Goal: Communication & Community: Answer question/provide support

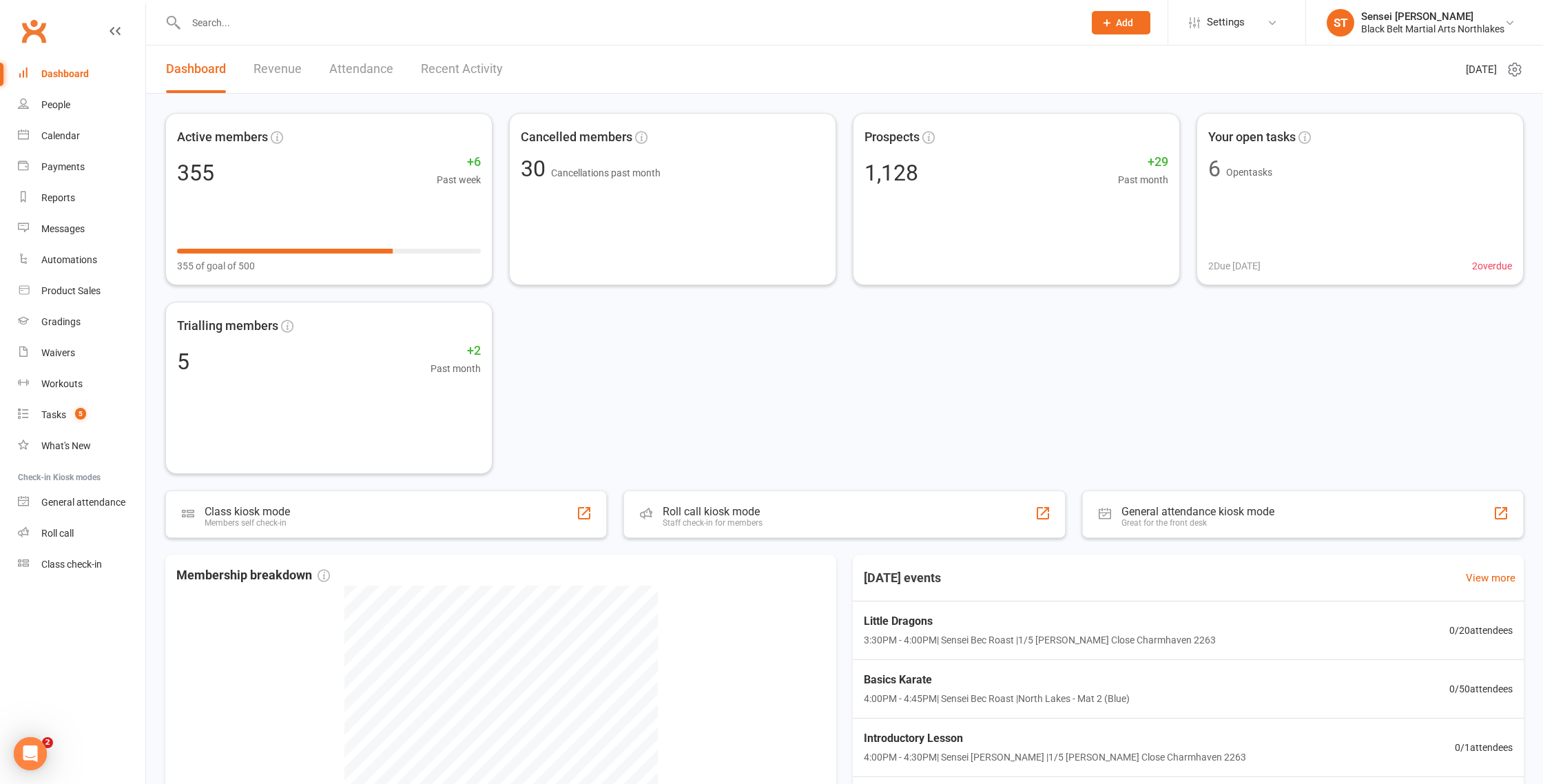
click at [299, 25] on input "text" at bounding box center [628, 22] width 893 height 19
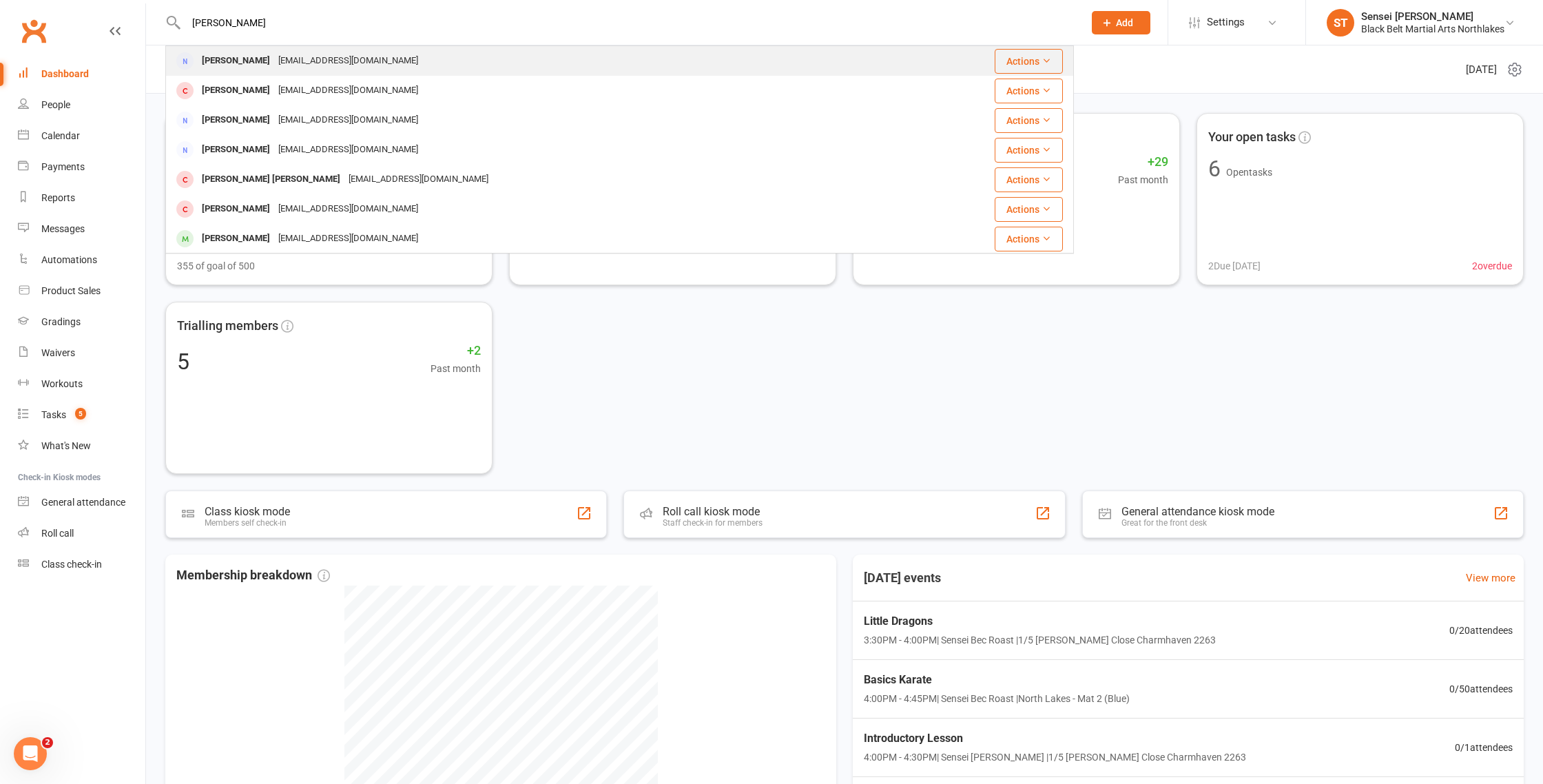
type input "angie bridle"
click at [238, 61] on div "Angela Bridle" at bounding box center [236, 60] width 77 height 20
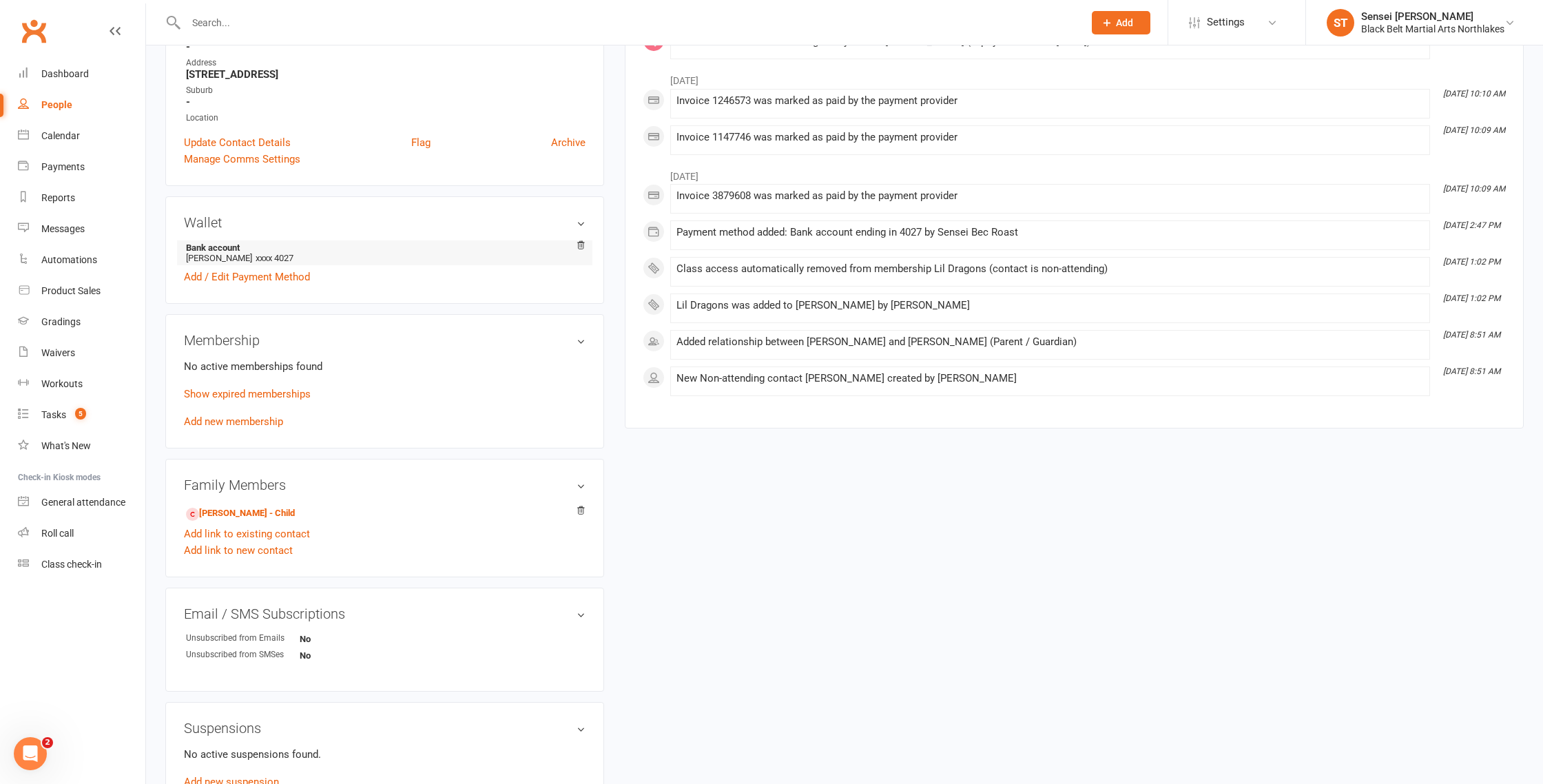
scroll to position [293, 0]
click at [244, 515] on link "Malachi Arbi Abad - Child" at bounding box center [240, 513] width 109 height 15
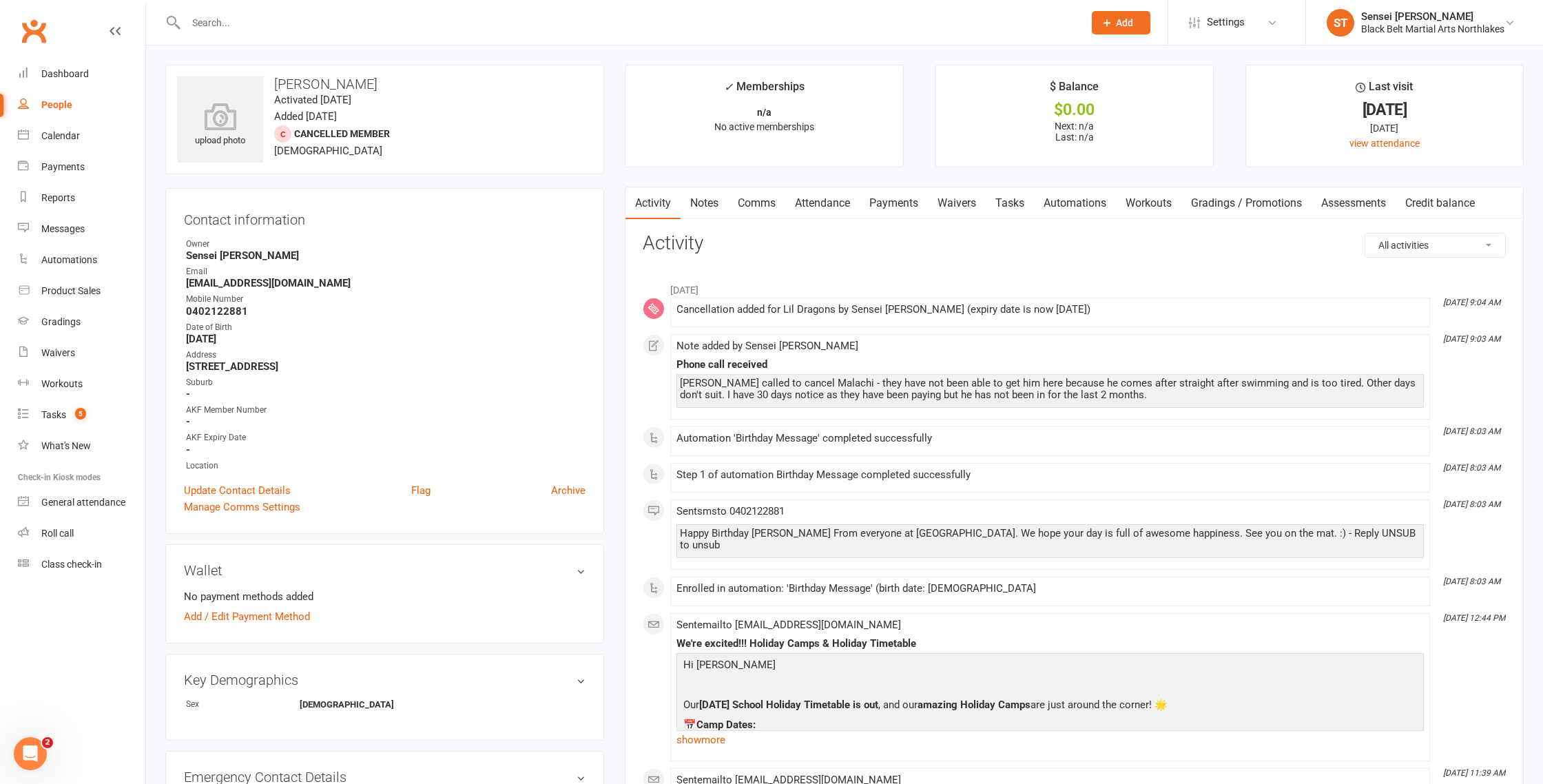
click at [751, 391] on div "Angie called to cancel Malachi - they have not been able to get him here becaus…" at bounding box center [1050, 389] width 741 height 23
click at [714, 206] on link "Notes" at bounding box center [704, 202] width 47 height 32
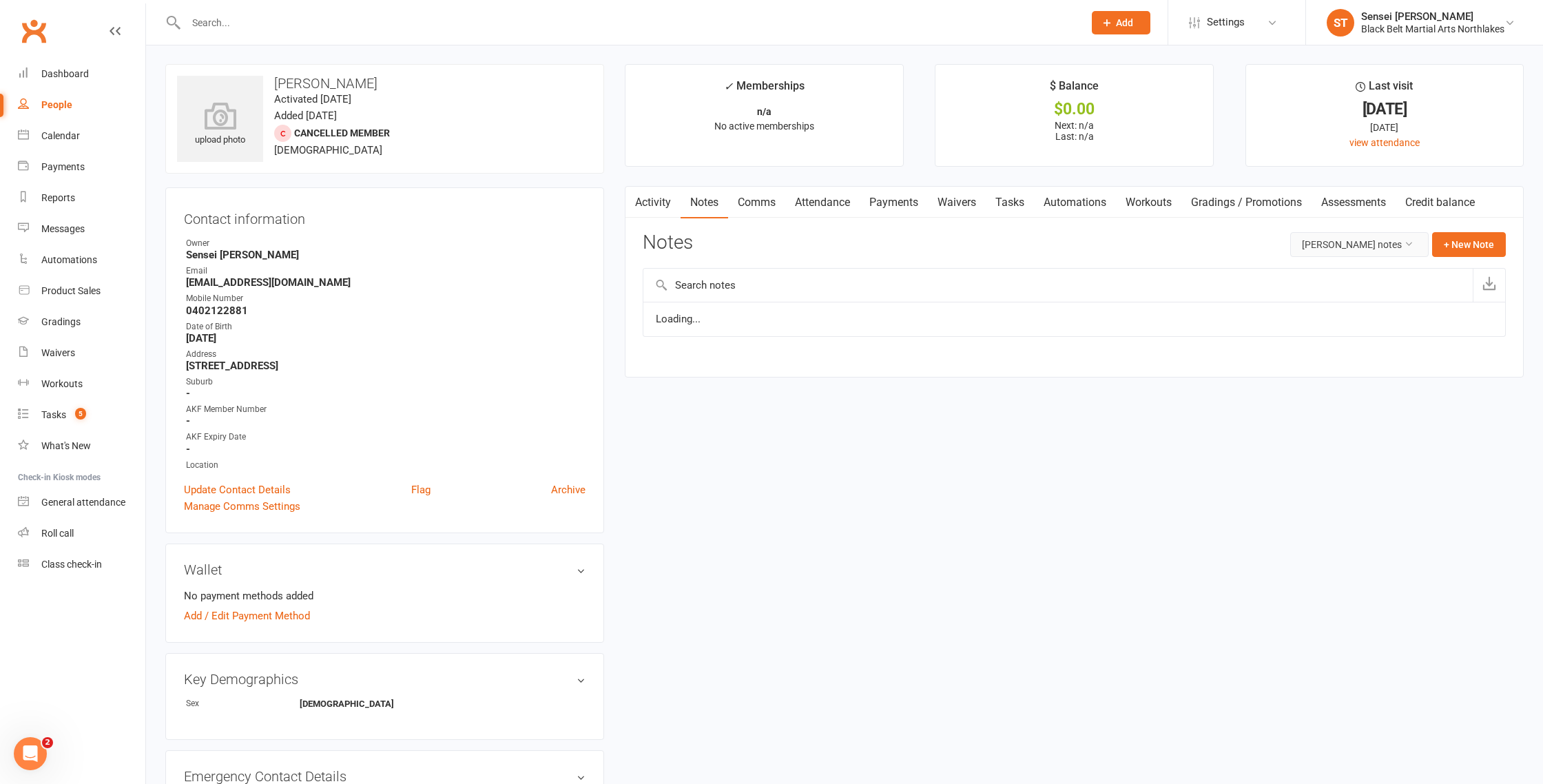
click at [1328, 249] on button "Malachi Arbi Abad's notes" at bounding box center [1359, 245] width 139 height 25
click at [1330, 303] on link "All family notes" at bounding box center [1360, 302] width 136 height 28
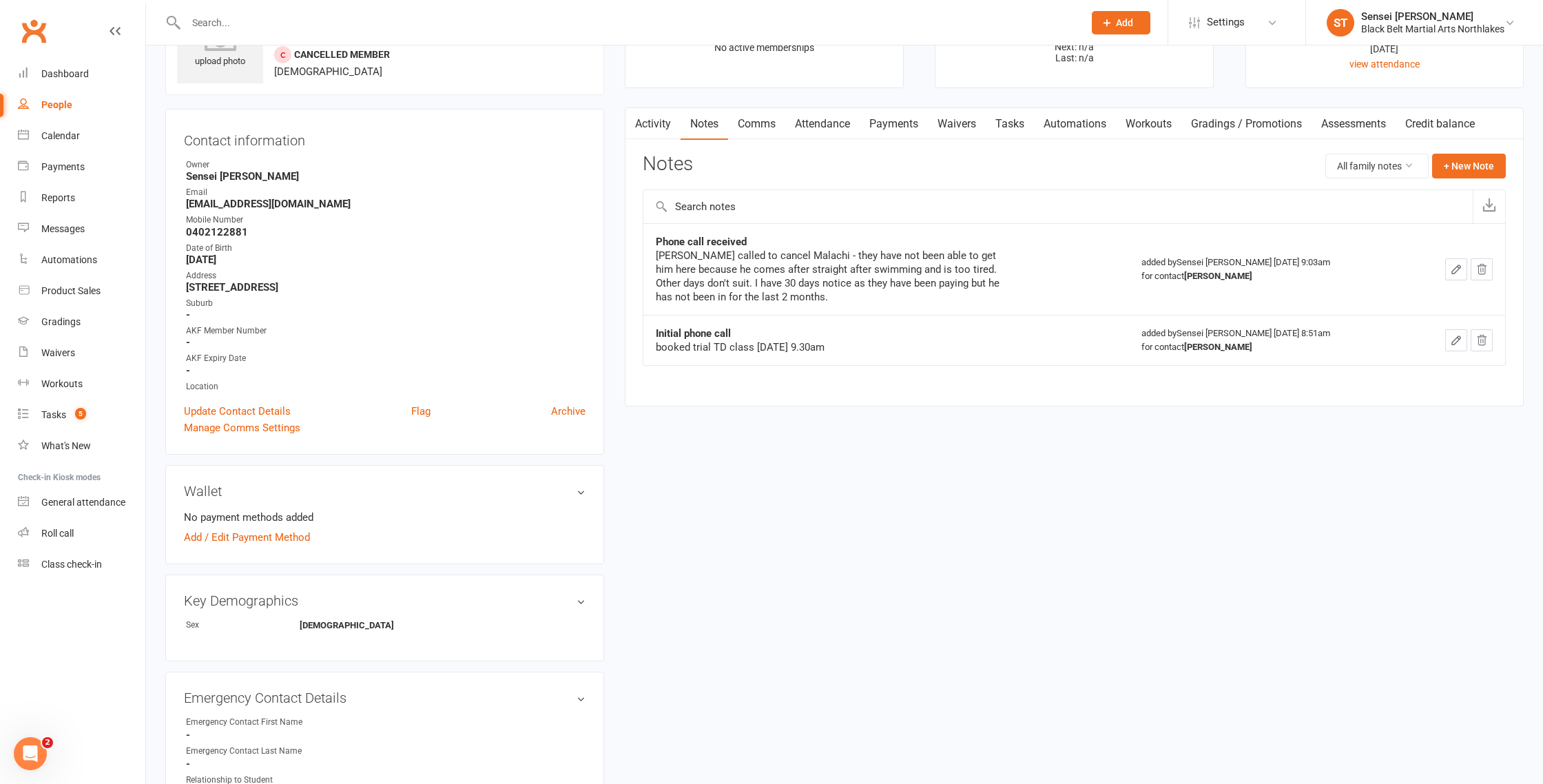
scroll to position [0, 0]
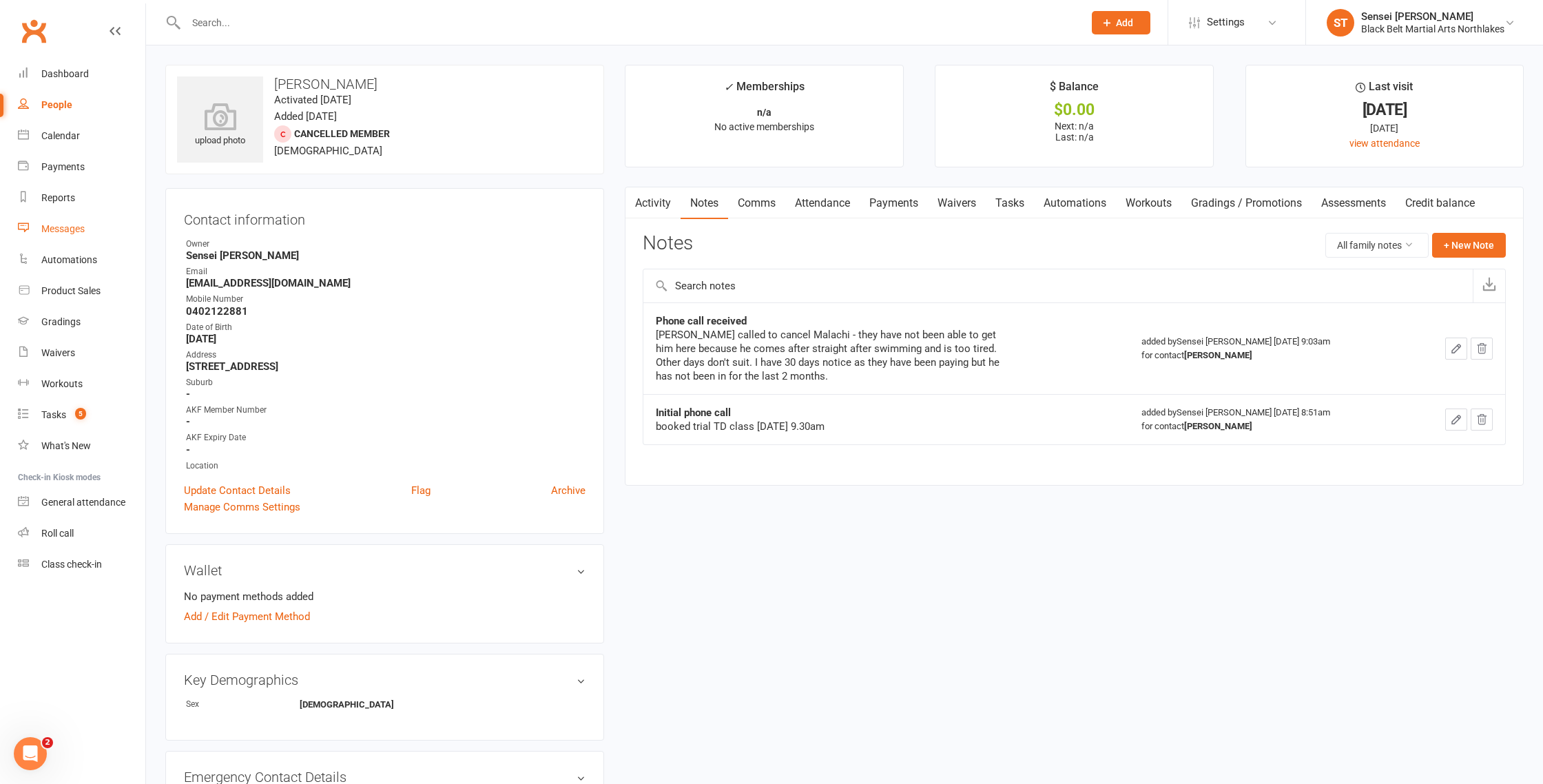
click at [55, 233] on div "Messages" at bounding box center [63, 228] width 43 height 11
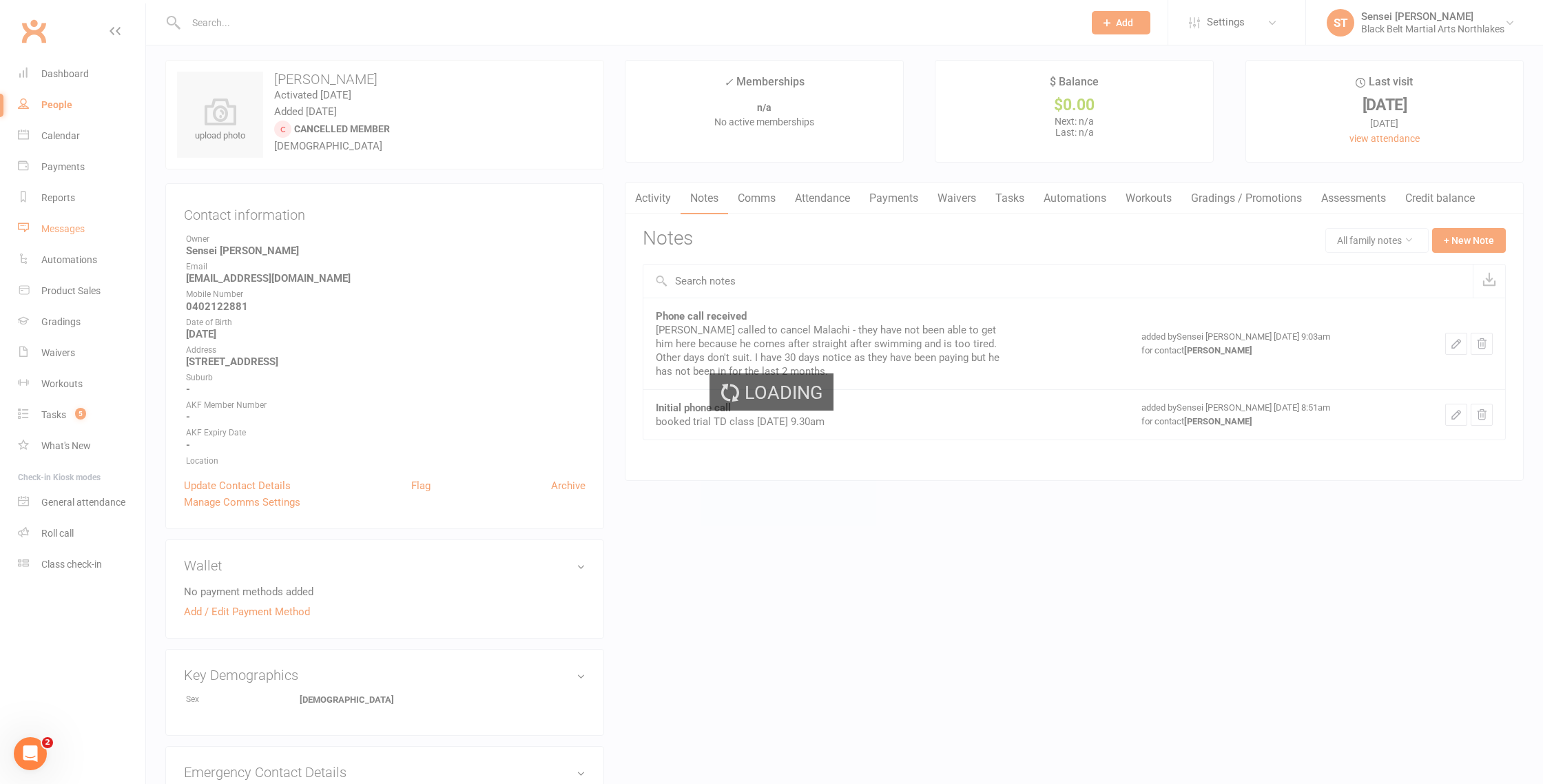
scroll to position [6, 0]
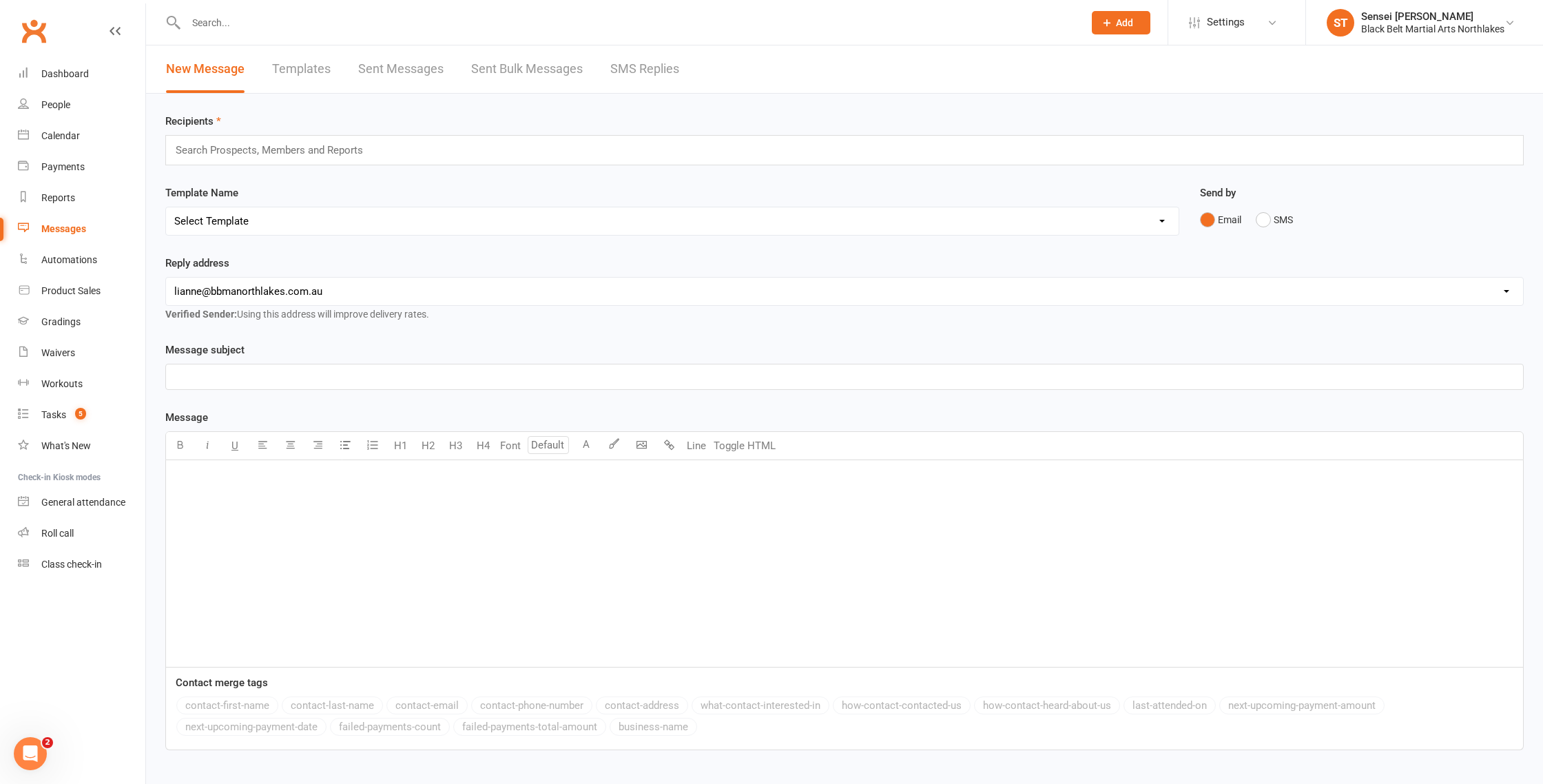
click at [235, 22] on input "text" at bounding box center [628, 22] width 893 height 19
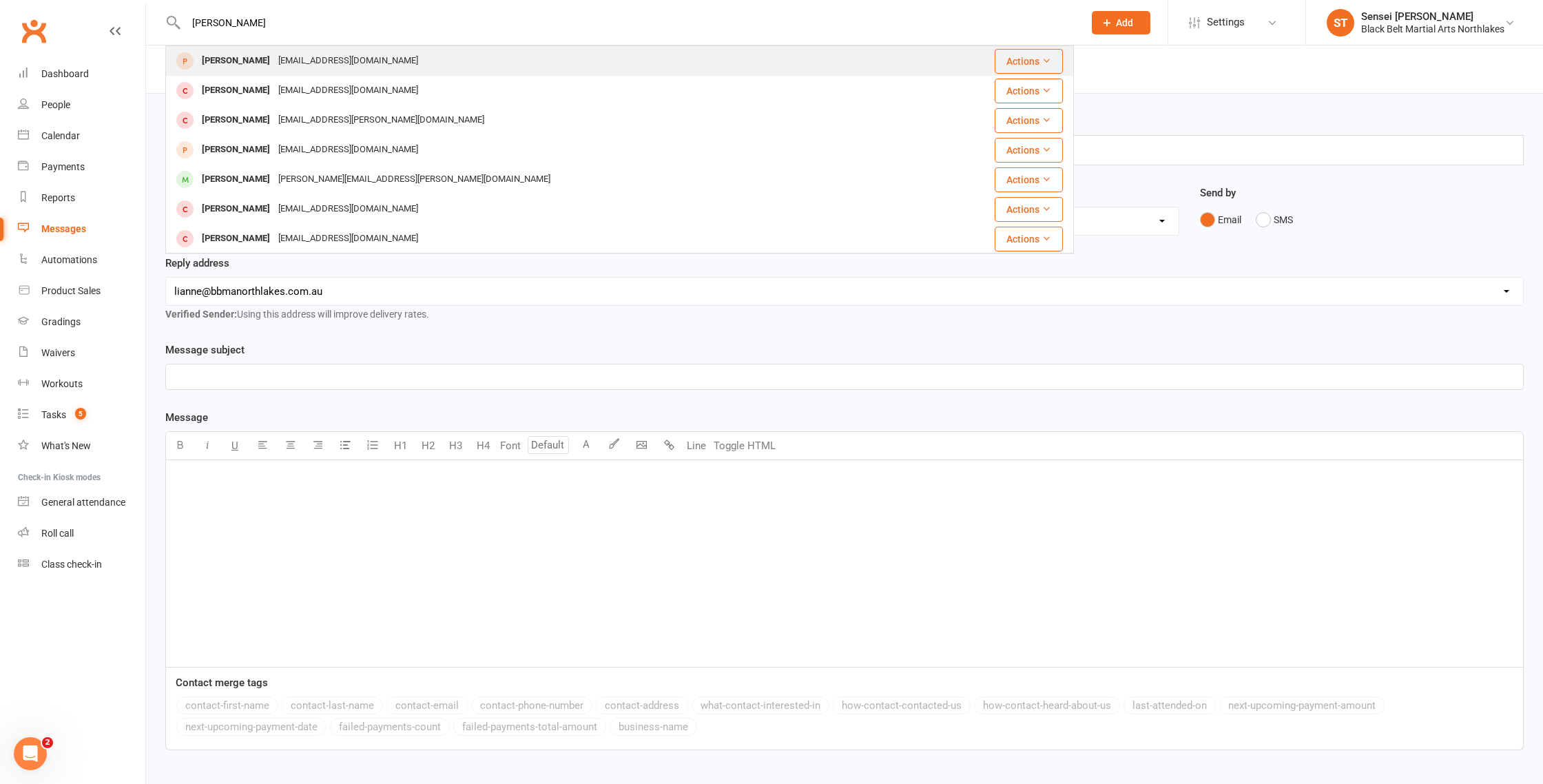
type input "[PERSON_NAME]"
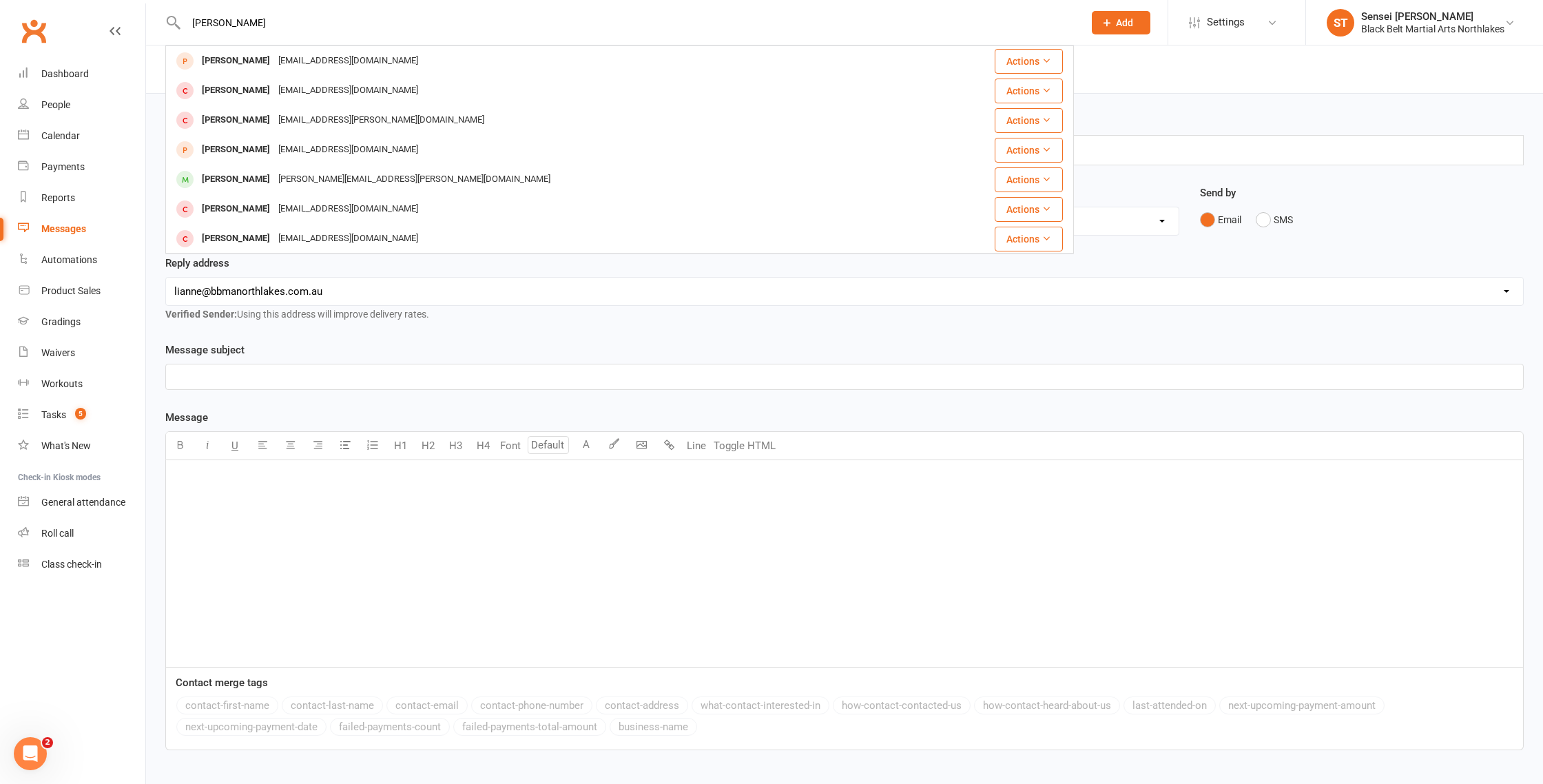
click at [212, 60] on div "[PERSON_NAME]" at bounding box center [236, 60] width 77 height 20
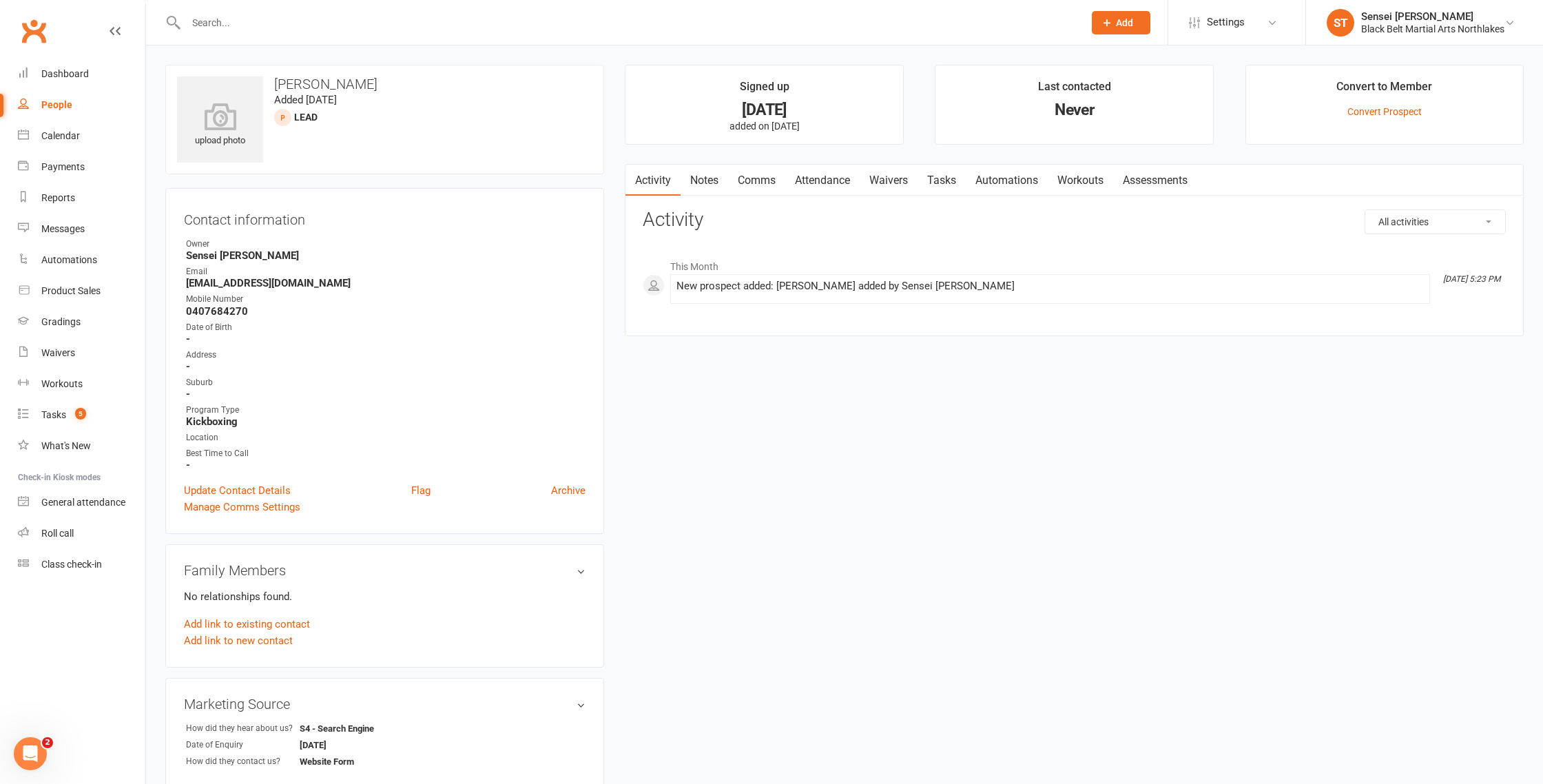
click at [704, 184] on link "Notes" at bounding box center [704, 180] width 47 height 32
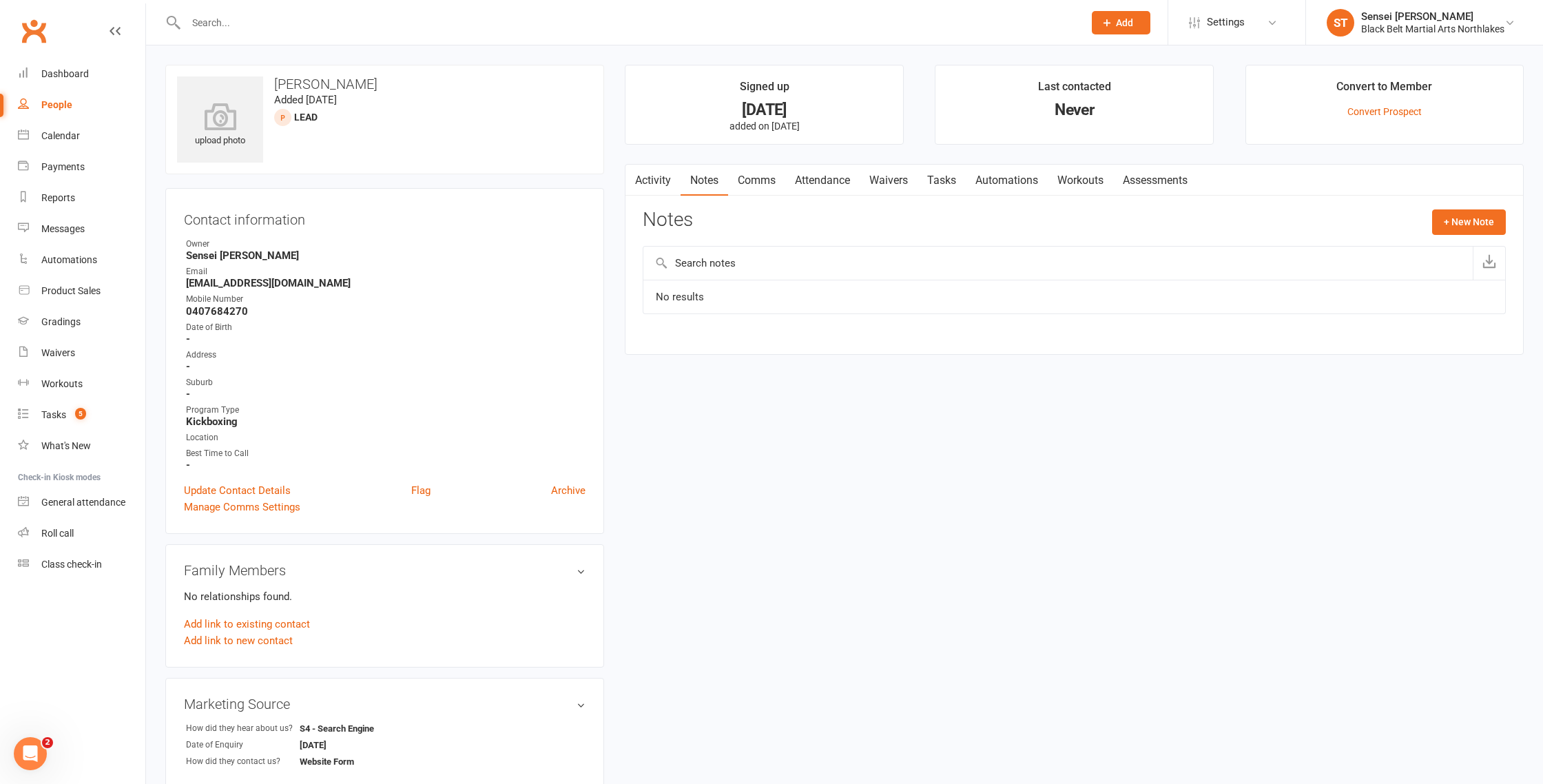
click at [924, 451] on div "upload photo Liam Pearsall Added 6 August, 2025 Lead prospect Contact informati…" at bounding box center [844, 702] width 1379 height 1275
click at [246, 24] on input "text" at bounding box center [628, 22] width 893 height 19
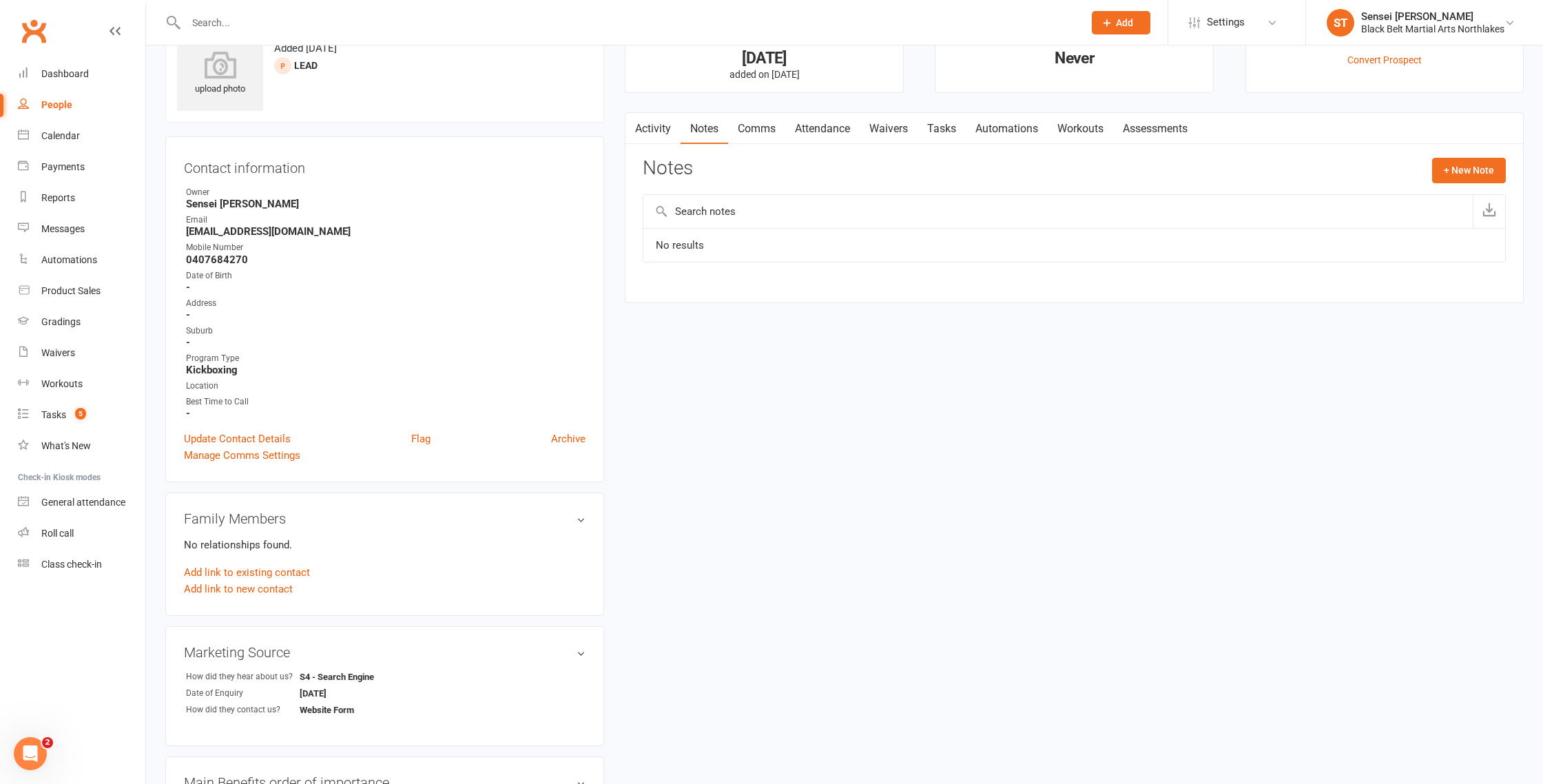
scroll to position [54, 0]
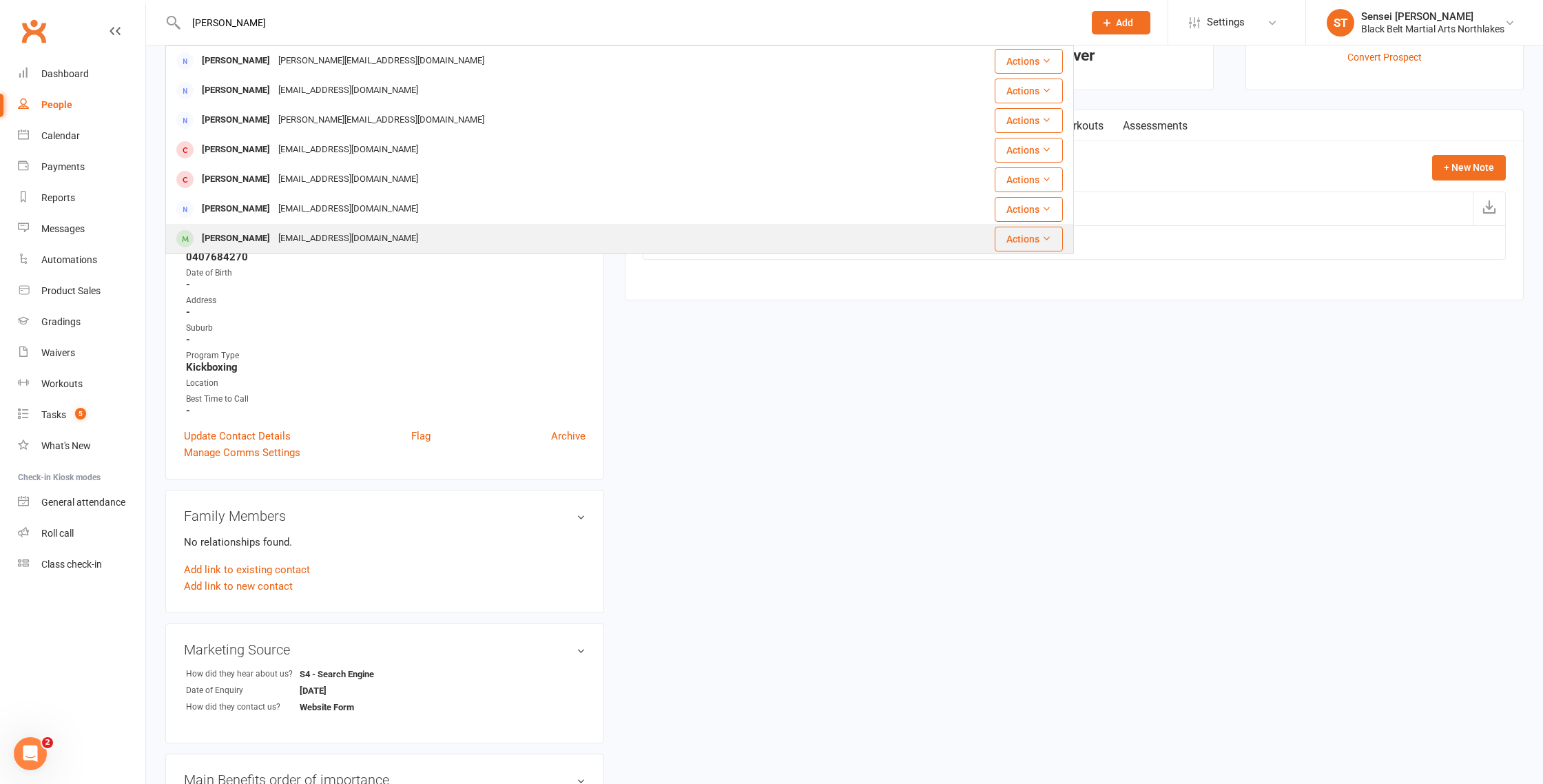
type input "andrew"
click at [228, 243] on div "Andrew Cave" at bounding box center [236, 239] width 77 height 20
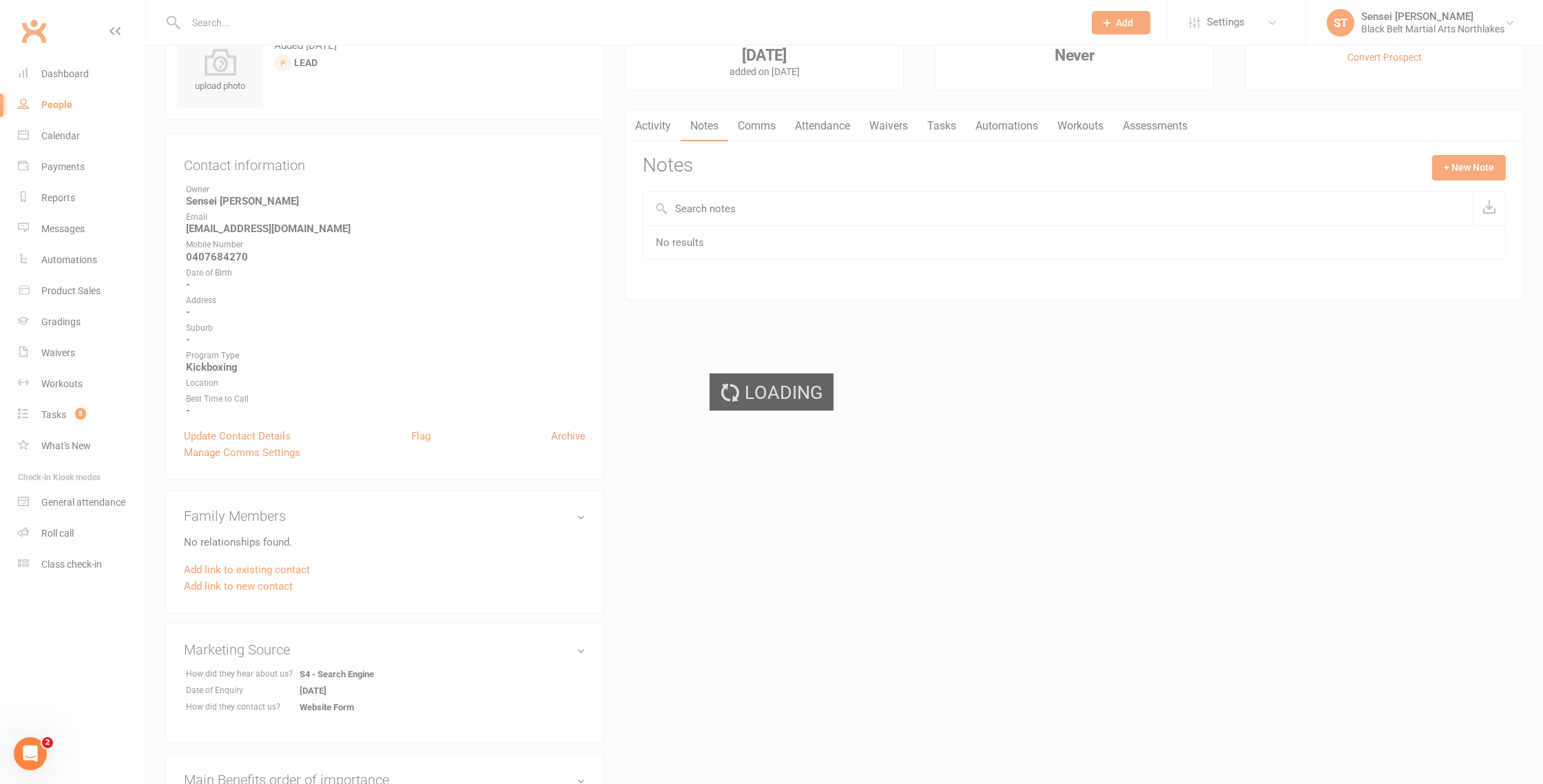
scroll to position [57, 0]
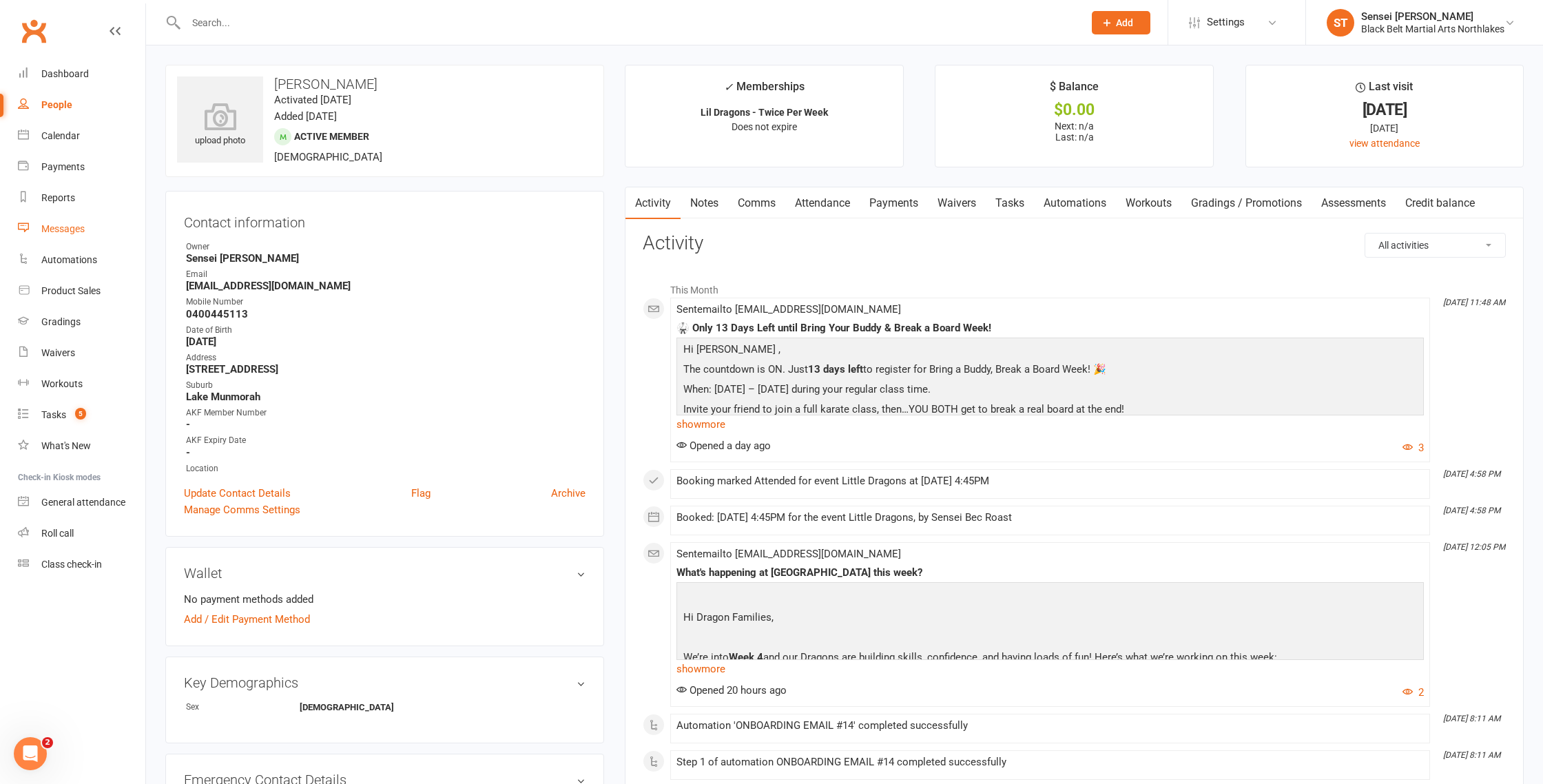
click at [65, 233] on div "Messages" at bounding box center [63, 228] width 43 height 11
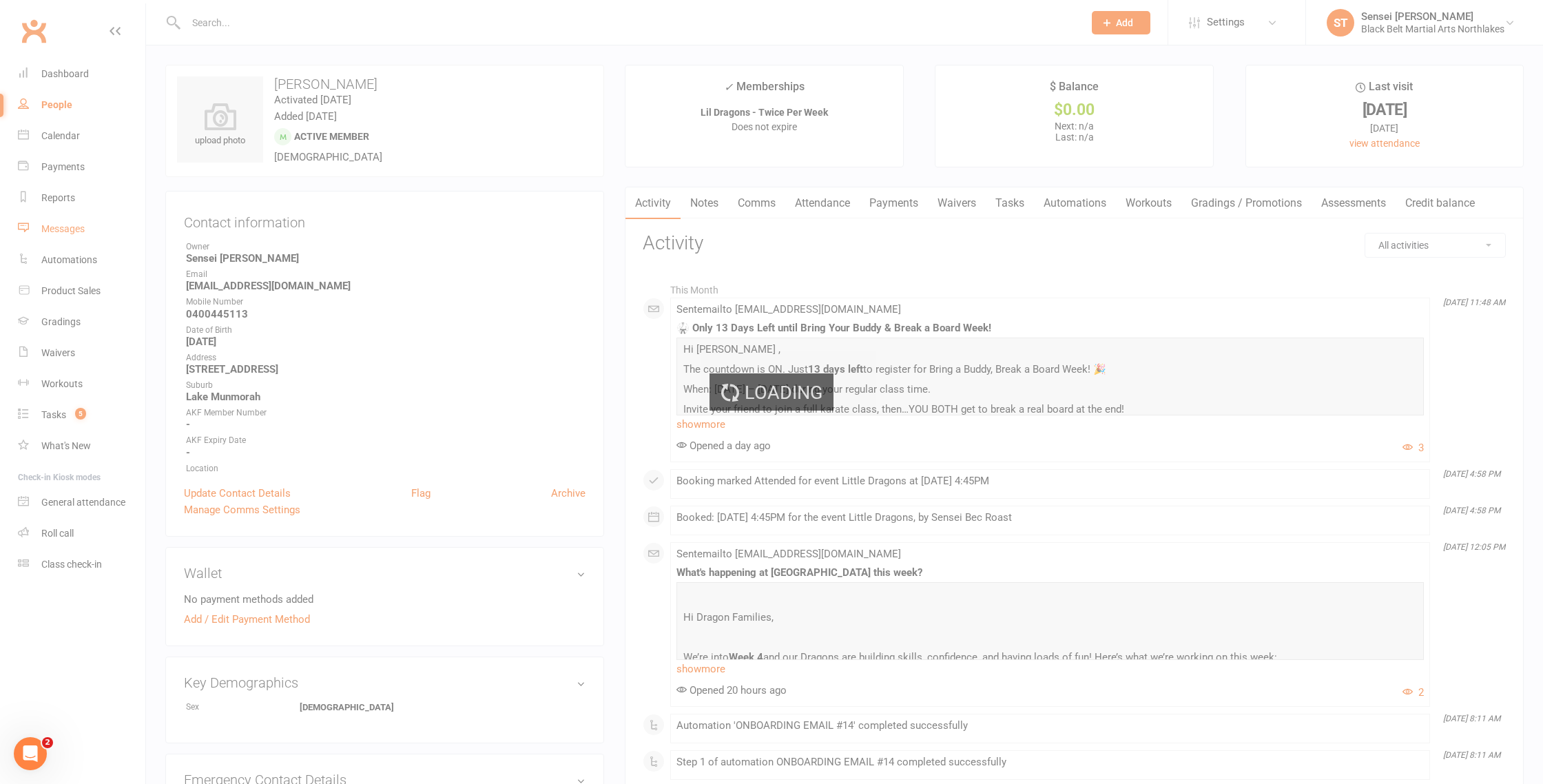
scroll to position [1, 0]
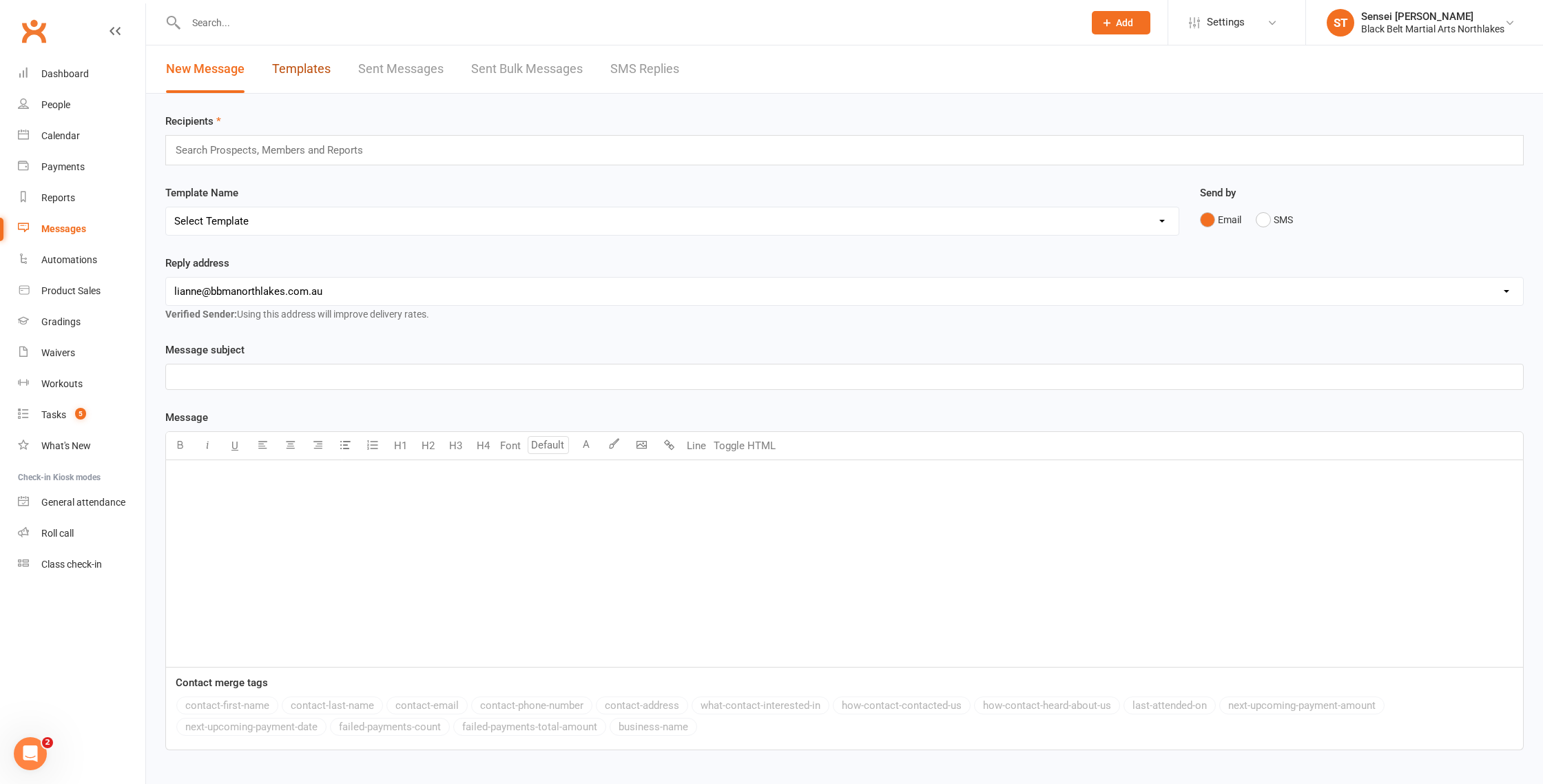
click at [294, 72] on link "Templates" at bounding box center [302, 69] width 59 height 47
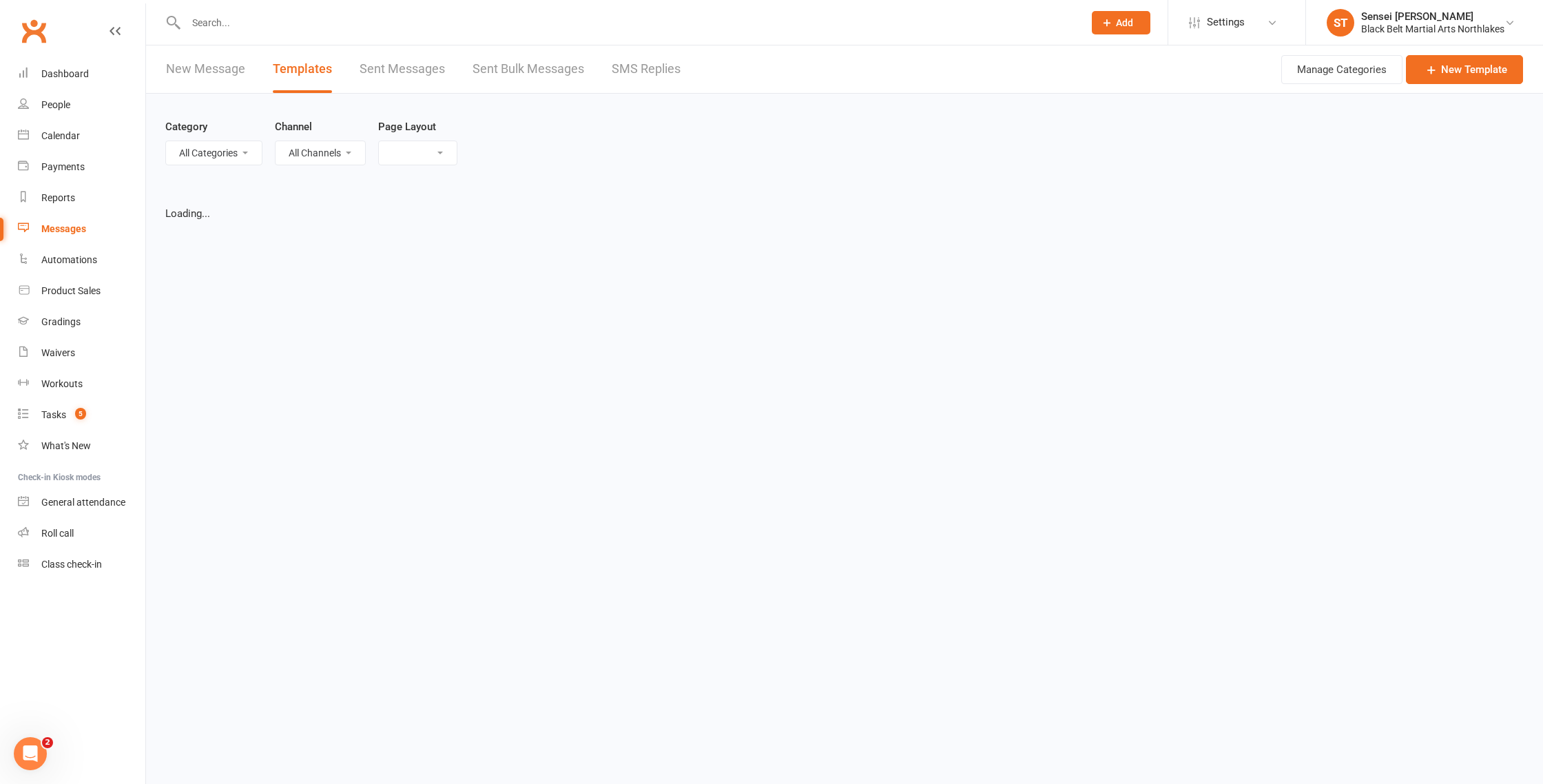
select select "list"
select select "100"
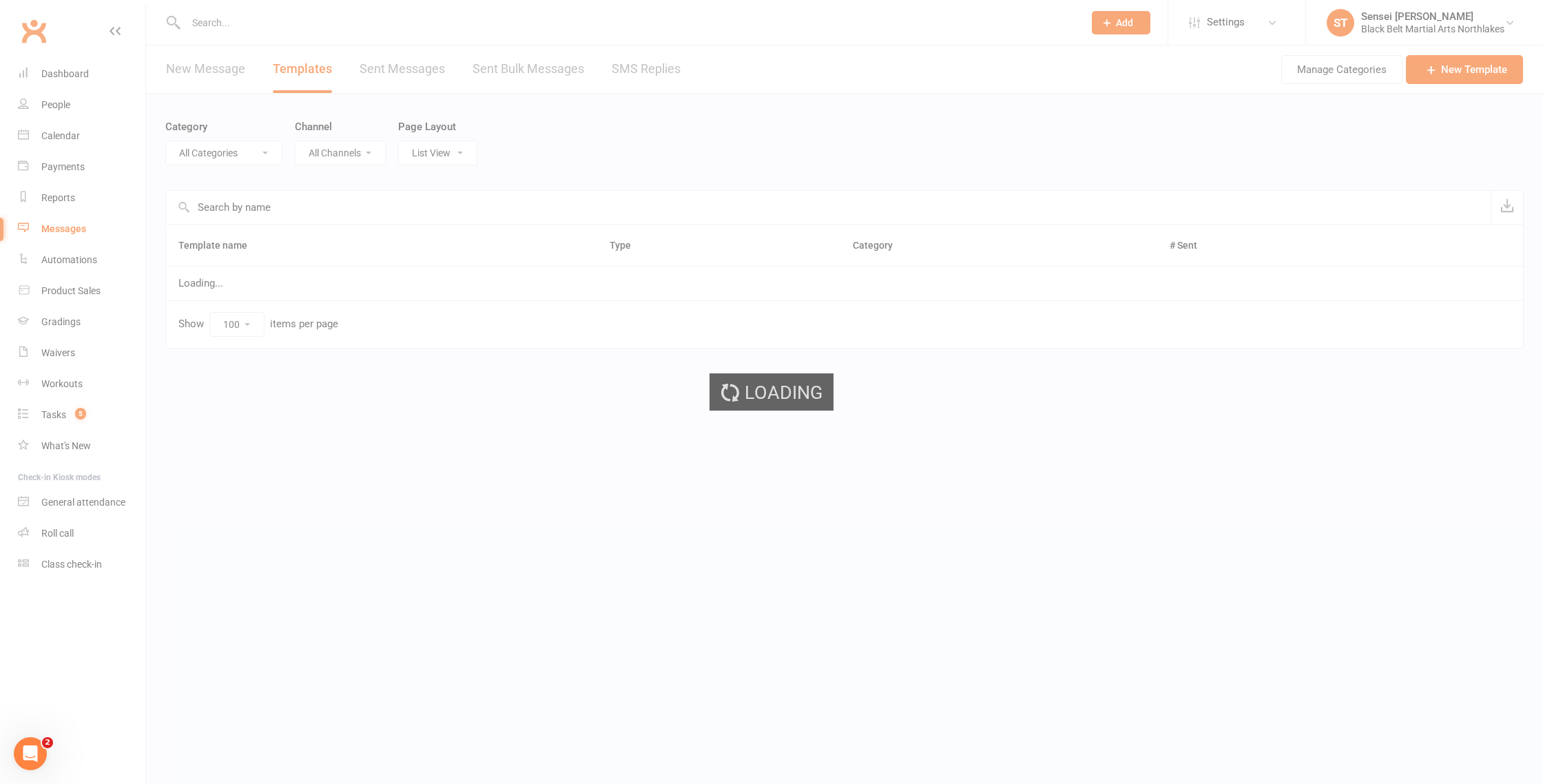
click at [247, 153] on div "Loading" at bounding box center [771, 392] width 1543 height 784
click at [260, 154] on div "Loading" at bounding box center [771, 392] width 1543 height 784
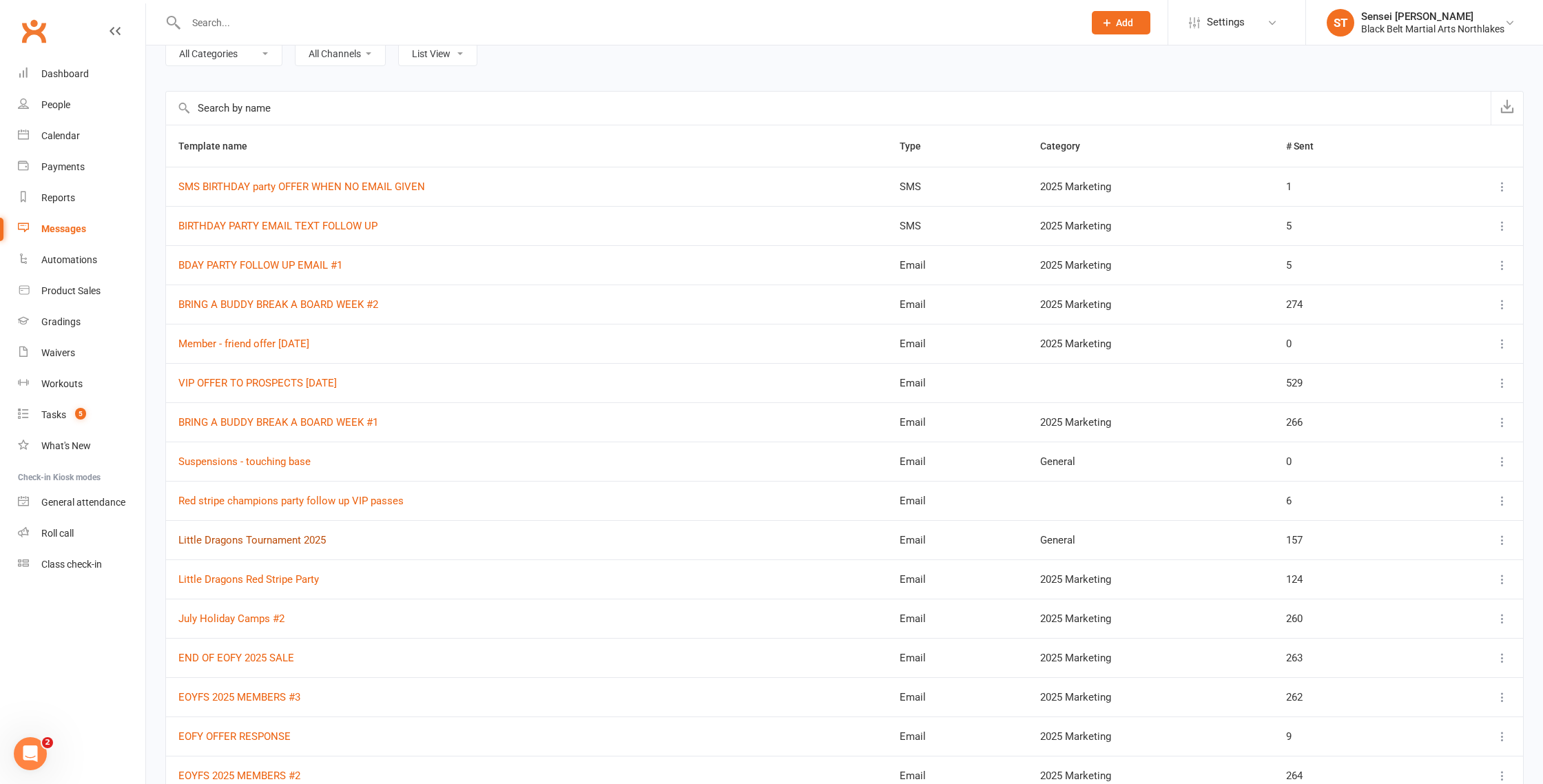
click at [243, 541] on link "Little Dragons Tournament 2025" at bounding box center [252, 540] width 147 height 12
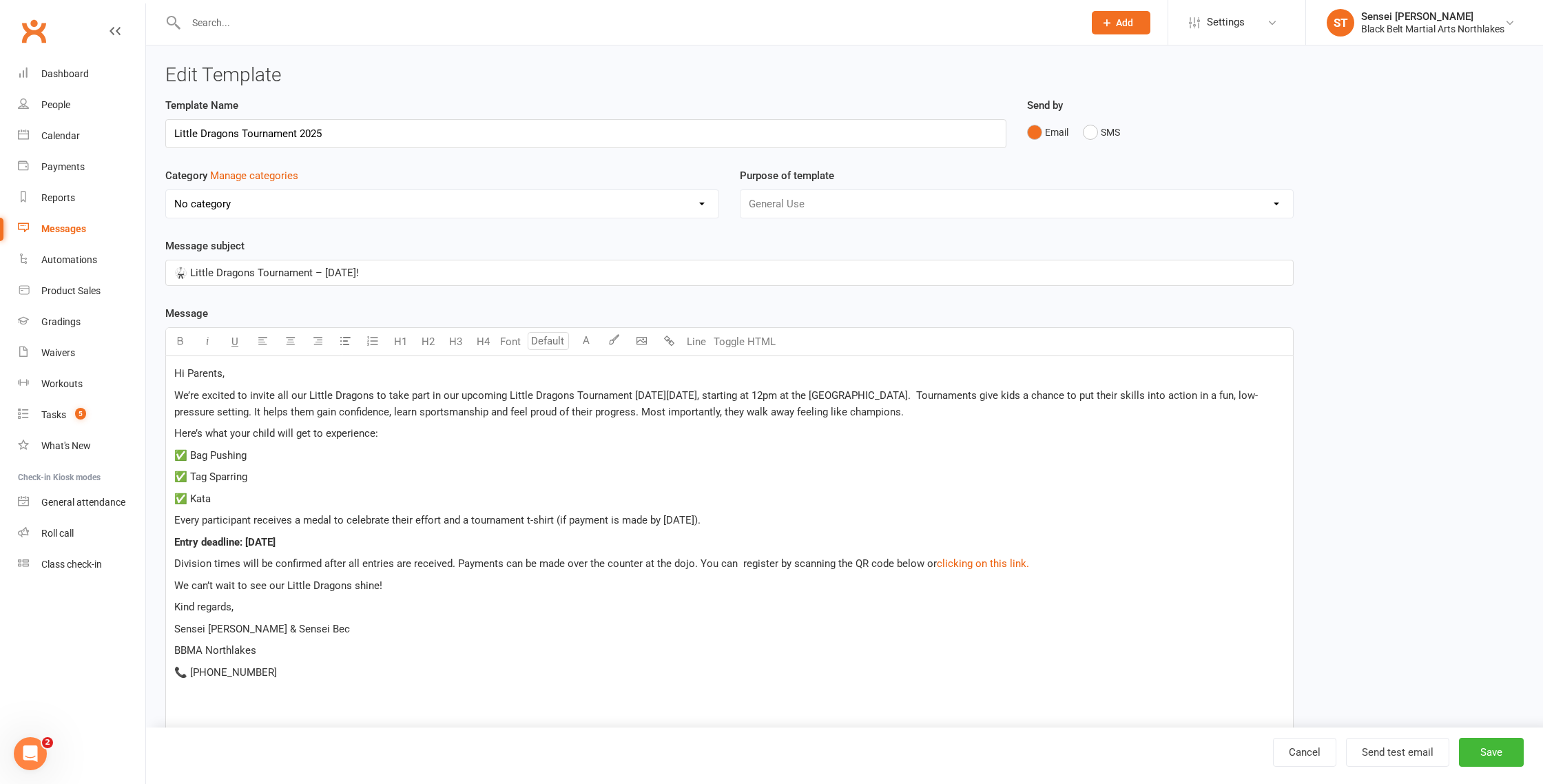
select select "3035"
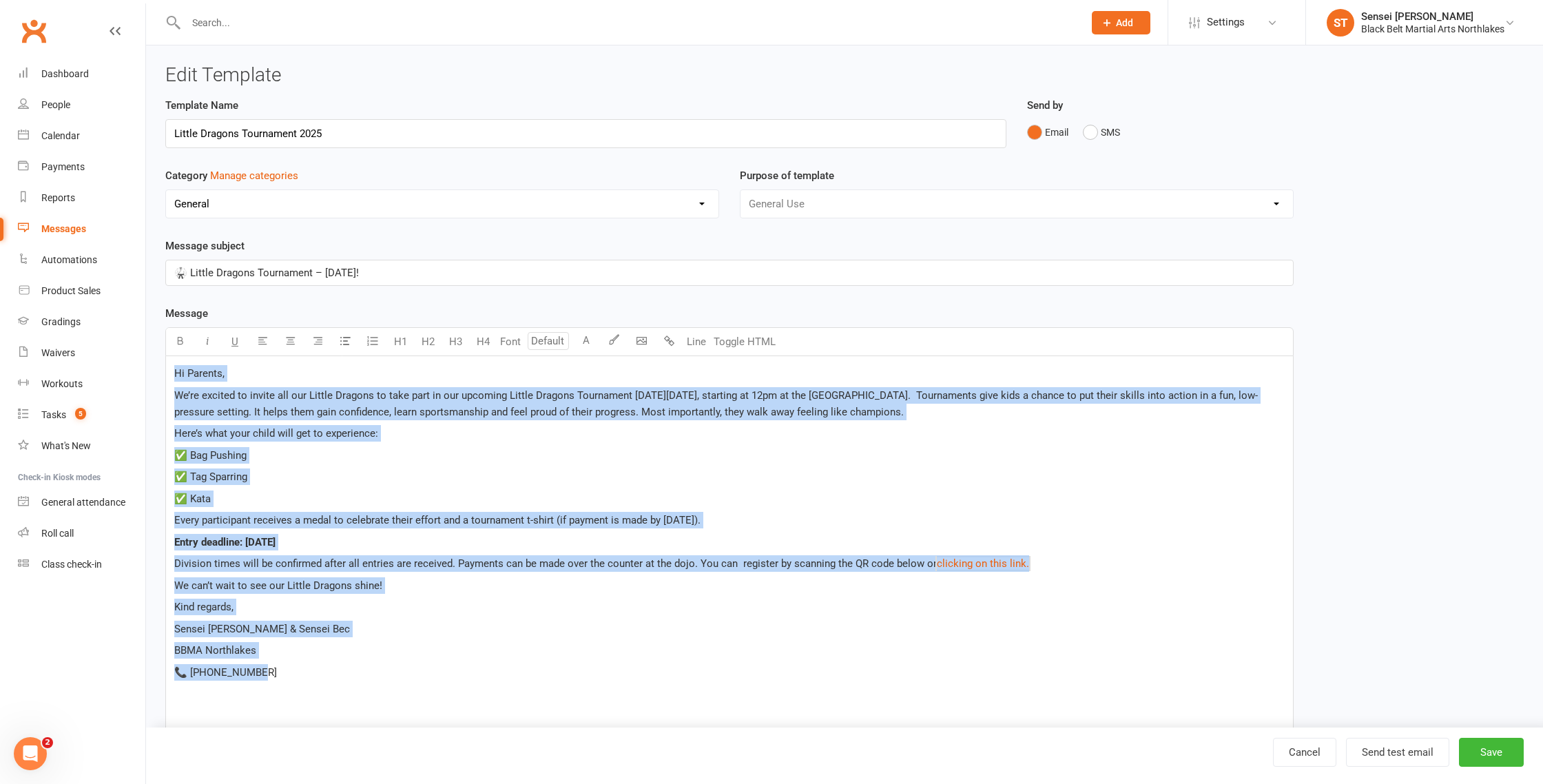
drag, startPoint x: 262, startPoint y: 668, endPoint x: 171, endPoint y: 377, distance: 304.9
copy div "Hi Parents, We’re excited to invite all our Little Dragons to take part in our …"
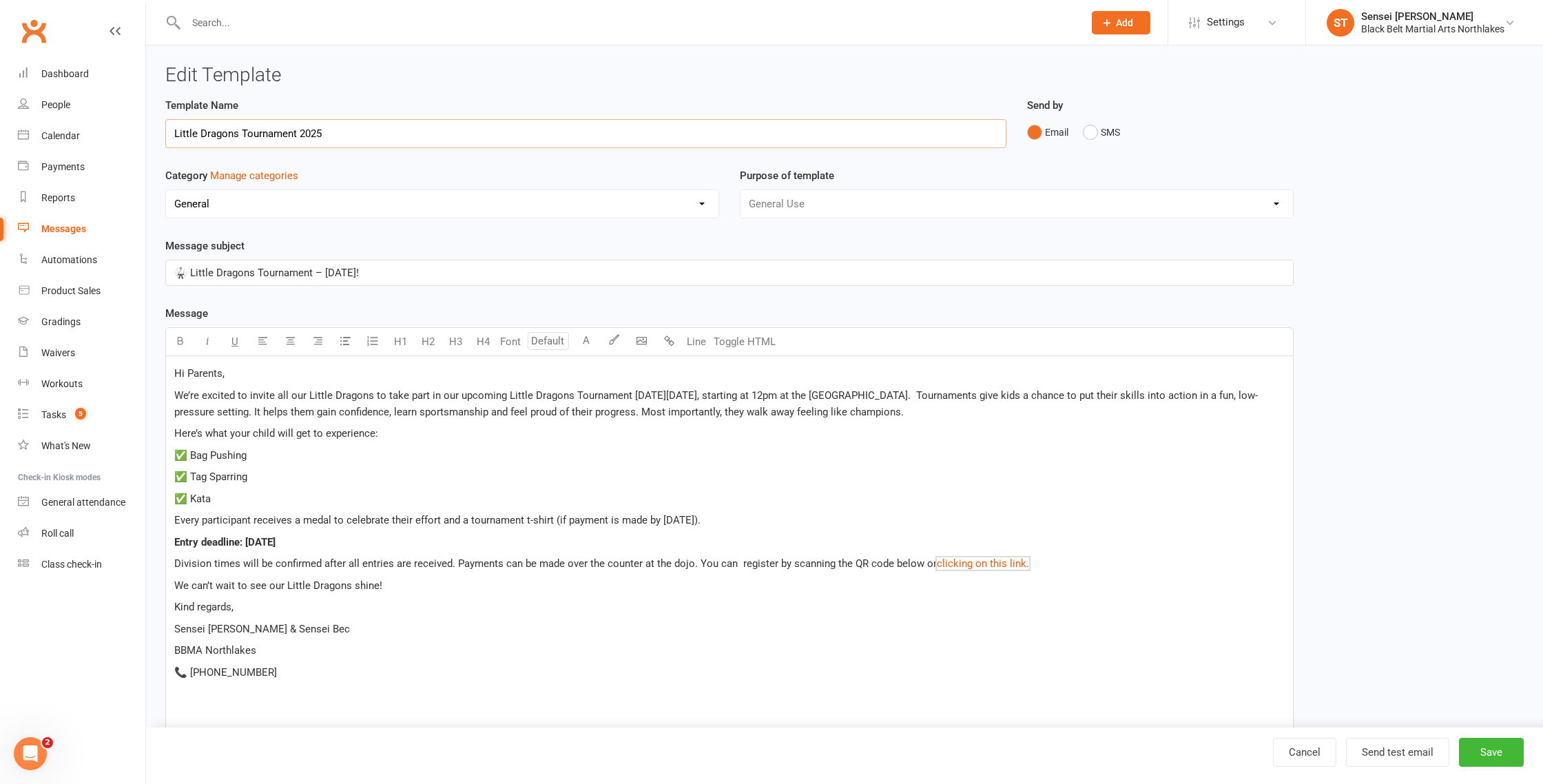
click at [372, 133] on input "Little Dragons Tournament 2025" at bounding box center [586, 134] width 841 height 29
type input "Little Dragons Tournament 2025 #1"
click at [1498, 754] on button "Save" at bounding box center [1491, 753] width 65 height 29
select select "100"
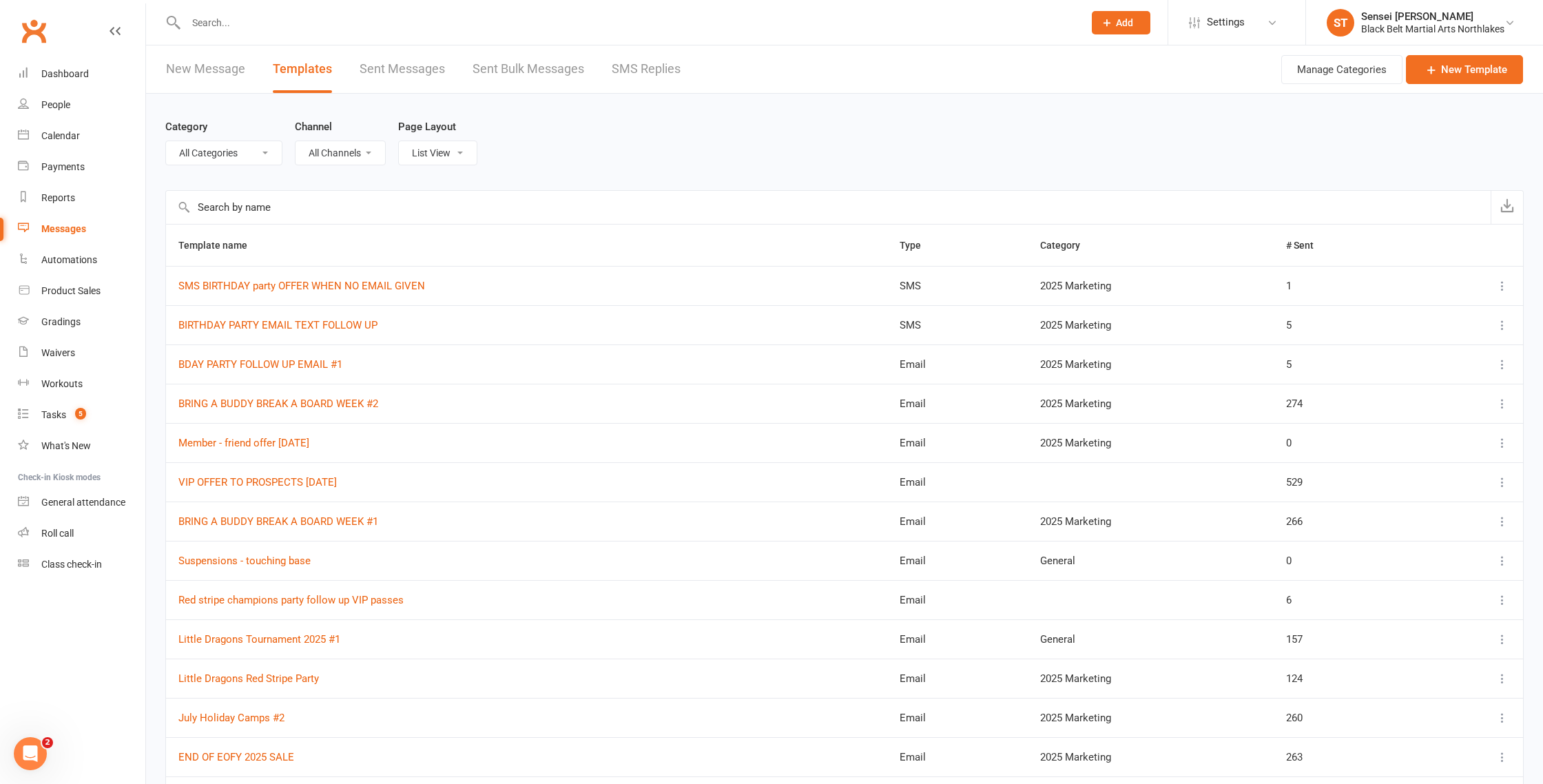
click at [258, 156] on select "All Categories (No category) 2024 MARKETING 2025 Marketing AFU'S General Missed…" at bounding box center [224, 152] width 115 height 23
select select "12874"
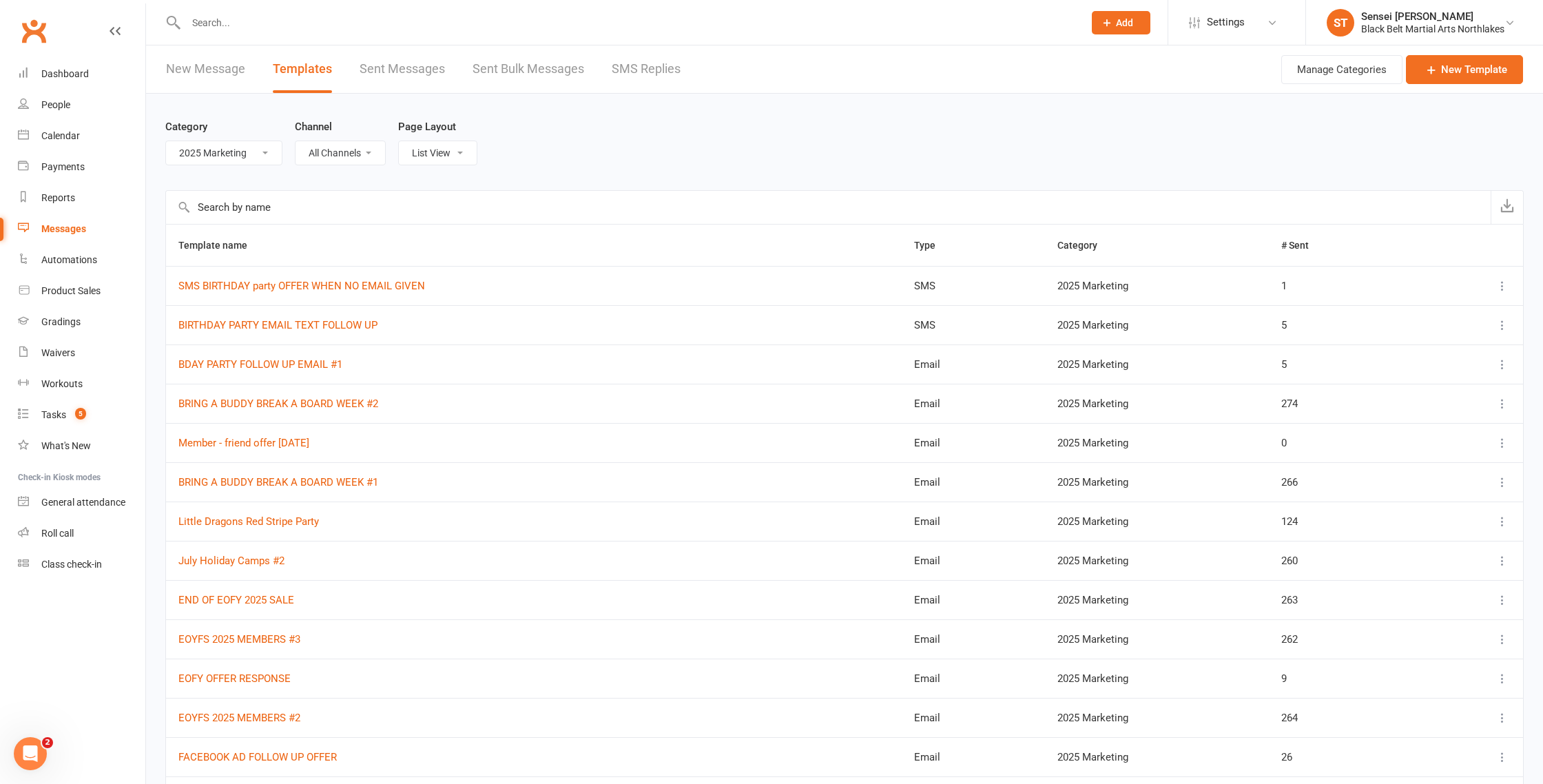
click at [256, 156] on select "All Categories (No category) 2024 MARKETING 2025 Marketing AFU'S General Missed…" at bounding box center [224, 152] width 115 height 23
select select
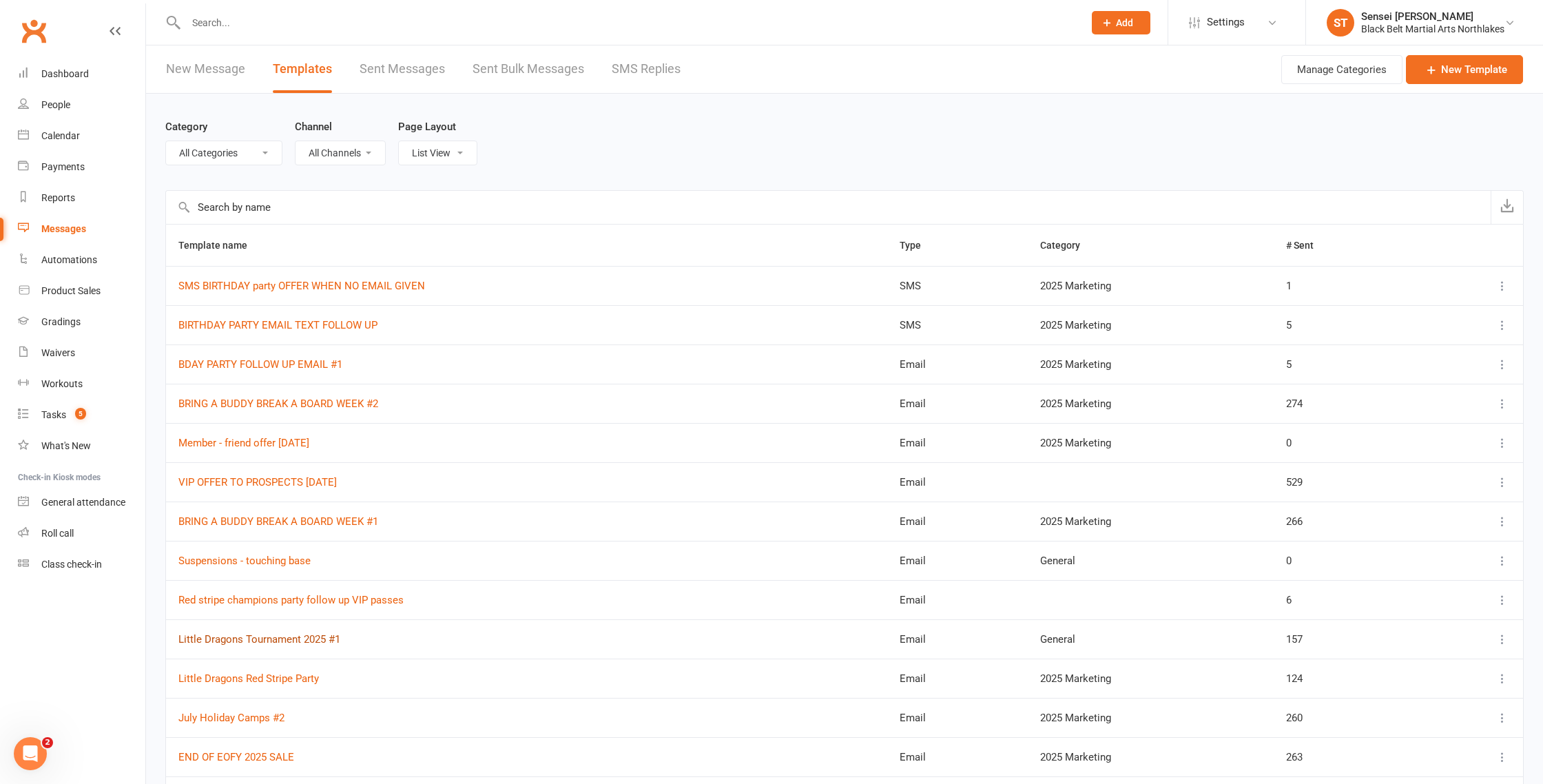
scroll to position [1, 0]
click at [245, 639] on link "Little Dragons Tournament 2025 #1" at bounding box center [259, 638] width 162 height 12
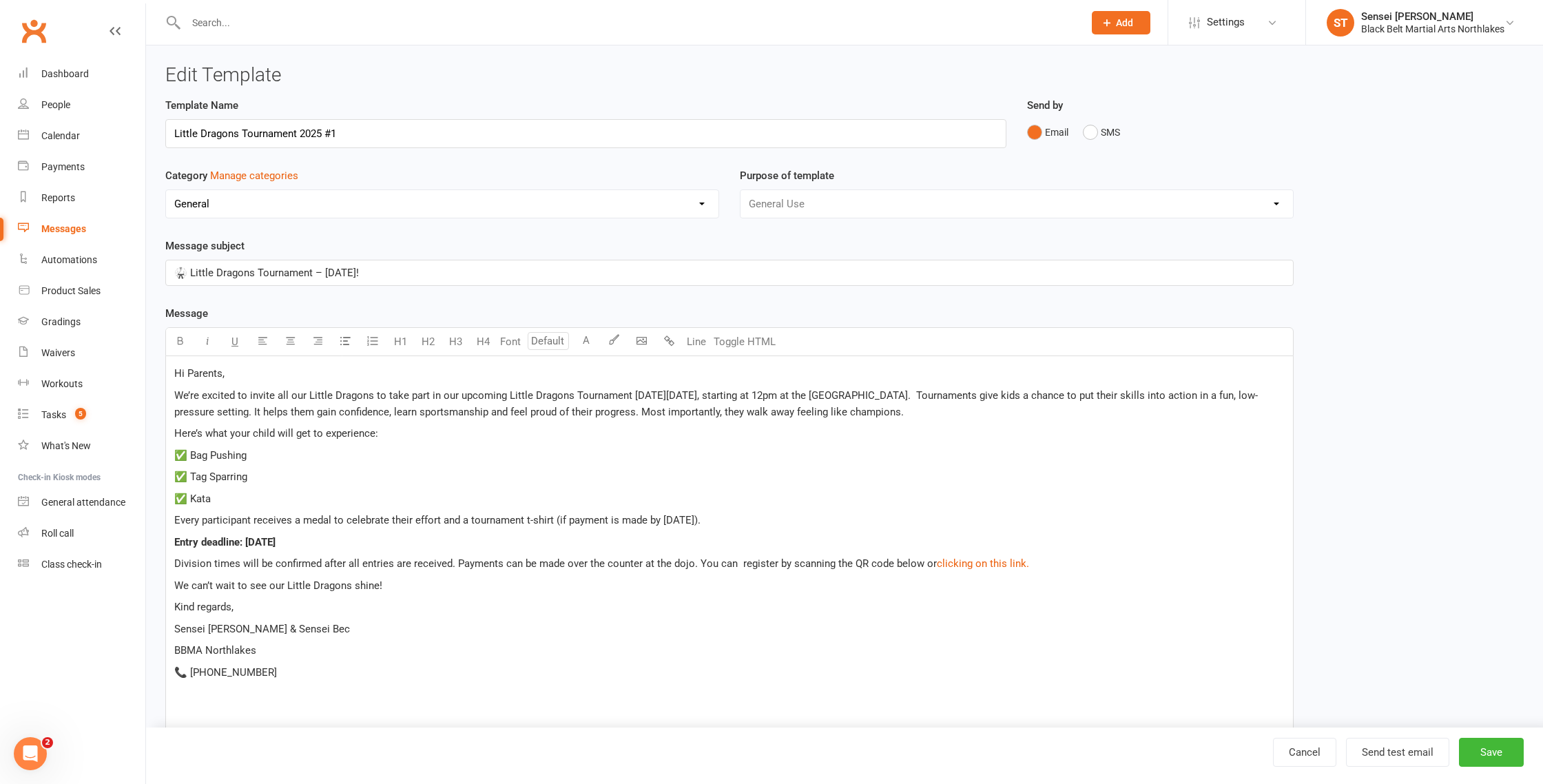
click at [266, 196] on select "No category 2024 MARKETING 2025 Marketing AFU'S General Missed Enquiries New Me…" at bounding box center [442, 204] width 552 height 28
select select "12874"
click at [1498, 751] on button "Save" at bounding box center [1491, 753] width 65 height 29
select select "100"
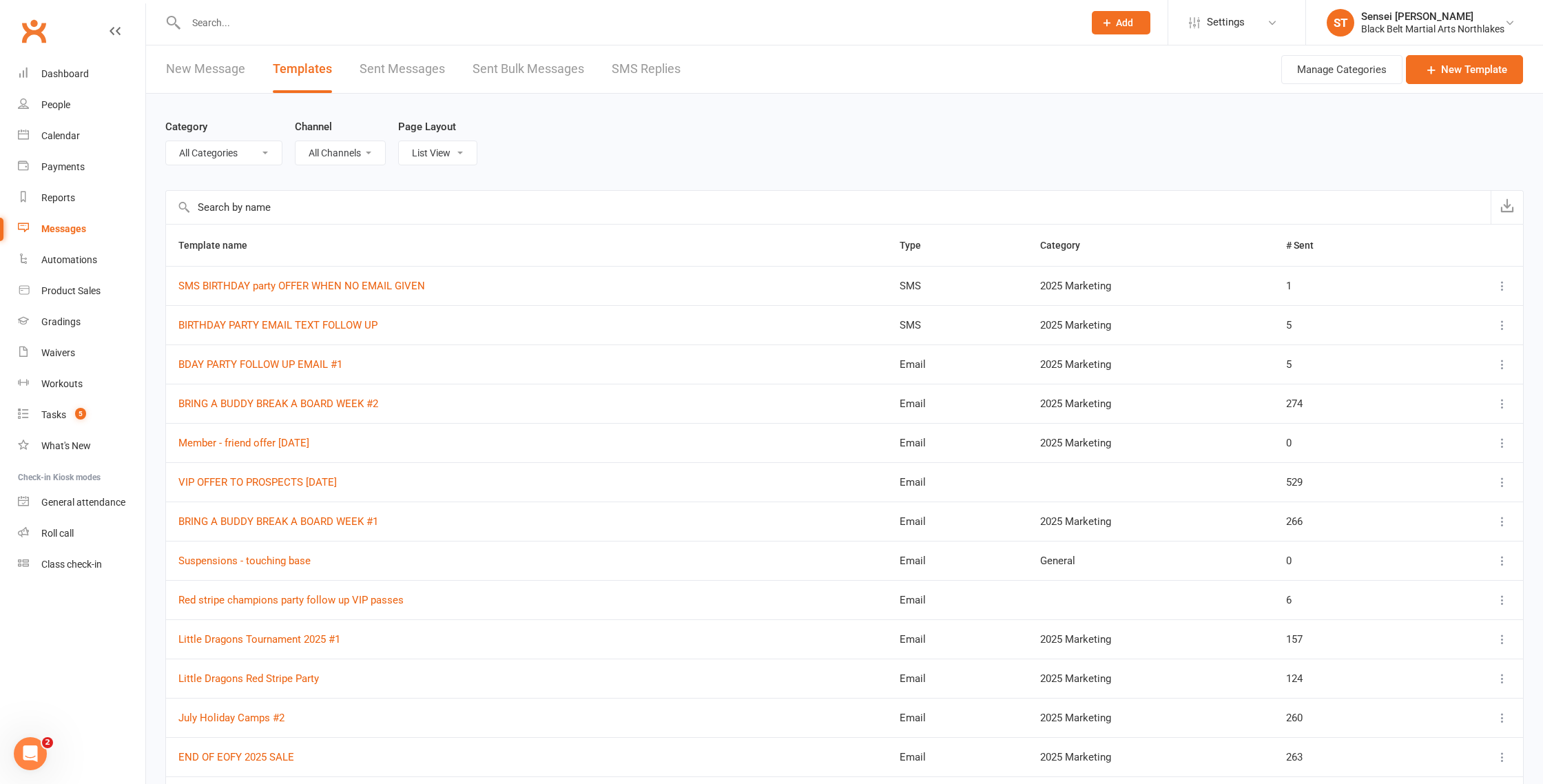
click at [226, 153] on select "All Categories (No category) 2024 MARKETING 2025 Marketing AFU'S General Missed…" at bounding box center [224, 152] width 115 height 23
select select "12874"
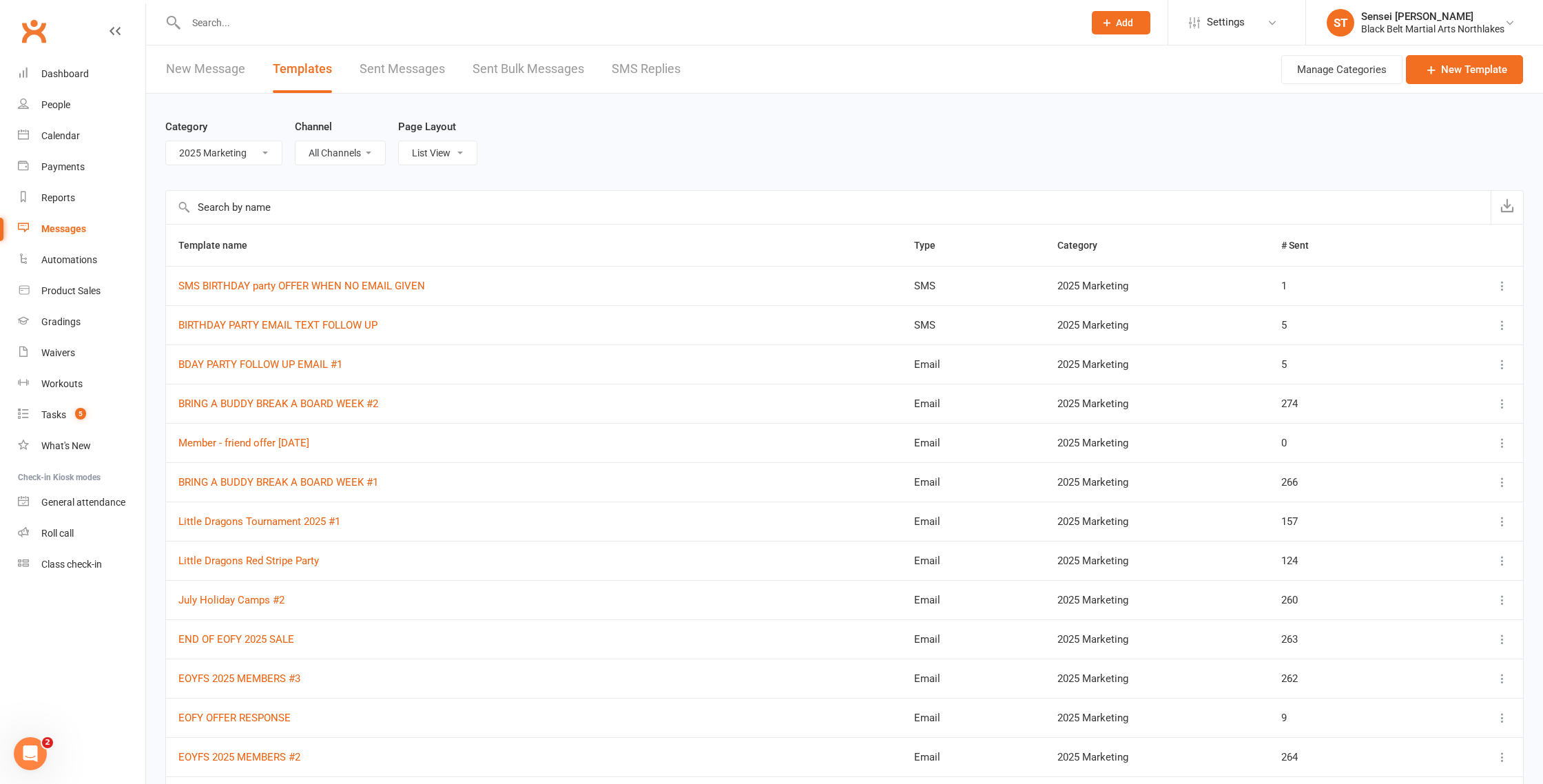
click at [1501, 521] on icon at bounding box center [1503, 521] width 14 height 14
click at [1428, 607] on link "Duplicate" at bounding box center [1442, 604] width 136 height 28
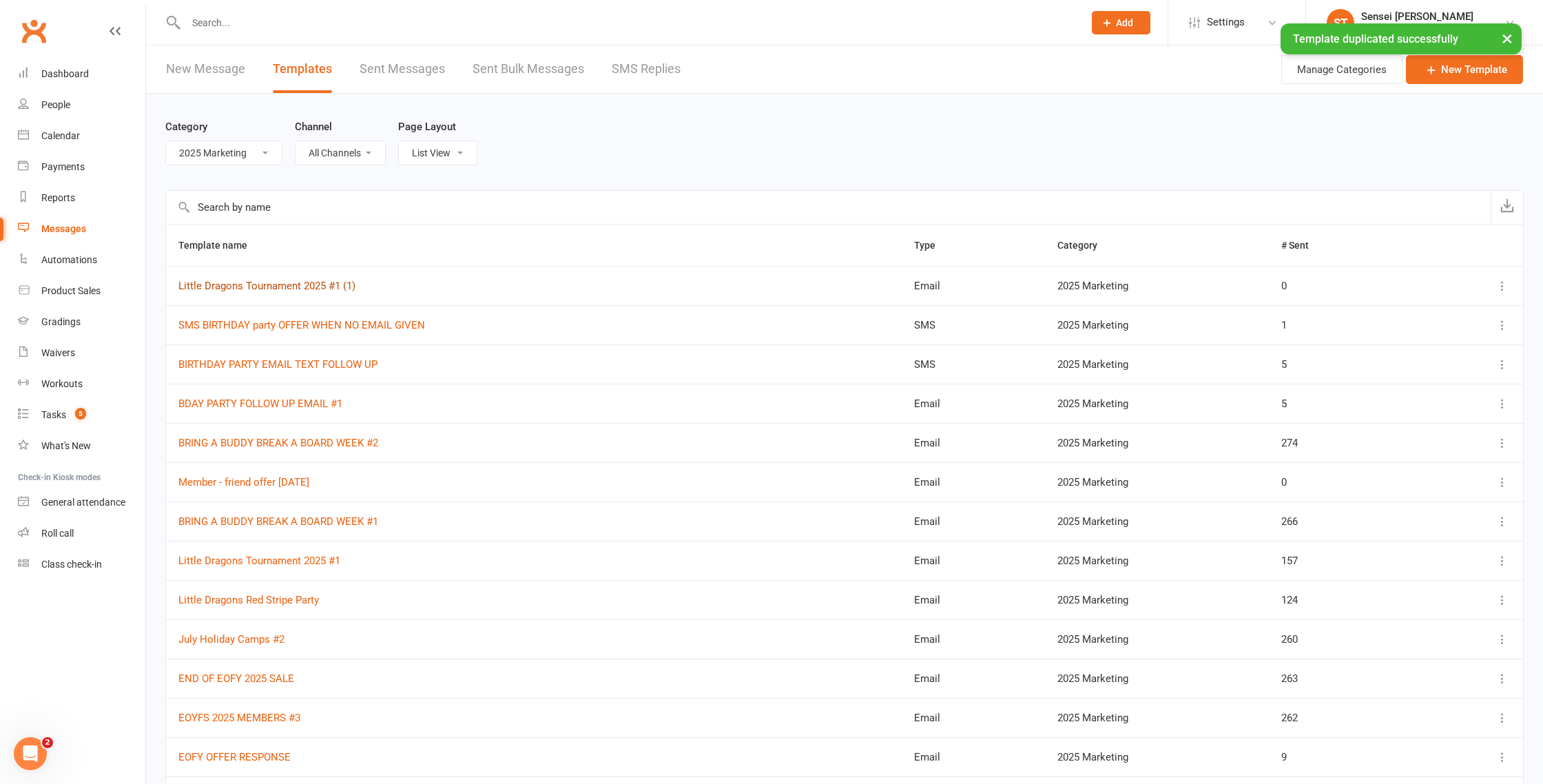
click at [289, 286] on link "Little Dragons Tournament 2025 #1 (1)" at bounding box center [267, 286] width 177 height 12
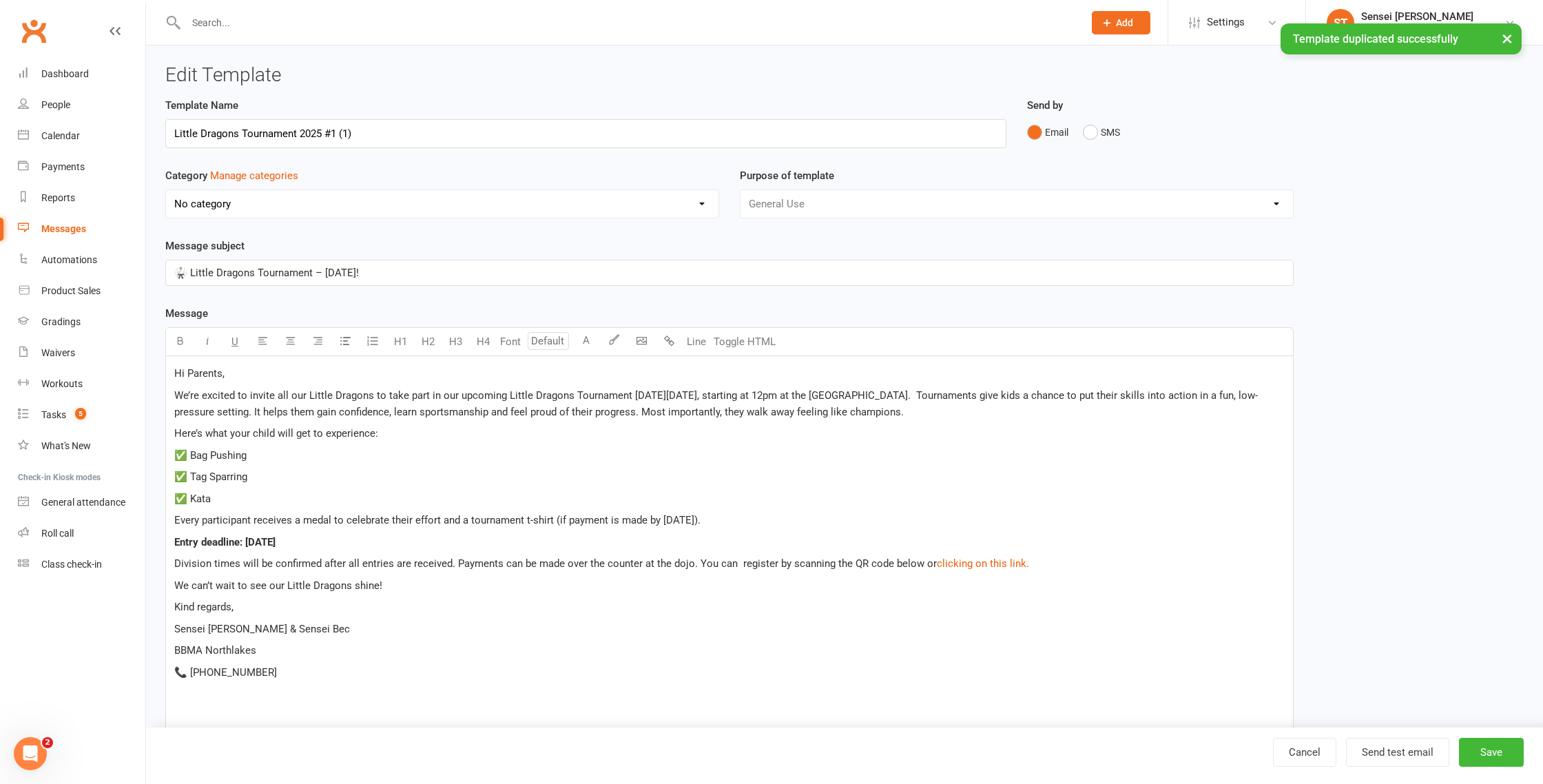
select select "12874"
type input "Little Dragons Tournament 2025 #2"
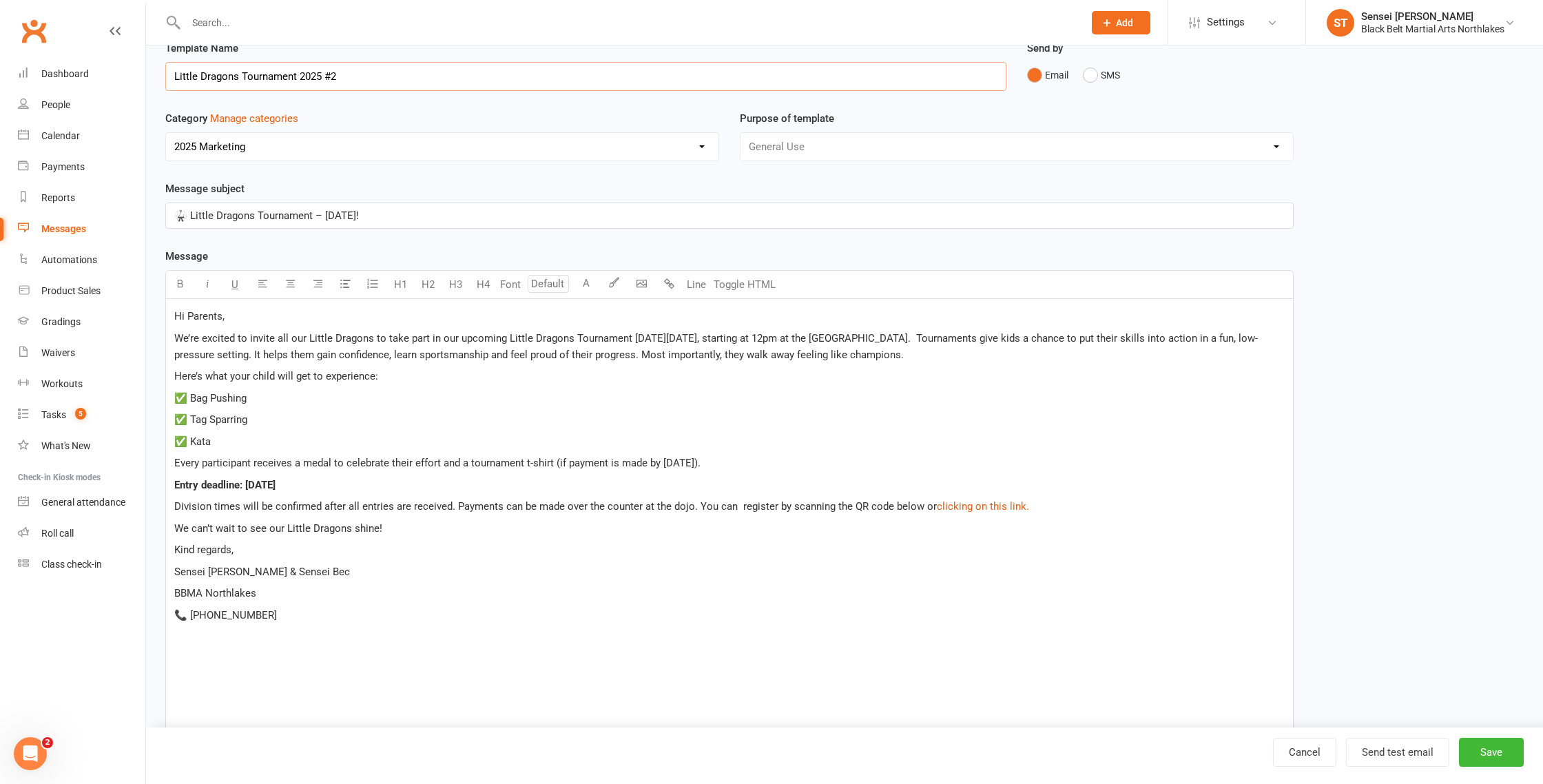
scroll to position [58, 0]
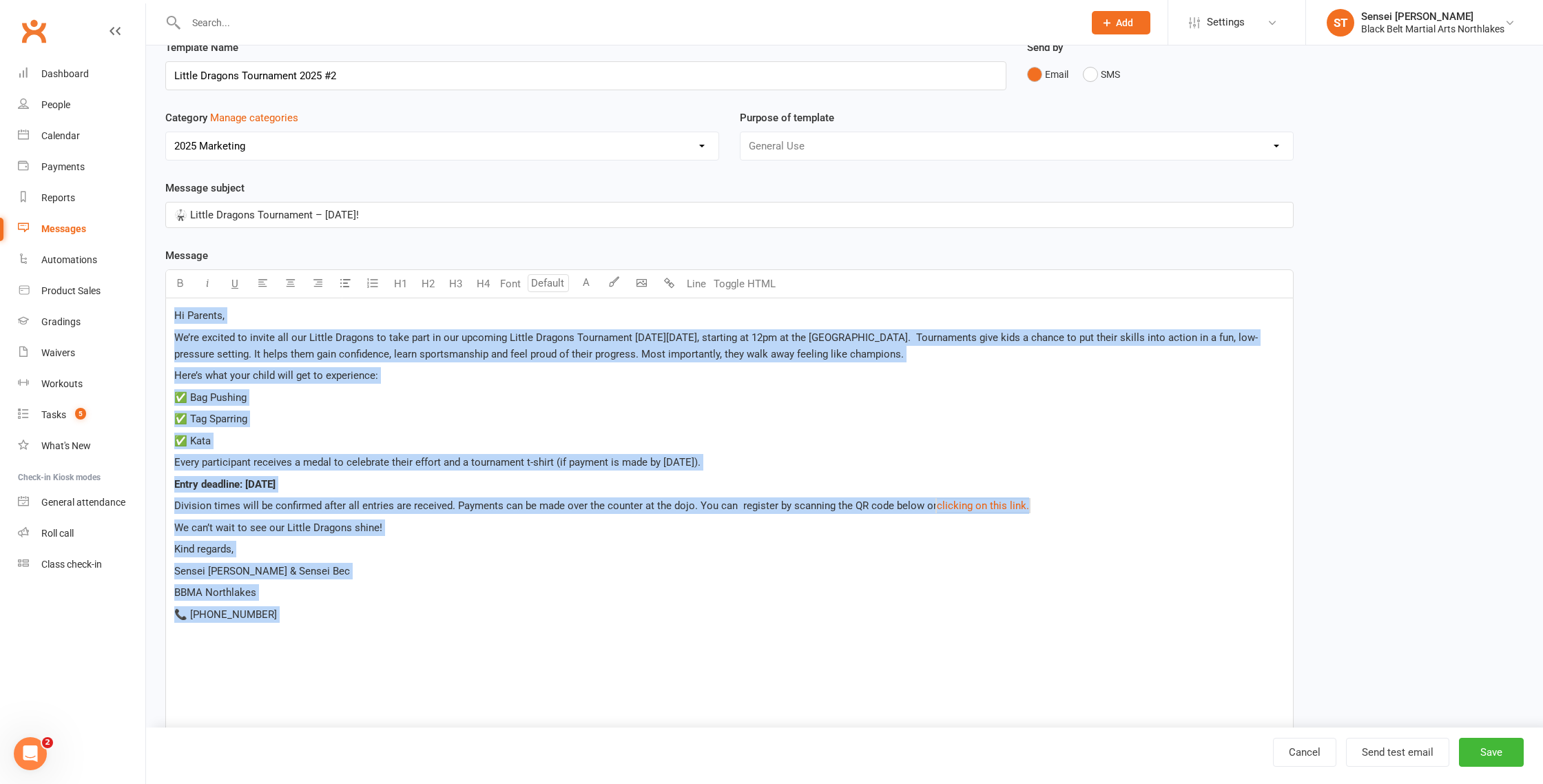
drag, startPoint x: 289, startPoint y: 624, endPoint x: 160, endPoint y: 321, distance: 329.3
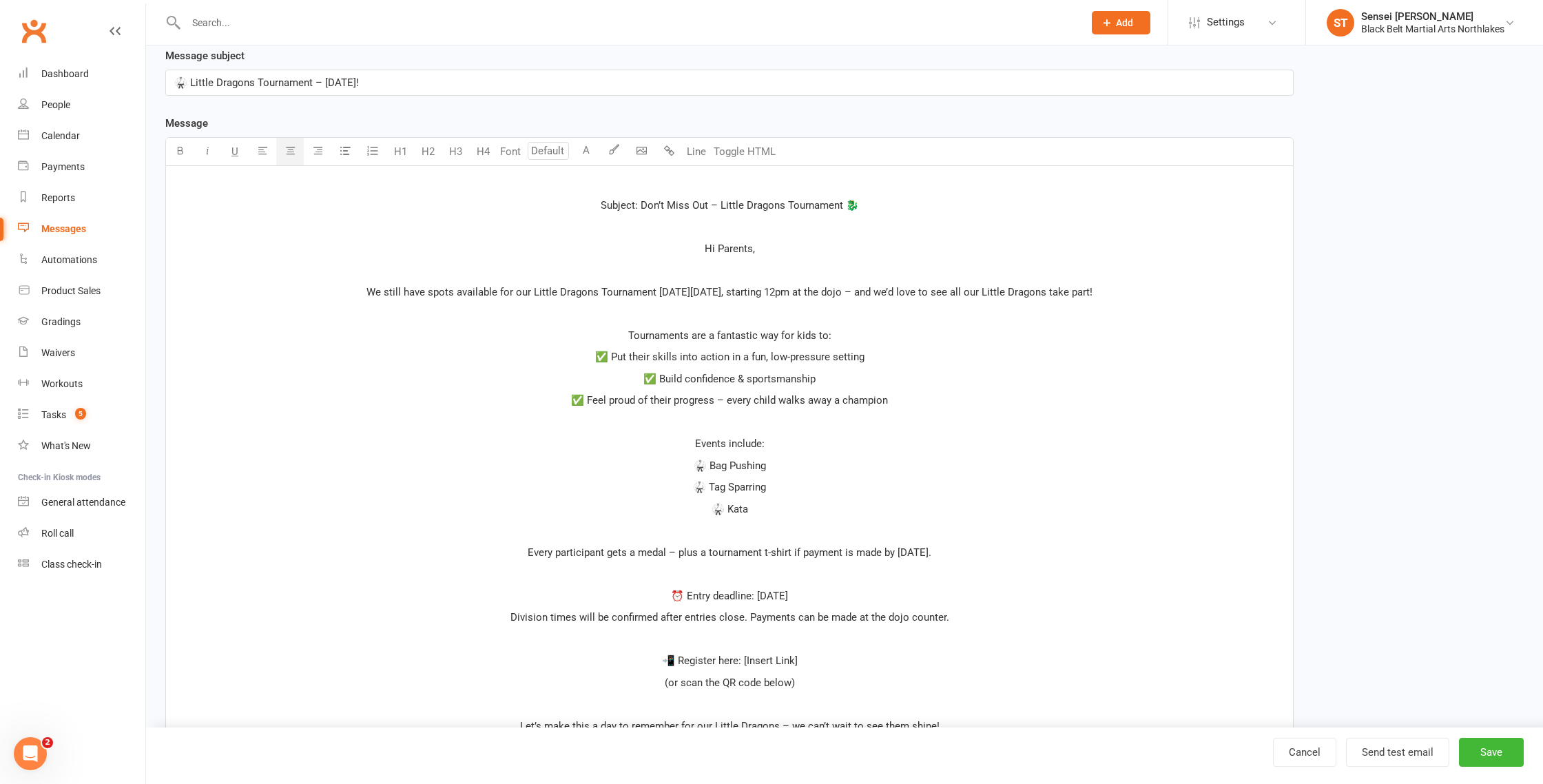
scroll to position [0, 0]
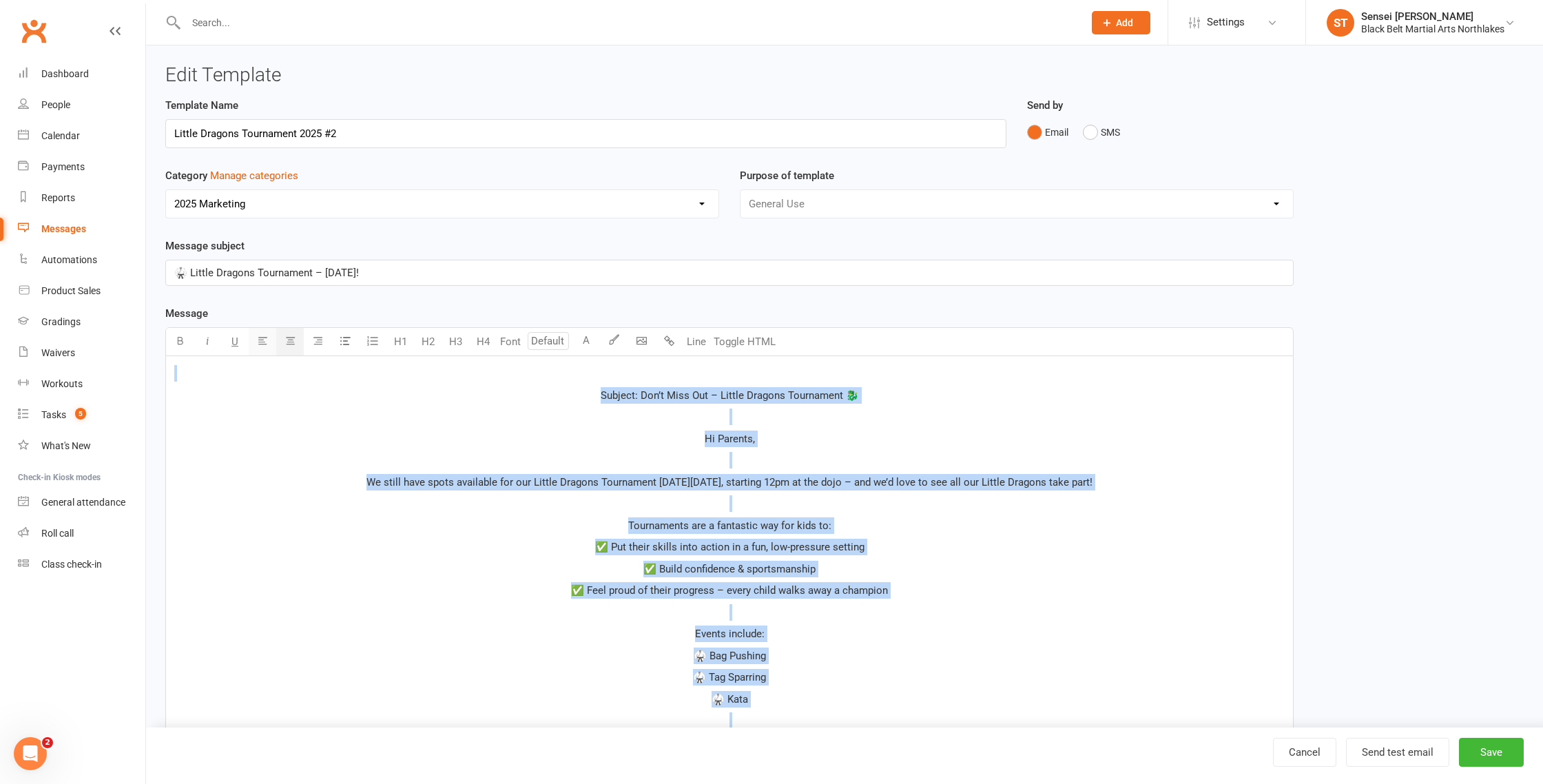
click at [265, 337] on icon "button" at bounding box center [263, 340] width 10 height 10
click at [265, 343] on icon "button" at bounding box center [263, 340] width 10 height 10
click at [260, 340] on icon "button" at bounding box center [263, 340] width 10 height 10
click at [260, 336] on icon "button" at bounding box center [263, 340] width 10 height 10
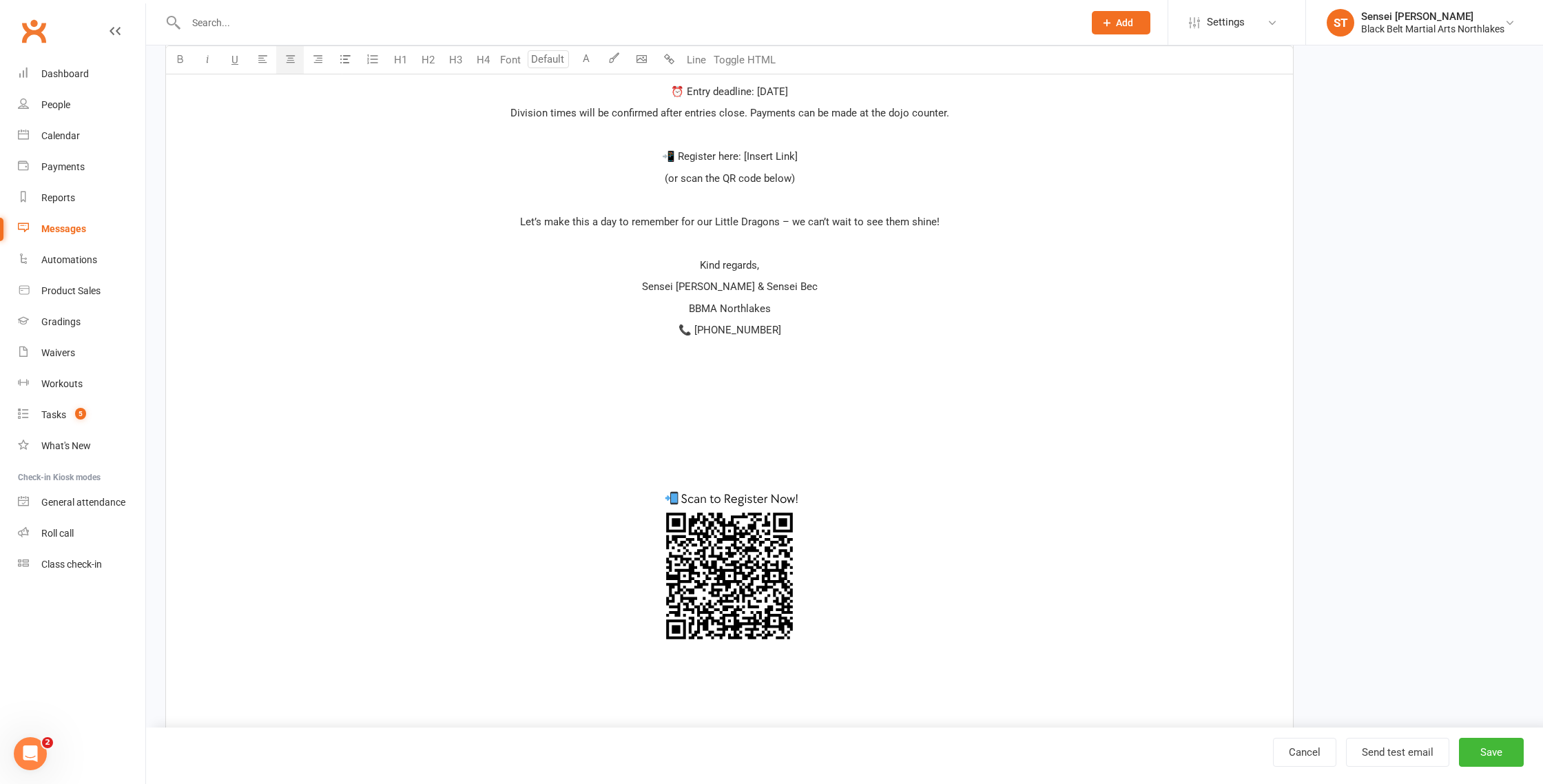
scroll to position [711, 0]
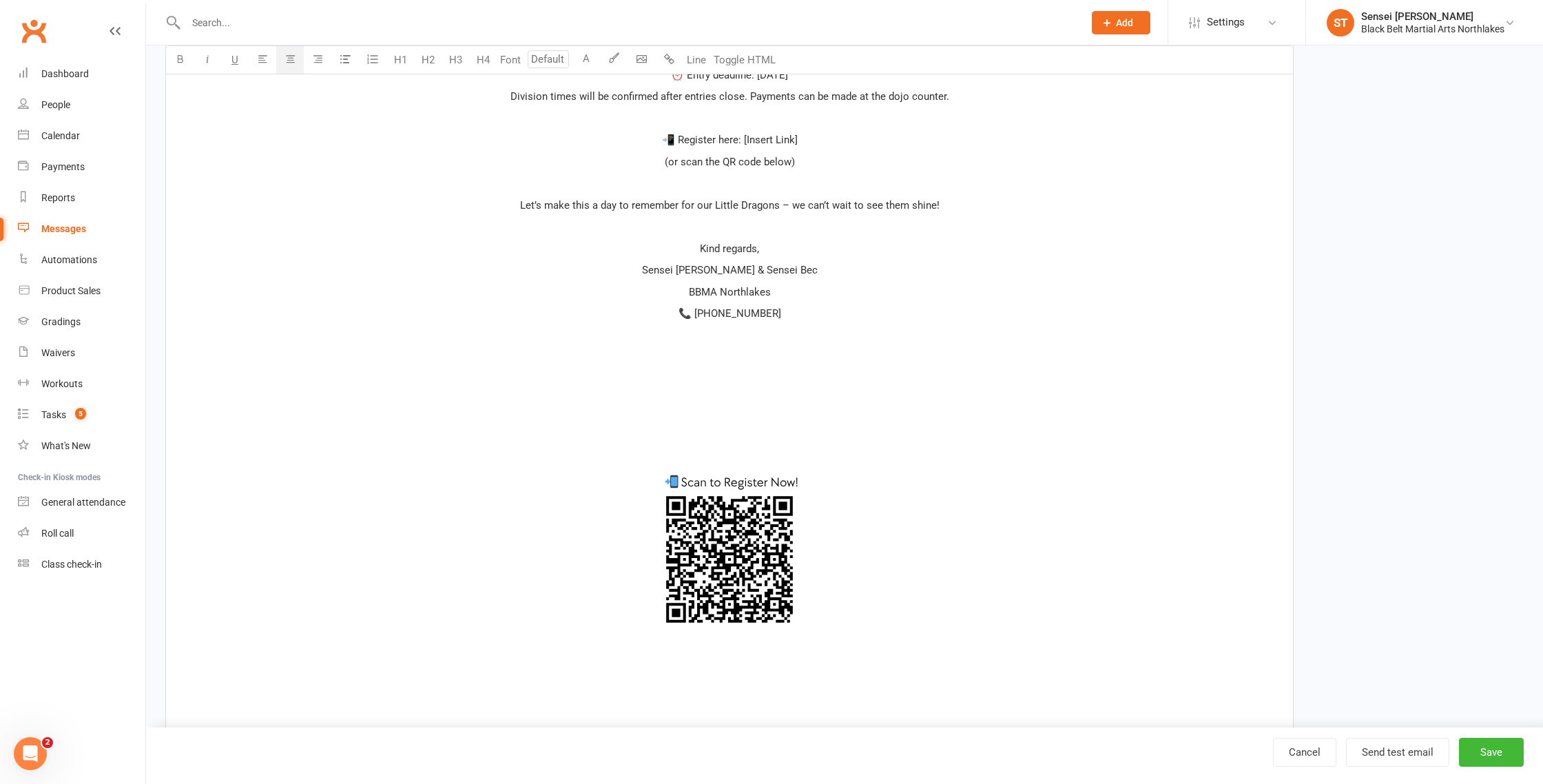
click at [733, 546] on img at bounding box center [730, 559] width 345 height 345
click at [264, 63] on icon "button" at bounding box center [263, 59] width 10 height 10
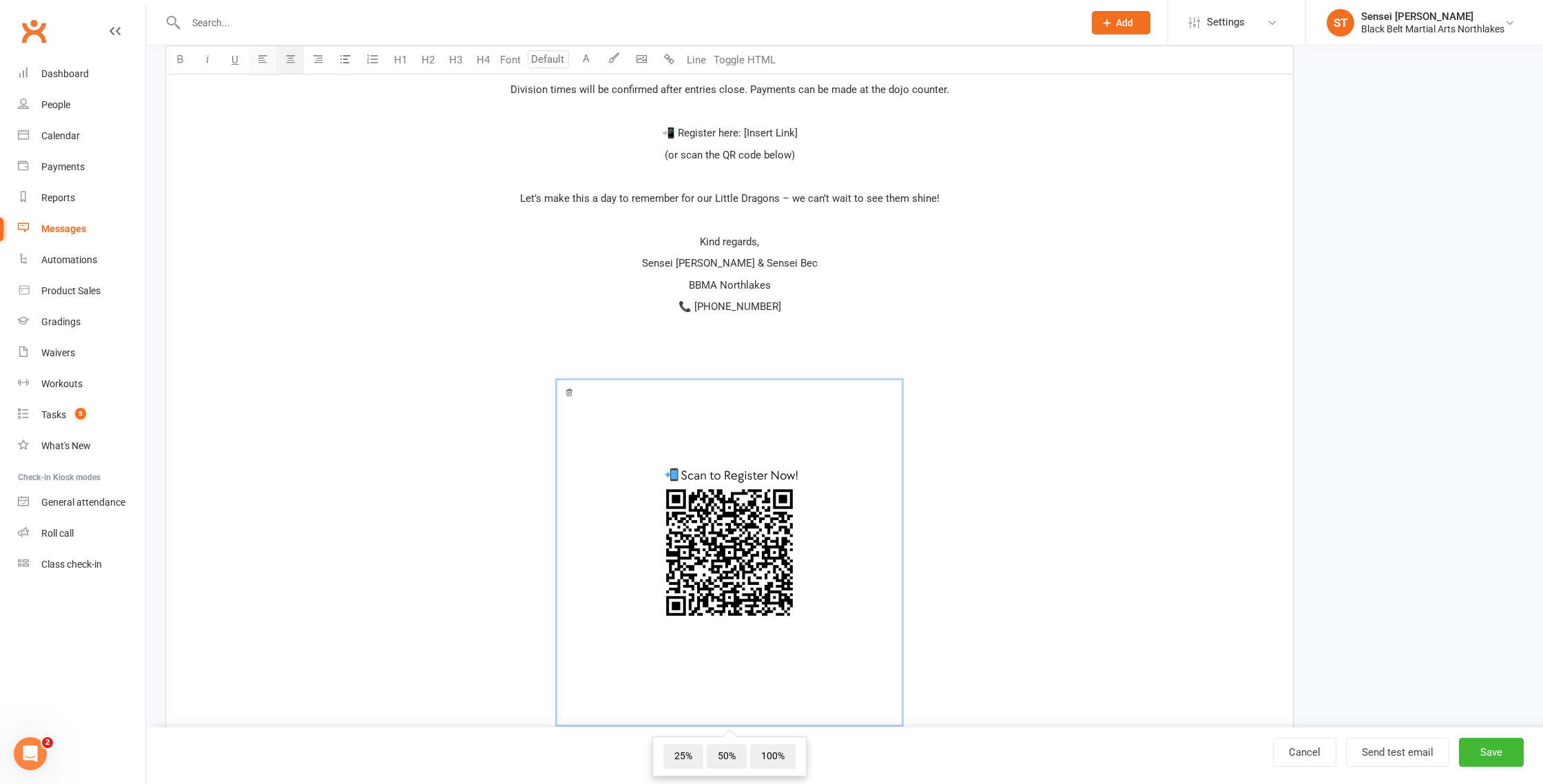
click at [264, 63] on icon "button" at bounding box center [263, 59] width 10 height 10
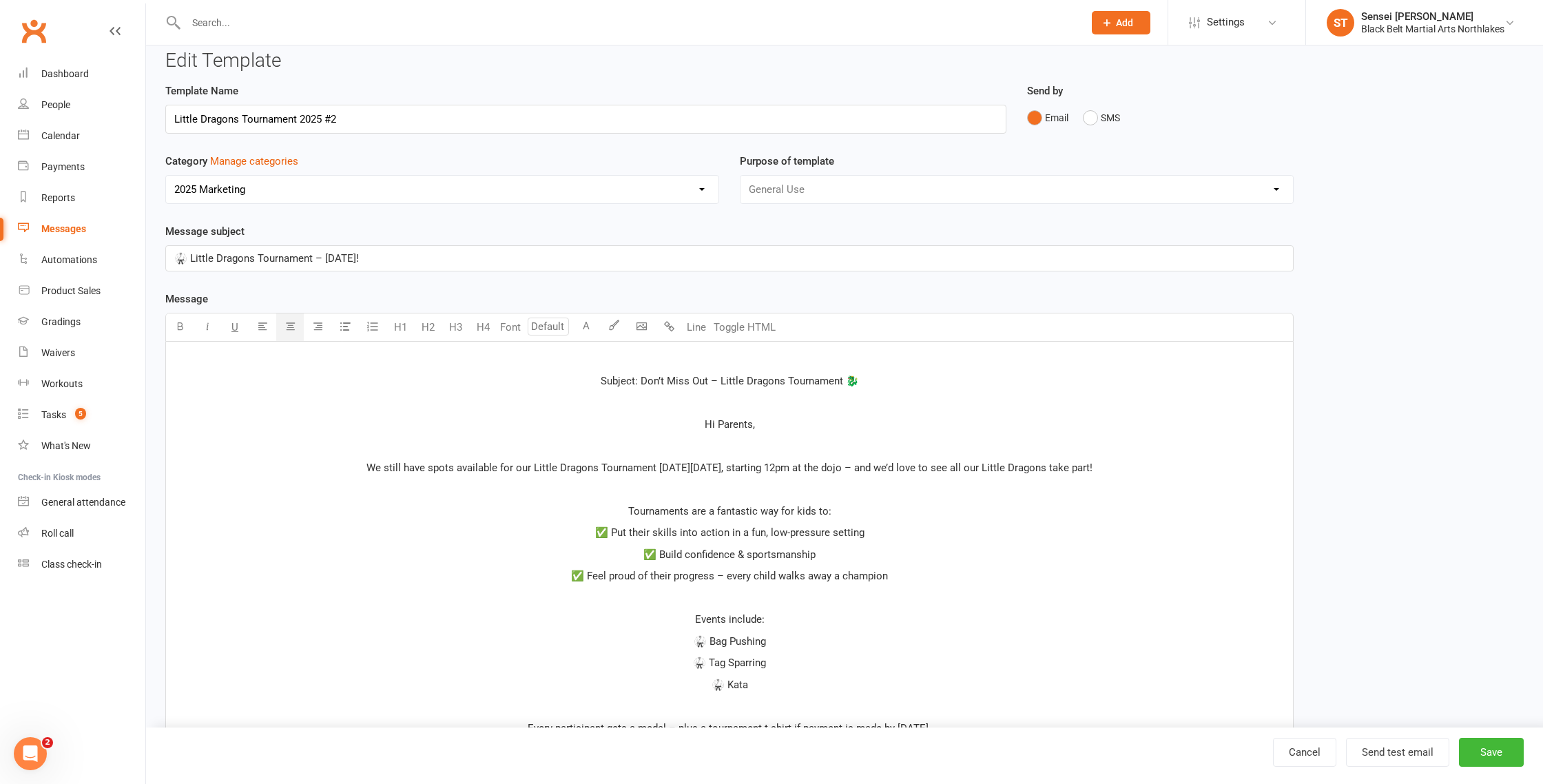
scroll to position [0, 0]
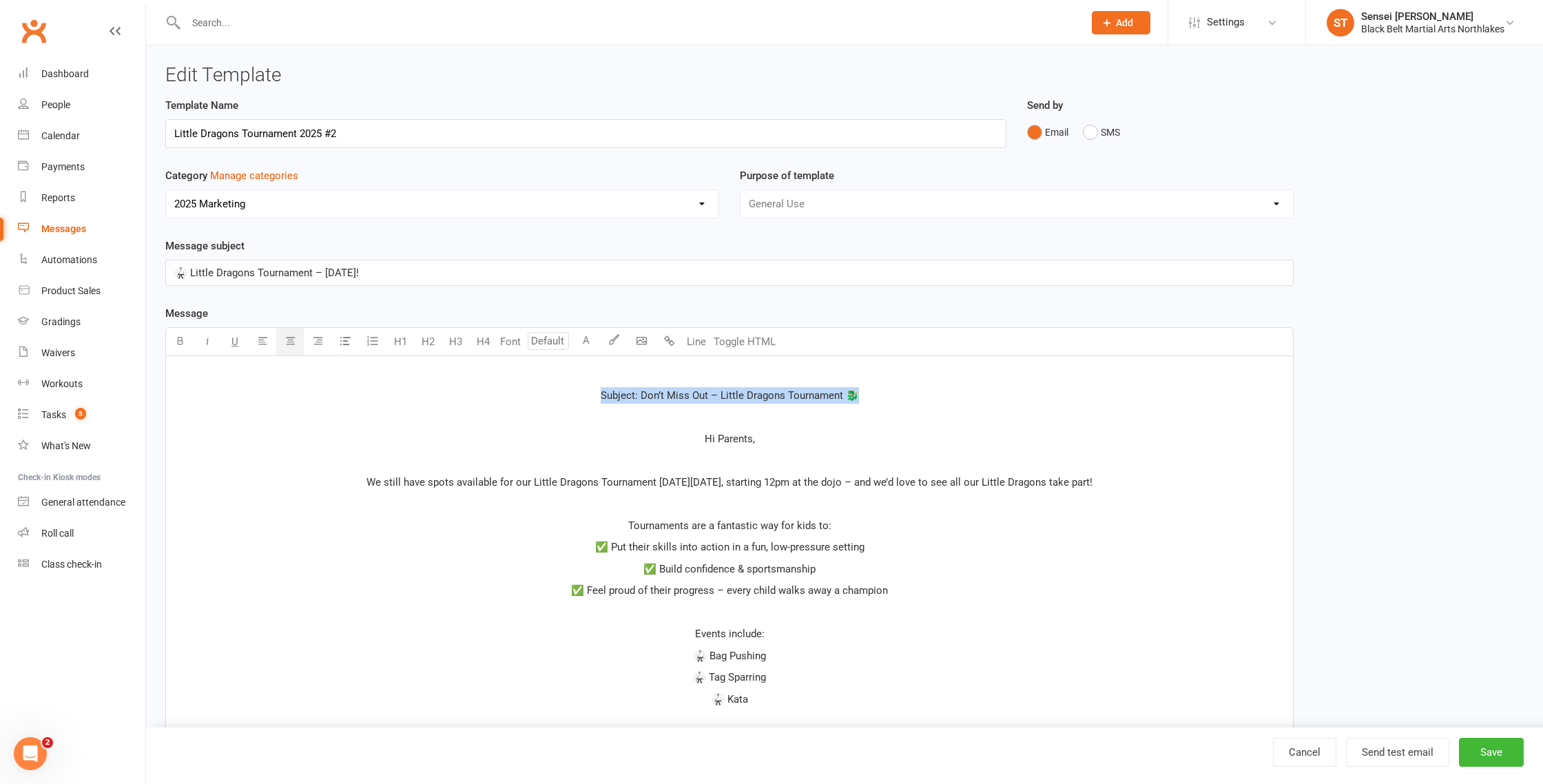
drag, startPoint x: 877, startPoint y: 395, endPoint x: 588, endPoint y: 387, distance: 289.1
click at [588, 387] on p "Subject: Don’t Miss Out – Little Dragons Tournament 🐉" at bounding box center [729, 395] width 1111 height 16
drag, startPoint x: 462, startPoint y: 274, endPoint x: 122, endPoint y: 267, distance: 340.1
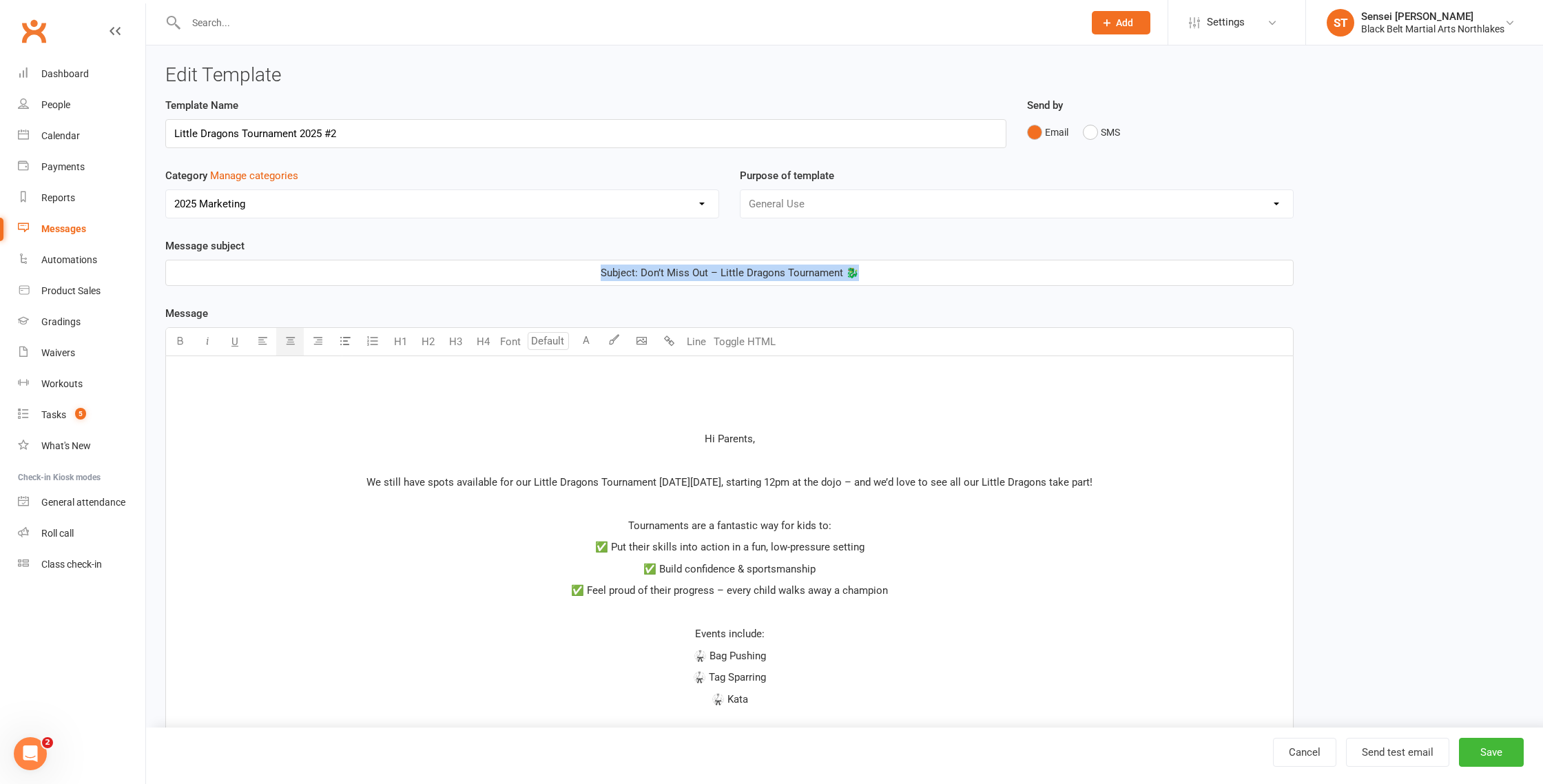
drag, startPoint x: 837, startPoint y: 276, endPoint x: 590, endPoint y: 272, distance: 247.0
click at [588, 271] on p "Subject: Don’t Miss Out – Little Dragons Tournament 🐉" at bounding box center [729, 272] width 1111 height 16
click at [1305, 756] on link "Cancel" at bounding box center [1305, 753] width 64 height 29
select select "100"
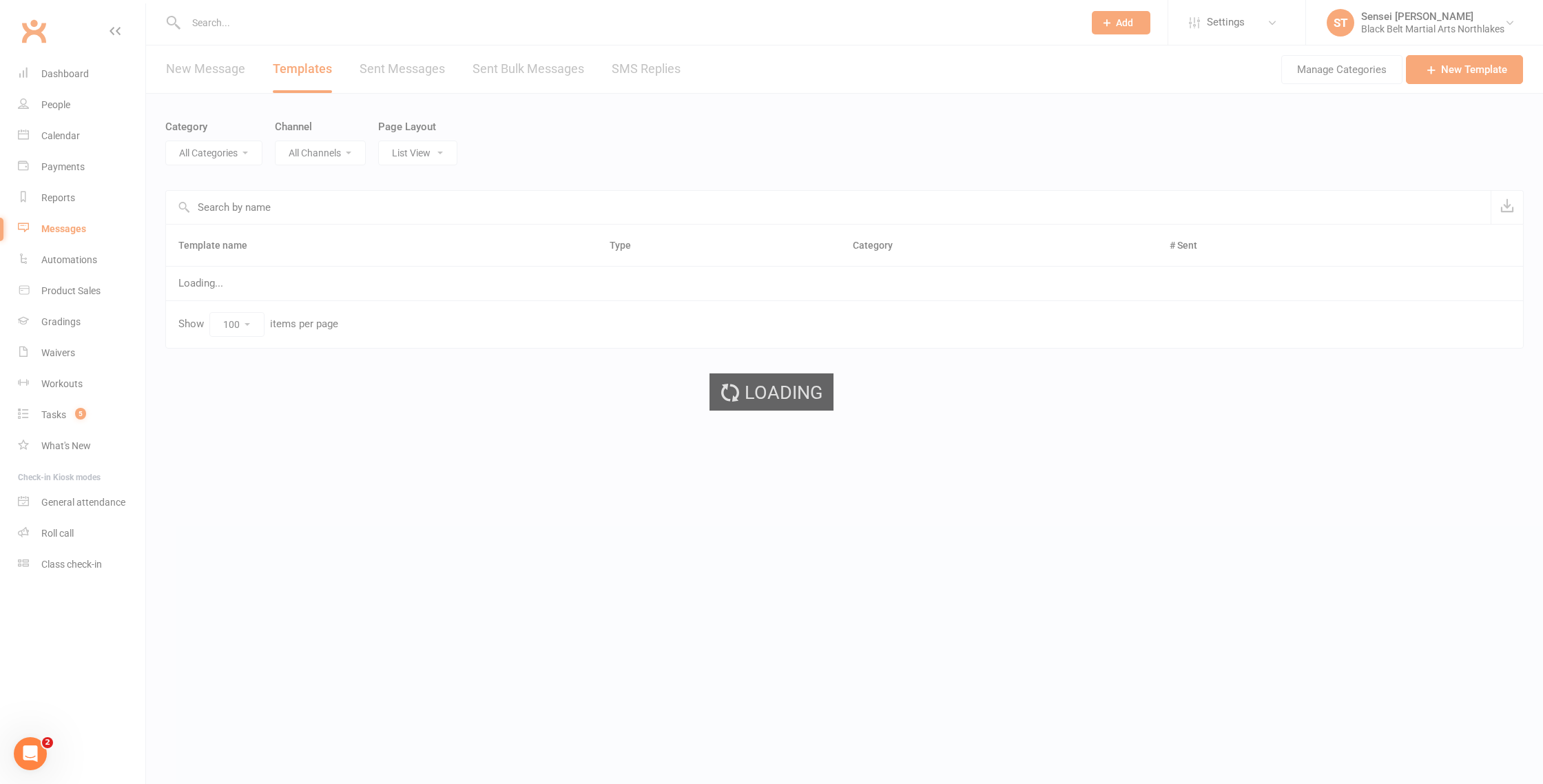
select select "12874"
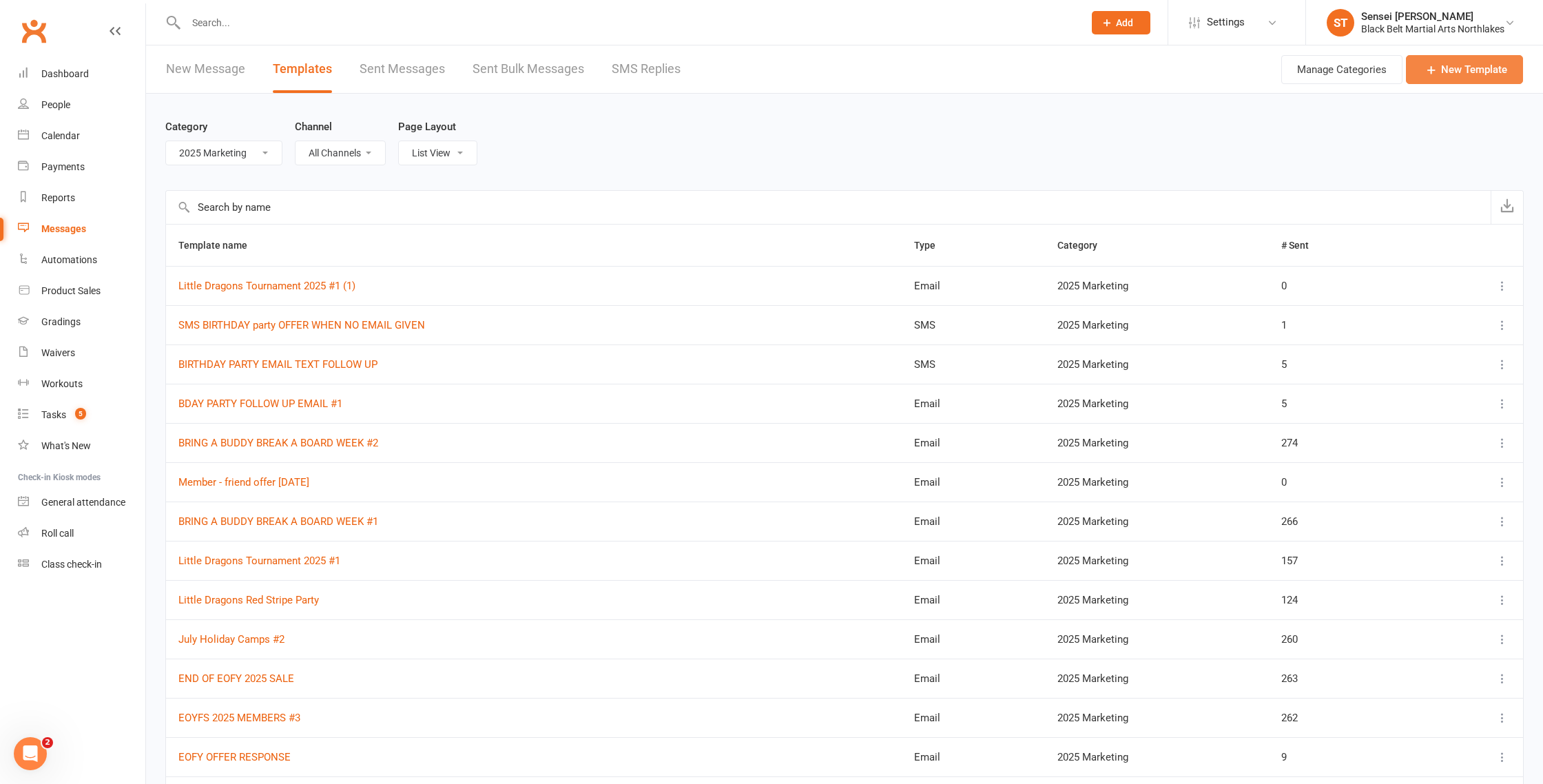
click at [1457, 71] on link "New Template" at bounding box center [1465, 70] width 117 height 29
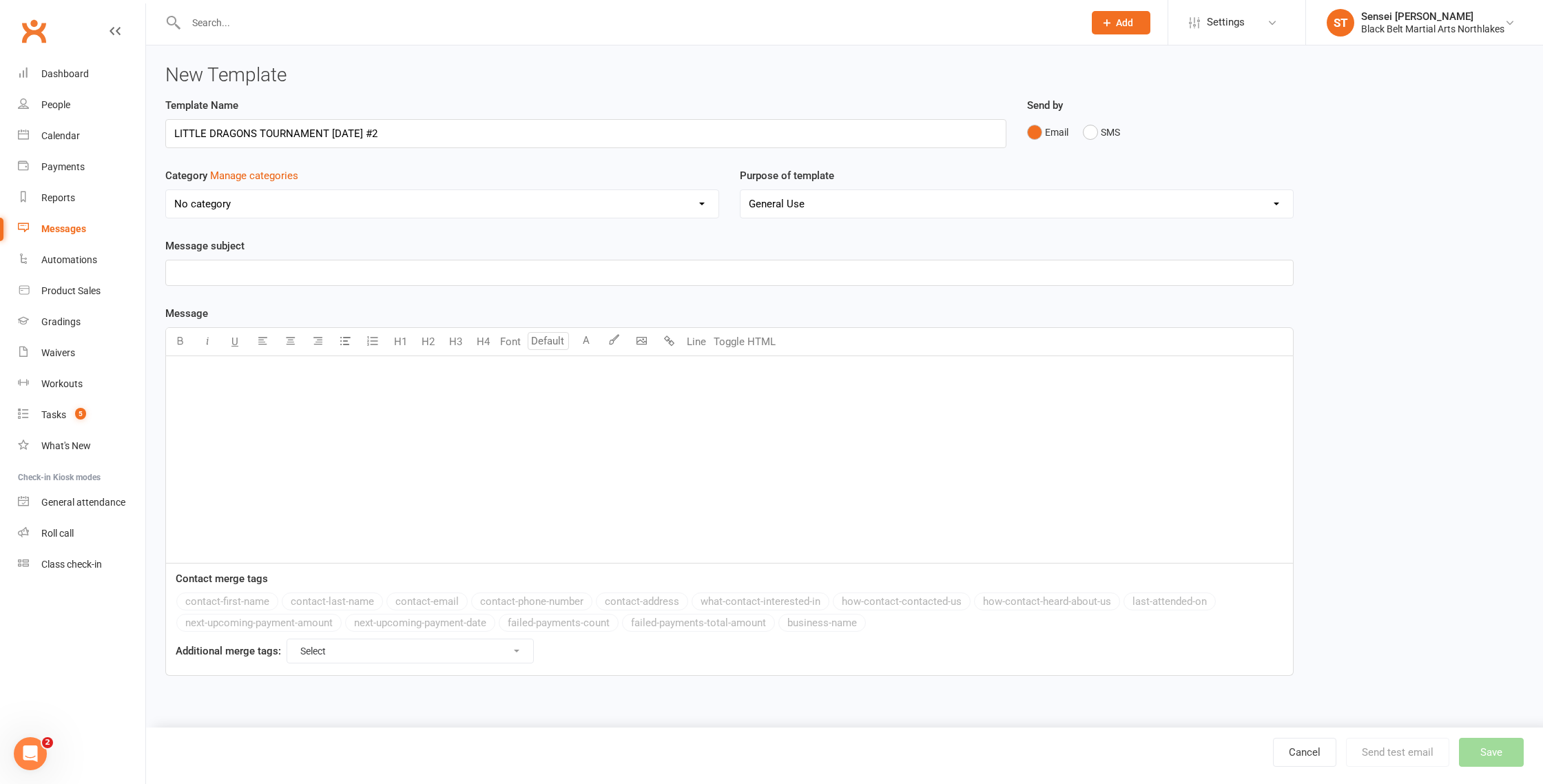
type input "LITTLE DRAGONS TOURNAMENT SEPTEMBER 2025 #2"
click at [257, 204] on select "No category 2024 MARKETING 2025 Marketing AFU'S General Missed Enquiries New Me…" at bounding box center [442, 204] width 552 height 28
select select "12874"
click at [250, 270] on p "﻿" at bounding box center [729, 272] width 1111 height 16
click at [212, 374] on p "﻿" at bounding box center [729, 373] width 1111 height 16
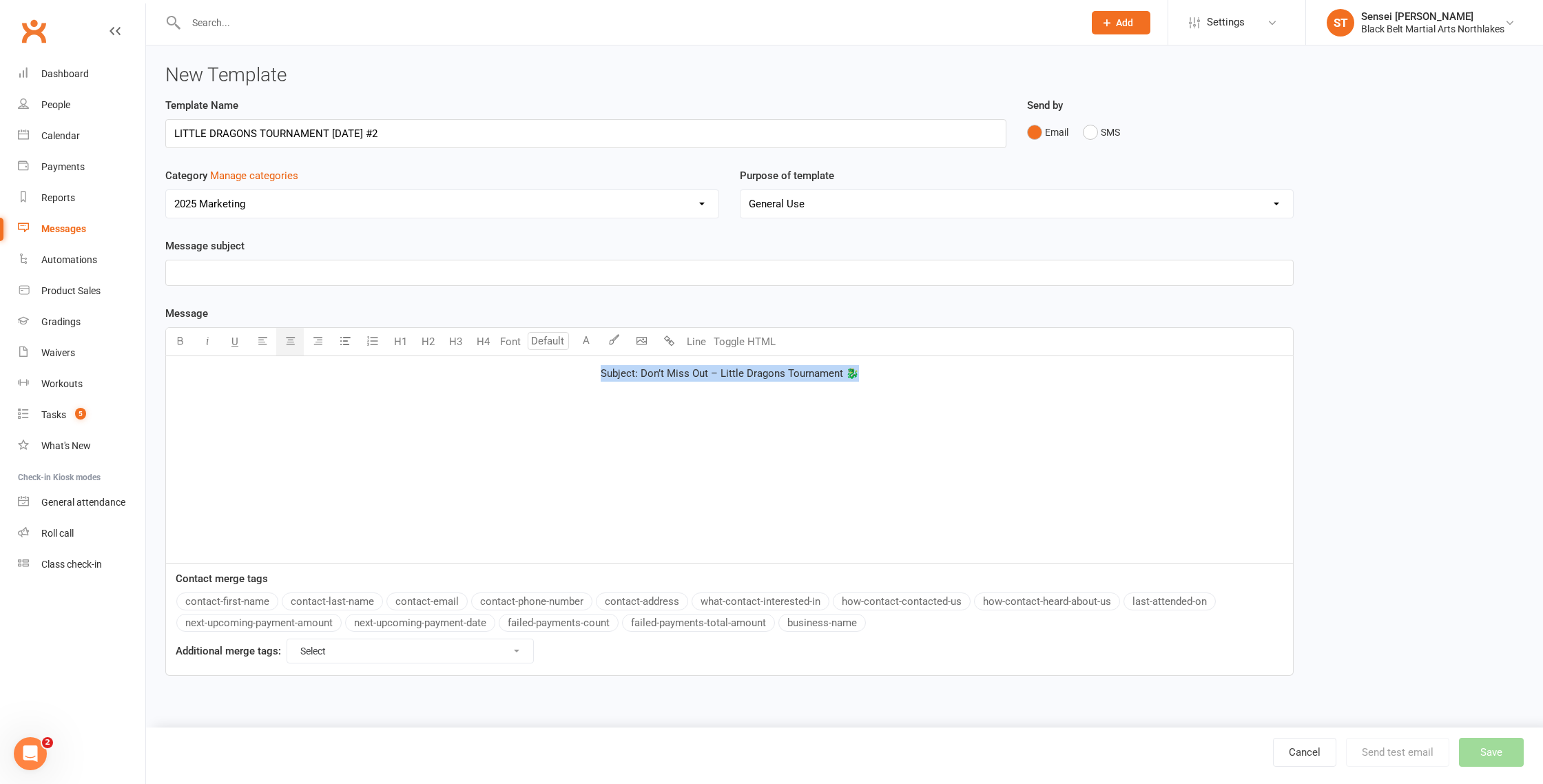
drag, startPoint x: 878, startPoint y: 372, endPoint x: 498, endPoint y: 378, distance: 380.0
click at [499, 378] on p "Subject: Don’t Miss Out – Little Dragons Tournament 🐉" at bounding box center [729, 373] width 1111 height 16
click at [270, 339] on button "button" at bounding box center [263, 342] width 28 height 28
click at [258, 342] on icon "button" at bounding box center [263, 340] width 10 height 10
click at [257, 342] on button "button" at bounding box center [263, 342] width 28 height 28
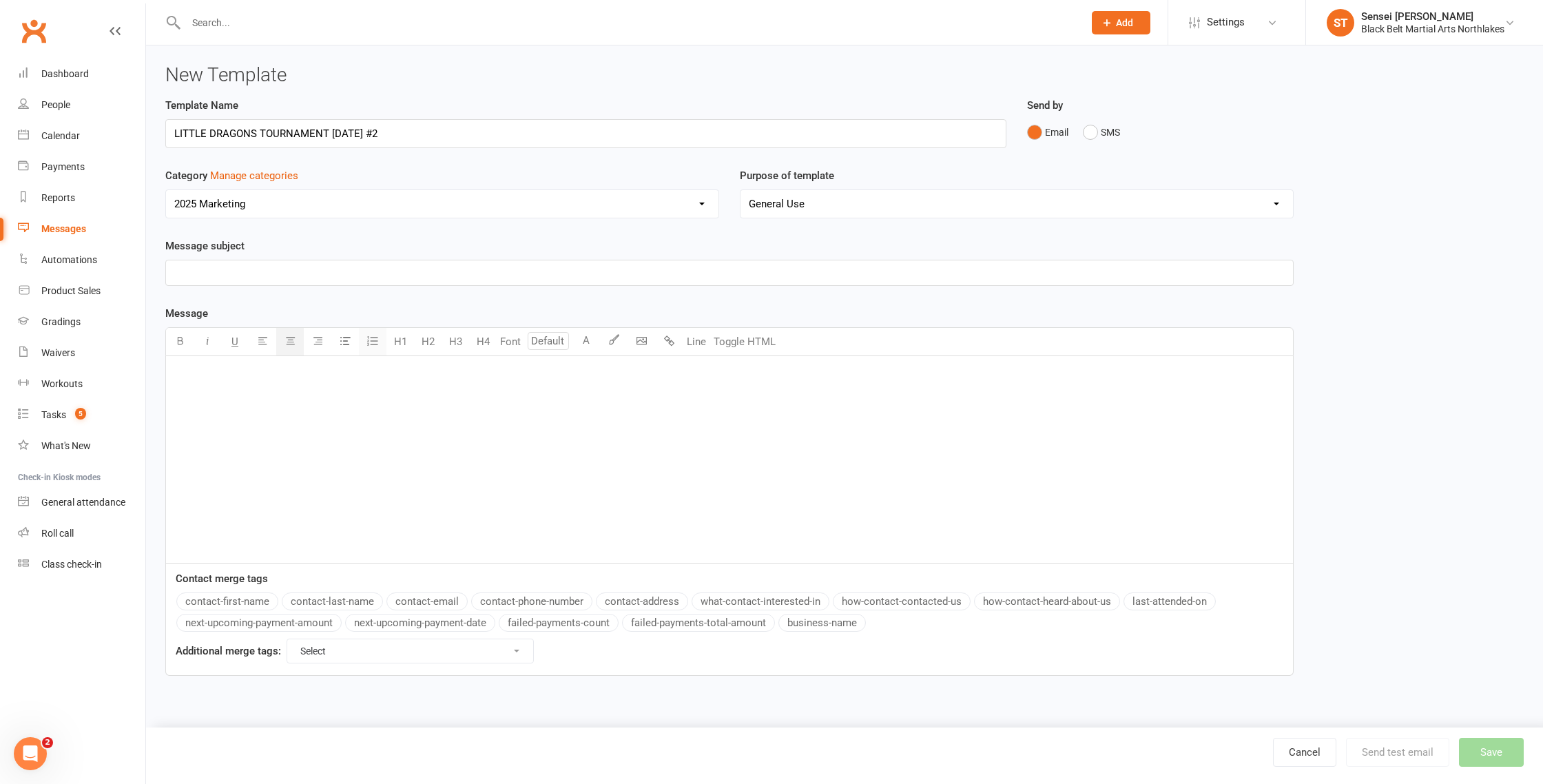
drag, startPoint x: 257, startPoint y: 342, endPoint x: 359, endPoint y: 333, distance: 102.4
click at [257, 342] on button "button" at bounding box center [263, 342] width 28 height 28
click at [201, 376] on p "﻿" at bounding box center [729, 373] width 1111 height 16
click at [254, 342] on button "button" at bounding box center [263, 342] width 28 height 28
click at [264, 343] on icon "button" at bounding box center [263, 340] width 10 height 10
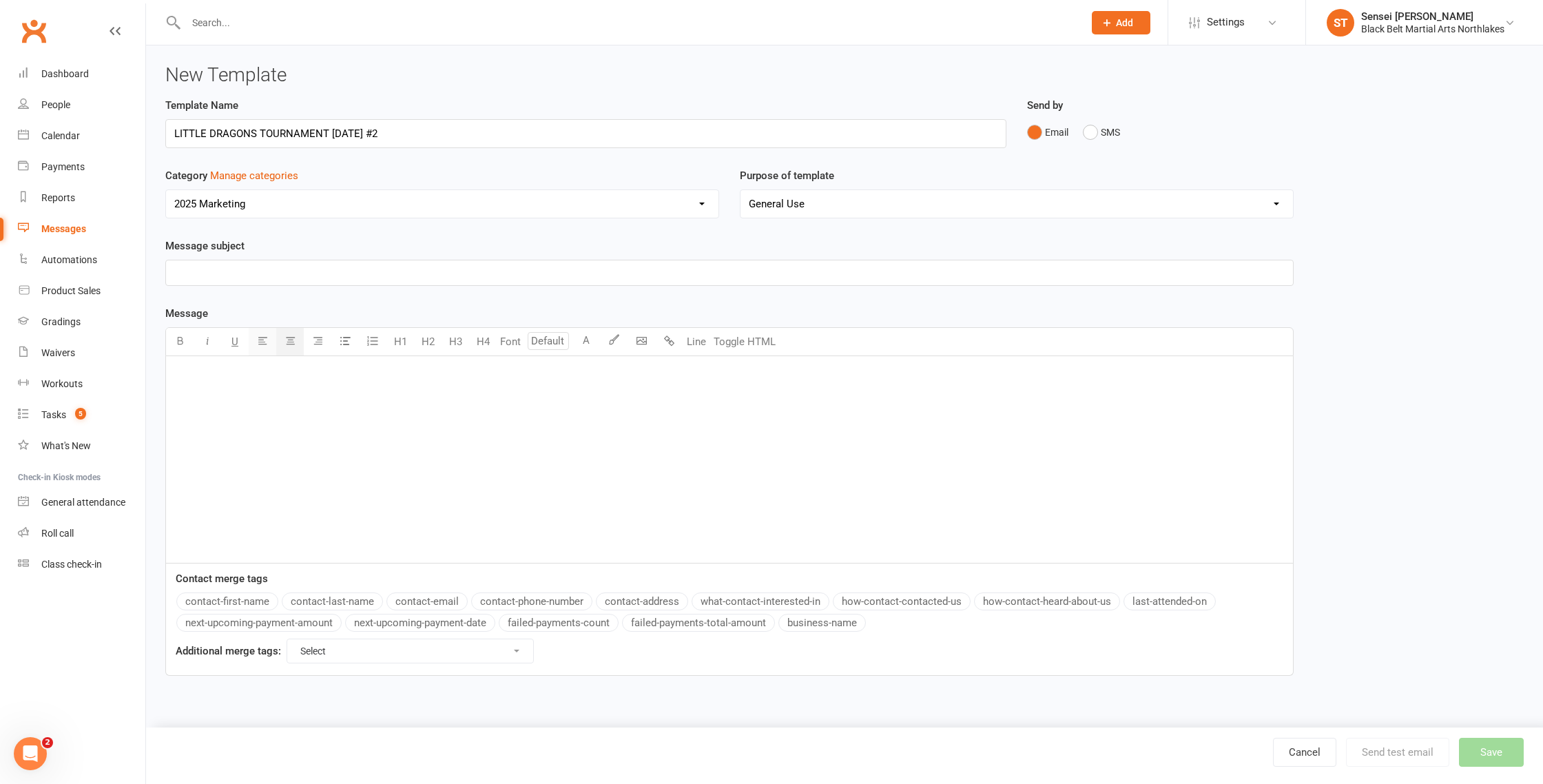
click at [262, 342] on icon "button" at bounding box center [263, 340] width 10 height 10
click at [261, 342] on icon "button" at bounding box center [263, 340] width 10 height 10
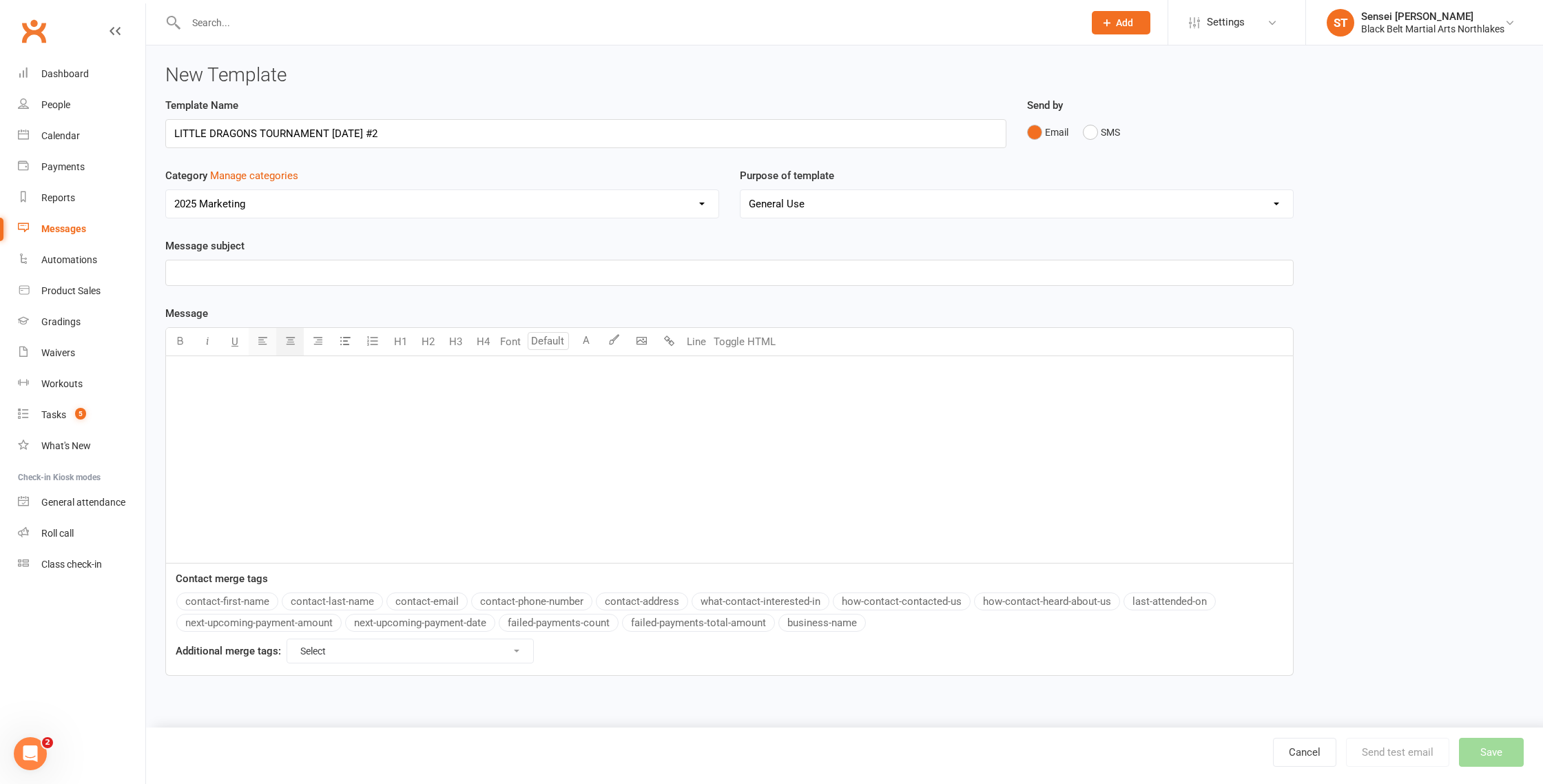
click at [260, 342] on icon "button" at bounding box center [263, 340] width 10 height 10
click at [262, 342] on icon "button" at bounding box center [263, 340] width 10 height 10
click at [1313, 759] on link "Cancel" at bounding box center [1305, 753] width 64 height 29
select select "100"
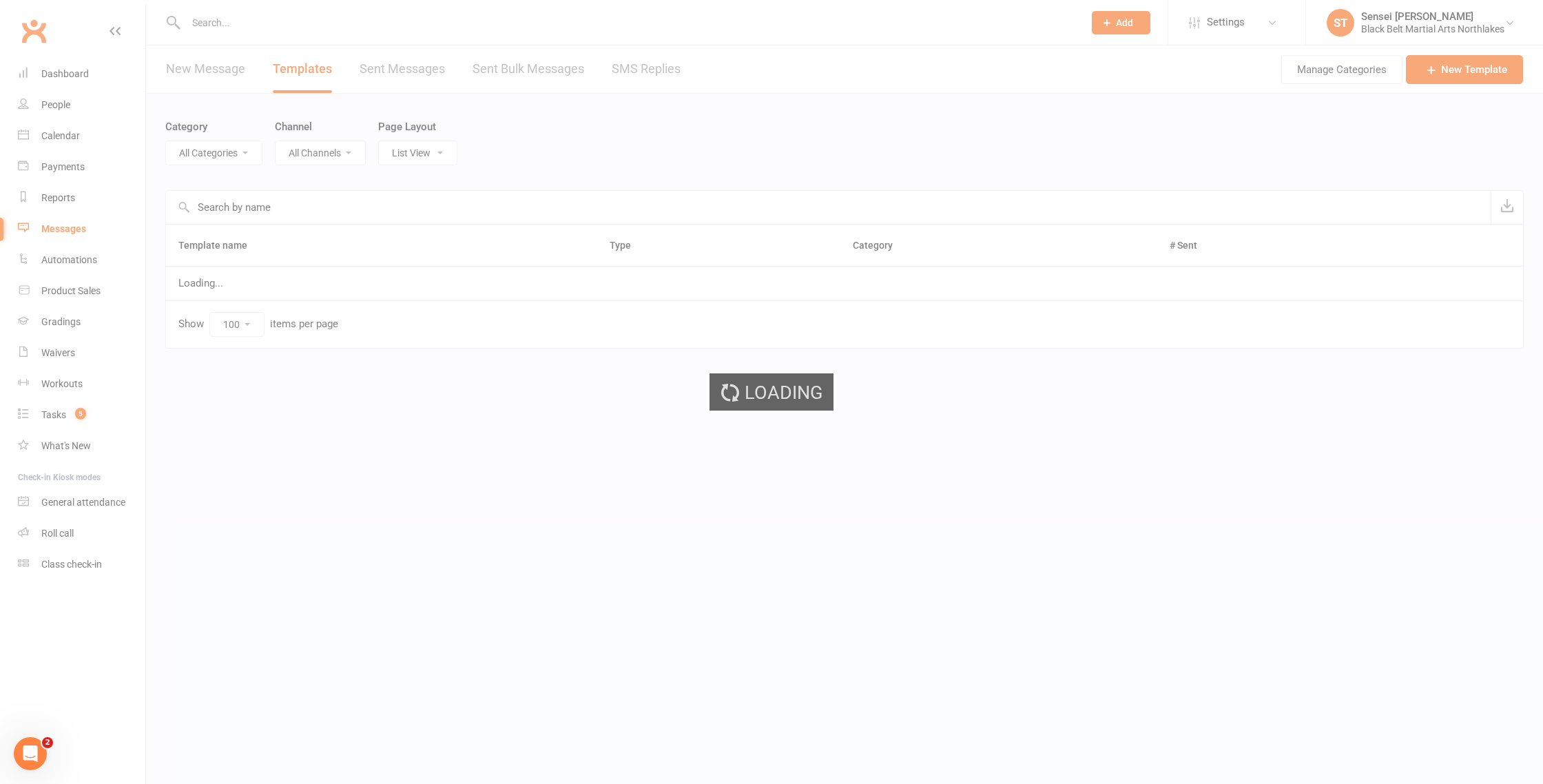
select select "12874"
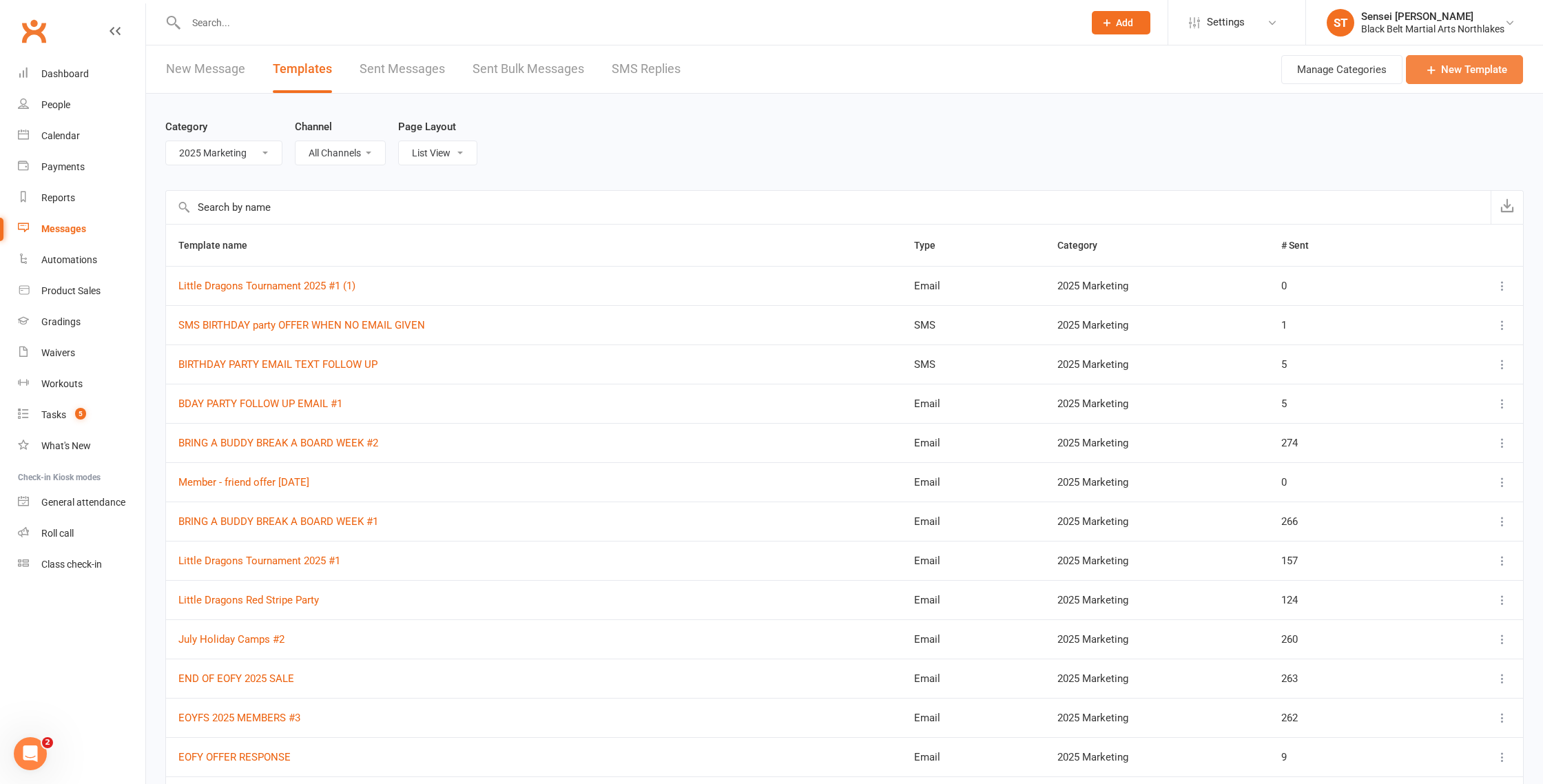
click at [1460, 78] on link "New Template" at bounding box center [1465, 70] width 117 height 29
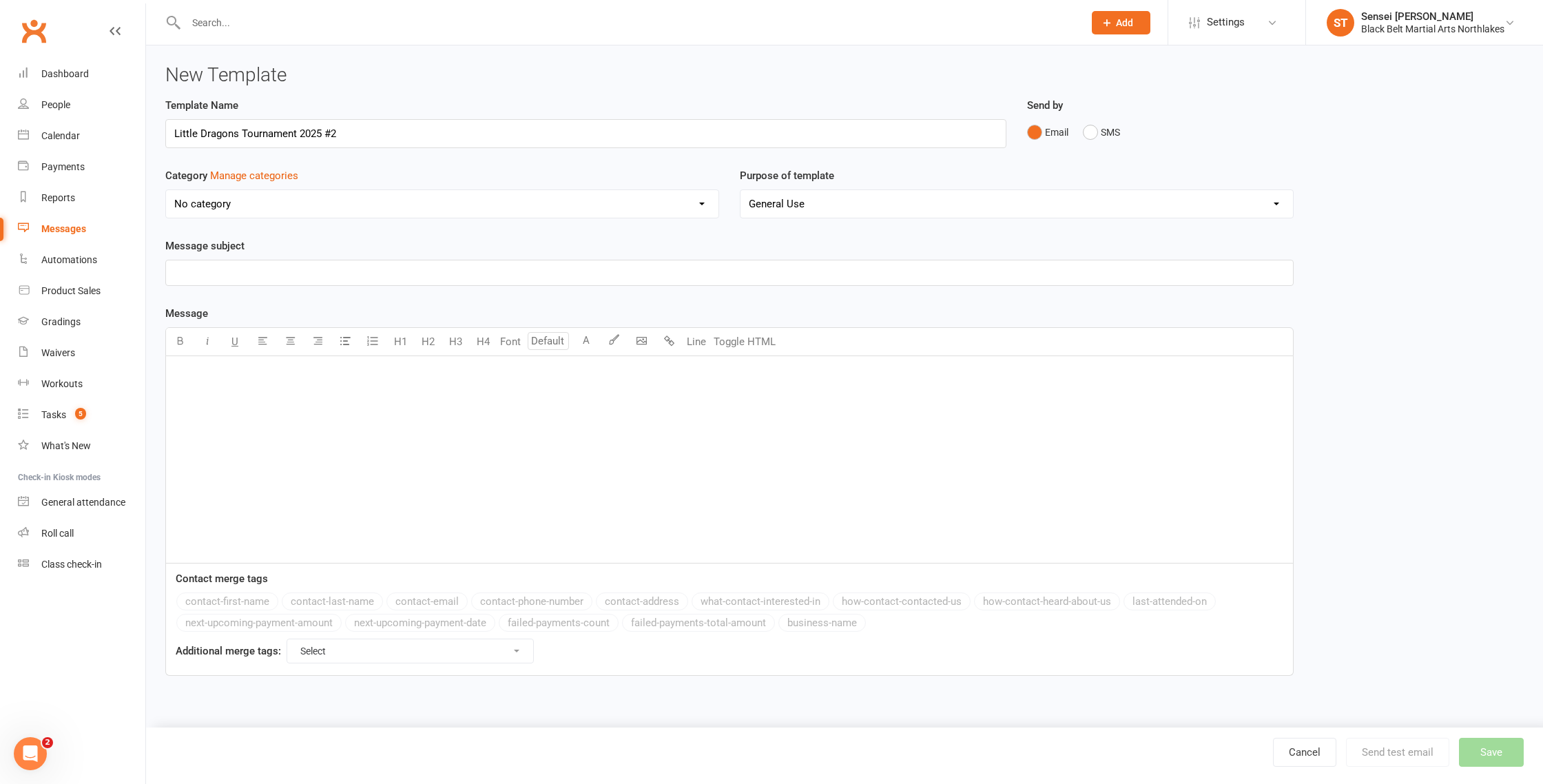
type input "Little Dragons Tournament 2025 #2"
click at [230, 205] on select "No category 2024 MARKETING 2025 Marketing AFU'S General Missed Enquiries New Me…" at bounding box center [442, 204] width 552 height 28
select select "12874"
click at [180, 372] on p "﻿" at bounding box center [729, 373] width 1111 height 16
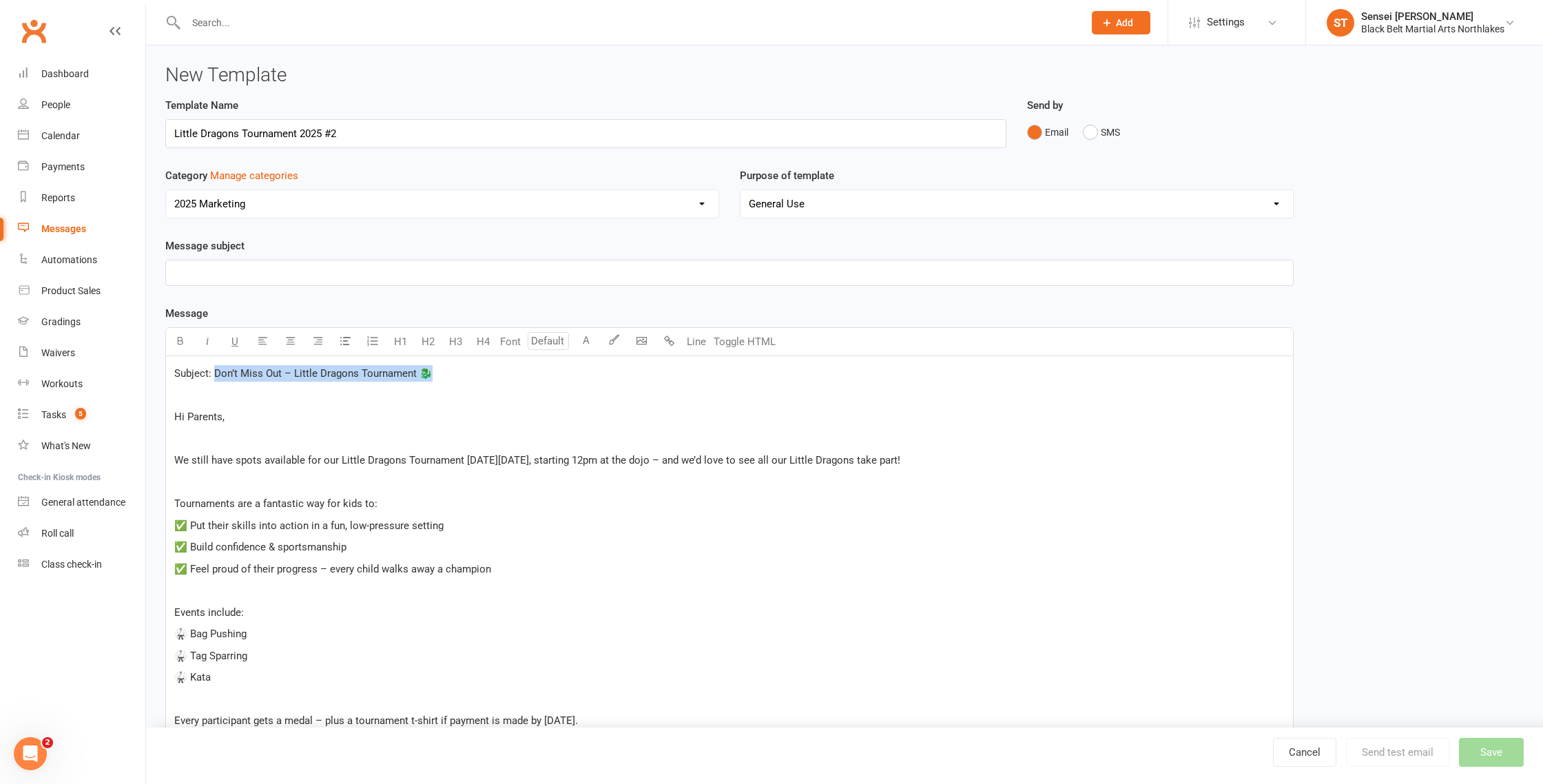
drag, startPoint x: 451, startPoint y: 376, endPoint x: 212, endPoint y: 376, distance: 239.0
click at [212, 376] on p "Subject: Don’t Miss Out – Little Dragons Tournament 🐉" at bounding box center [729, 373] width 1111 height 16
click at [208, 276] on p "﻿" at bounding box center [729, 272] width 1111 height 16
click at [171, 402] on div "Subject: ﻿ Hi Parents, ﻿ We still have spots available for our Little Dragons T…" at bounding box center [730, 688] width 1127 height 665
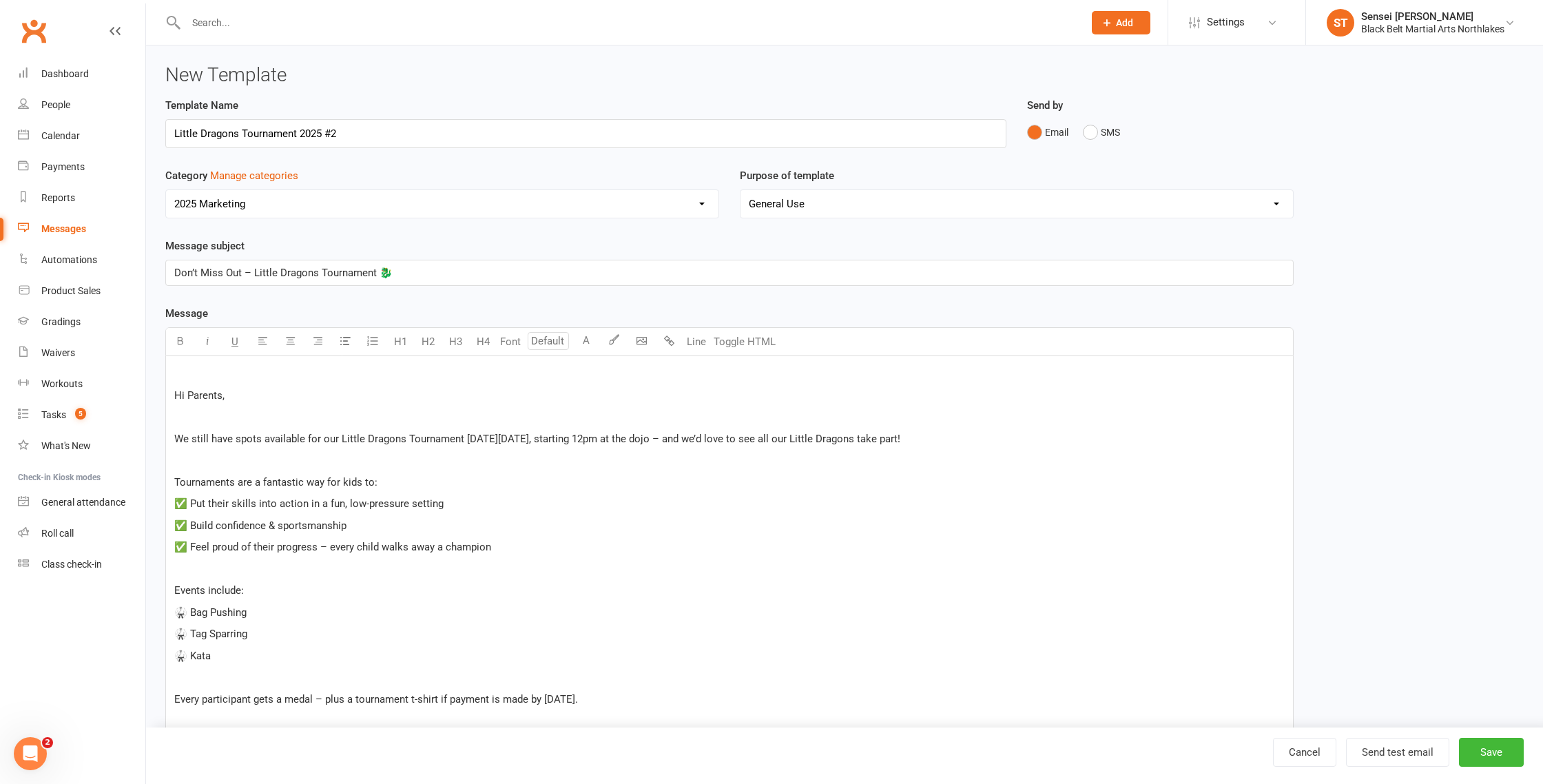
click at [171, 390] on div "﻿ Hi Parents, ﻿ We still have spots available for our Little Dragons Tournament…" at bounding box center [730, 677] width 1127 height 643
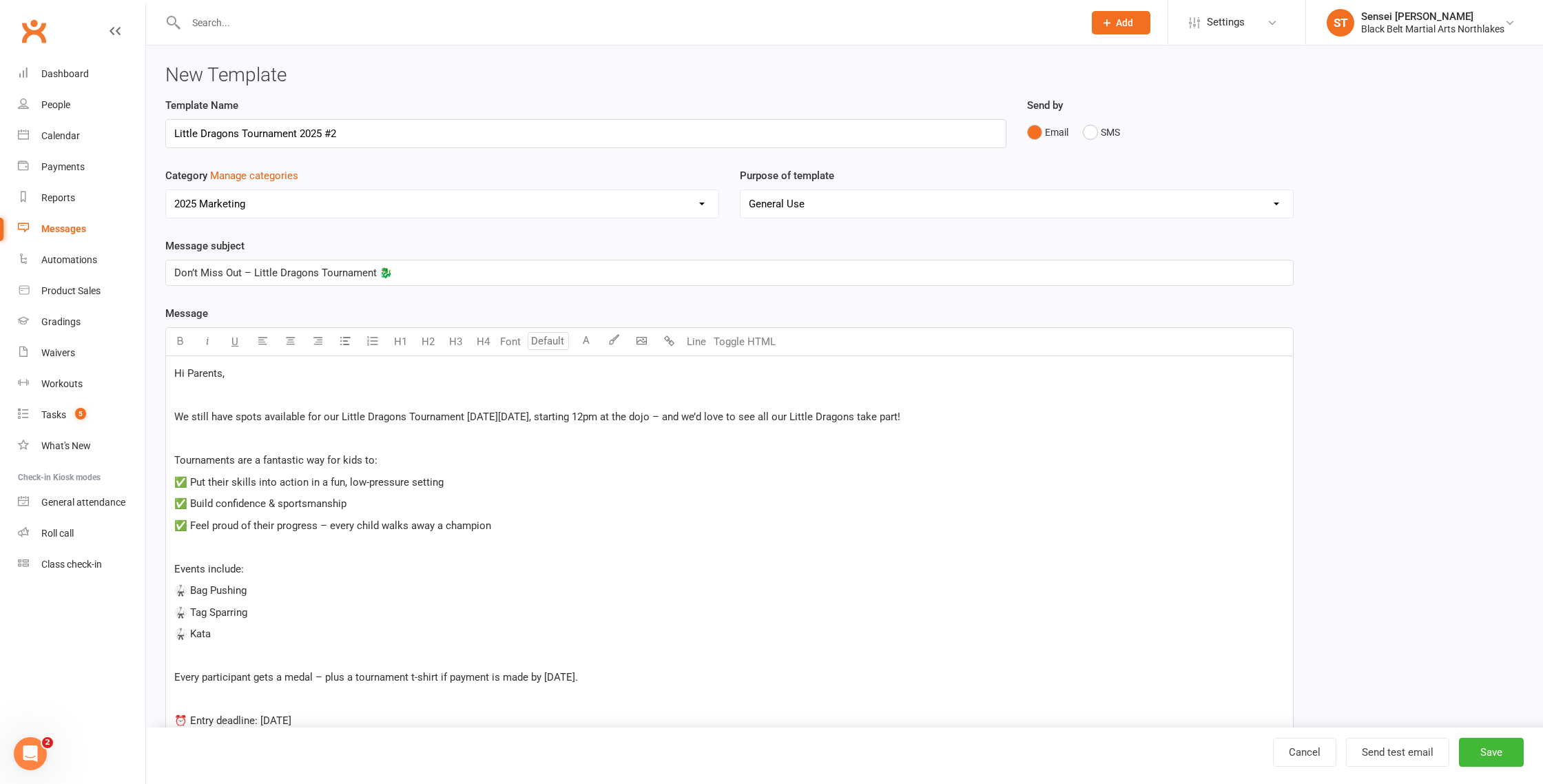
click at [171, 414] on div "Hi Parents, ﻿ We still have spots available for our Little Dragons Tournament o…" at bounding box center [730, 666] width 1127 height 621
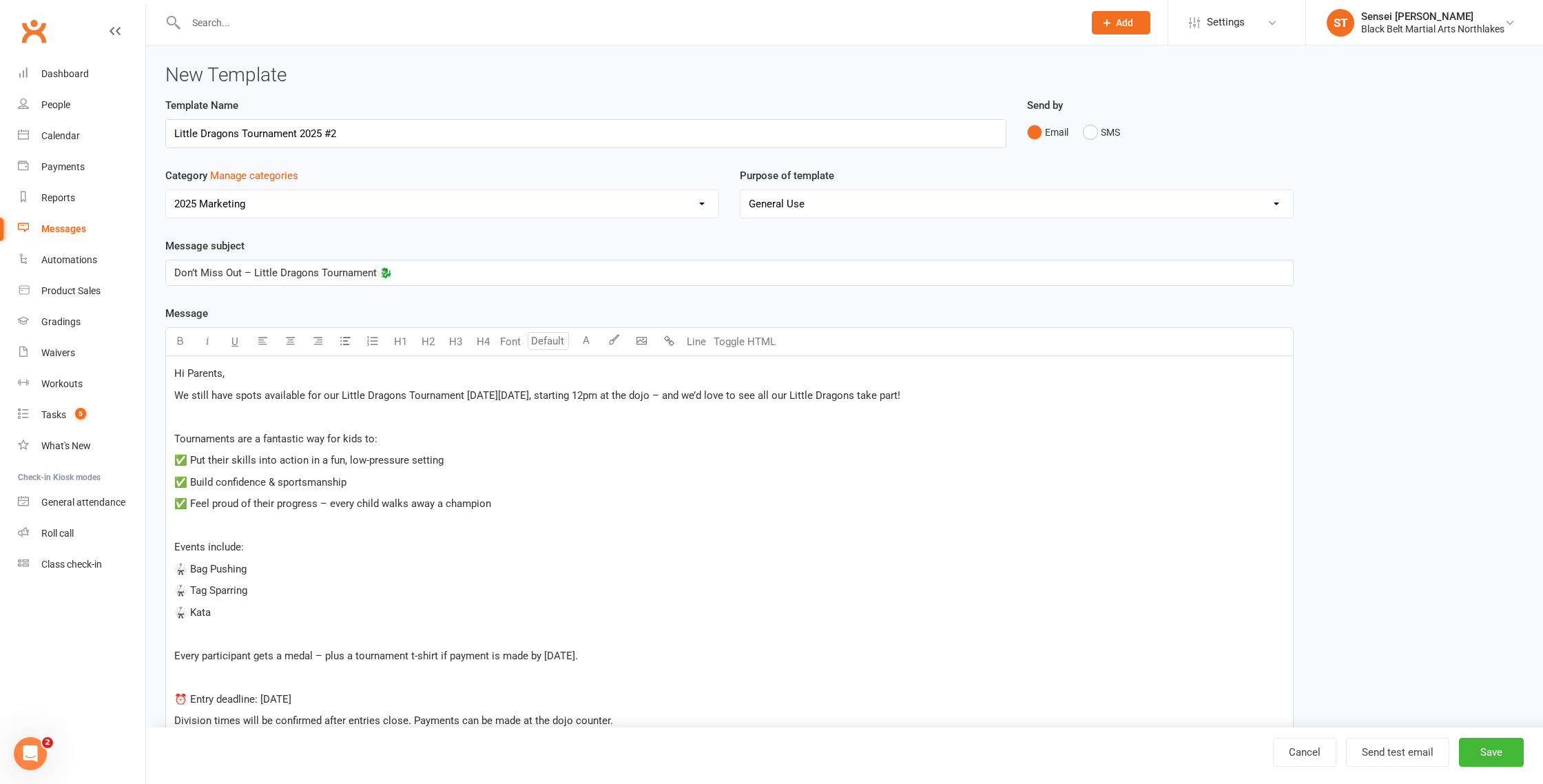
click at [173, 437] on div "Hi Parents, We still have spots available for our Little Dragons Tournament on …" at bounding box center [730, 656] width 1127 height 600
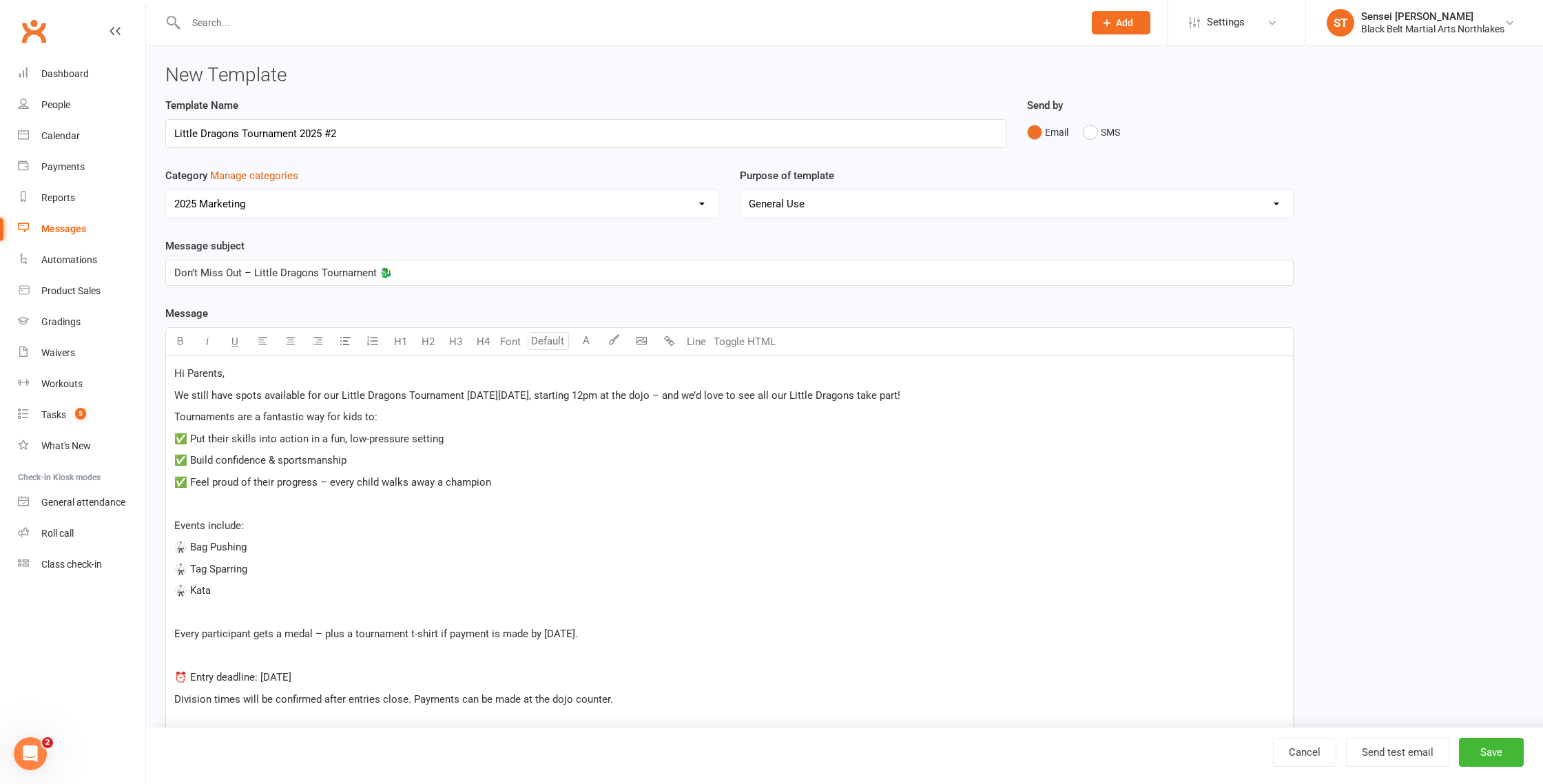
click at [172, 527] on div "Hi Parents, We still have spots available for our Little Dragons Tournament on …" at bounding box center [730, 644] width 1127 height 578
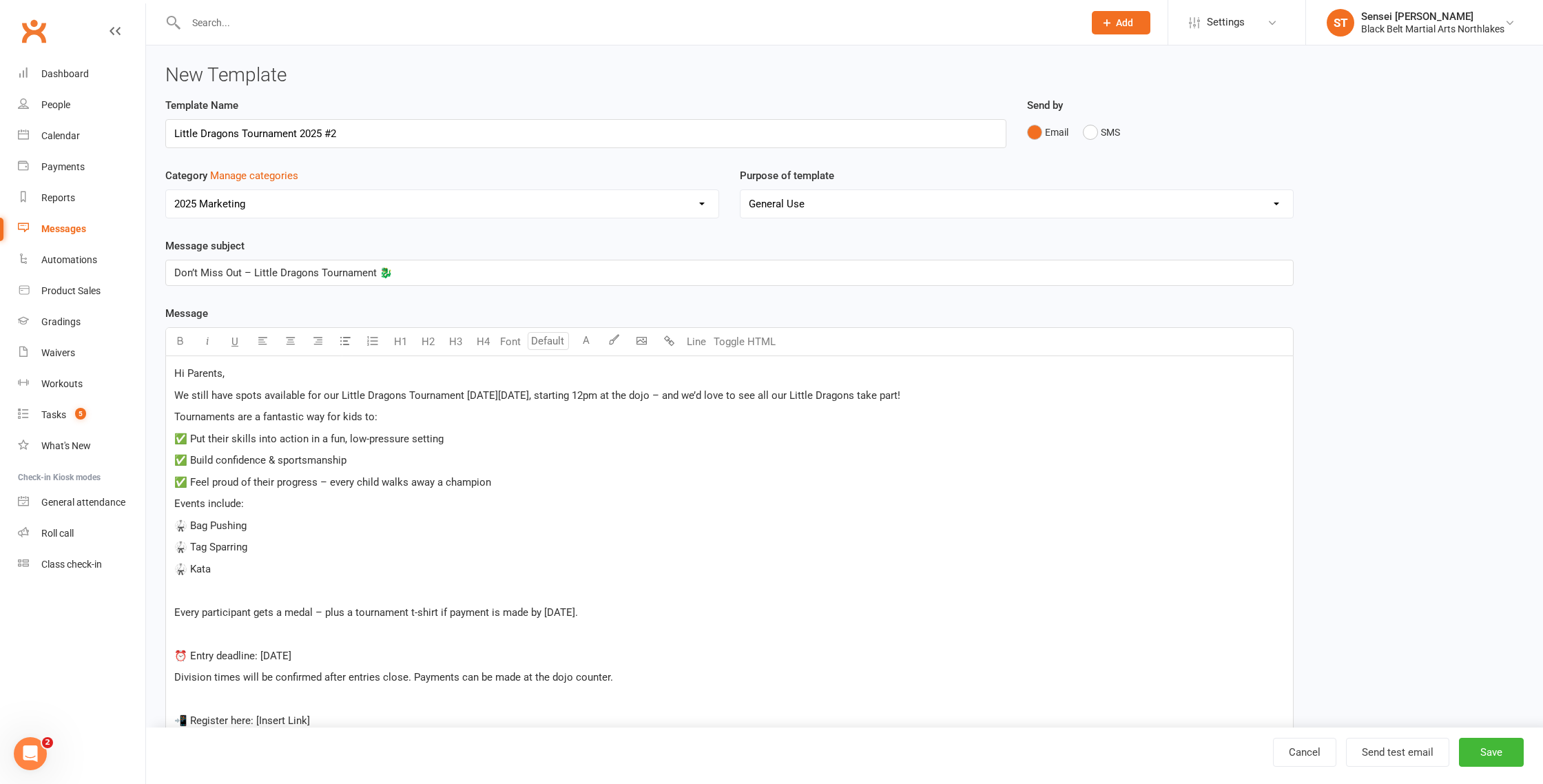
click at [169, 609] on div "Hi Parents, We still have spots available for our Little Dragons Tournament on …" at bounding box center [730, 633] width 1127 height 556
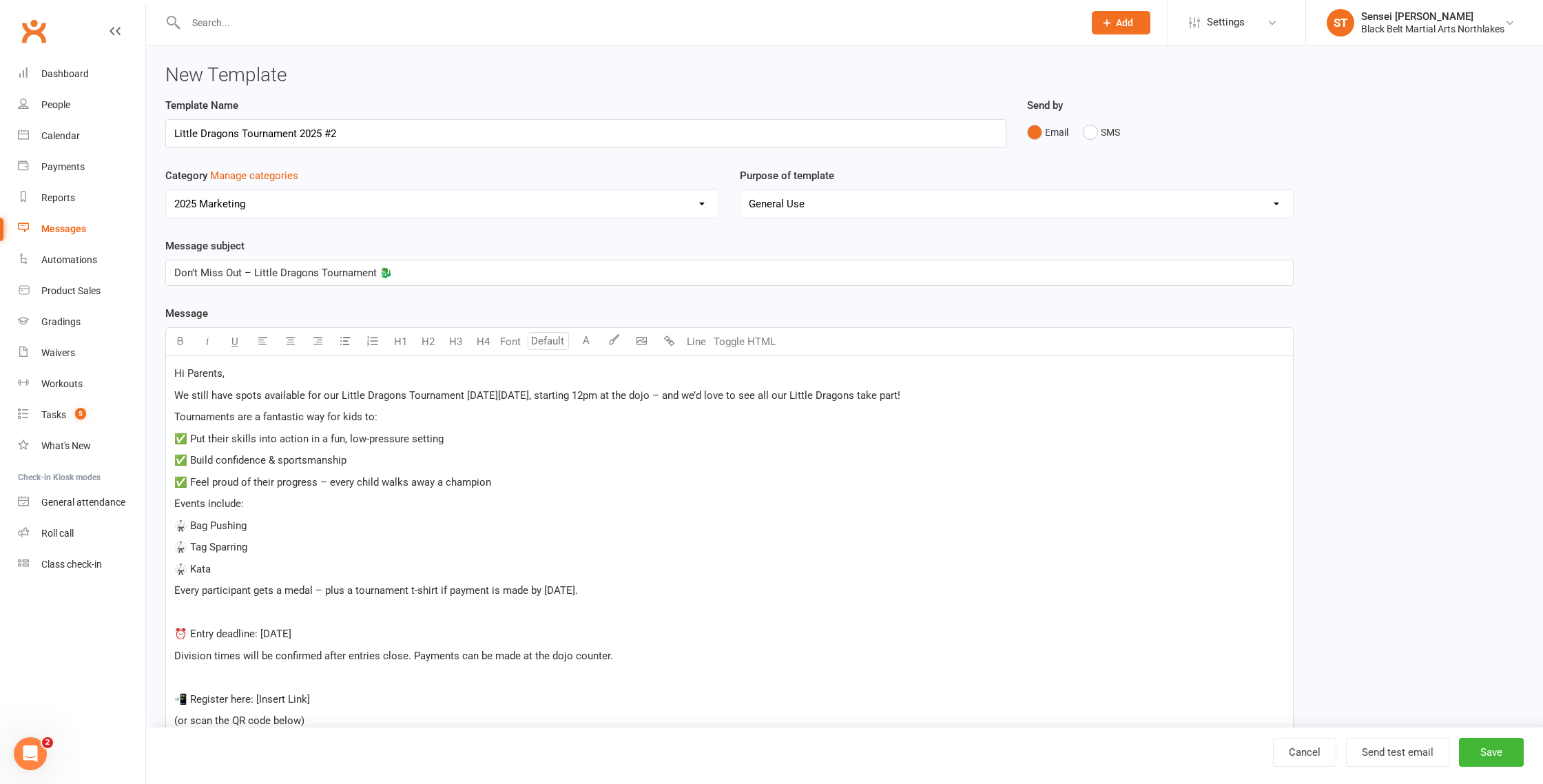
click at [719, 398] on span "We still have spots available for our Little Dragons Tournament on Saturday 6th…" at bounding box center [537, 395] width 726 height 12
click at [321, 592] on span "Every participant gets a medal – plus a tournament t-shirt if payment is made b…" at bounding box center [376, 590] width 404 height 12
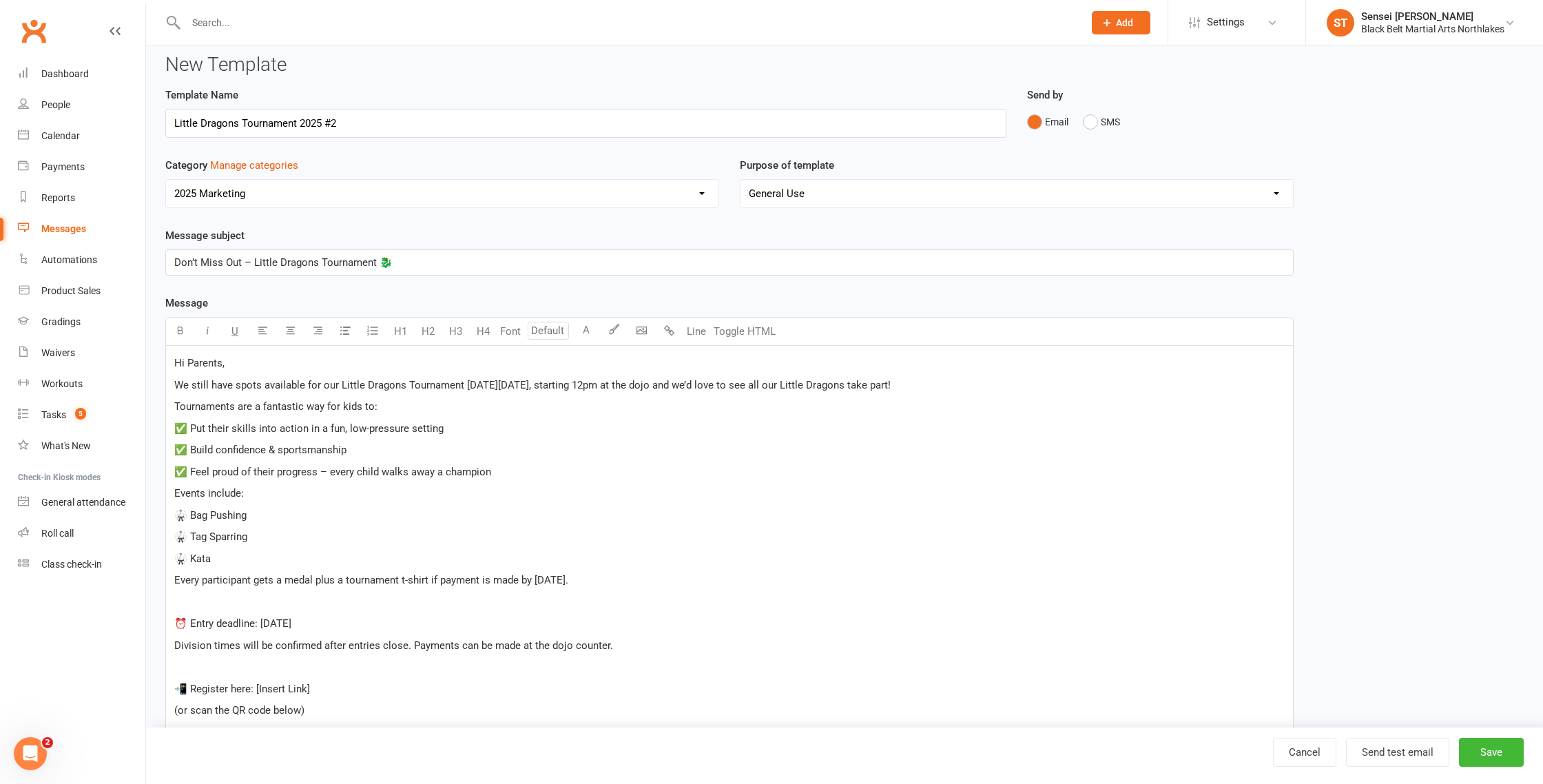
scroll to position [11, 0]
click at [169, 625] on div "Hi Parents, We still have spots available for our Little Dragons Tournament on …" at bounding box center [730, 613] width 1127 height 535
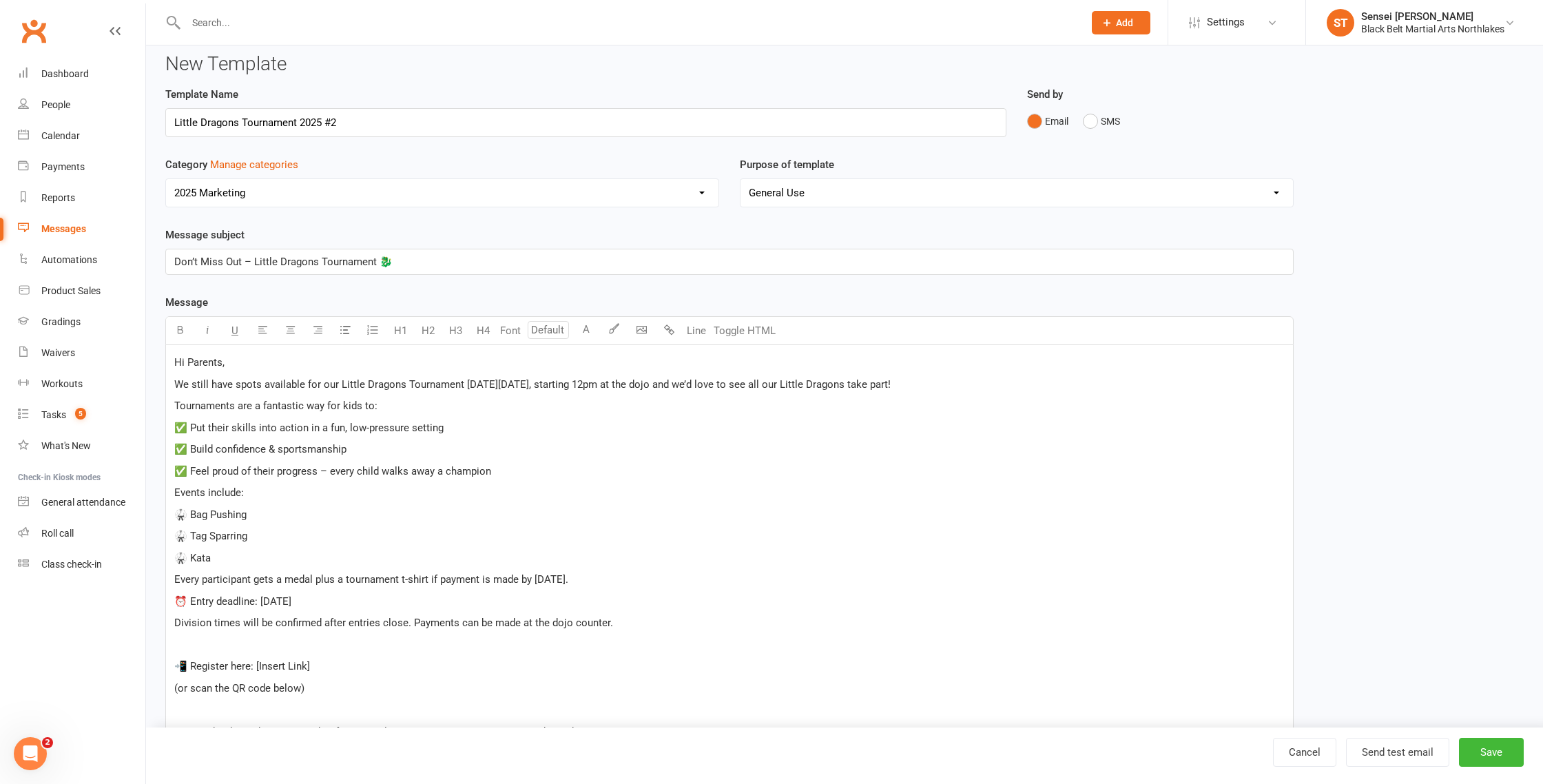
click at [186, 600] on span "⏰ Entry deadline: Saturday 30th August" at bounding box center [233, 601] width 117 height 12
drag, startPoint x: 636, startPoint y: 583, endPoint x: 535, endPoint y: 580, distance: 101.0
click at [535, 580] on p "Every participant gets a medal plus a tournament t-shirt if payment is made by …" at bounding box center [729, 580] width 1111 height 16
click at [370, 649] on p "﻿" at bounding box center [729, 645] width 1111 height 16
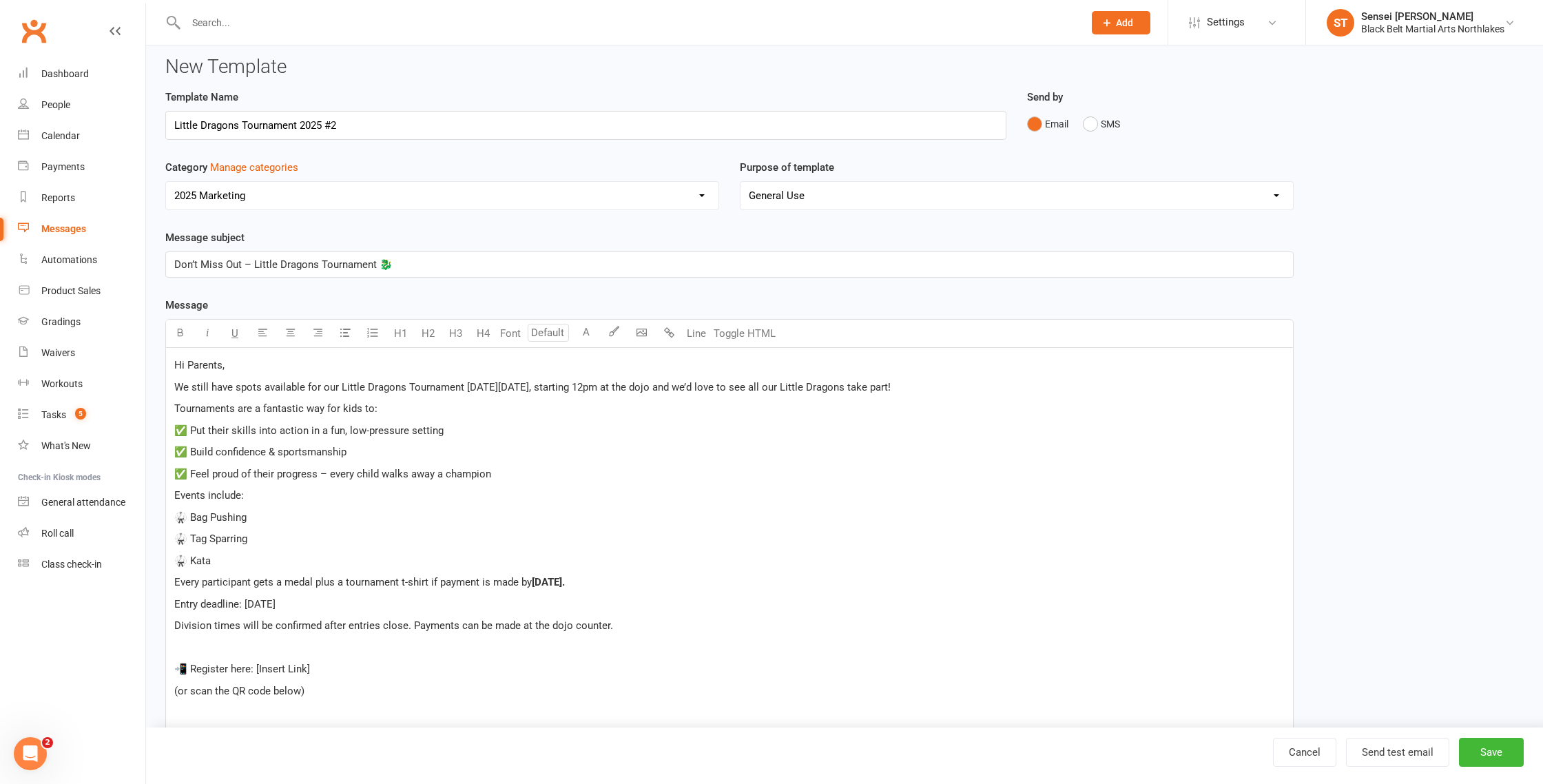
scroll to position [0, 0]
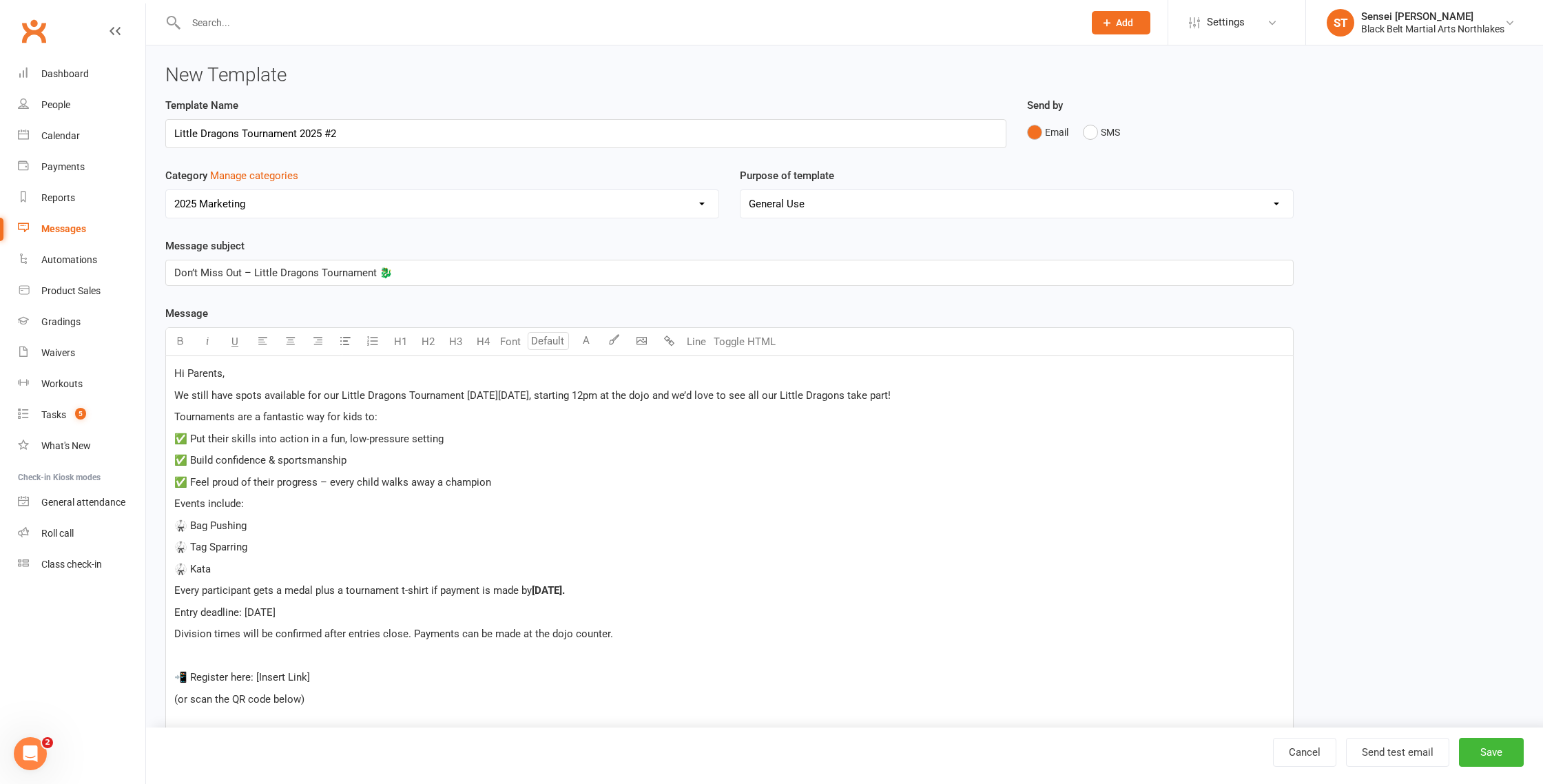
drag, startPoint x: 345, startPoint y: 603, endPoint x: 146, endPoint y: 607, distance: 199.0
click at [157, 608] on div "Template Name Little Dragons Tournament 2025 #2 Send by Email SMS Category Mana…" at bounding box center [730, 549] width 1149 height 904
click at [397, 606] on p "Entry deadline: Saturday 30th August" at bounding box center [729, 609] width 1111 height 16
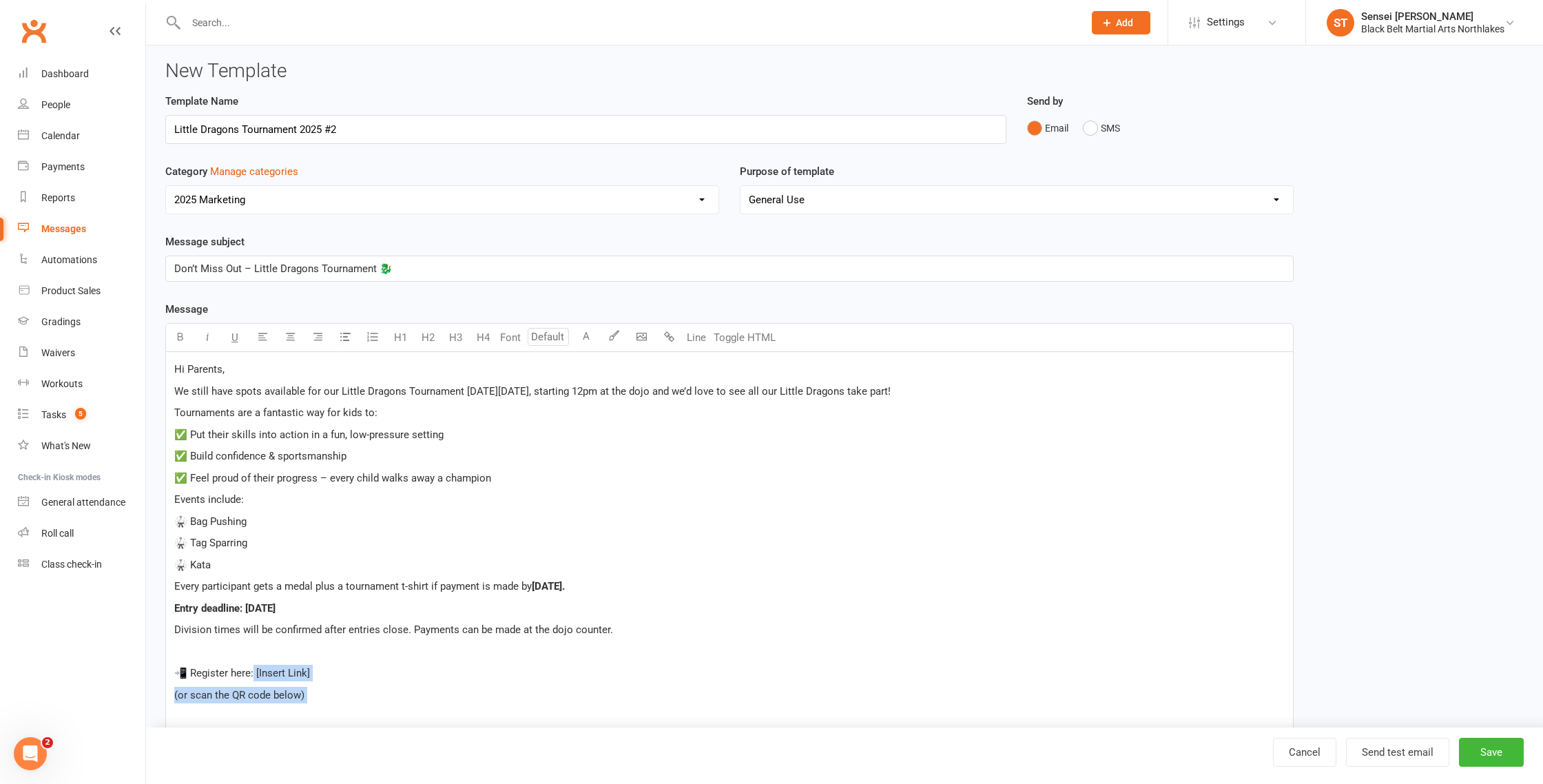
drag, startPoint x: 318, startPoint y: 701, endPoint x: 249, endPoint y: 677, distance: 73.1
click at [249, 677] on div "Hi Parents, We still have spots available for our Little Dragons Tournament on …" at bounding box center [730, 608] width 1127 height 513
click at [167, 673] on div "Hi Parents, We still have spots available for our Little Dragons Tournament on …" at bounding box center [730, 587] width 1127 height 470
click at [280, 650] on p "📲 Register here:" at bounding box center [729, 651] width 1111 height 16
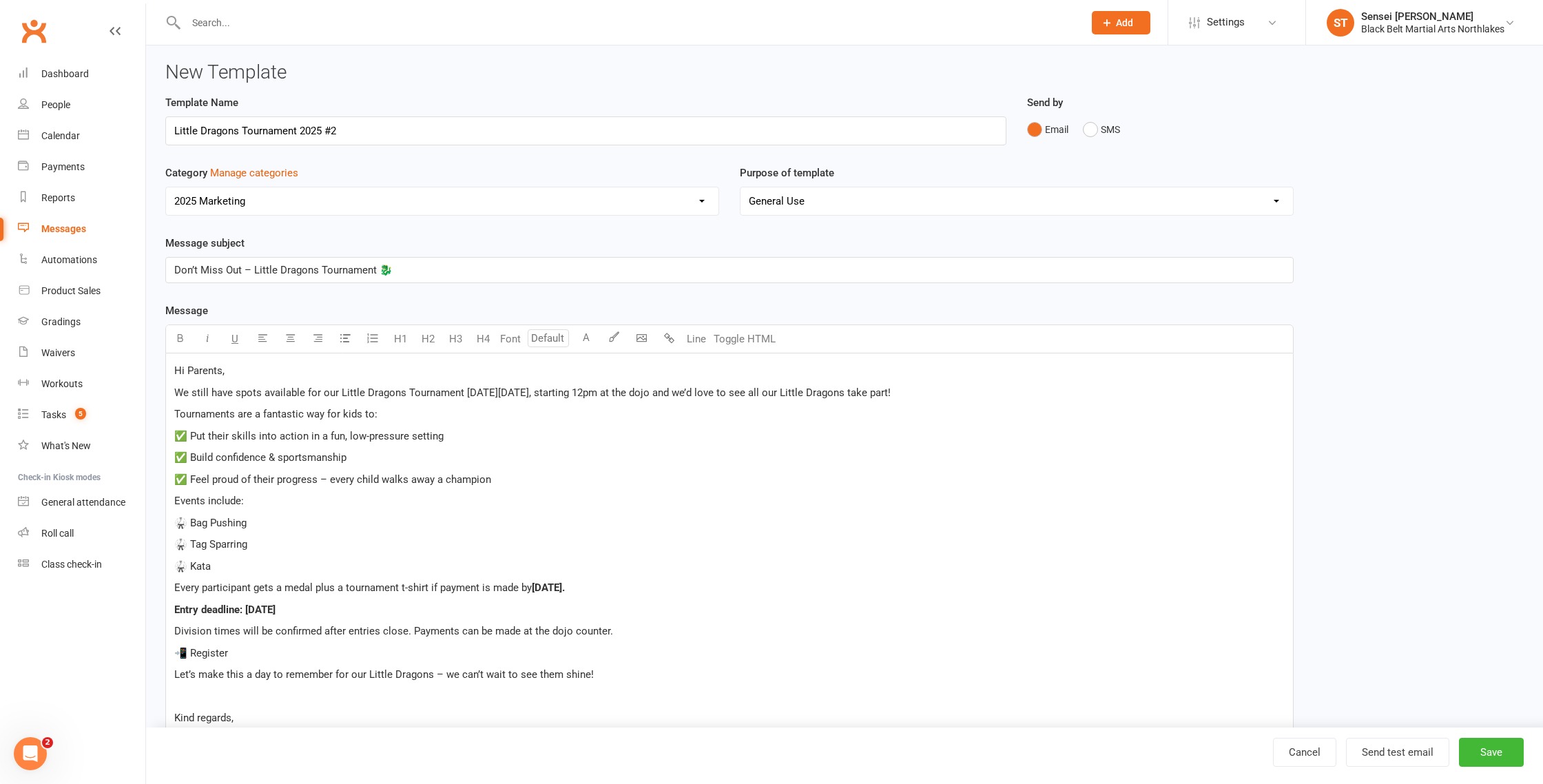
click at [188, 654] on span "📲 Register" at bounding box center [201, 653] width 53 height 12
click at [253, 656] on span "📲 Click here to Register" at bounding box center [232, 653] width 115 height 12
click at [442, 677] on span "Let’s make this a day to remember for our Little Dragons – we can’t wait to see…" at bounding box center [383, 675] width 420 height 12
drag, startPoint x: 573, startPoint y: 680, endPoint x: 618, endPoint y: 687, distance: 45.5
click at [573, 680] on span "Let’s make this a day to remember for our Little Dragons and we can’t wait to s…" at bounding box center [389, 675] width 429 height 12
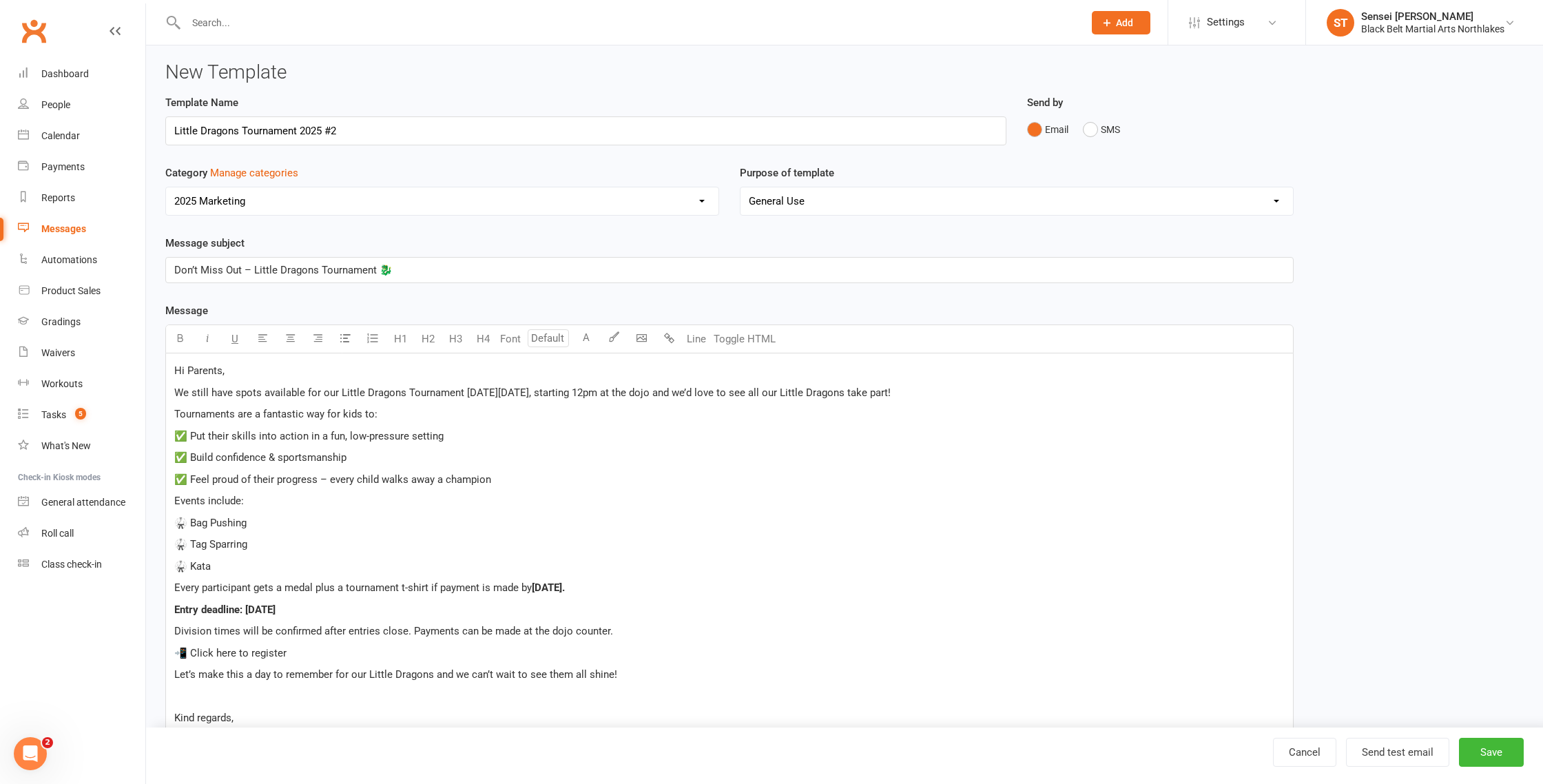
click at [177, 697] on p "﻿" at bounding box center [729, 696] width 1111 height 16
drag, startPoint x: 656, startPoint y: 395, endPoint x: 475, endPoint y: 391, distance: 181.0
click at [478, 390] on span "We still have spots available for our Little Dragons Tournament on Saturday 6th…" at bounding box center [532, 392] width 717 height 12
click at [603, 445] on div "Hi Parents, We still have spots available for our Little Dragons Tournament on …" at bounding box center [730, 565] width 1127 height 426
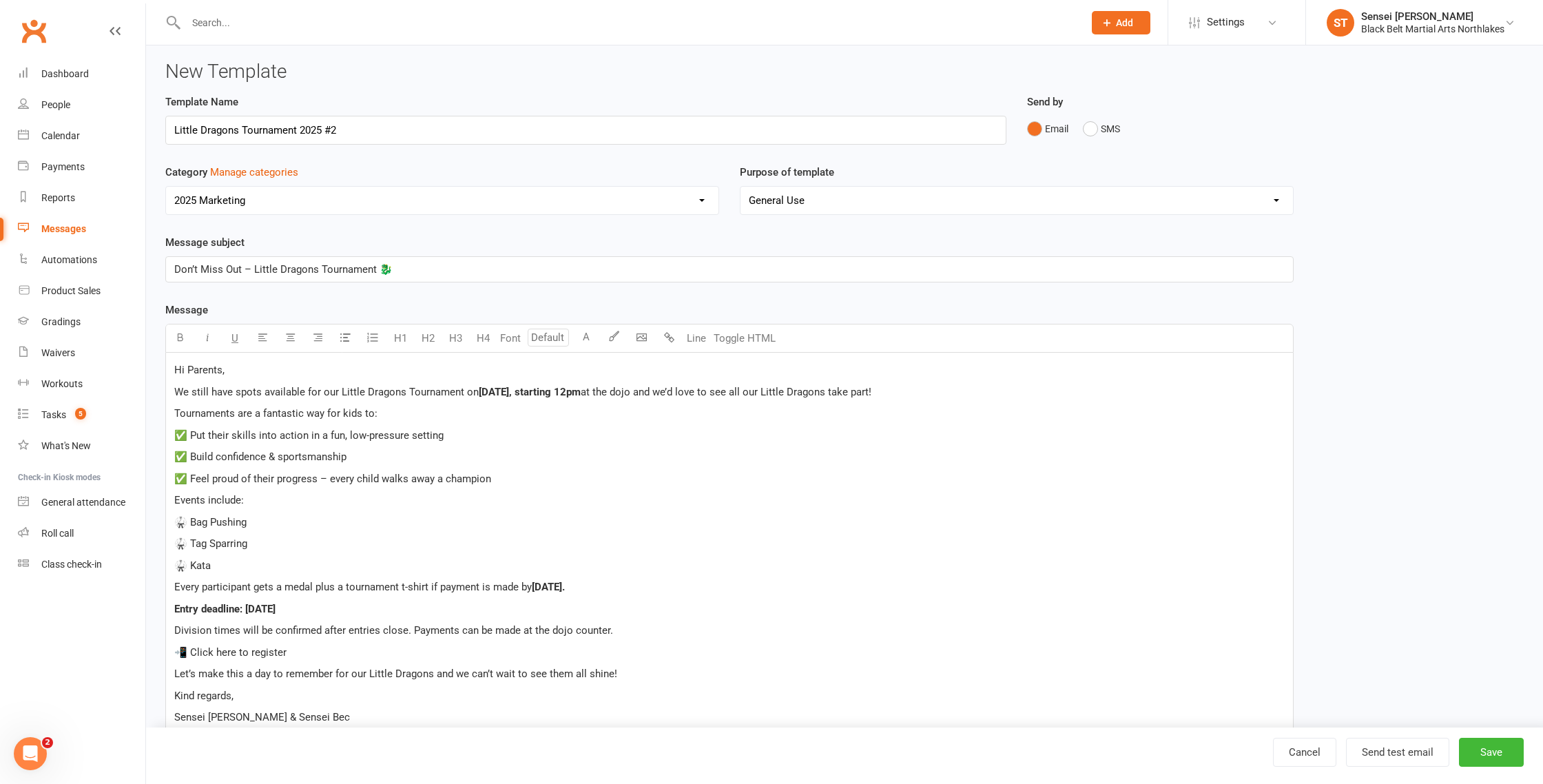
click at [326, 483] on span "✅ Feel proud of their progress – every child walks away a champion" at bounding box center [333, 479] width 317 height 12
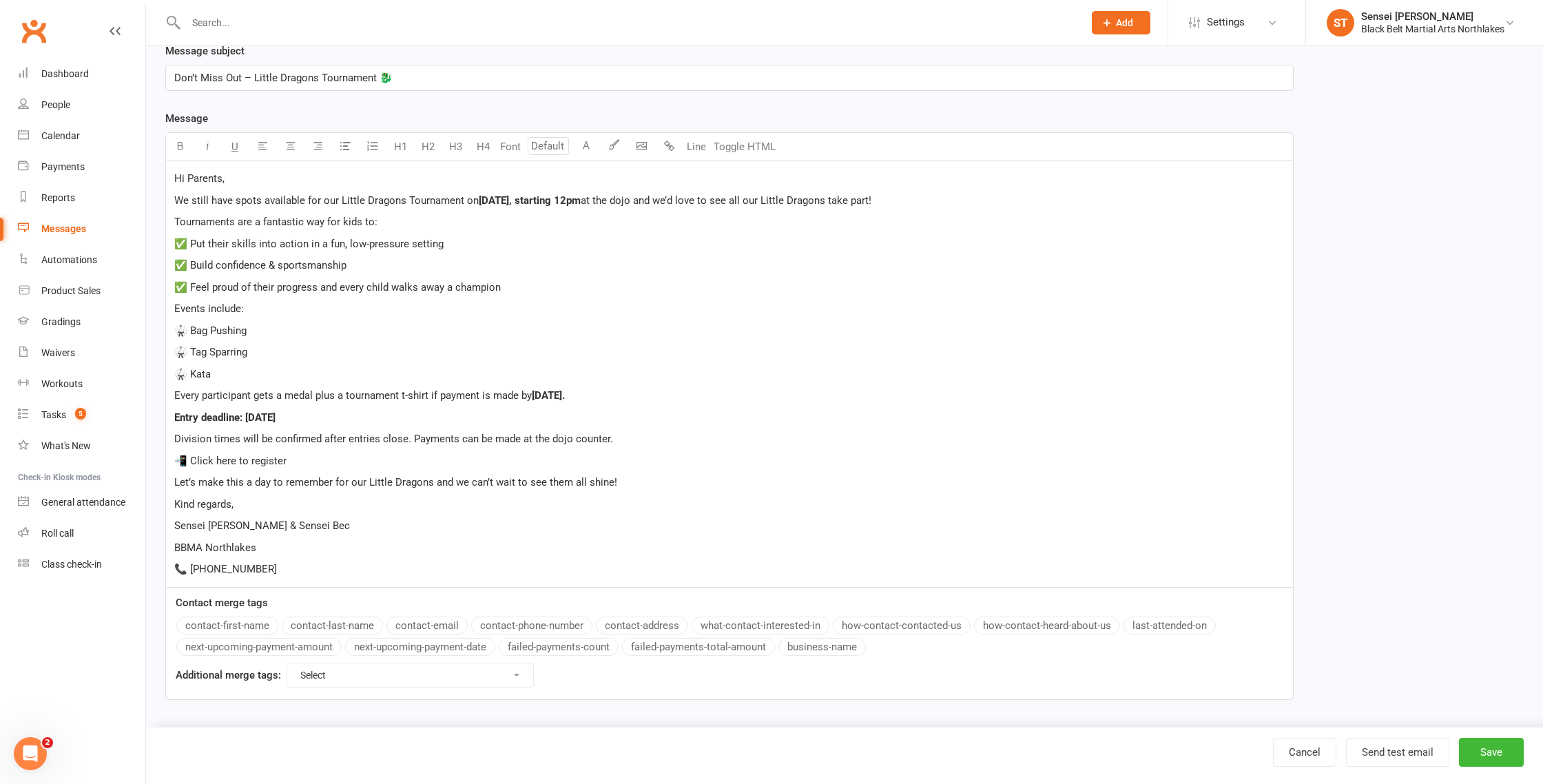
scroll to position [196, 0]
drag, startPoint x: 290, startPoint y: 462, endPoint x: 190, endPoint y: 458, distance: 100.1
click at [188, 459] on p "📲 Click here to register" at bounding box center [729, 459] width 1111 height 16
click at [277, 567] on p "📞 0422 847 349" at bounding box center [729, 567] width 1111 height 16
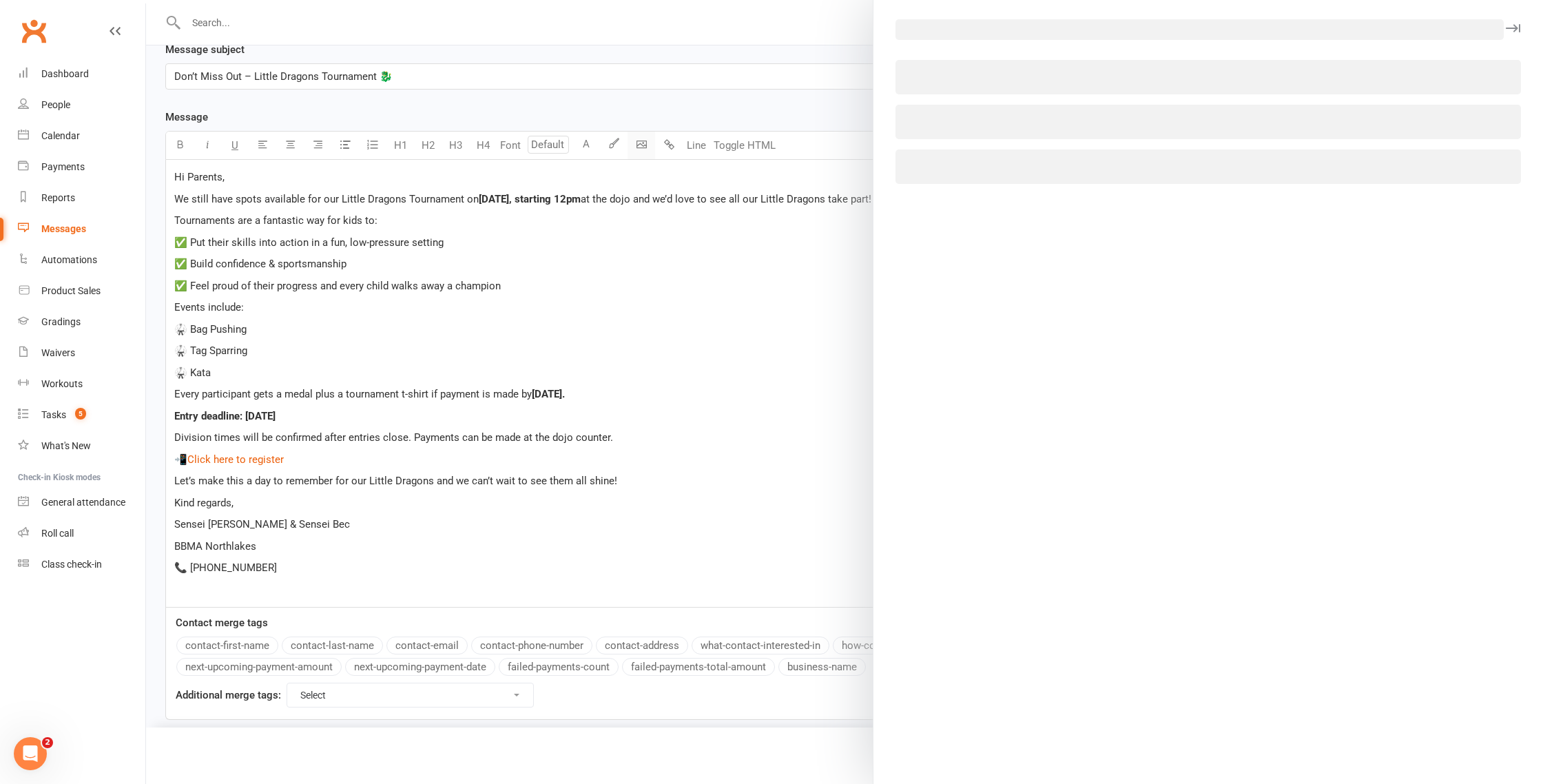
click at [638, 145] on body "Prospect Member Non-attending contact Class / event Appointment Grading event T…" at bounding box center [771, 278] width 1543 height 943
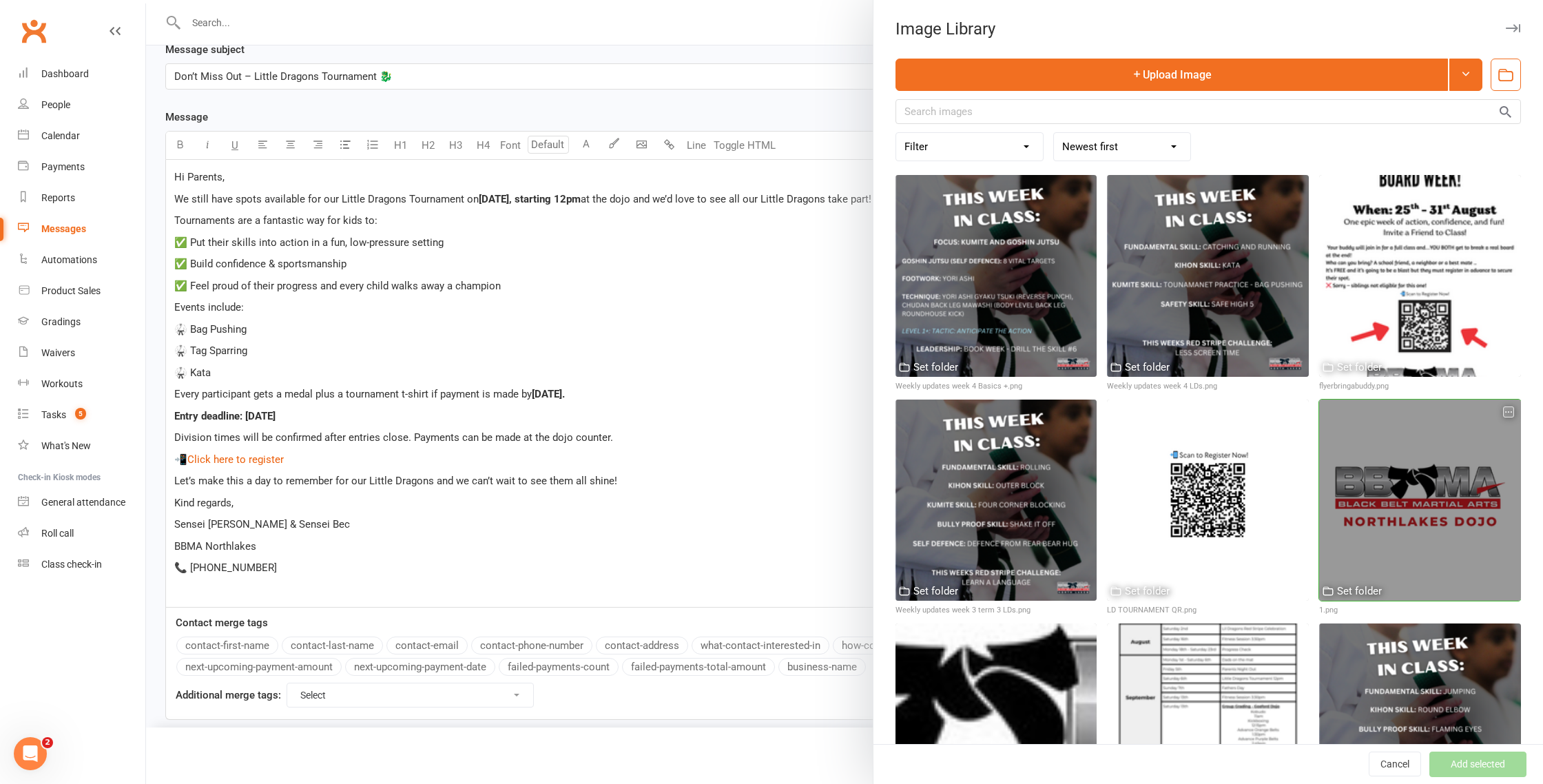
click at [1440, 501] on div at bounding box center [1421, 501] width 202 height 202
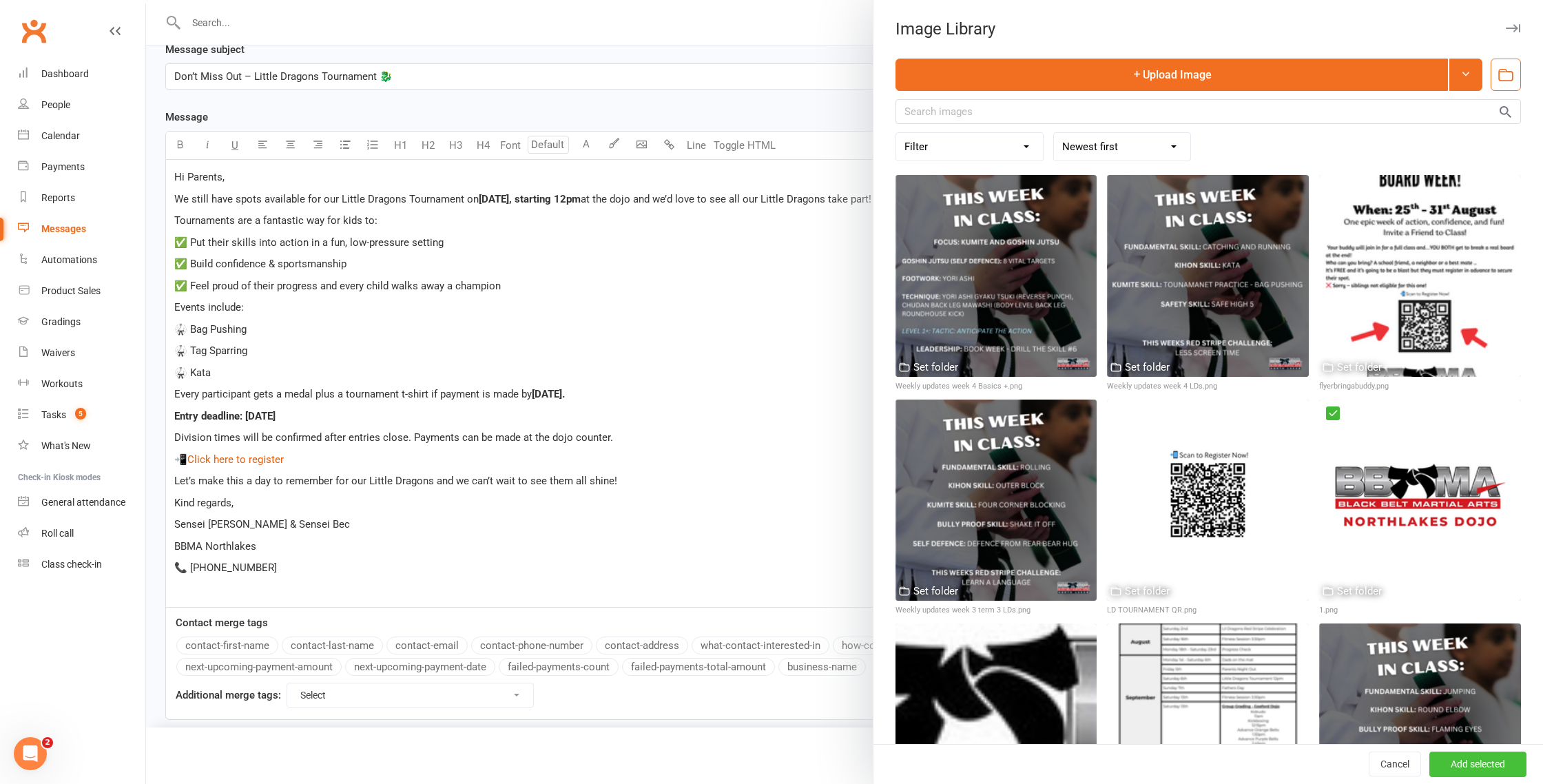
click at [1495, 774] on button "Add selected" at bounding box center [1478, 764] width 97 height 25
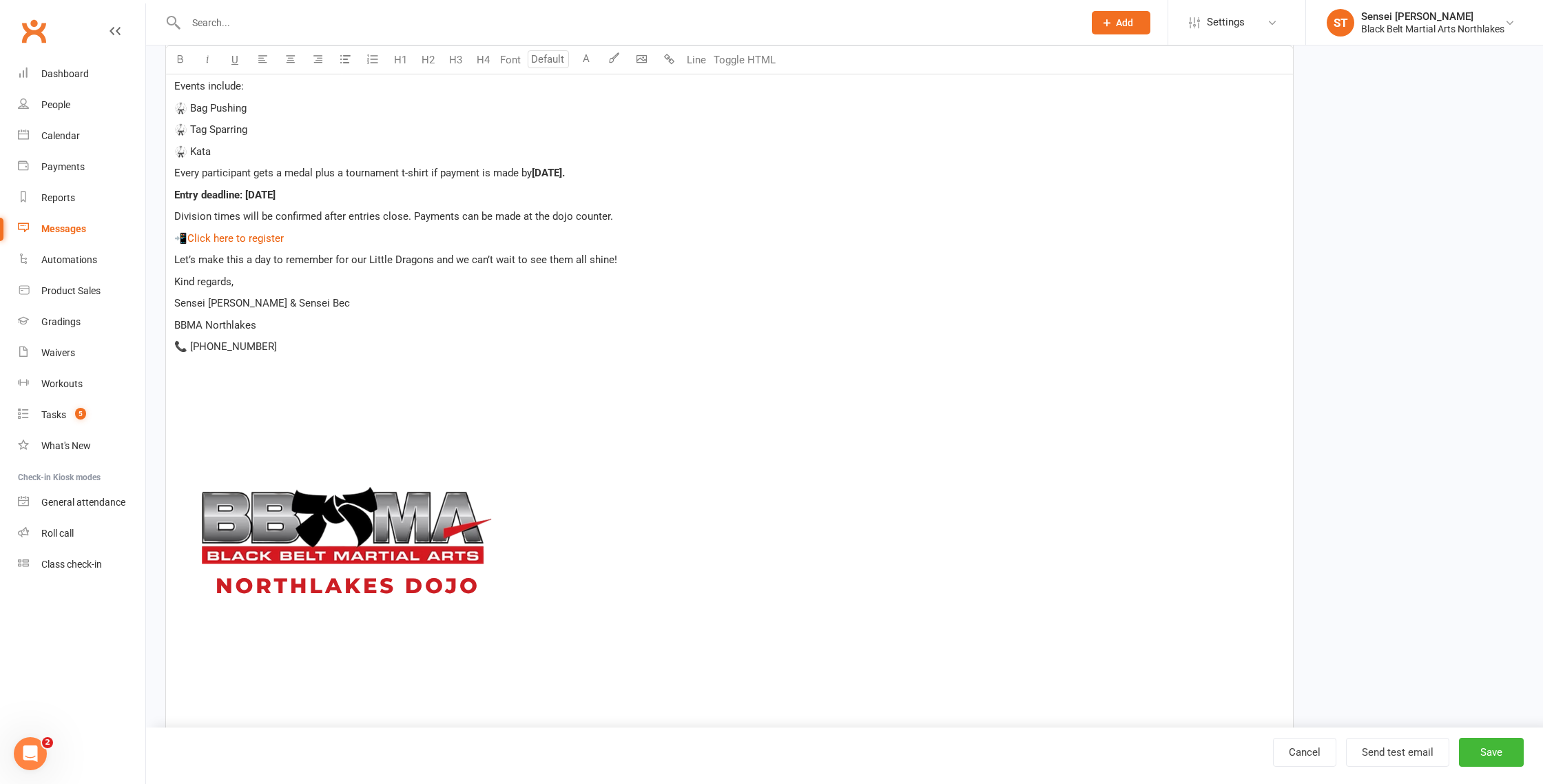
scroll to position [425, 0]
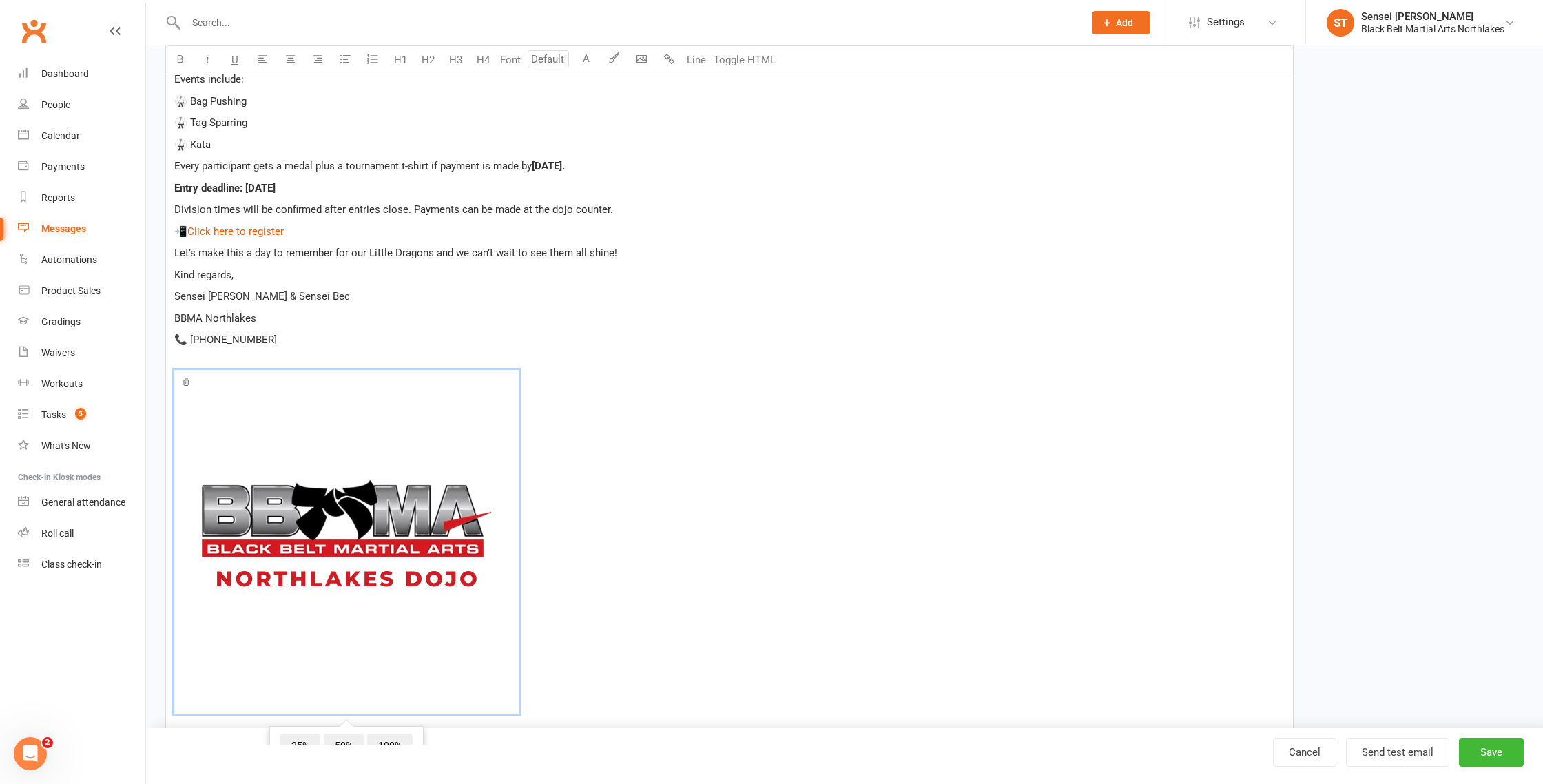
click at [359, 509] on img at bounding box center [346, 542] width 345 height 345
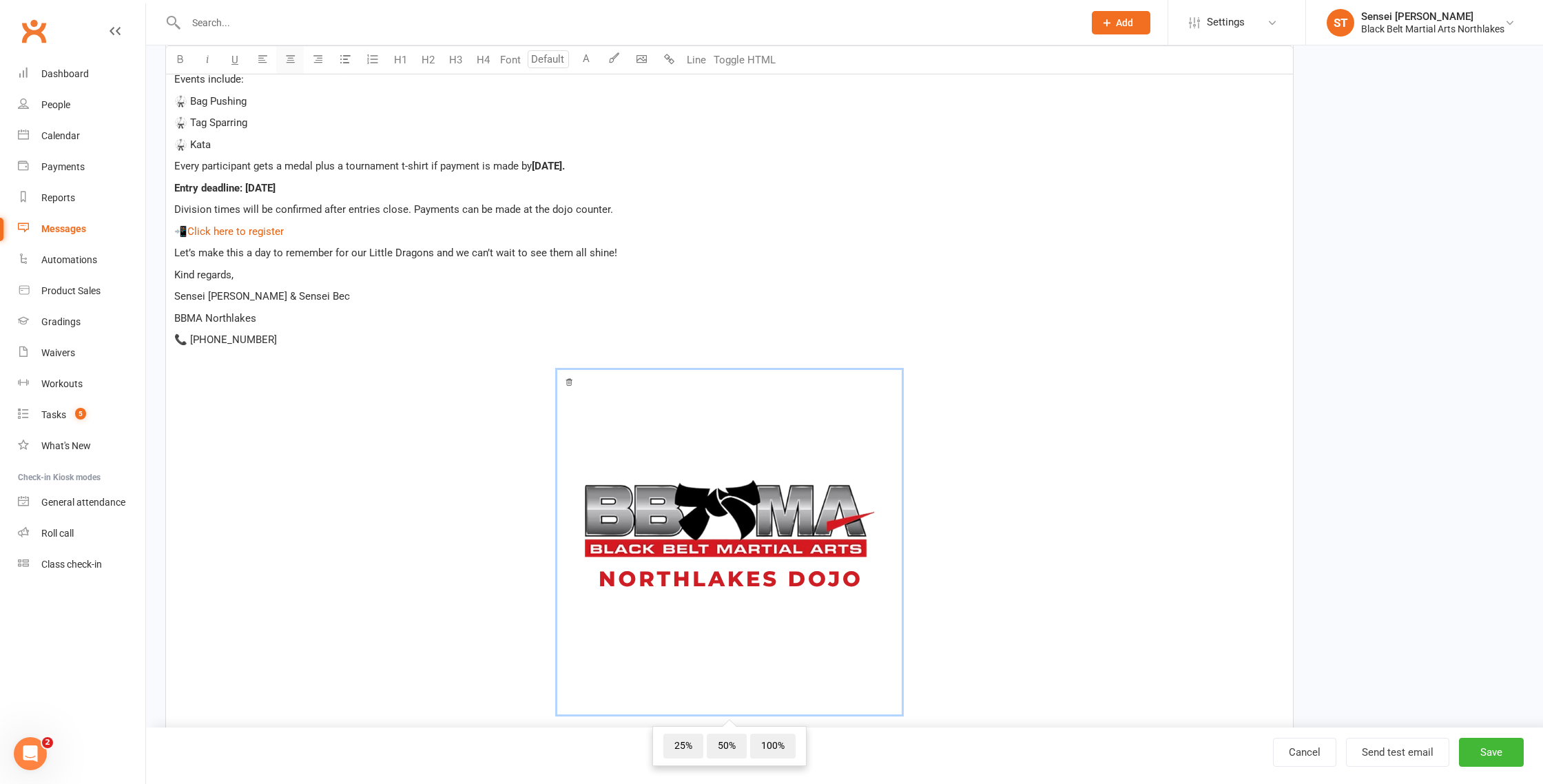
click at [295, 64] on button "button" at bounding box center [290, 60] width 28 height 28
click at [1097, 222] on div "Hi Parents, We still have spots available for our Little Dragons Tournament on …" at bounding box center [730, 360] width 1127 height 857
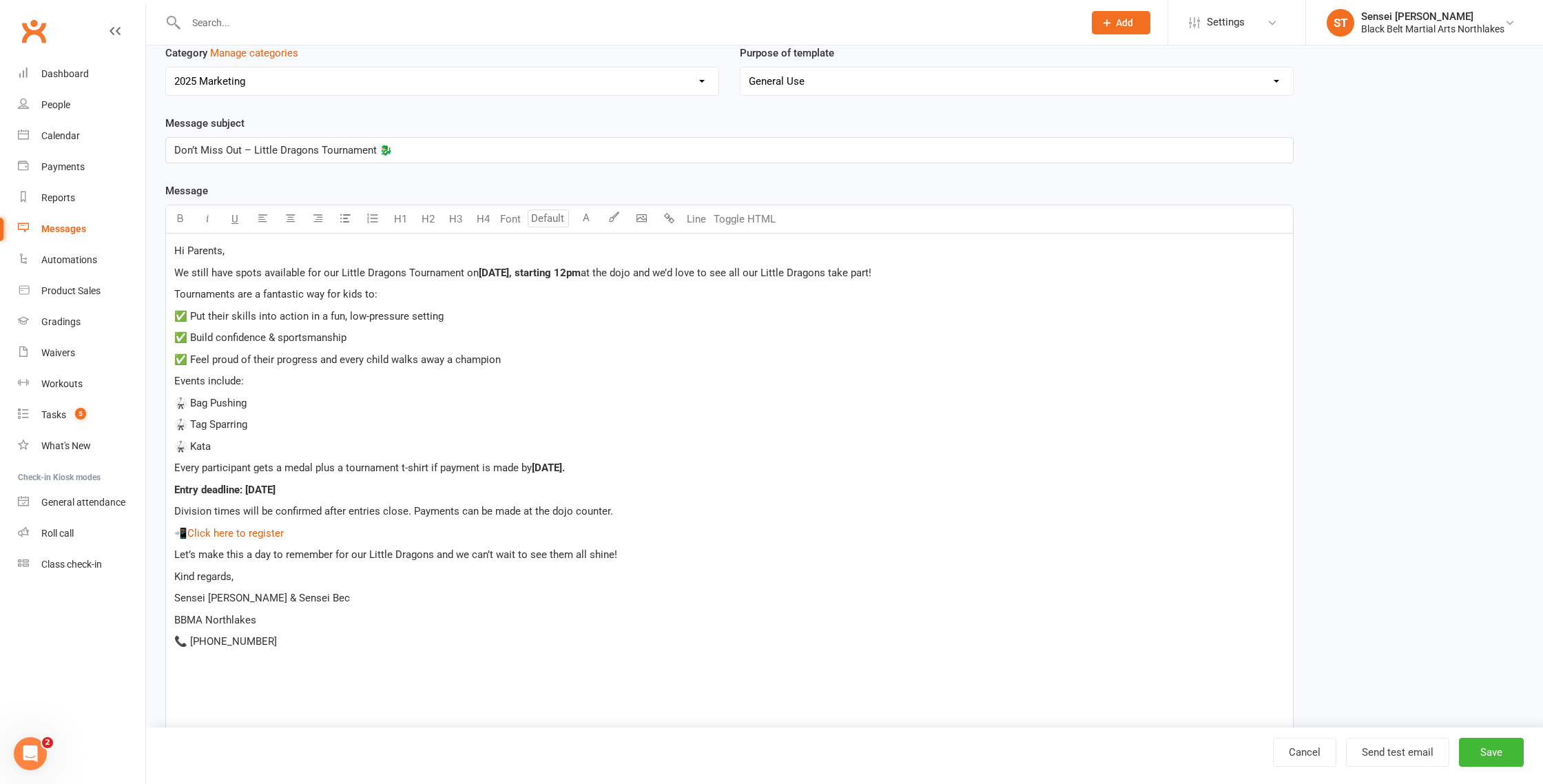
scroll to position [122, 0]
click at [482, 470] on span "Every participant gets a medal plus a tournament t-shirt if payment is made by" at bounding box center [352, 469] width 358 height 12
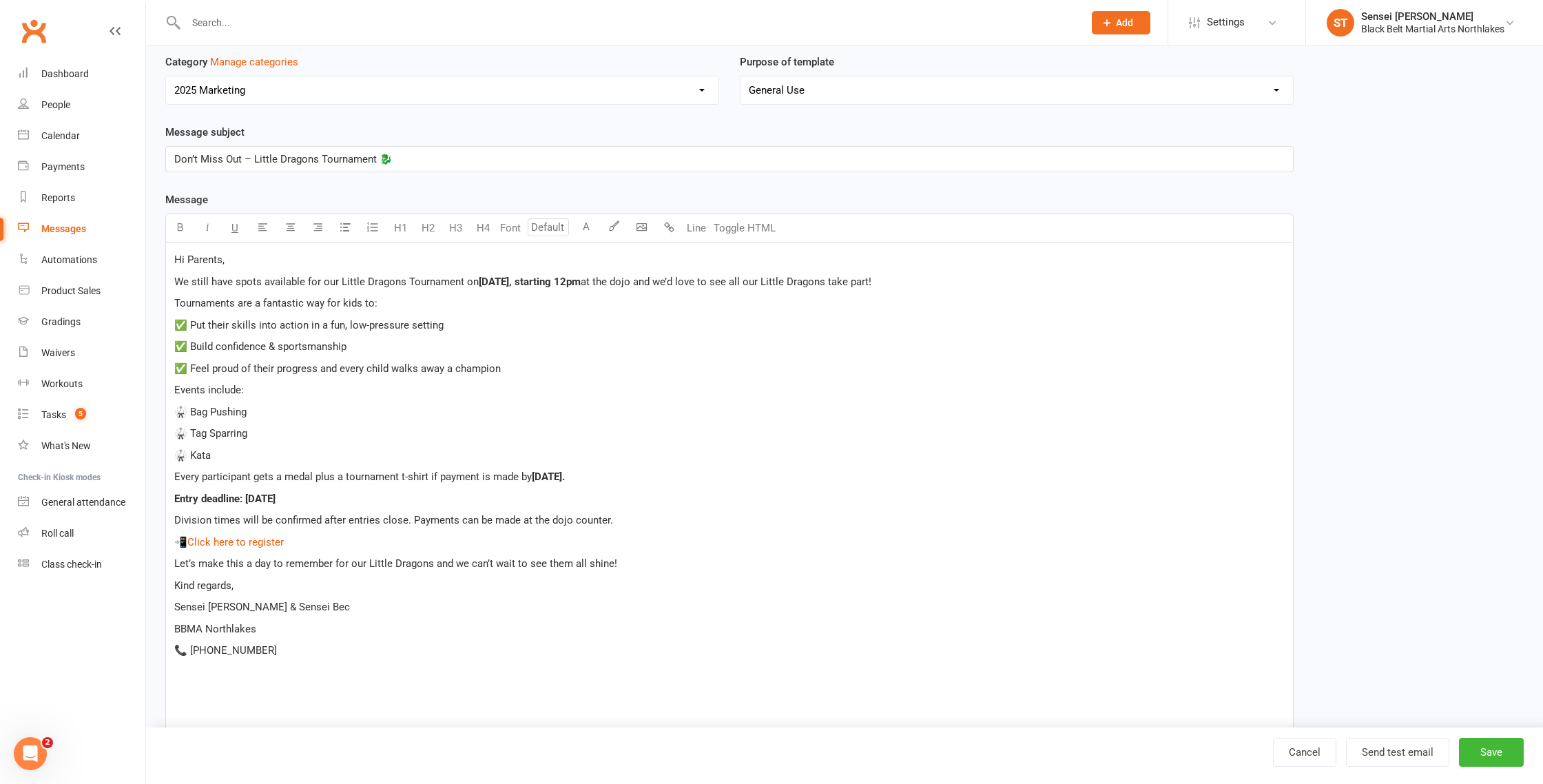
click at [232, 450] on p "🥋 Kata" at bounding box center [729, 455] width 1111 height 16
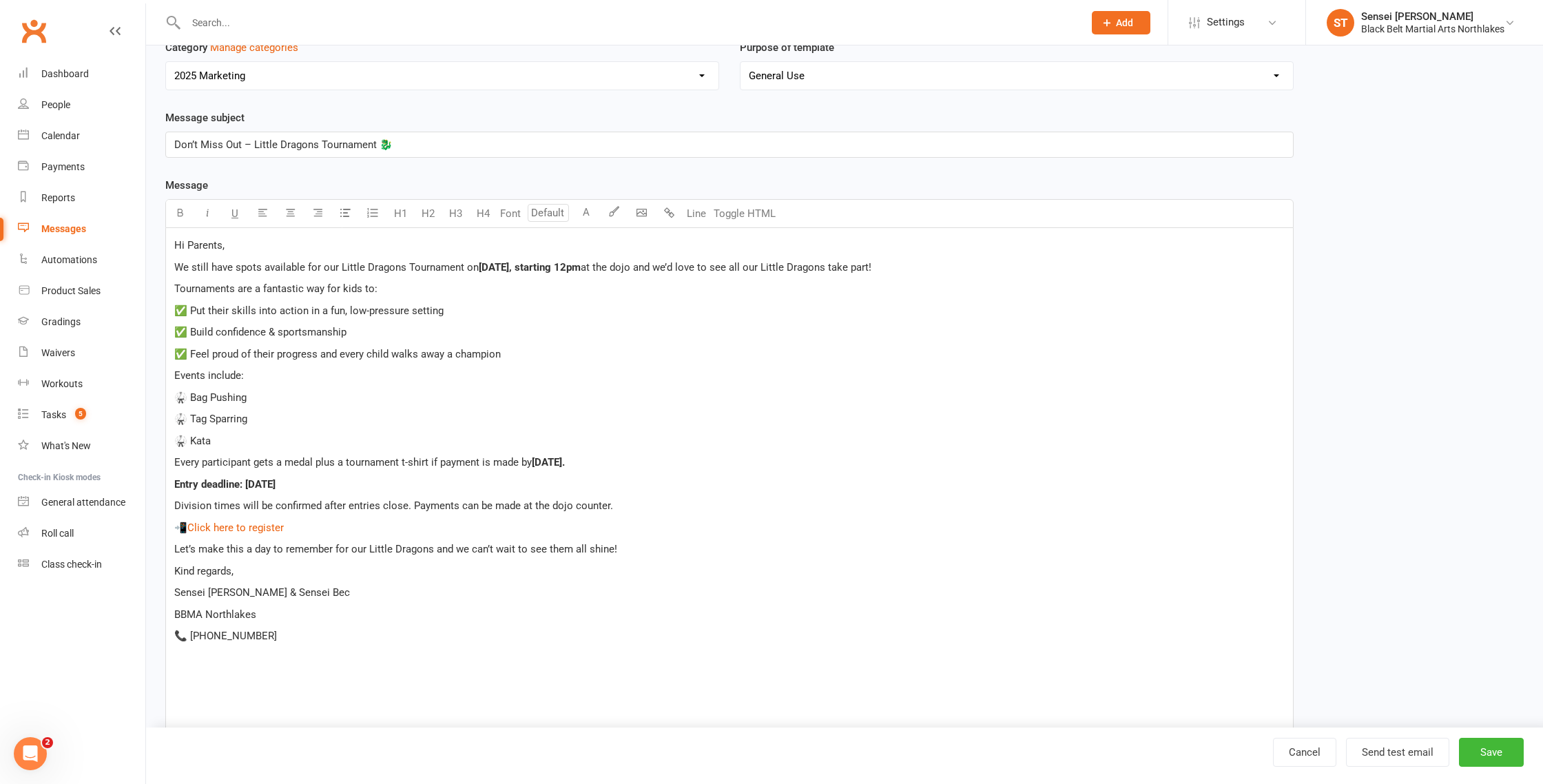
scroll to position [130, 0]
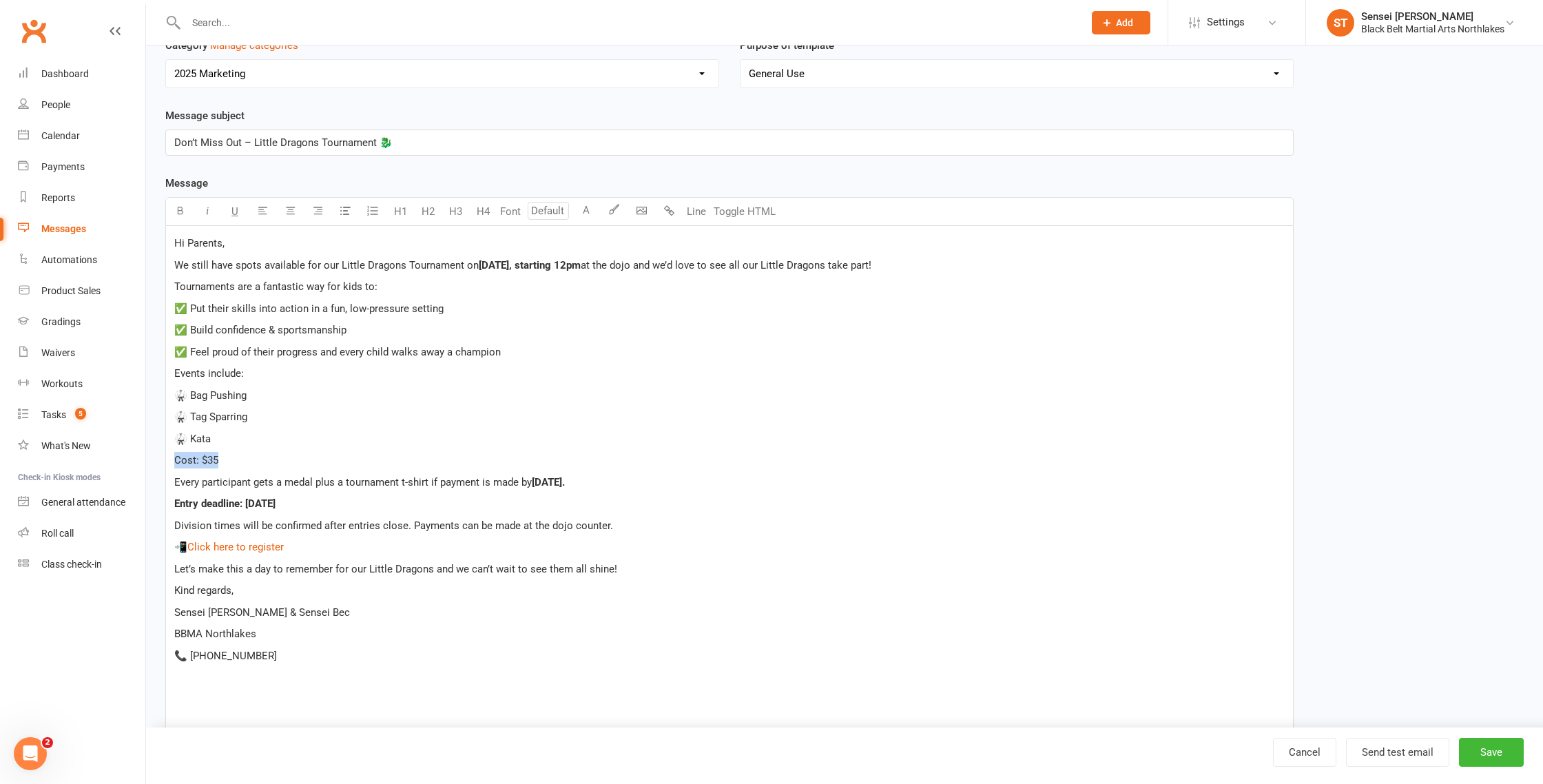
drag, startPoint x: 198, startPoint y: 460, endPoint x: 150, endPoint y: 463, distance: 48.1
click at [150, 463] on div "New Template Template Name Little Dragons Tournament 2025 #2 Send by Email SMS …" at bounding box center [845, 582] width 1397 height 1333
click at [267, 454] on p "Cost: $35" at bounding box center [729, 460] width 1111 height 16
click at [1418, 754] on button "Send test email" at bounding box center [1398, 753] width 103 height 29
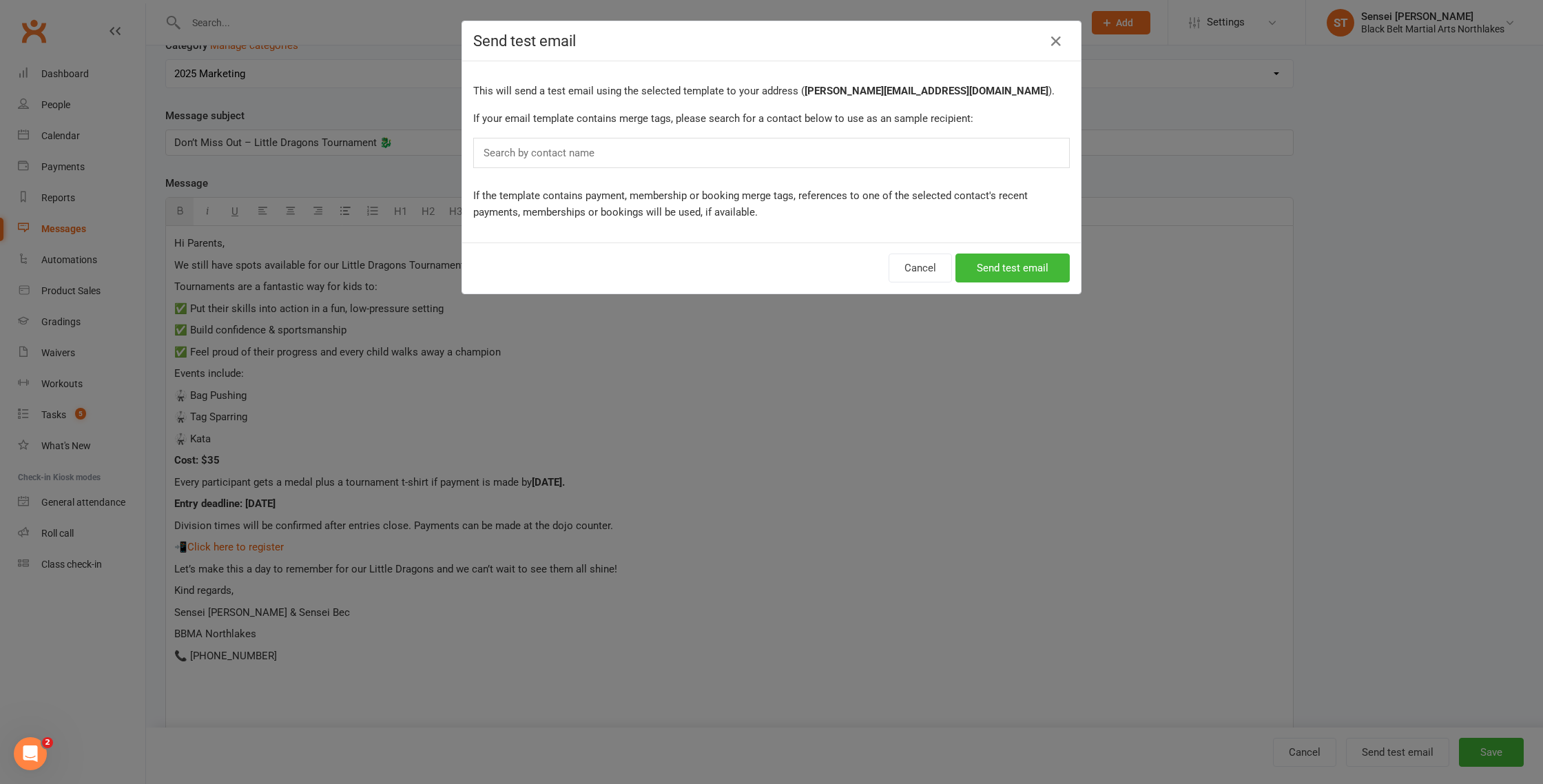
click at [528, 152] on input "text" at bounding box center [542, 152] width 120 height 18
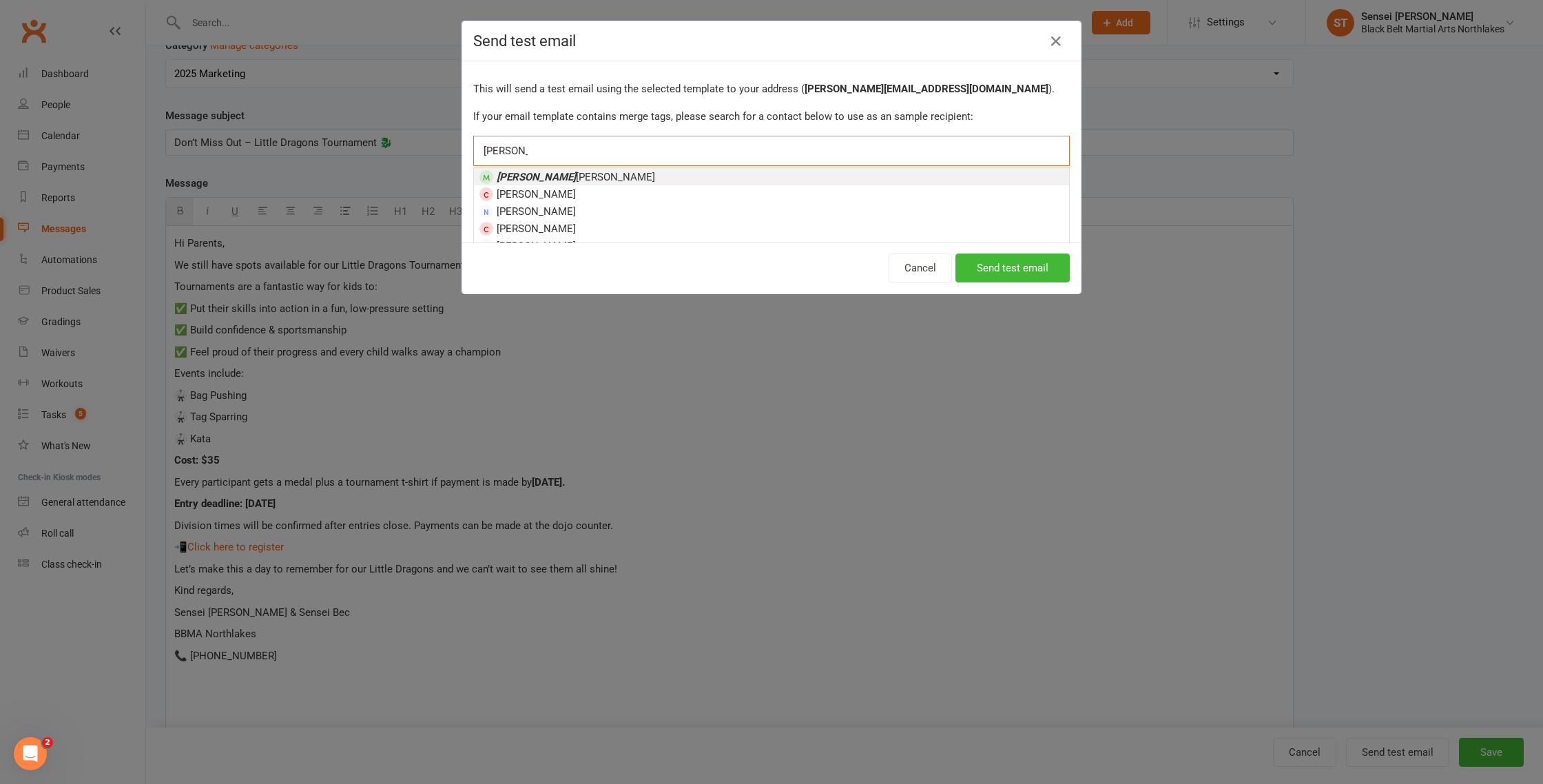
scroll to position [0, 0]
type input "lianne"
click at [507, 174] on em "Lianne" at bounding box center [537, 179] width 79 height 12
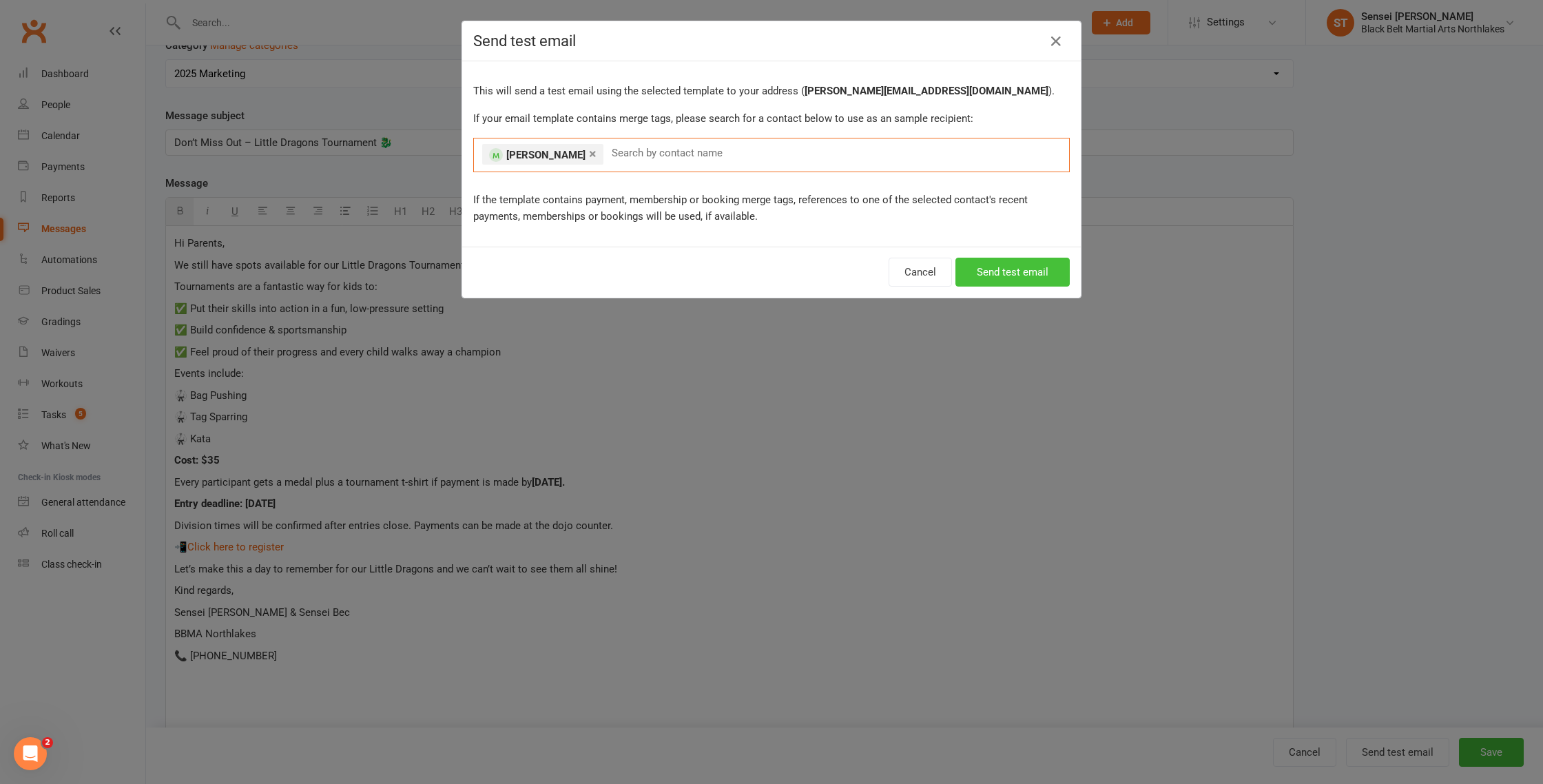
click at [999, 277] on button "Send test email" at bounding box center [1012, 272] width 115 height 29
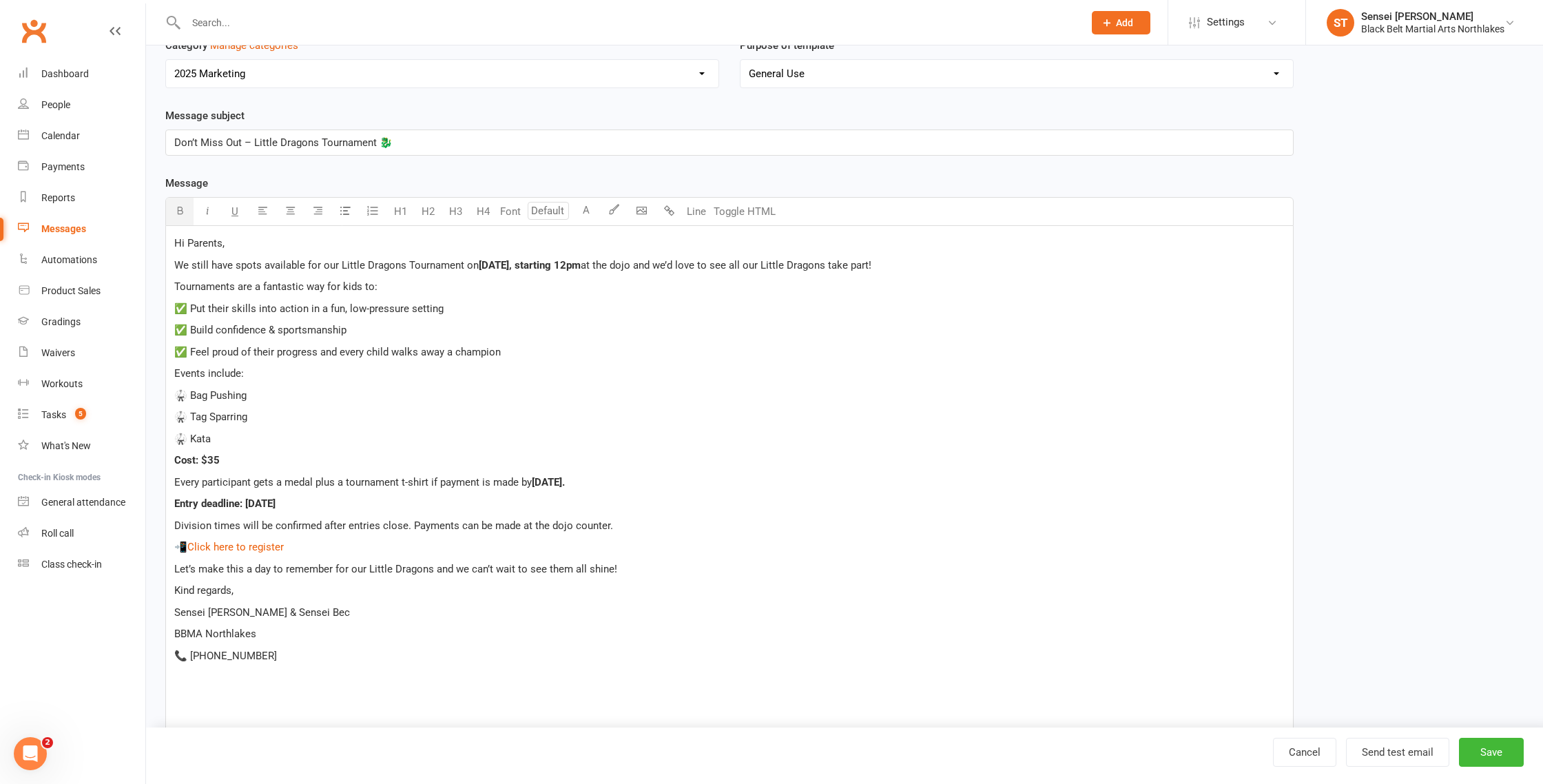
click at [272, 487] on span "Every participant gets a medal plus a tournament t-shirt if payment is made by" at bounding box center [352, 482] width 358 height 12
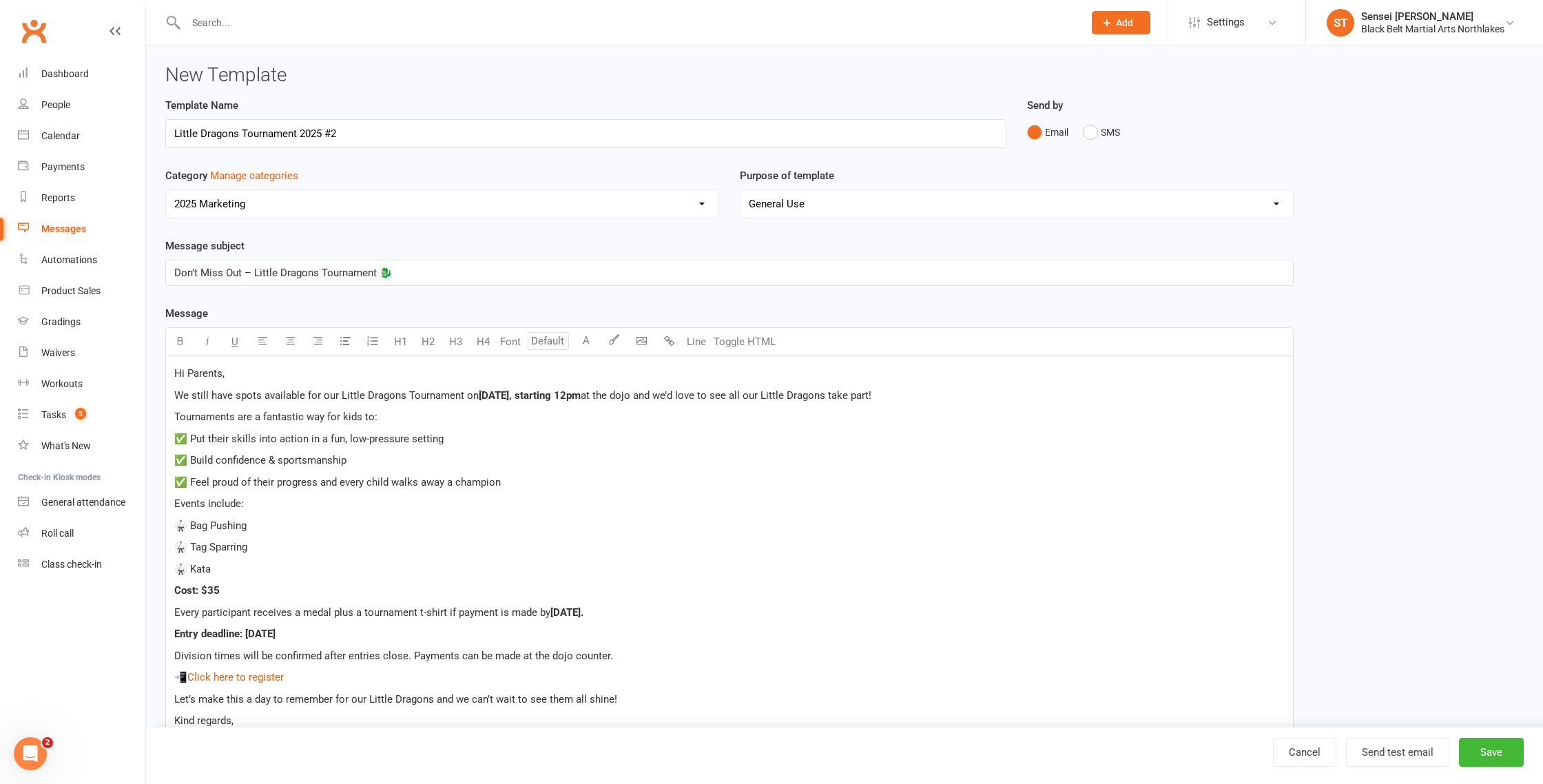
click at [867, 399] on span "at the dojo and we’d love to see all our Little Dragons take part!" at bounding box center [725, 395] width 290 height 12
click at [1498, 756] on button "Save" at bounding box center [1491, 753] width 65 height 29
select select "100"
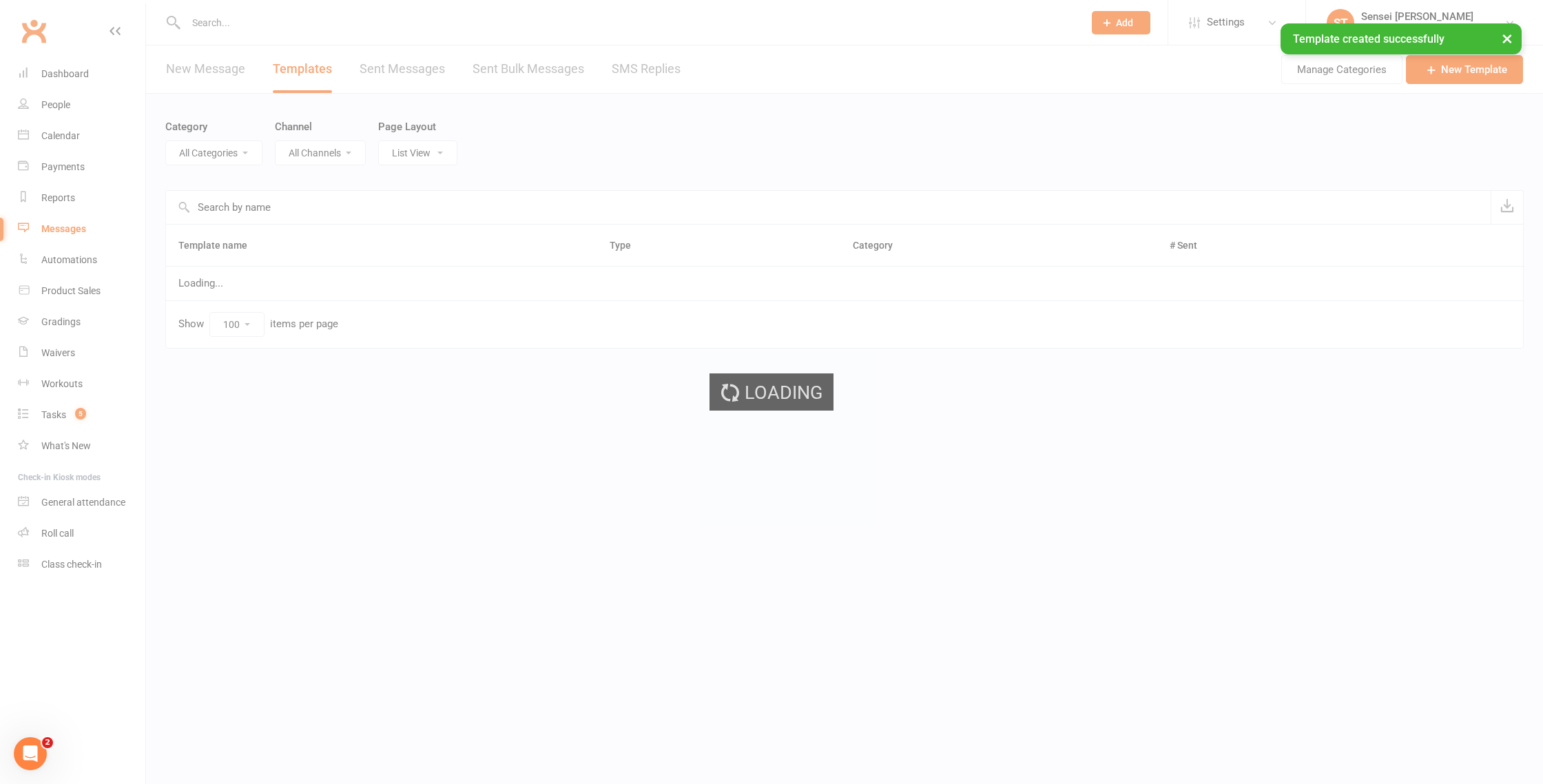
select select "12874"
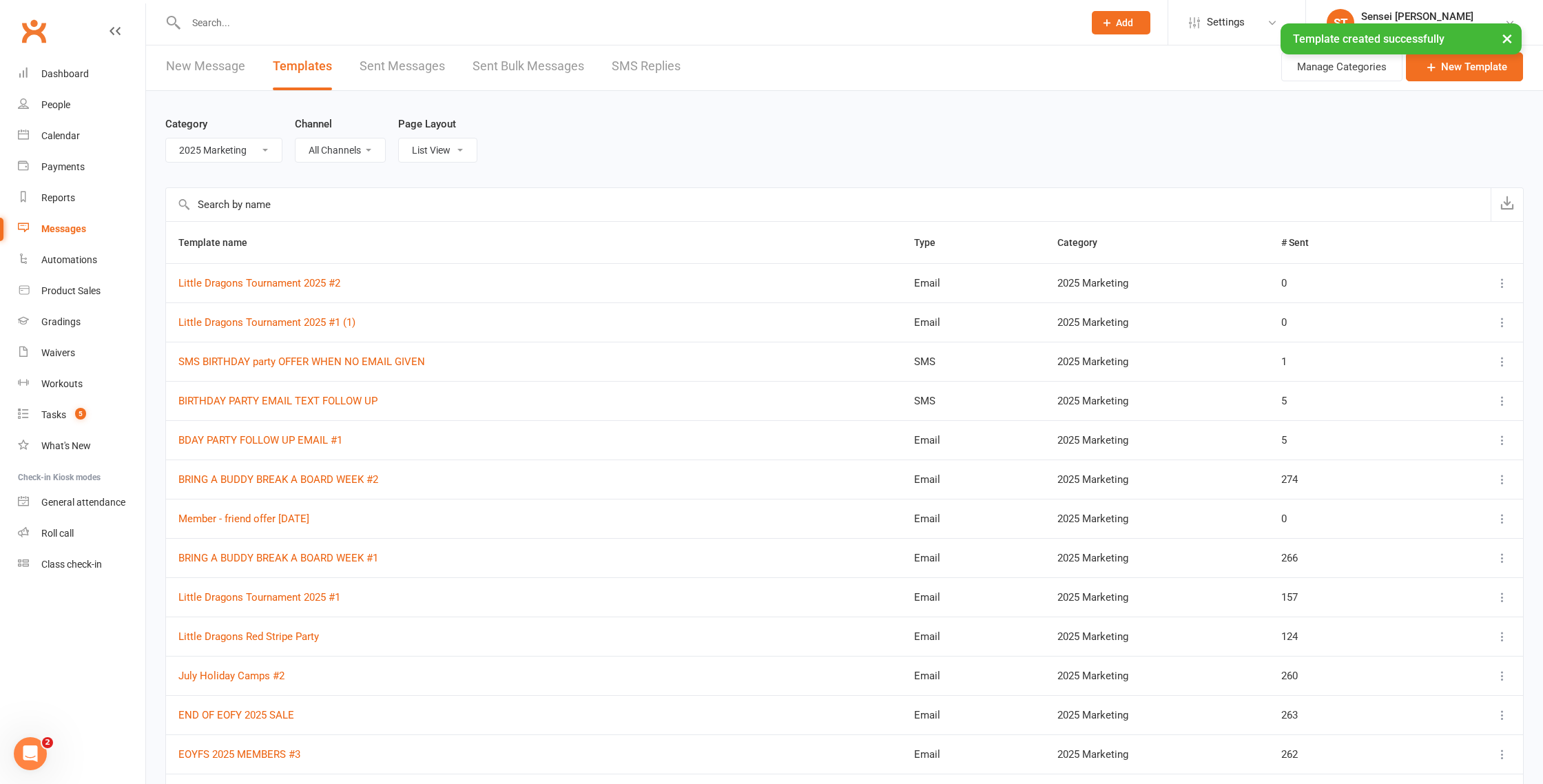
scroll to position [5, 0]
click at [208, 65] on link "New Message" at bounding box center [206, 64] width 79 height 47
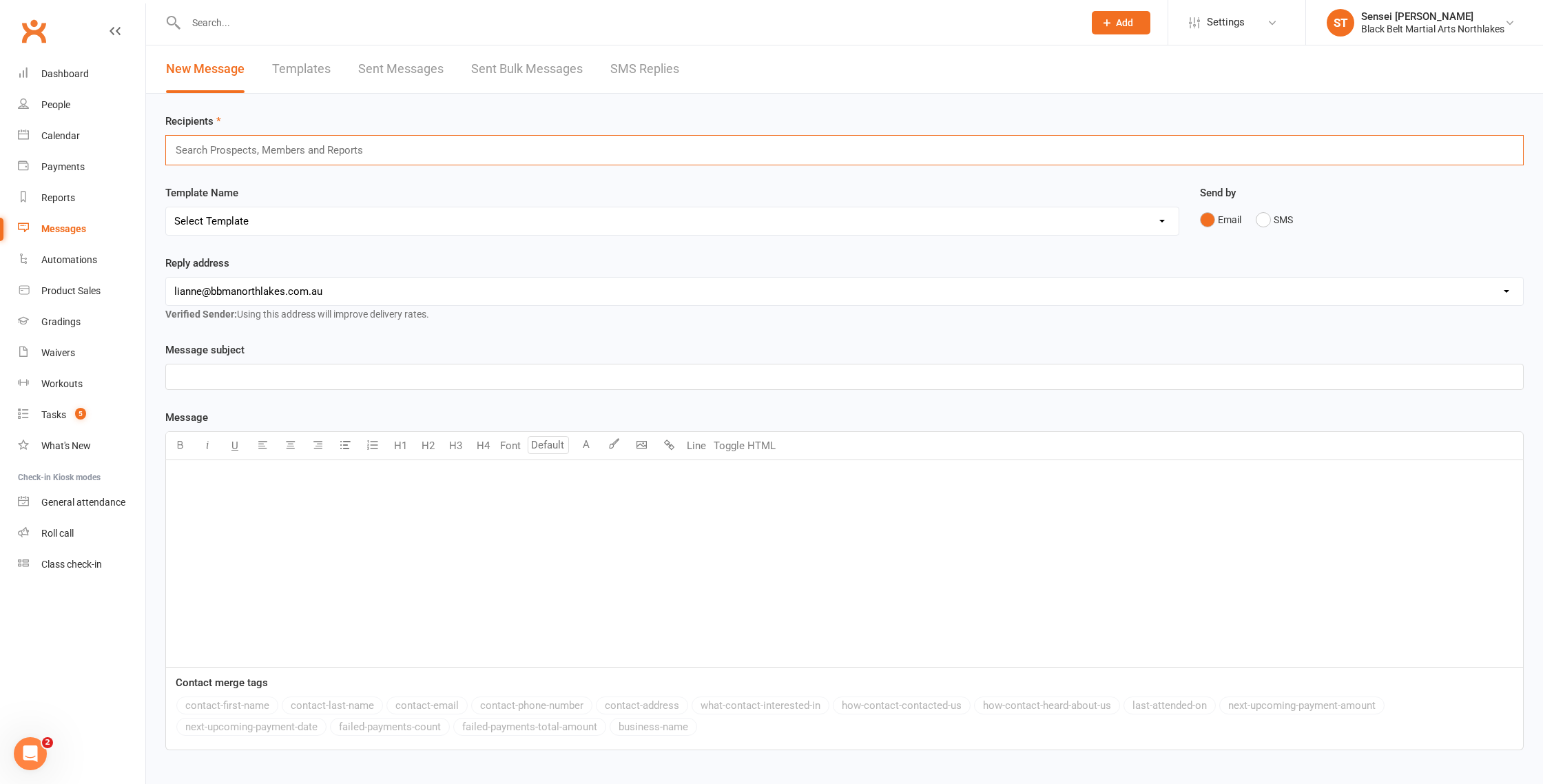
click at [205, 145] on input "text" at bounding box center [275, 150] width 202 height 18
type input "active dragons"
click at [215, 177] on em "Active Dragons" at bounding box center [207, 176] width 71 height 12
click at [241, 221] on select "Select Template [Email] 2 week trial promo [Email] END OF EOFY SALE FOR MEMBERS…" at bounding box center [673, 225] width 1013 height 28
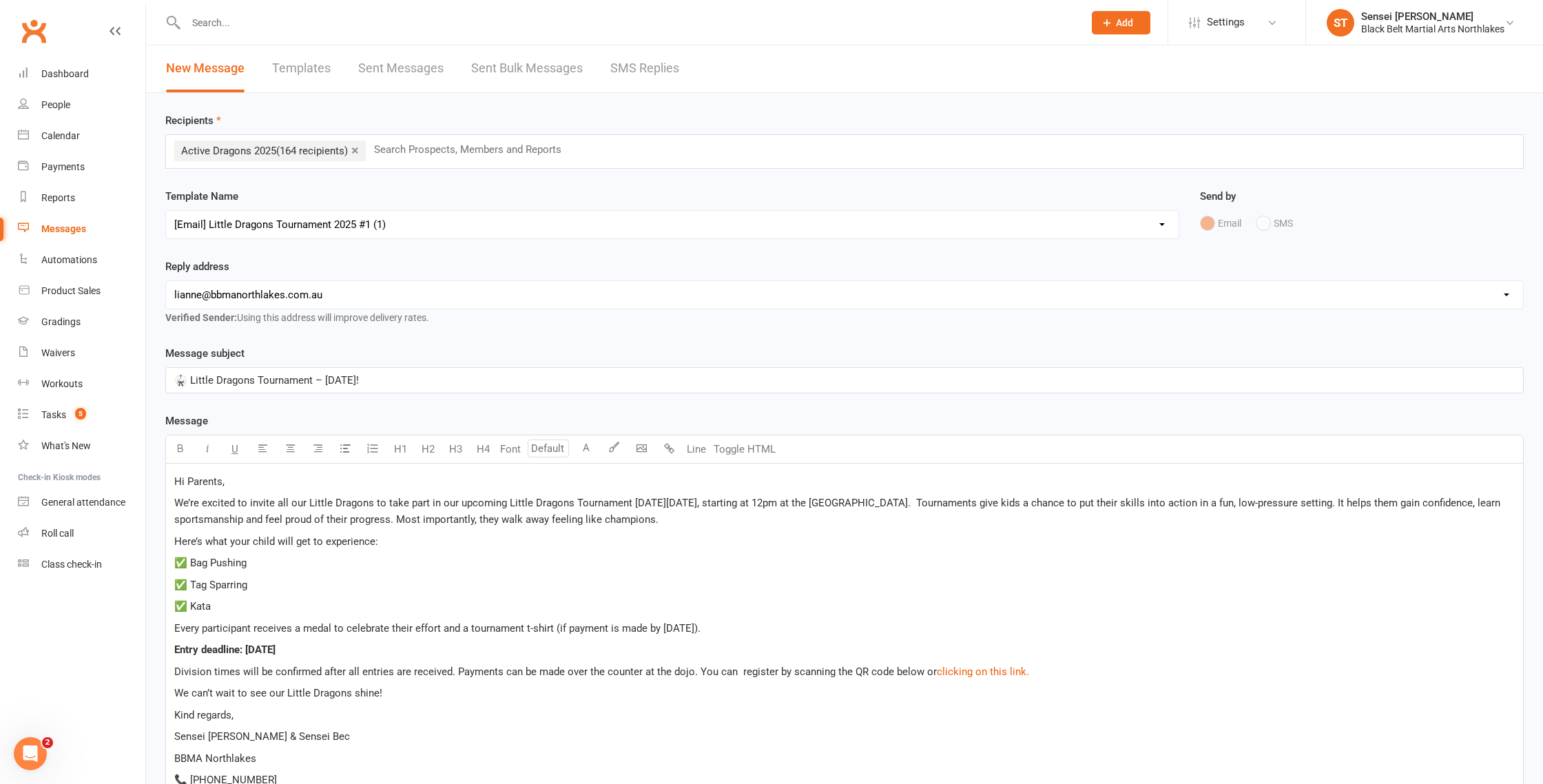
click at [397, 228] on select "Select Template [Email] 2 week trial promo [Email] END OF EOFY SALE FOR MEMBERS…" at bounding box center [673, 225] width 1013 height 28
select select "48"
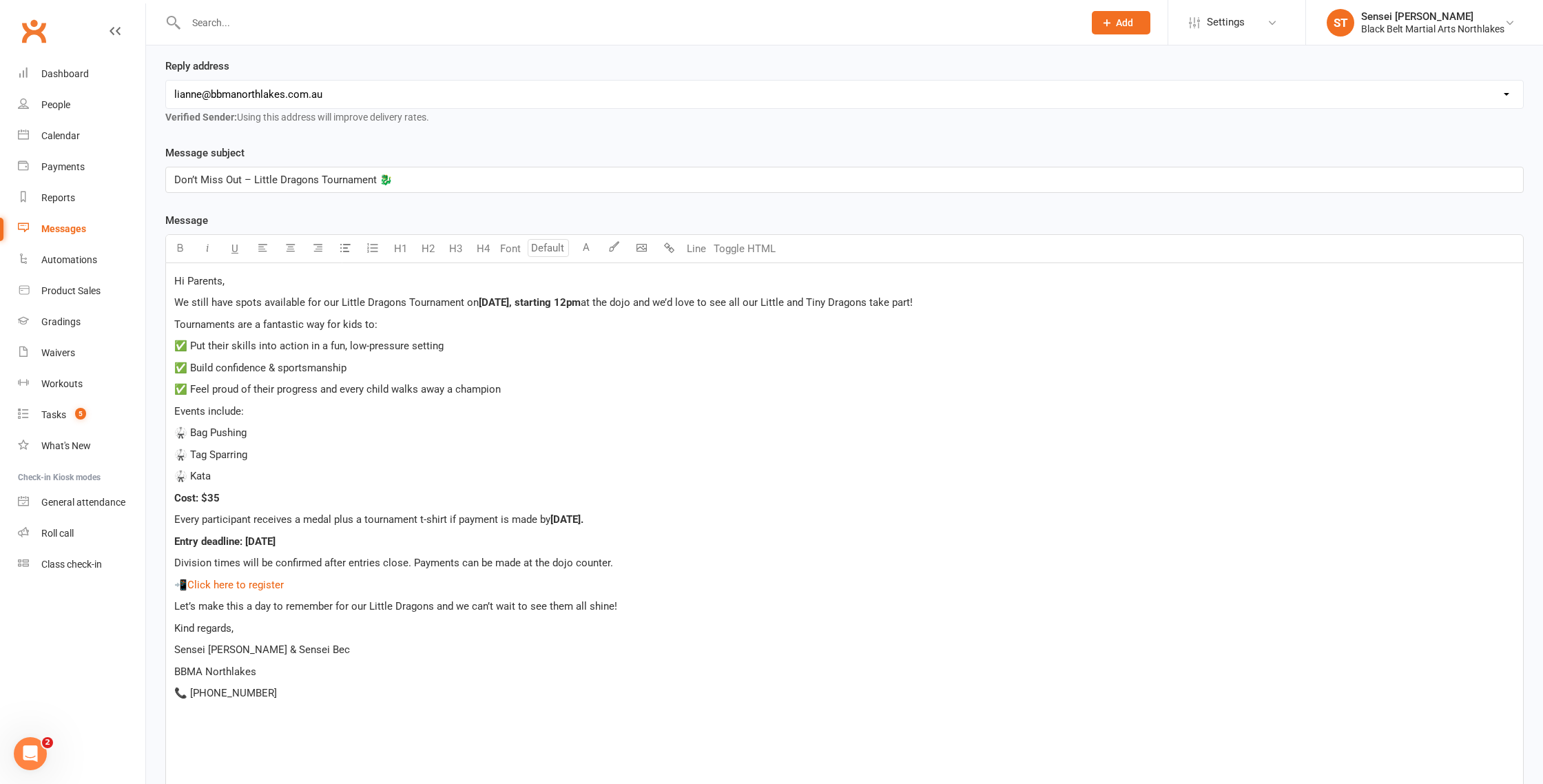
scroll to position [202, 0]
click at [356, 93] on select "hello@clubworx.com lianne@bbmanorthlakes.com.au info@bbmanorthlakes.com.au main…" at bounding box center [844, 93] width 1357 height 28
select select "2"
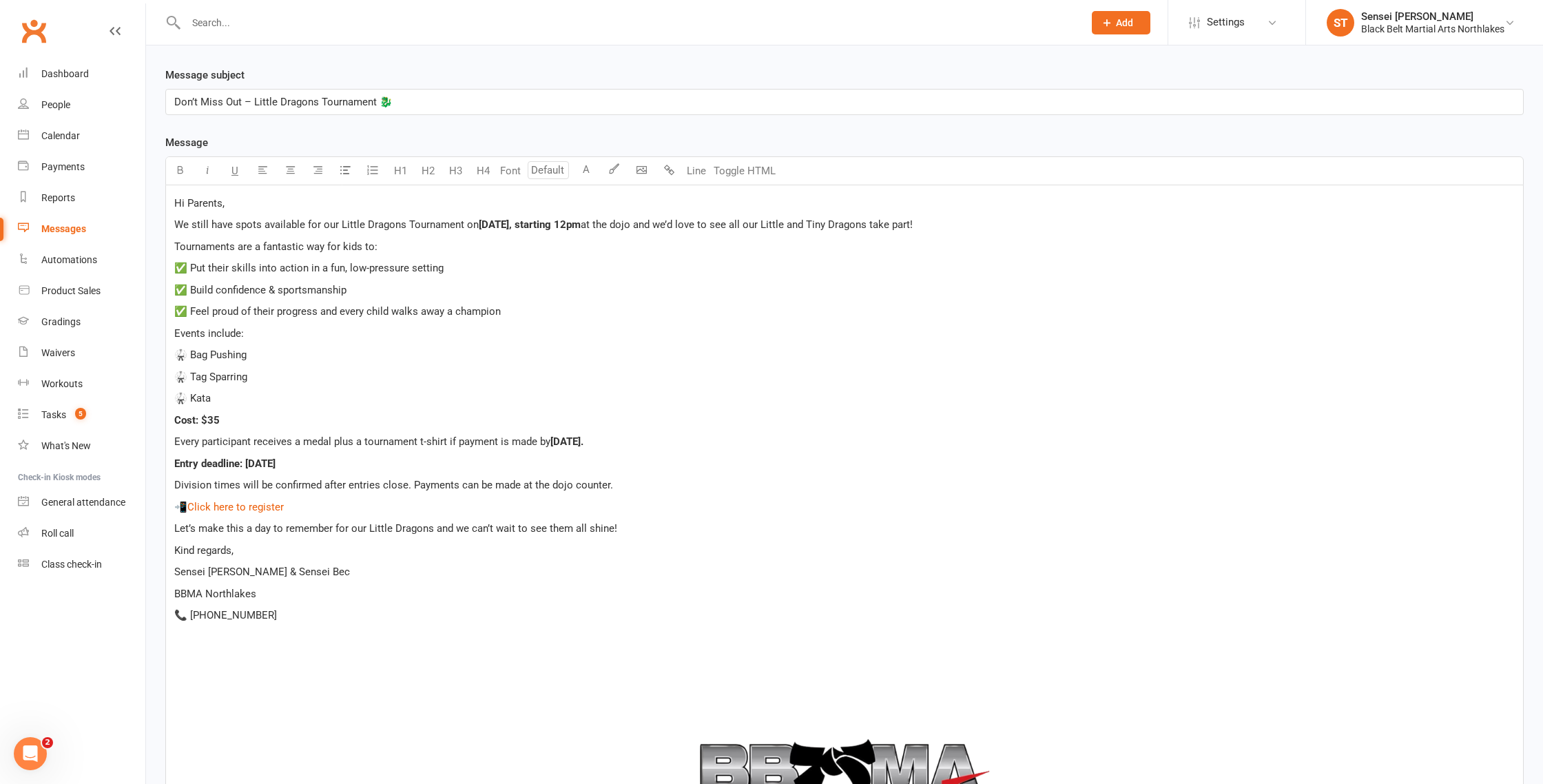
scroll to position [280, 0]
click at [252, 103] on span "Don’t Miss Out – Little Dragons Tournament 🐉" at bounding box center [283, 101] width 219 height 12
drag, startPoint x: 286, startPoint y: 104, endPoint x: 329, endPoint y: 100, distance: 43.2
click at [286, 104] on span "Don’t Miss Out! Register for our Little Dragons Tournament 🐉" at bounding box center [317, 99] width 286 height 12
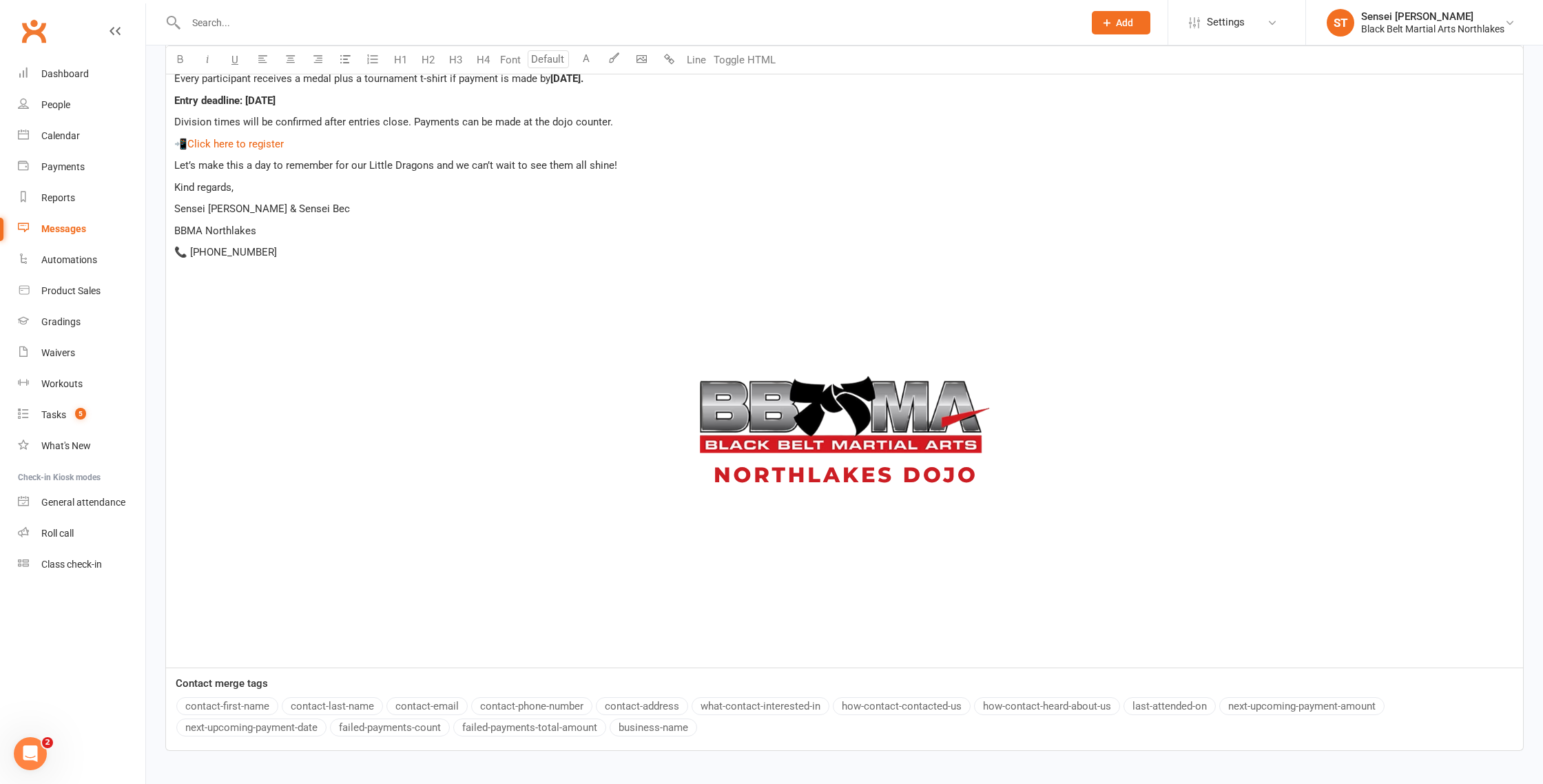
scroll to position [732, 0]
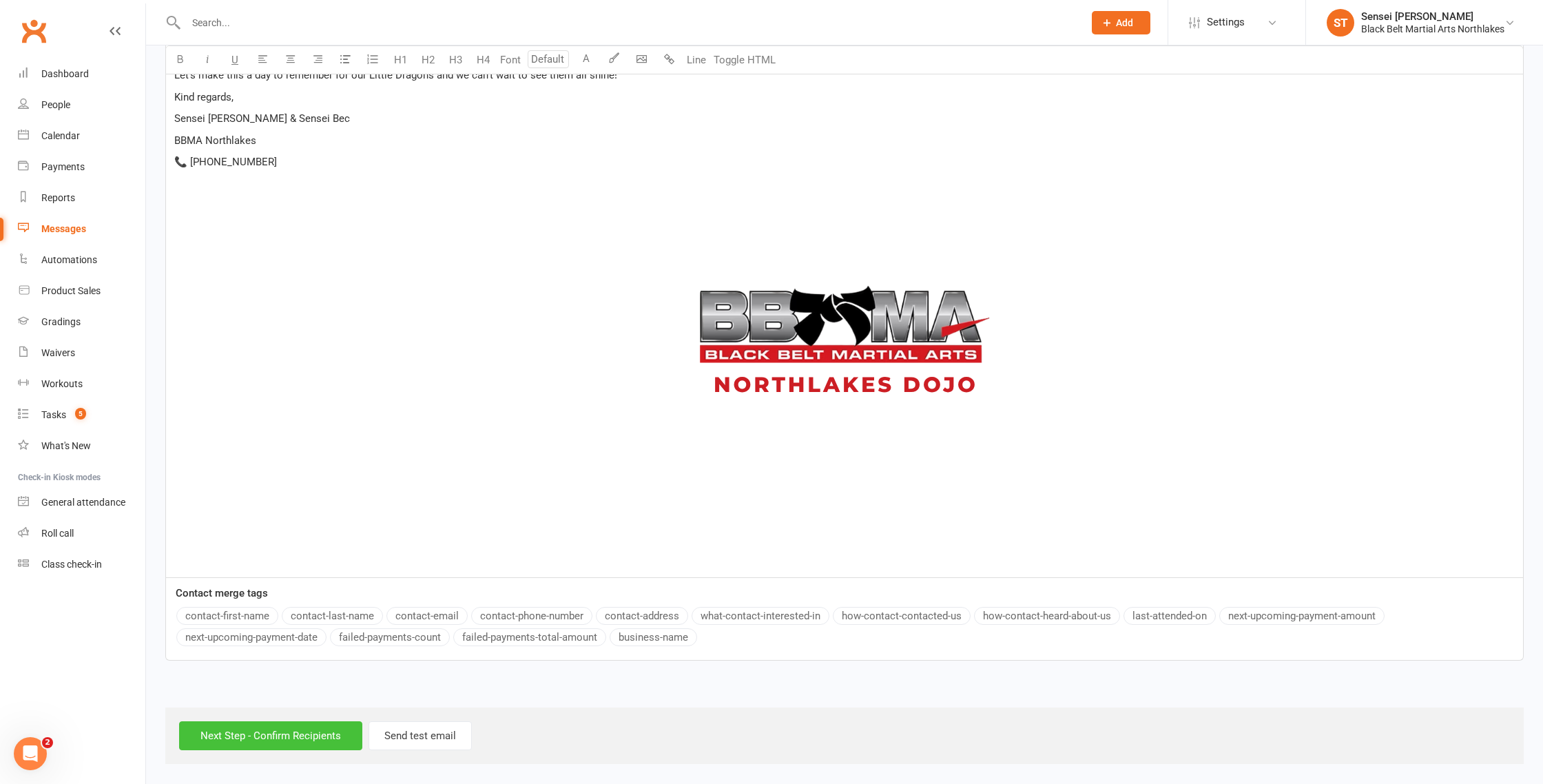
click at [278, 742] on input "Next Step - Confirm Recipients" at bounding box center [271, 736] width 184 height 29
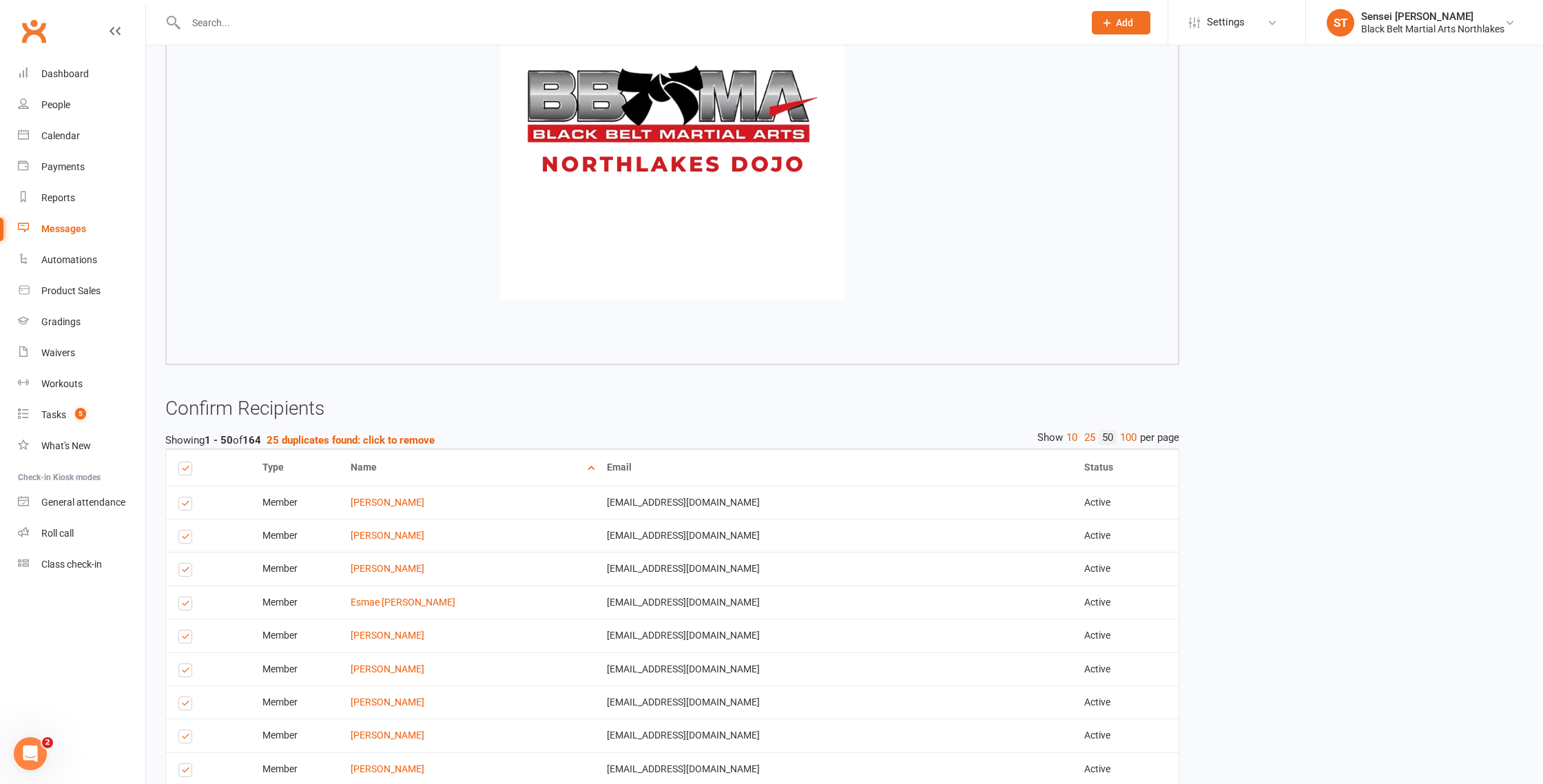
scroll to position [739, 0]
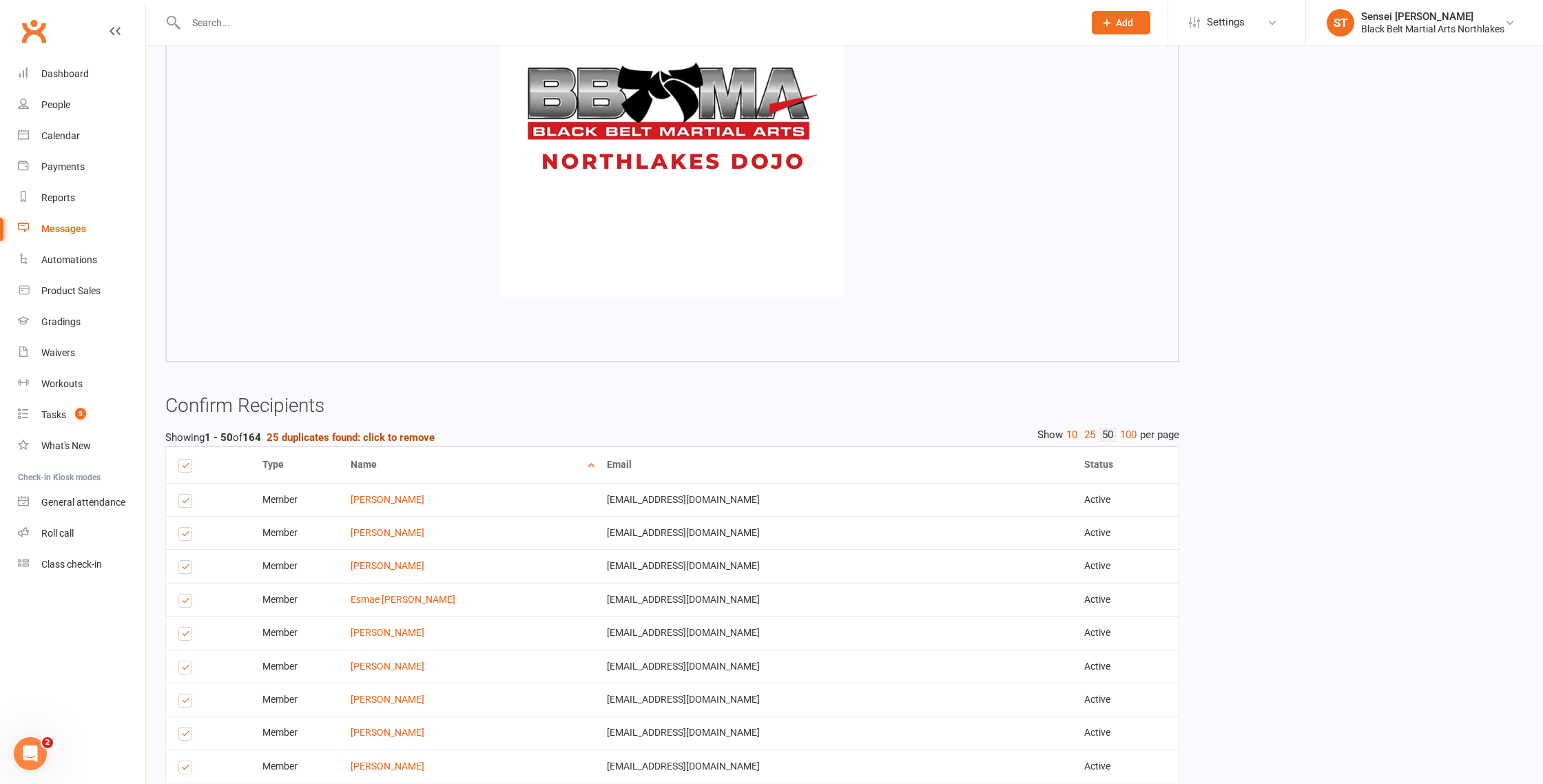
click at [383, 435] on strong "25 duplicates found: click to remove" at bounding box center [350, 438] width 168 height 12
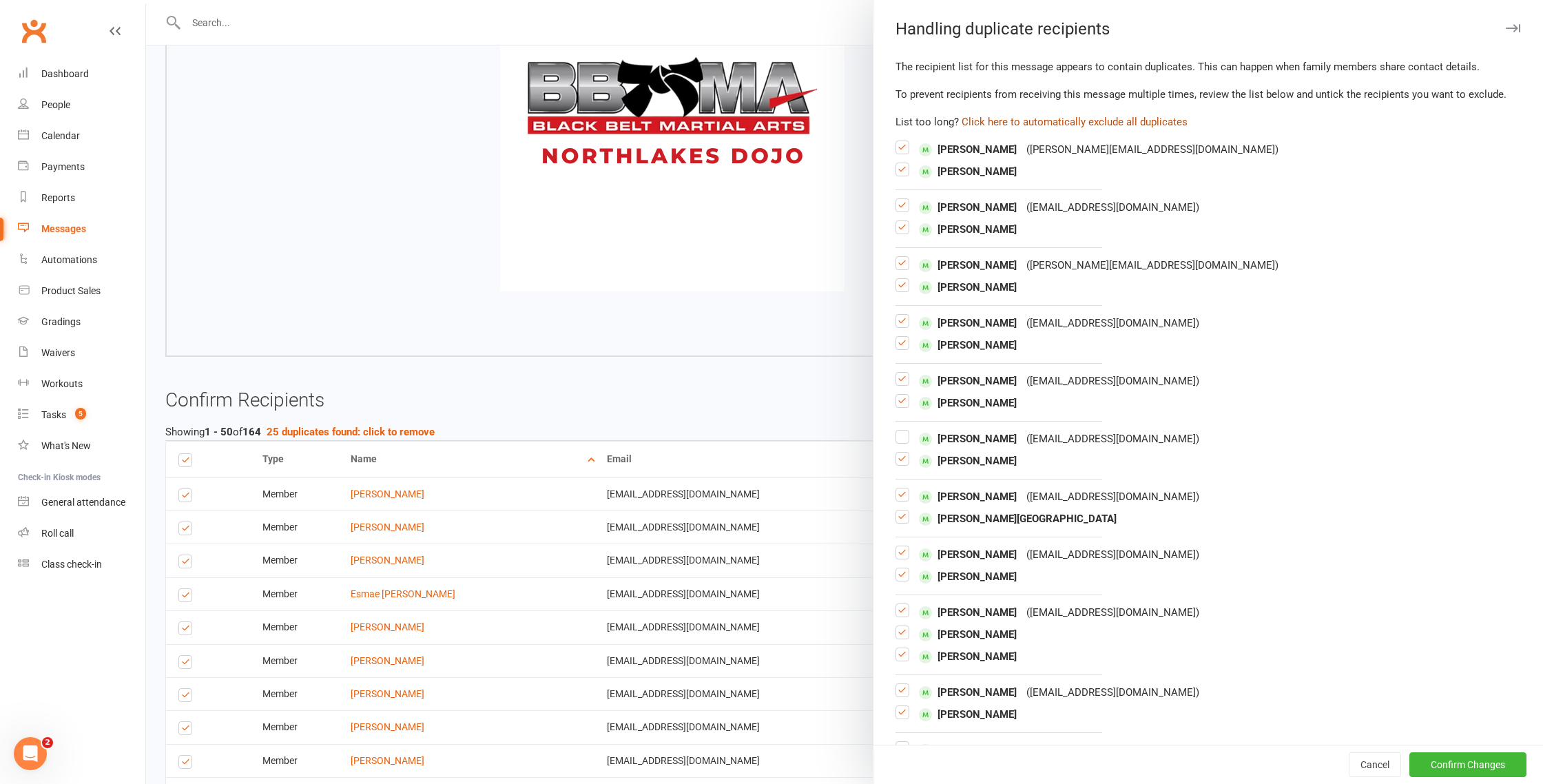
click at [1103, 123] on button "Click here to automatically exclude all duplicates" at bounding box center [1074, 121] width 226 height 16
click at [1465, 766] on button "Confirm Changes" at bounding box center [1468, 764] width 117 height 25
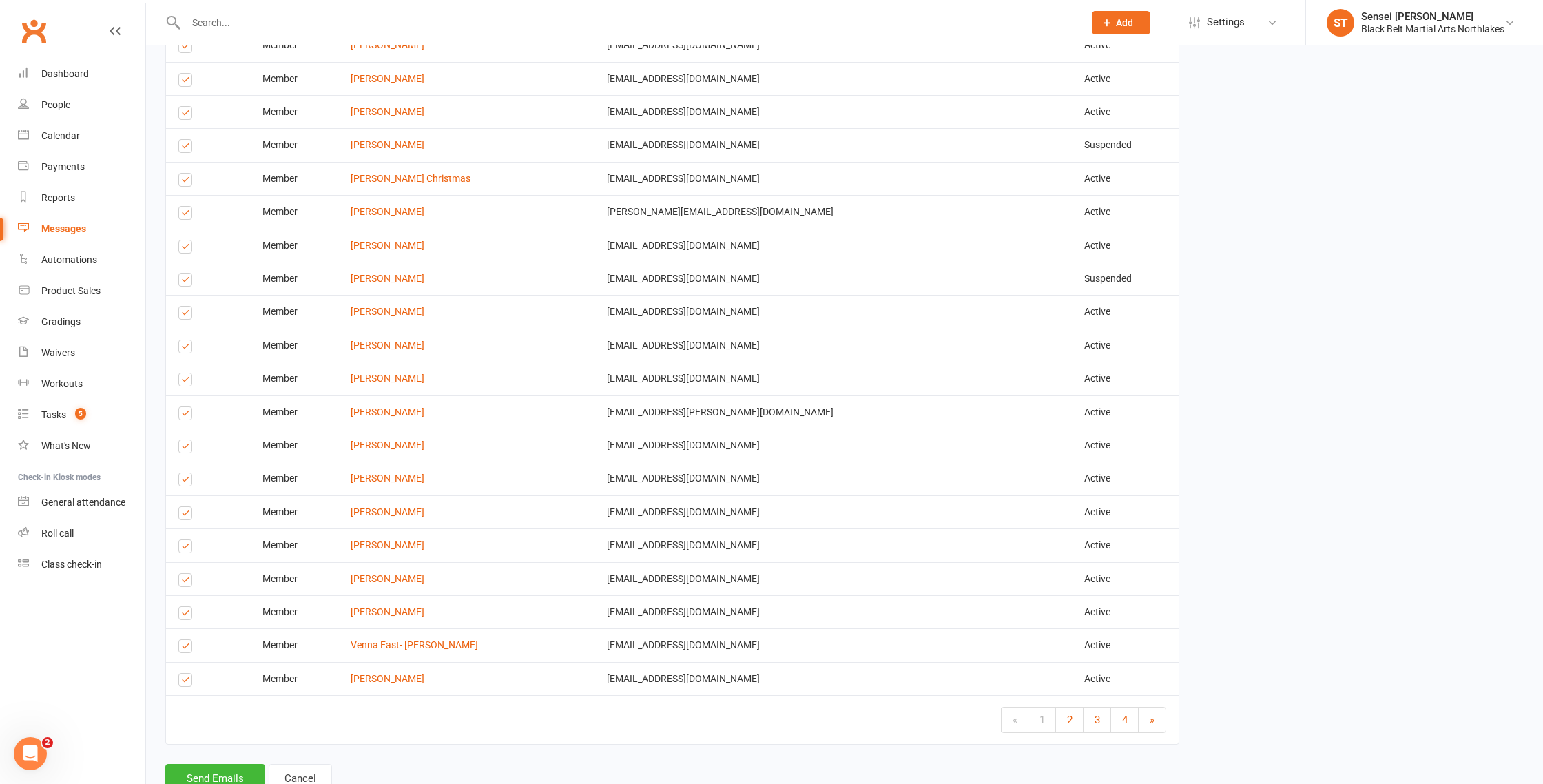
scroll to position [2242, 0]
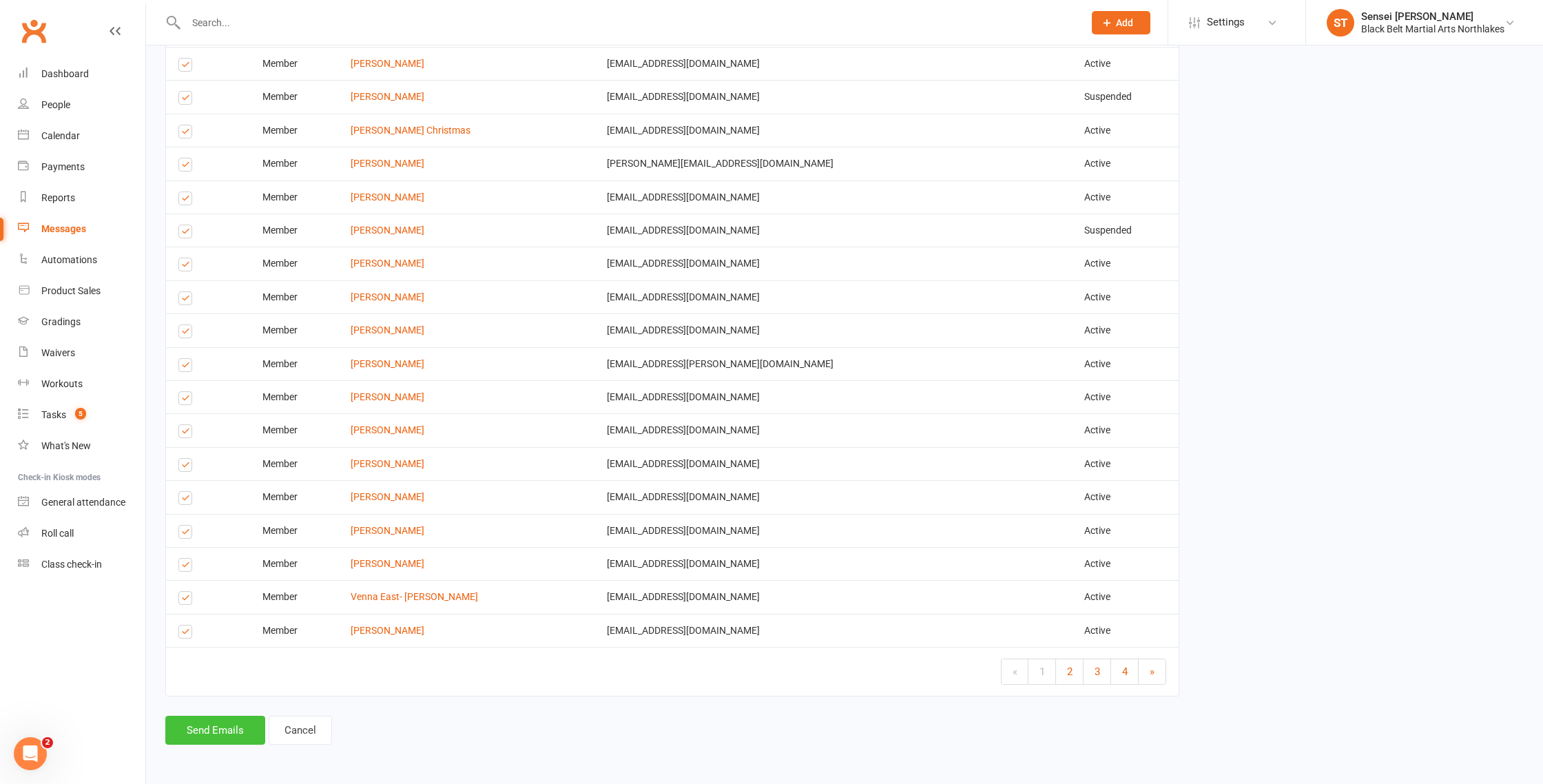
click at [214, 729] on button "Send Emails" at bounding box center [215, 731] width 100 height 29
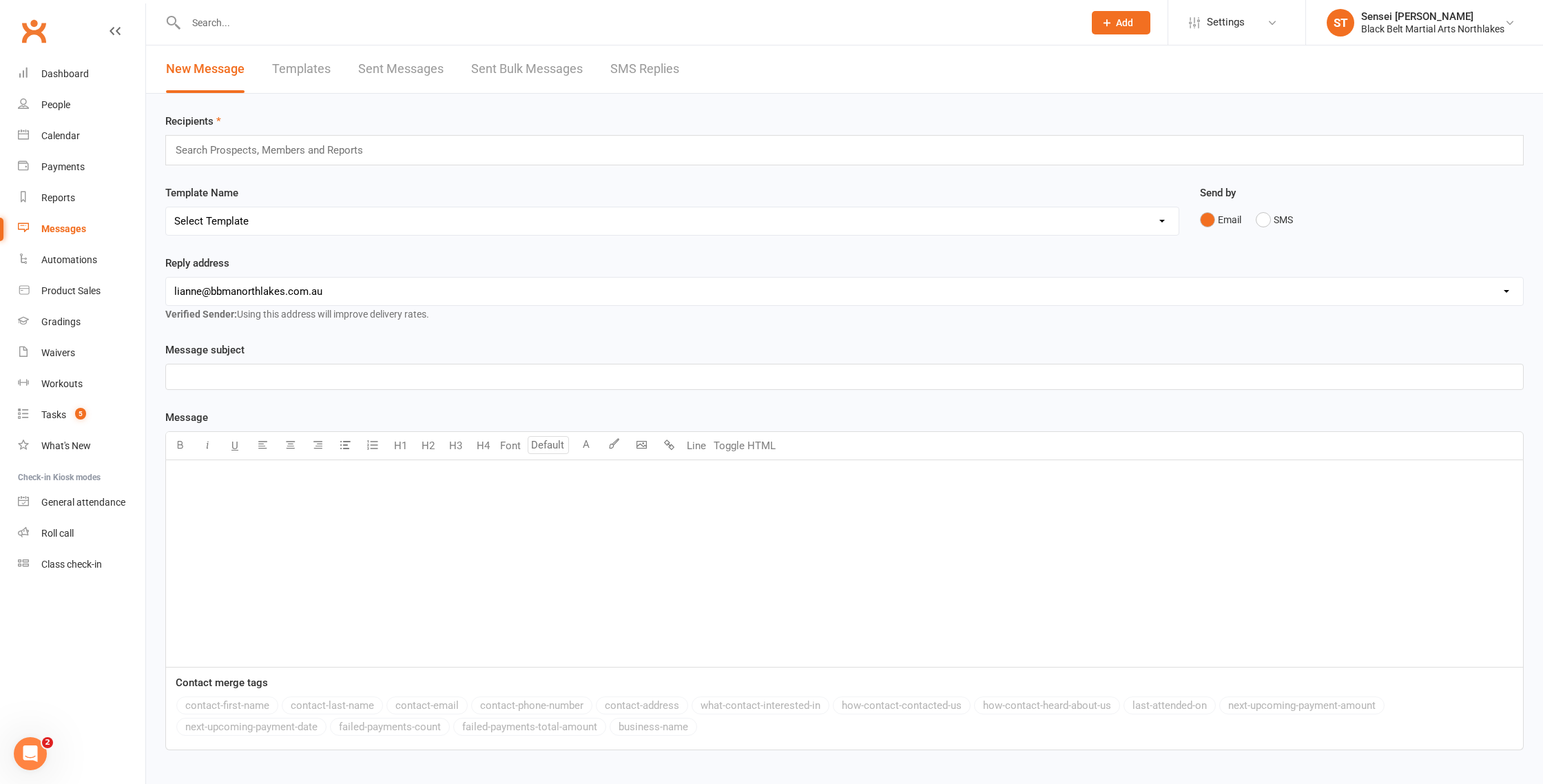
click at [253, 14] on input "text" at bounding box center [628, 22] width 893 height 19
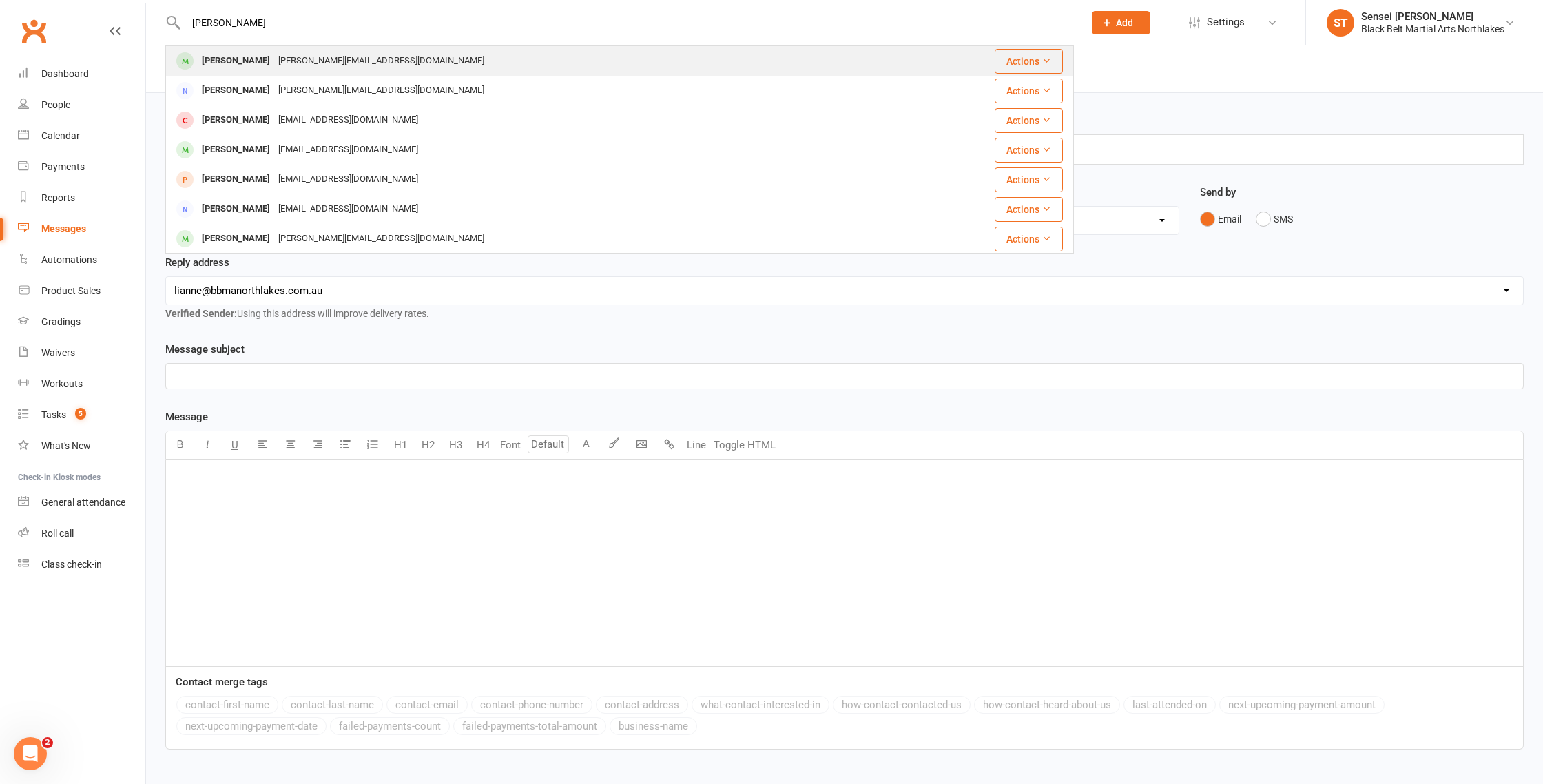
type input "toby sims"
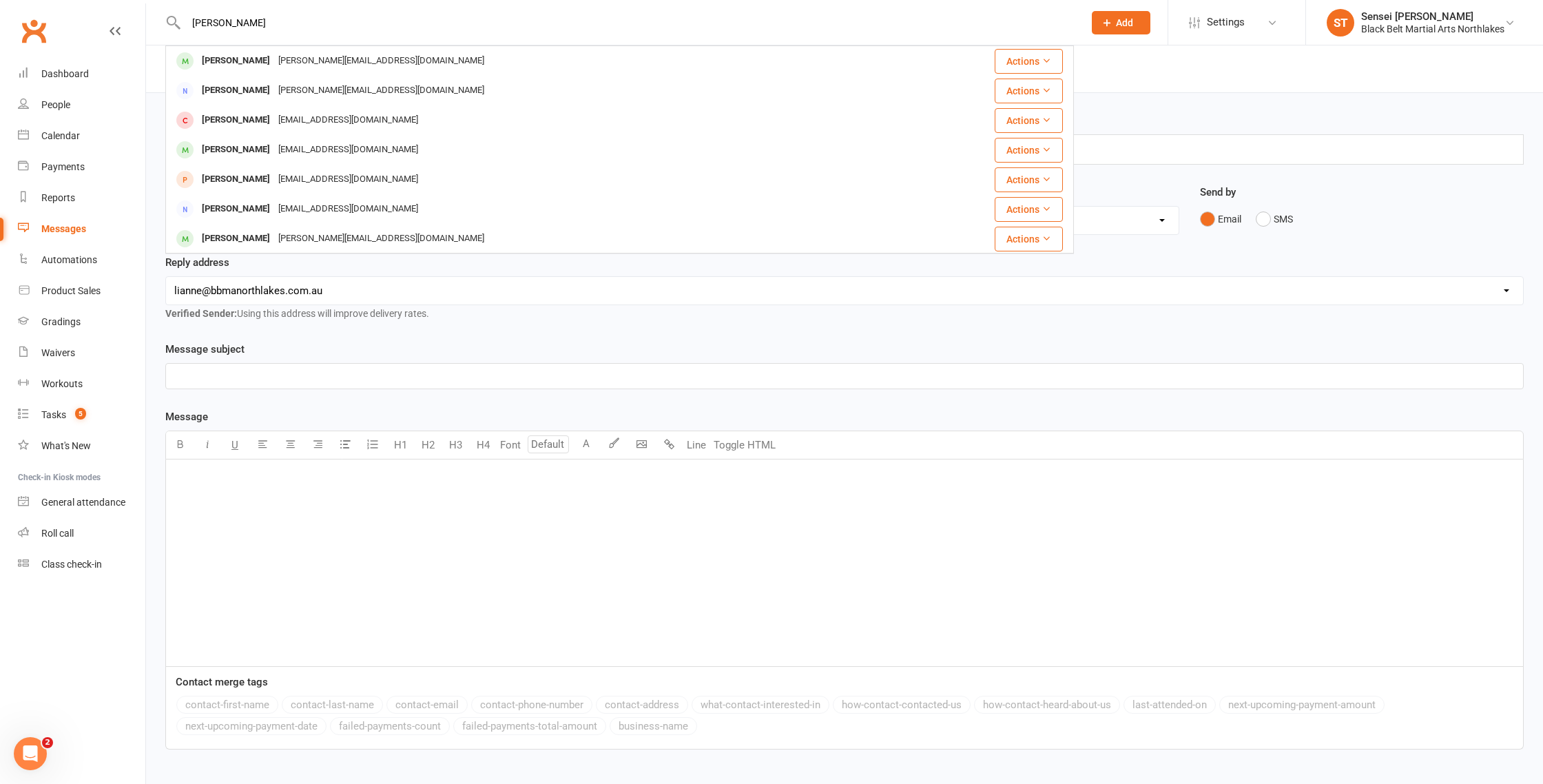
click at [231, 66] on div "Toby Sims" at bounding box center [236, 60] width 77 height 20
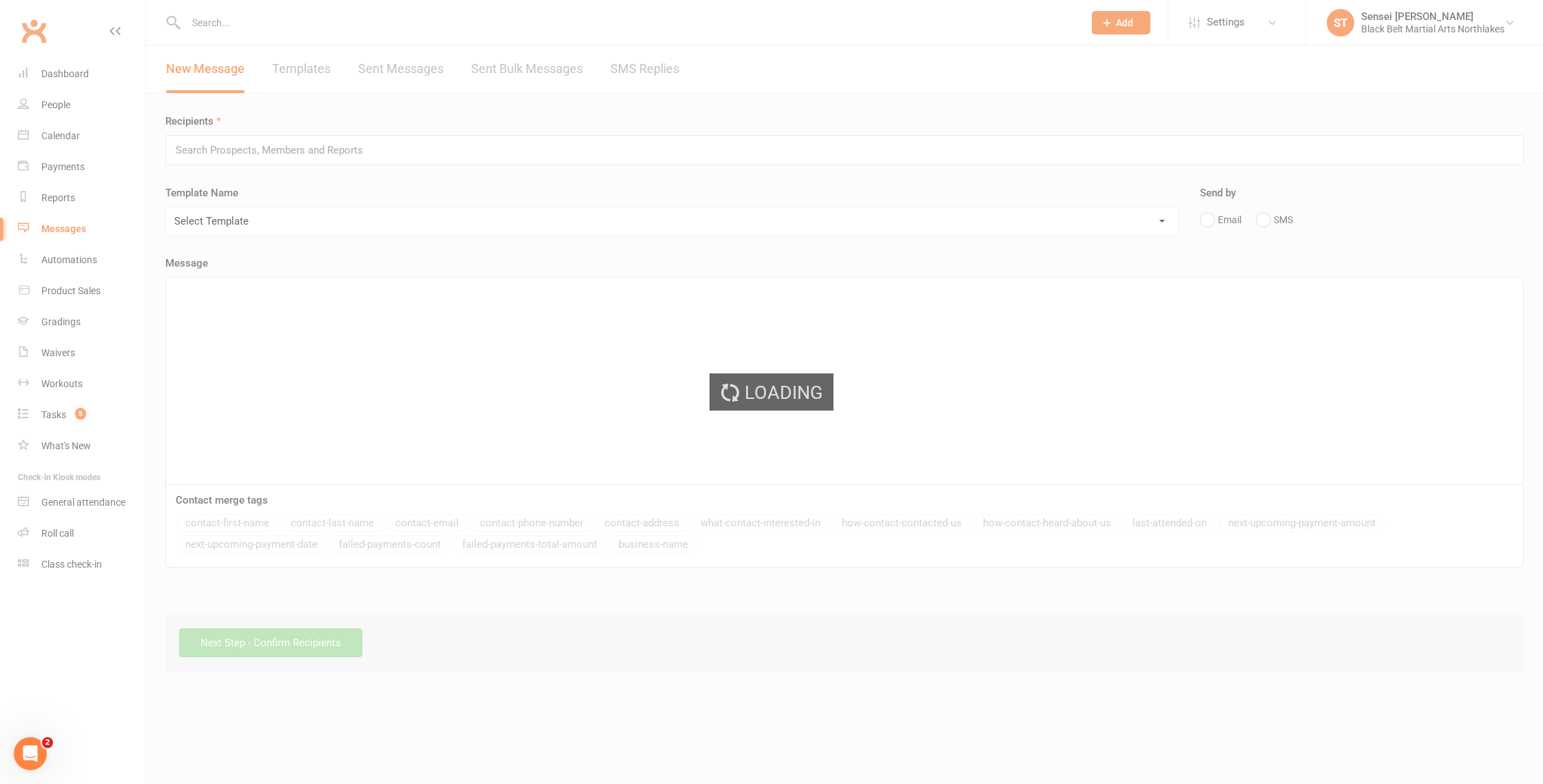
scroll to position [0, 0]
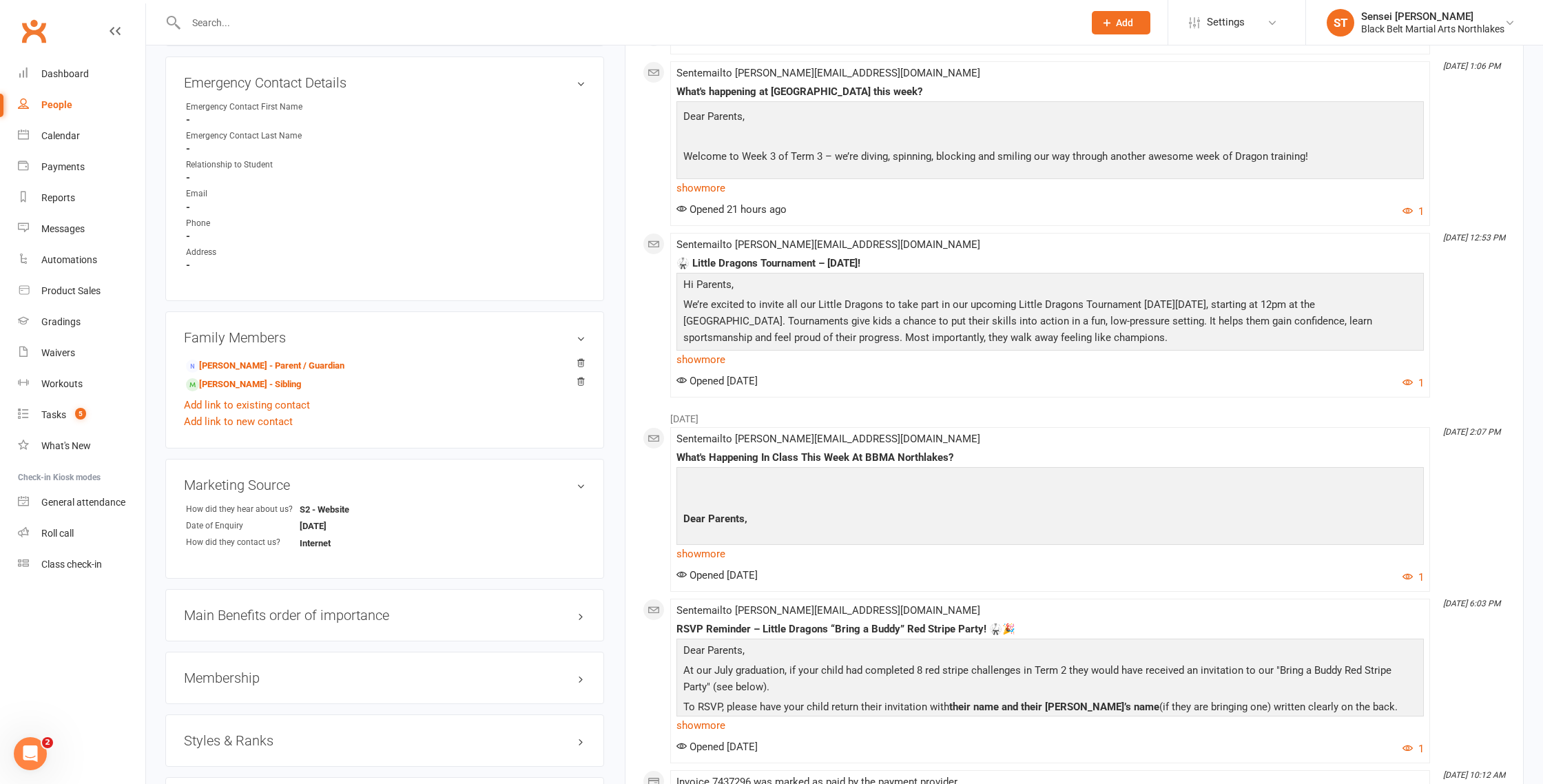
scroll to position [766, 0]
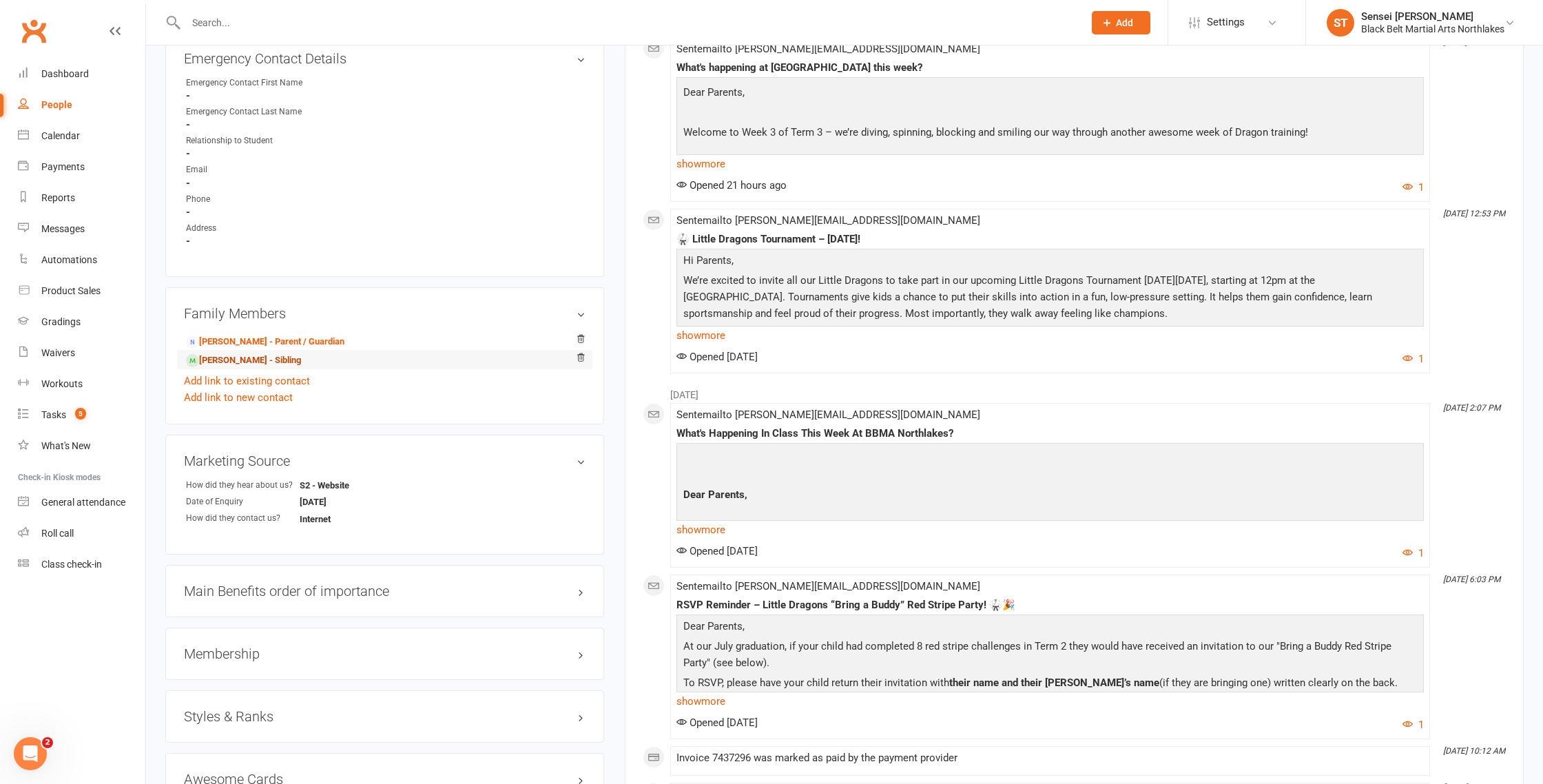
click at [219, 362] on link "Carter Sims - Sibling" at bounding box center [244, 360] width 115 height 15
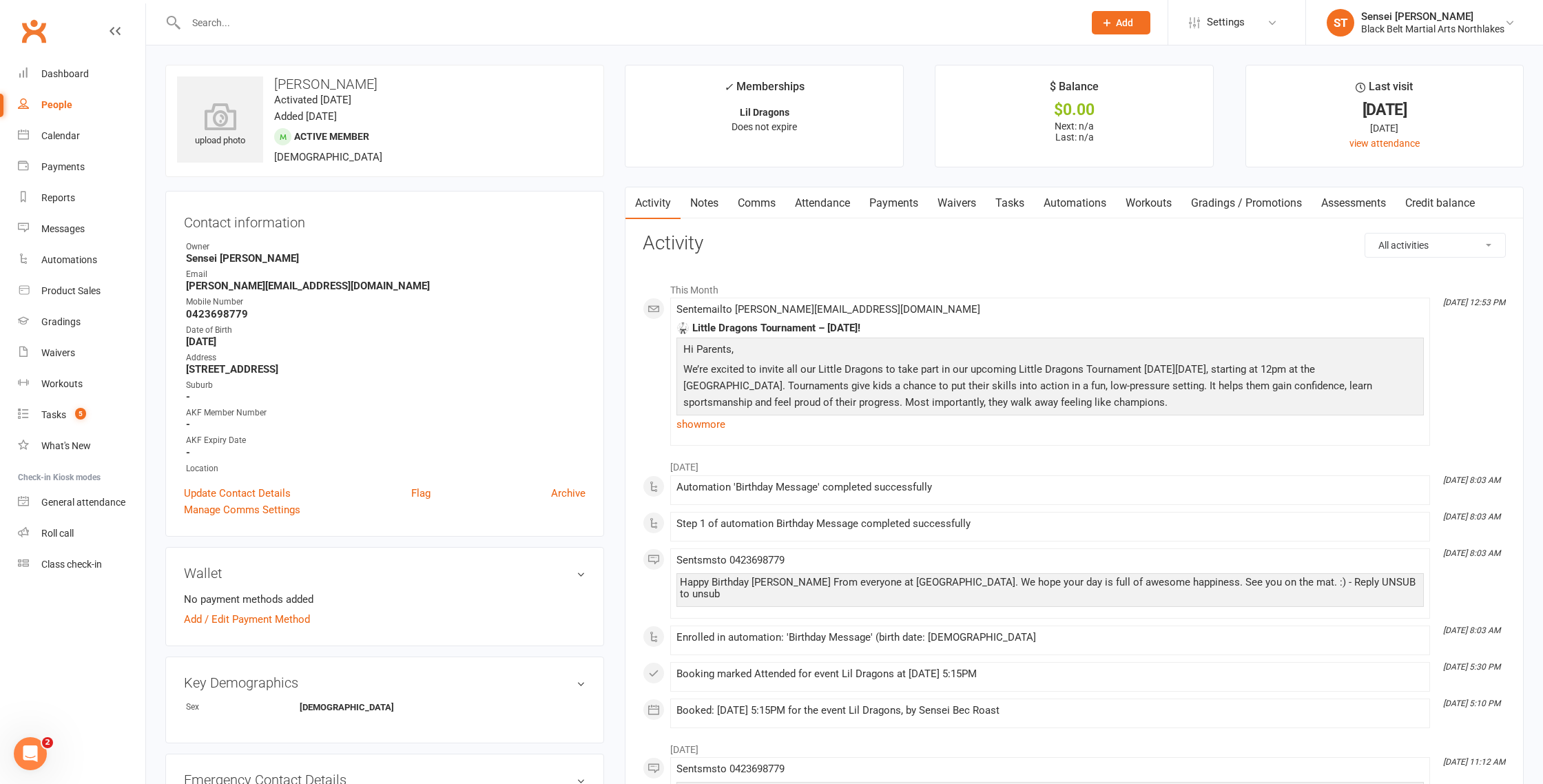
click at [900, 206] on link "Payments" at bounding box center [893, 203] width 68 height 32
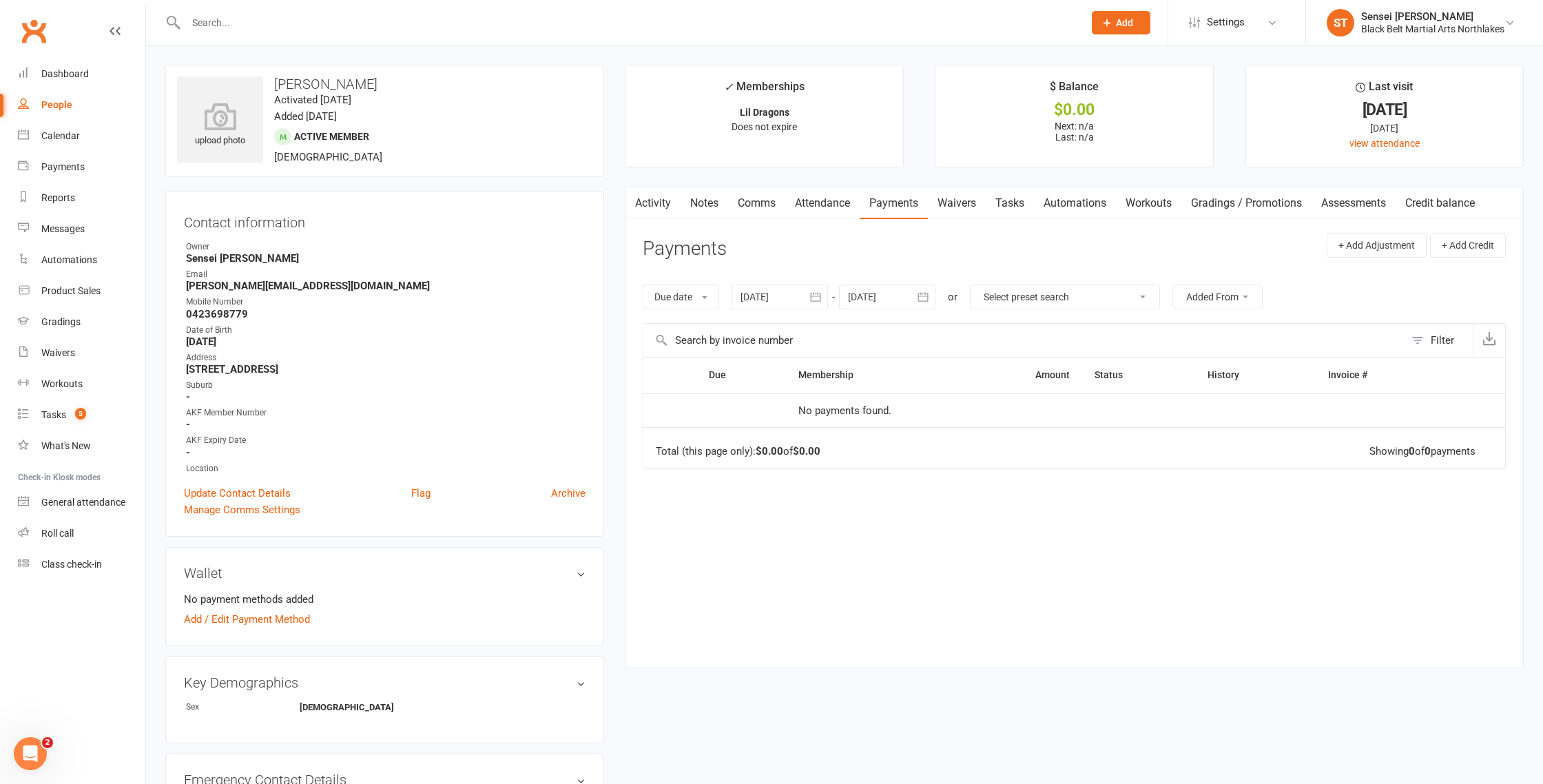
click at [711, 206] on link "Notes" at bounding box center [704, 203] width 47 height 32
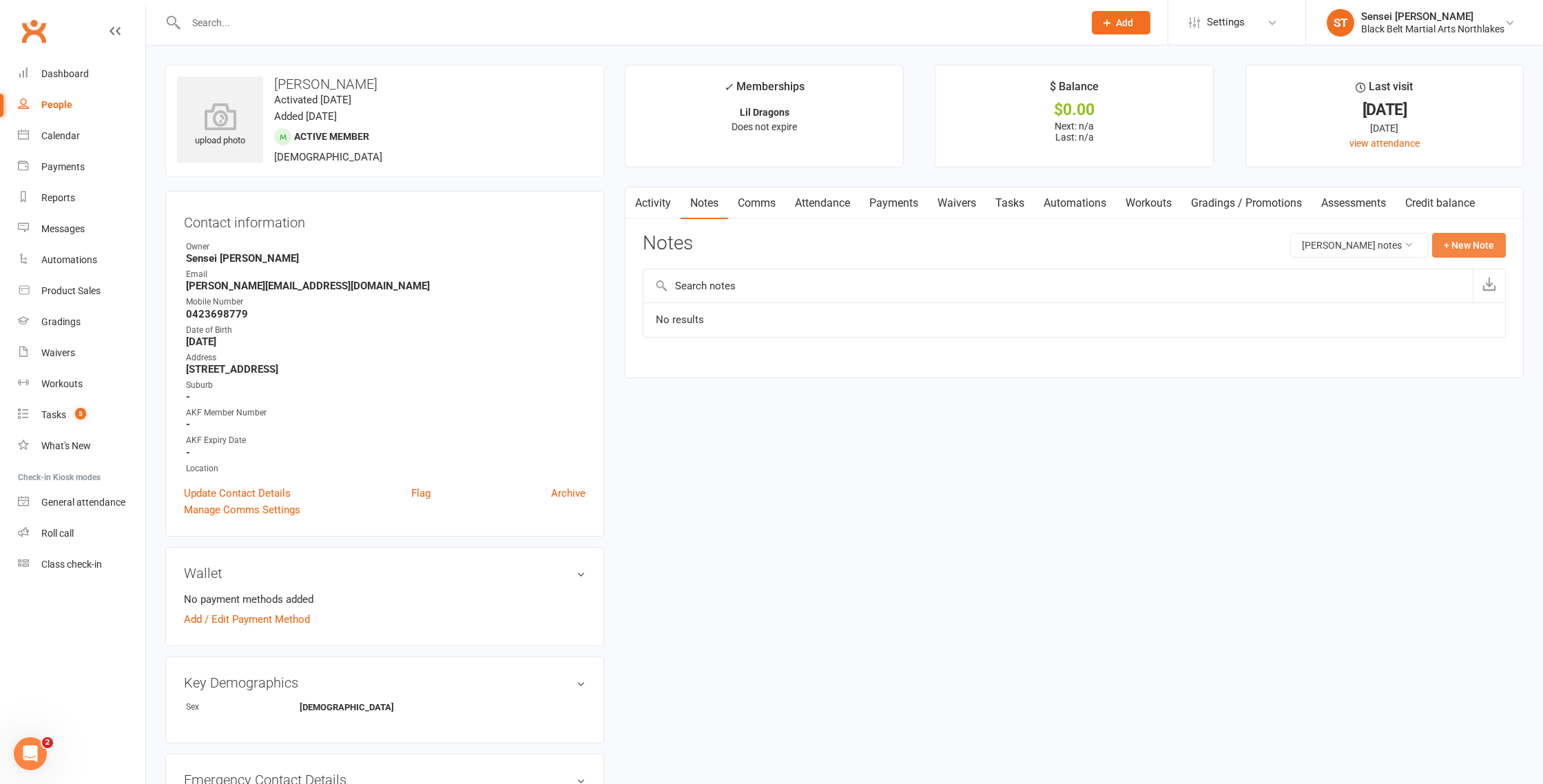
click at [1469, 244] on button "+ New Note" at bounding box center [1470, 245] width 74 height 25
click at [735, 307] on input "text" at bounding box center [1074, 302] width 863 height 29
type input "MIA Phone call"
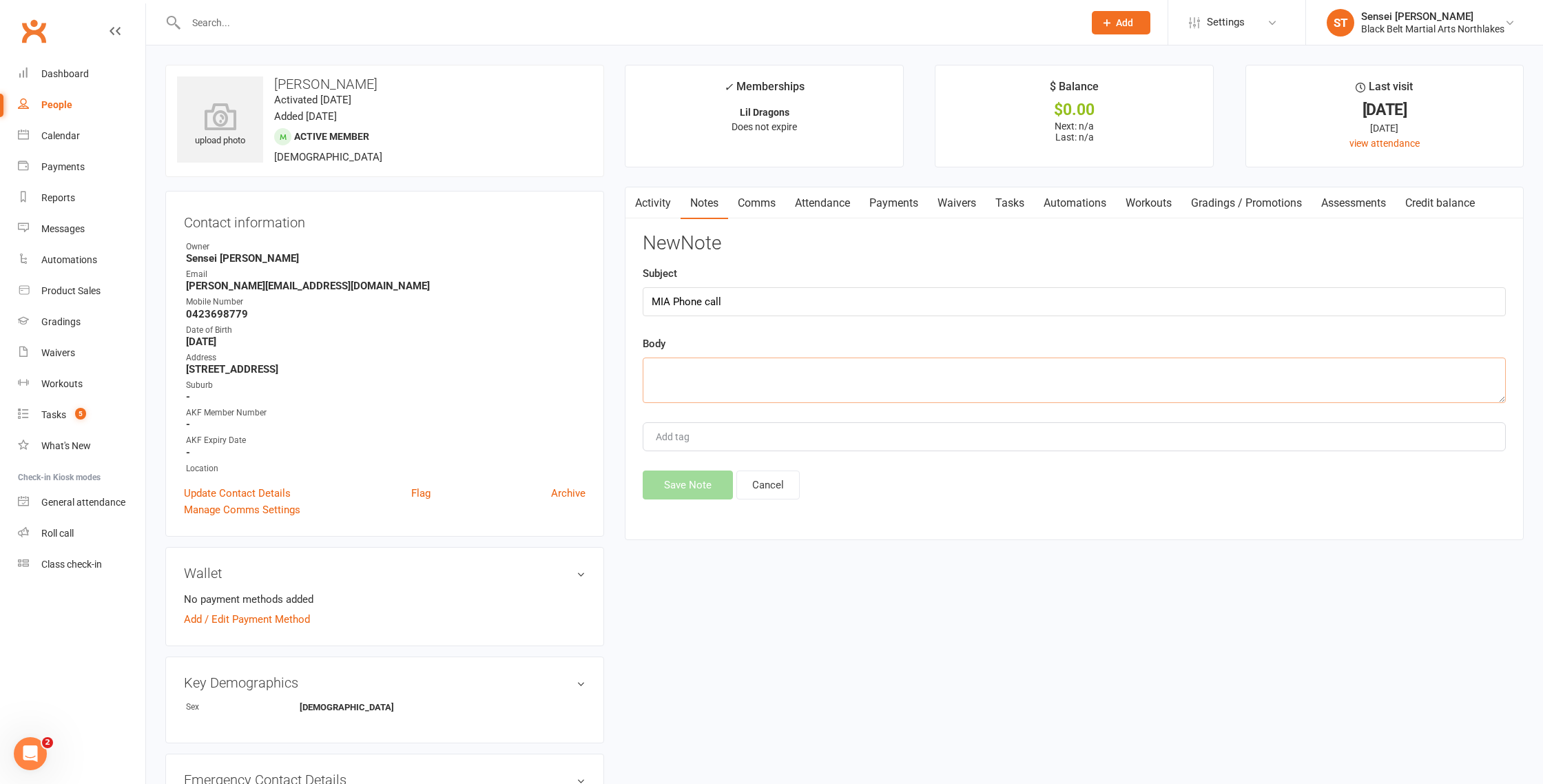
click at [669, 379] on textarea at bounding box center [1074, 380] width 863 height 46
type textarea "phone rang out"
click at [676, 484] on button "Save Note" at bounding box center [688, 485] width 90 height 29
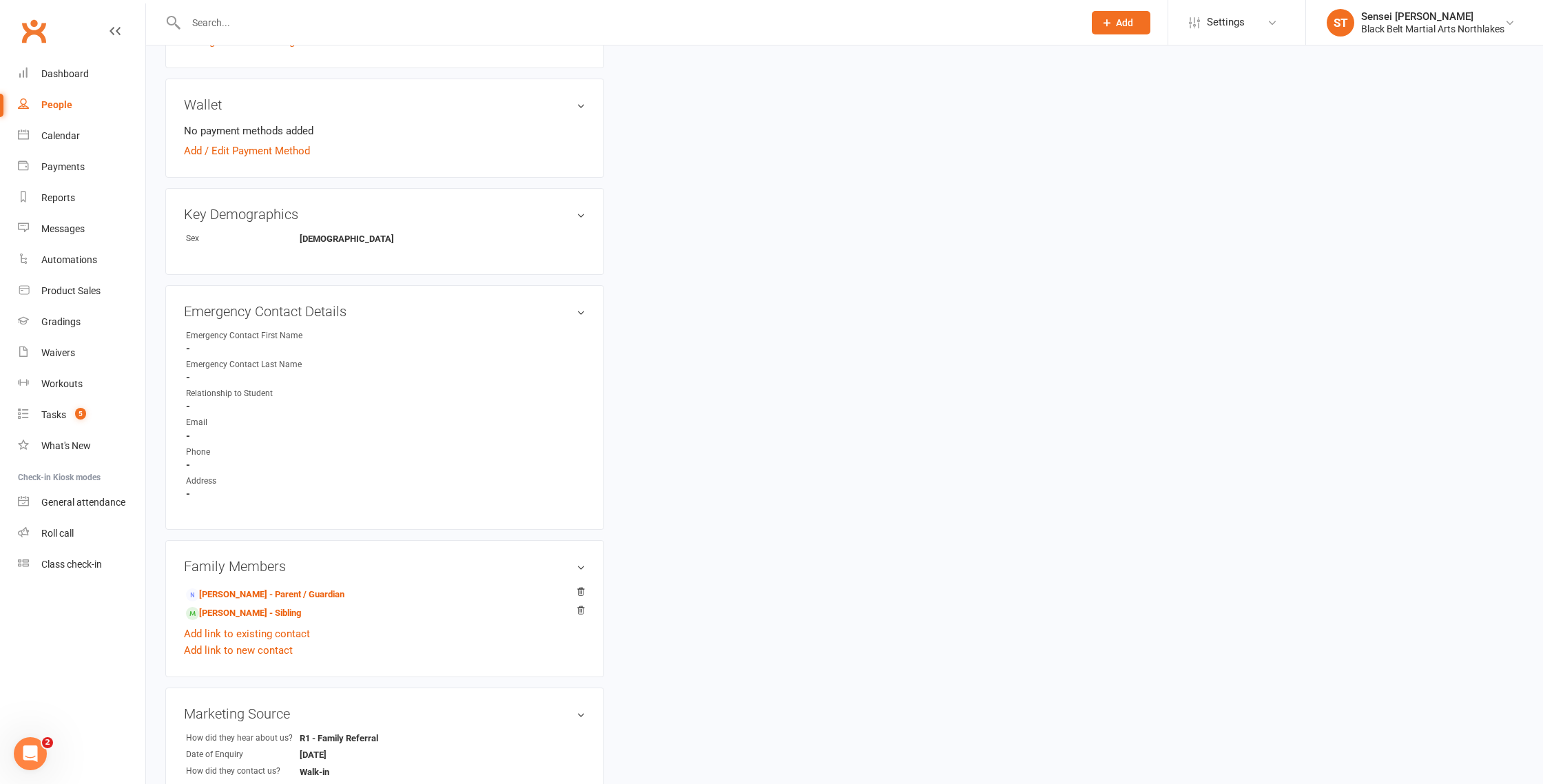
scroll to position [470, 0]
click at [233, 608] on link "Toby Sims - Sibling" at bounding box center [244, 612] width 115 height 15
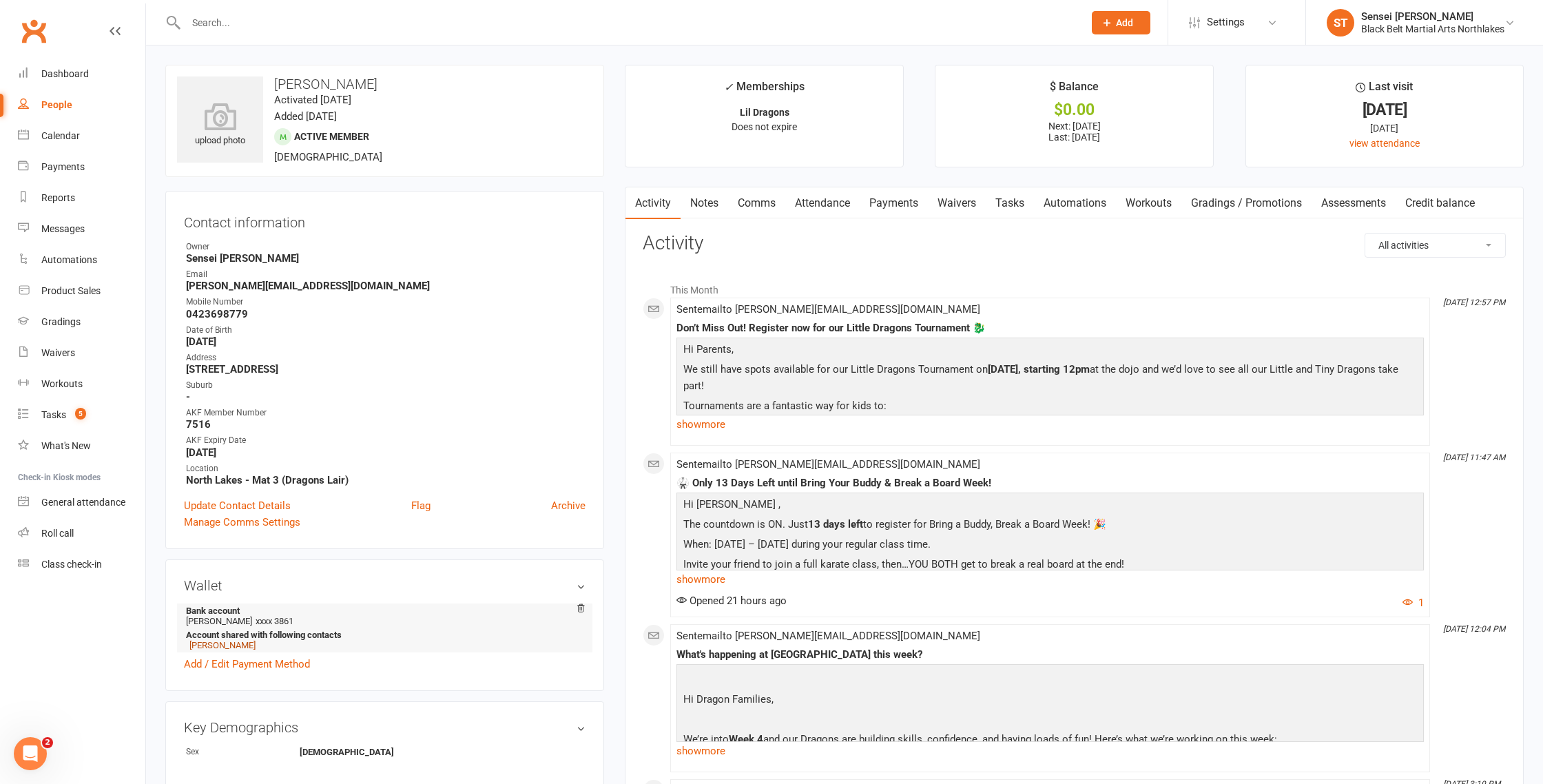
click at [210, 645] on link "Brad Sims" at bounding box center [222, 645] width 66 height 10
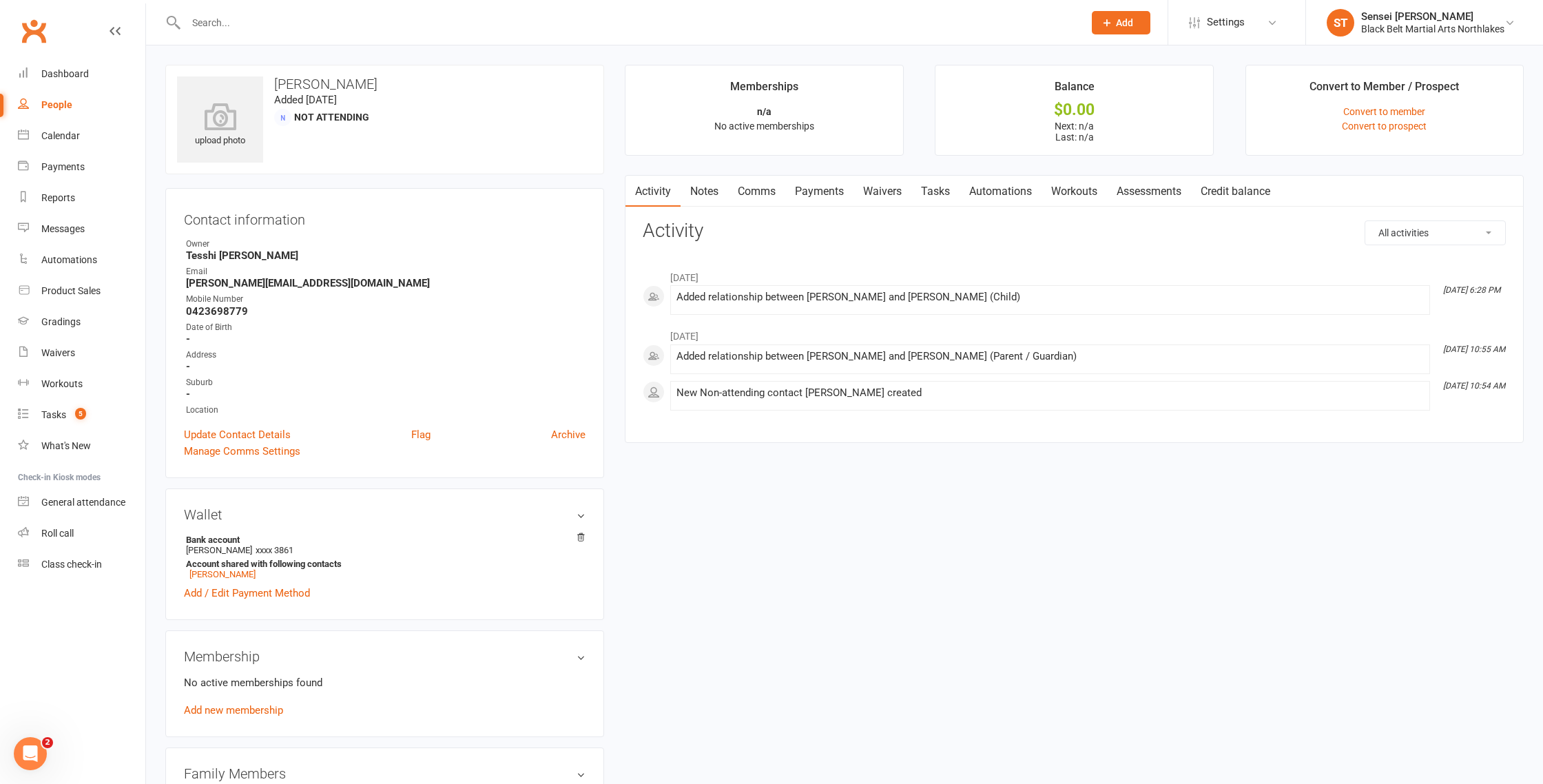
click at [663, 190] on link "Activity" at bounding box center [653, 191] width 55 height 32
click at [65, 73] on div "Dashboard" at bounding box center [65, 73] width 47 height 11
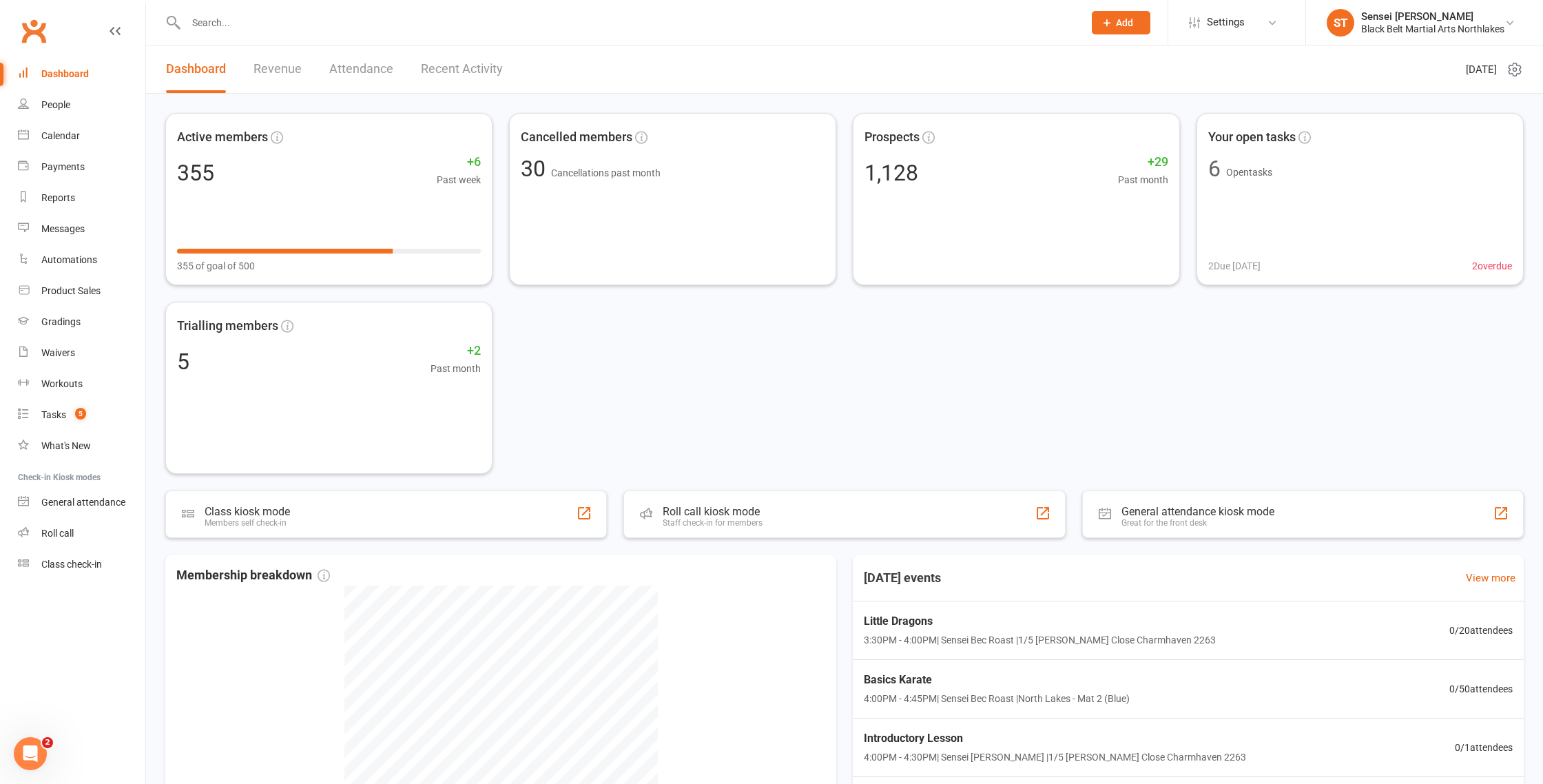
click at [360, 65] on link "Attendance" at bounding box center [361, 69] width 64 height 47
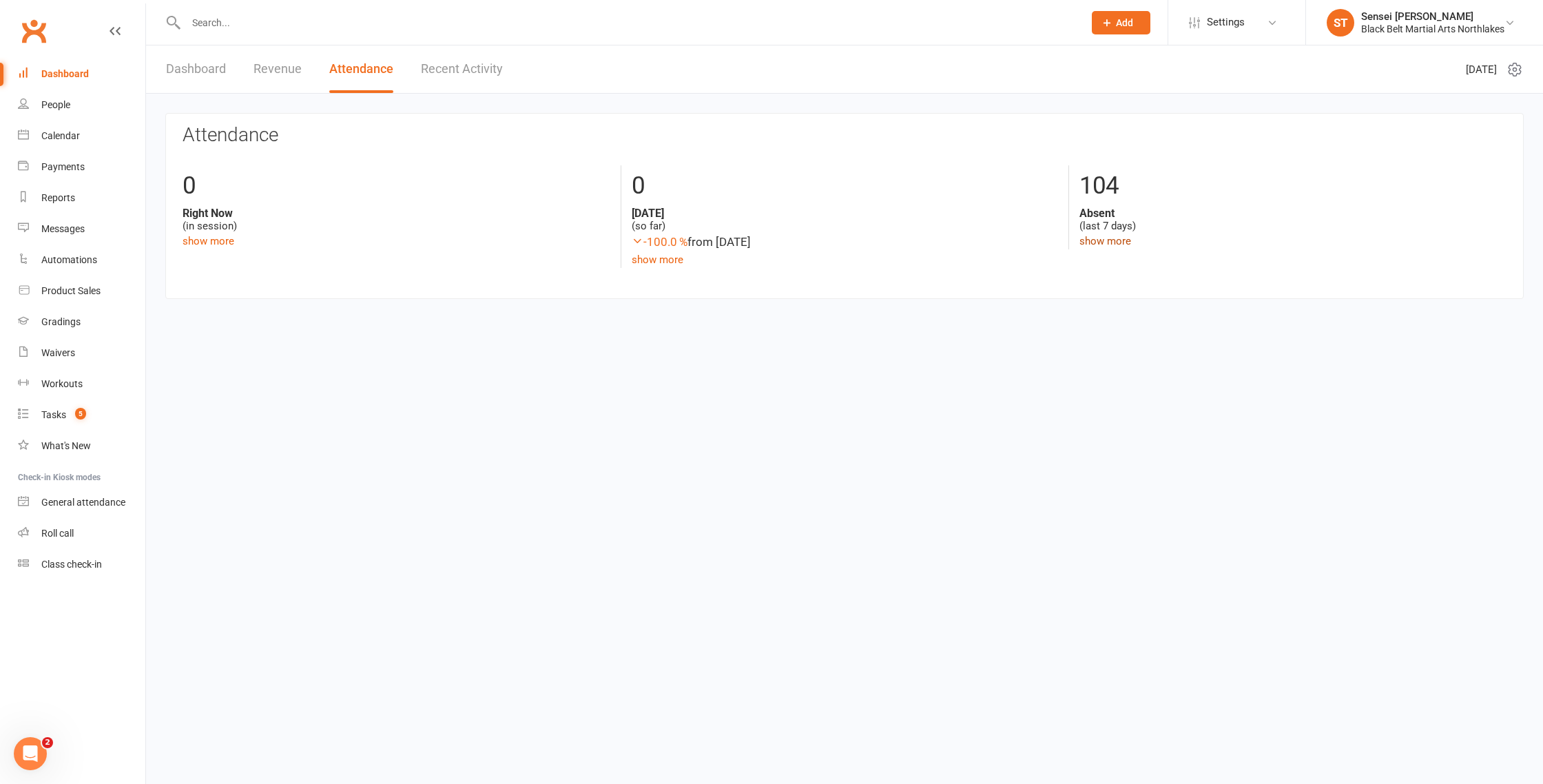
click at [1104, 242] on link "show more" at bounding box center [1105, 241] width 52 height 12
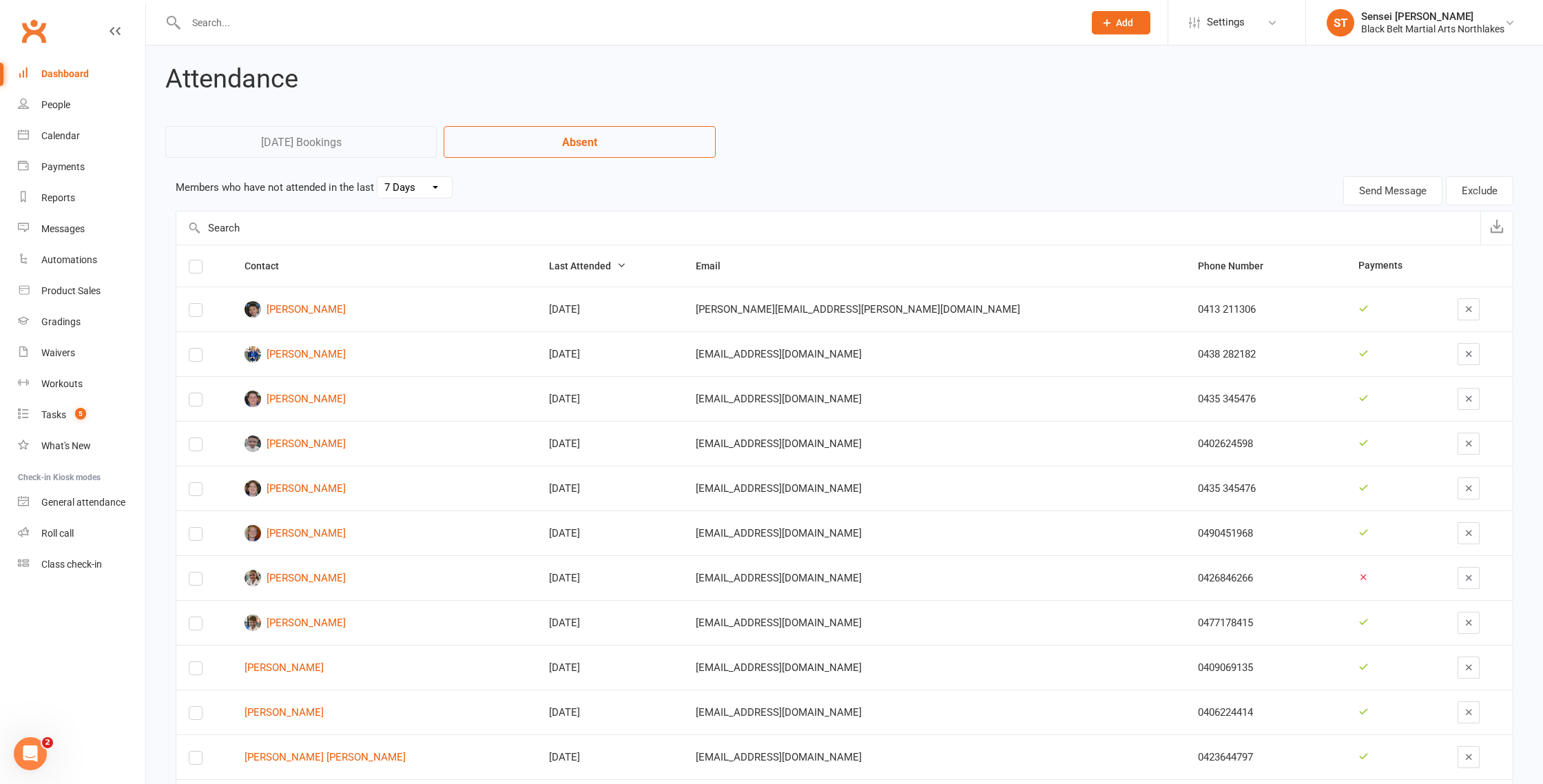
click at [432, 188] on select "30 Days 15 Days 7 Days" at bounding box center [414, 188] width 74 height 21
select select "30"
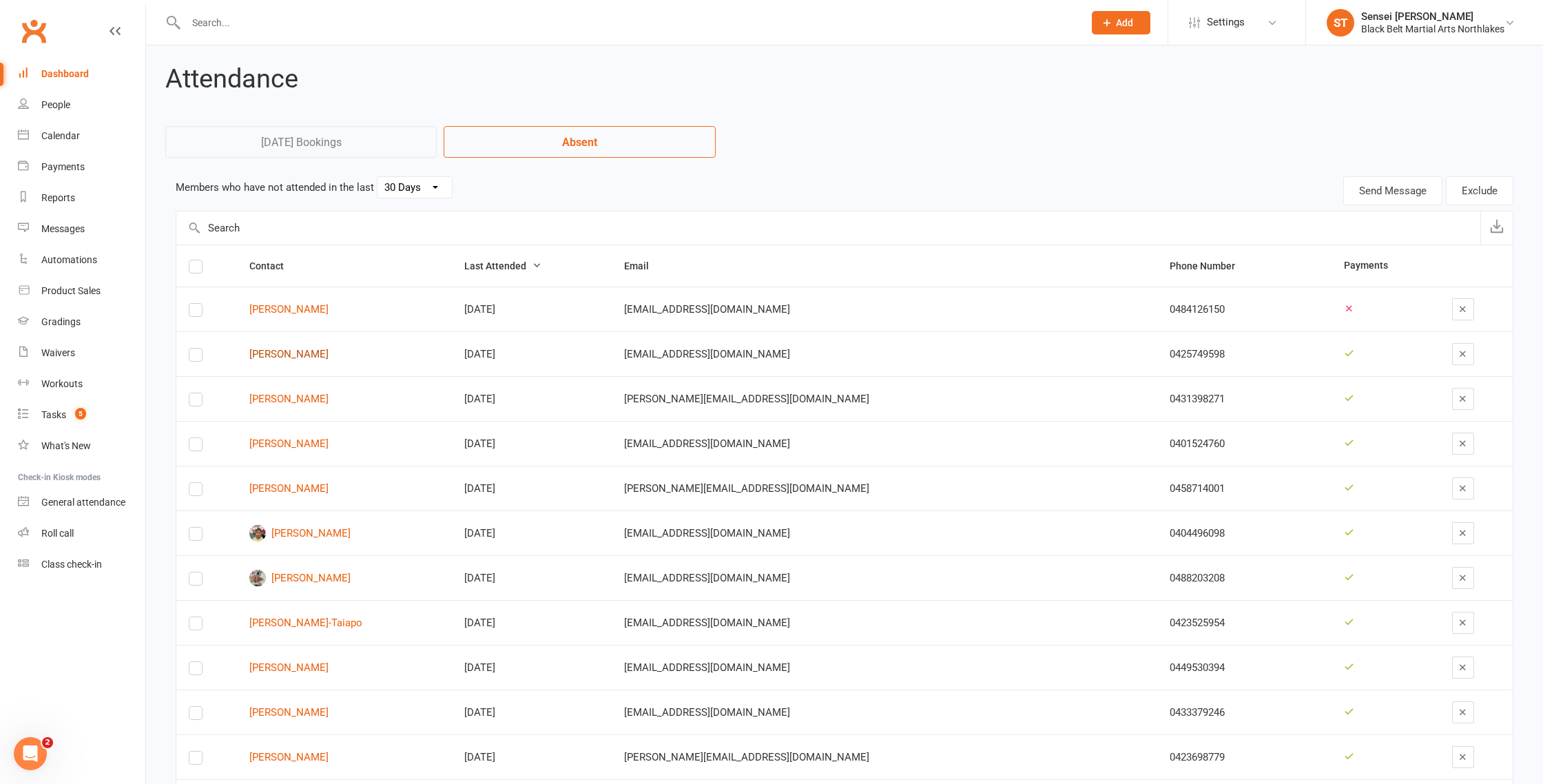
click at [300, 354] on link "Mason Mackaway" at bounding box center [345, 355] width 191 height 12
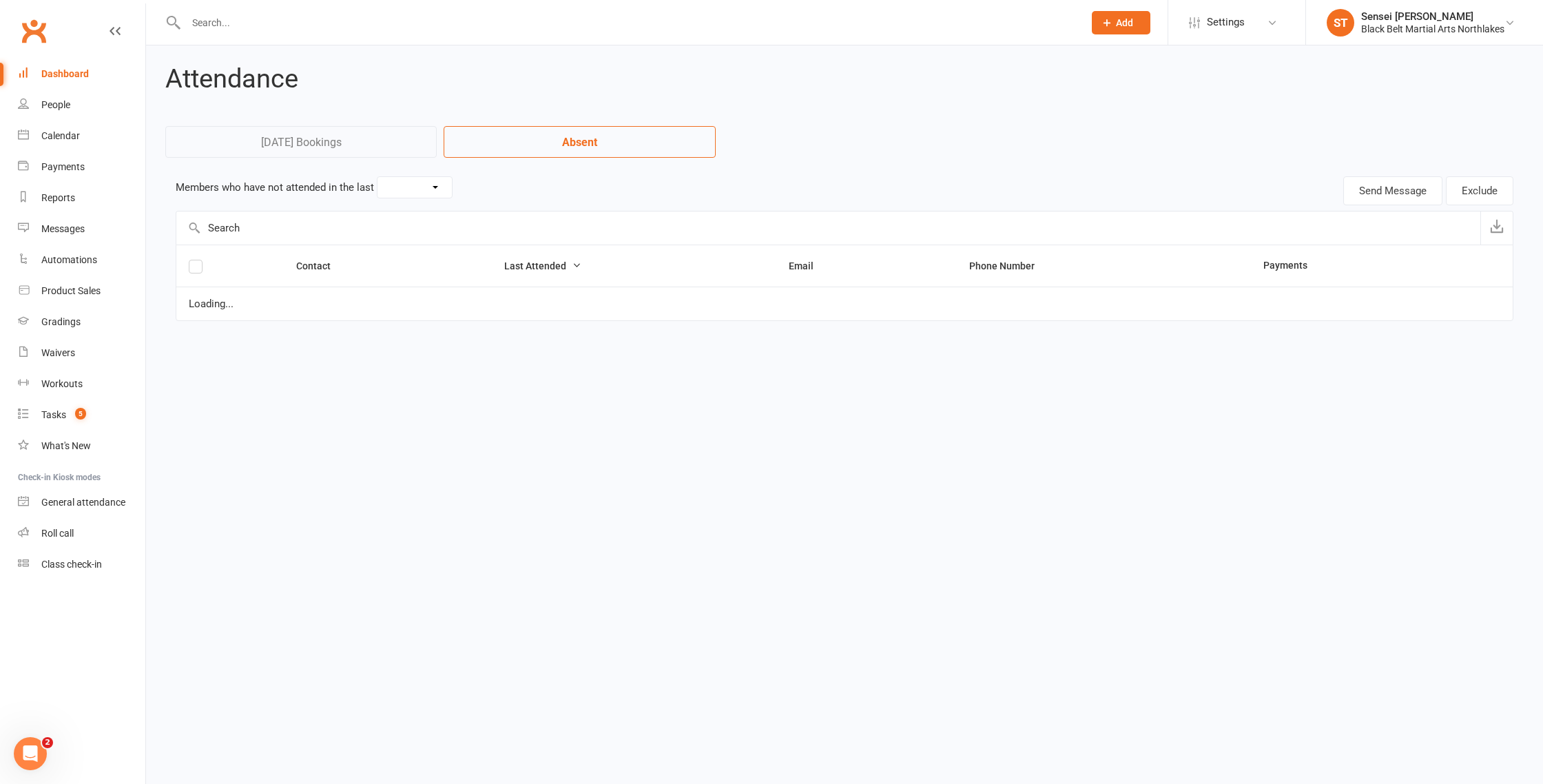
select select "30"
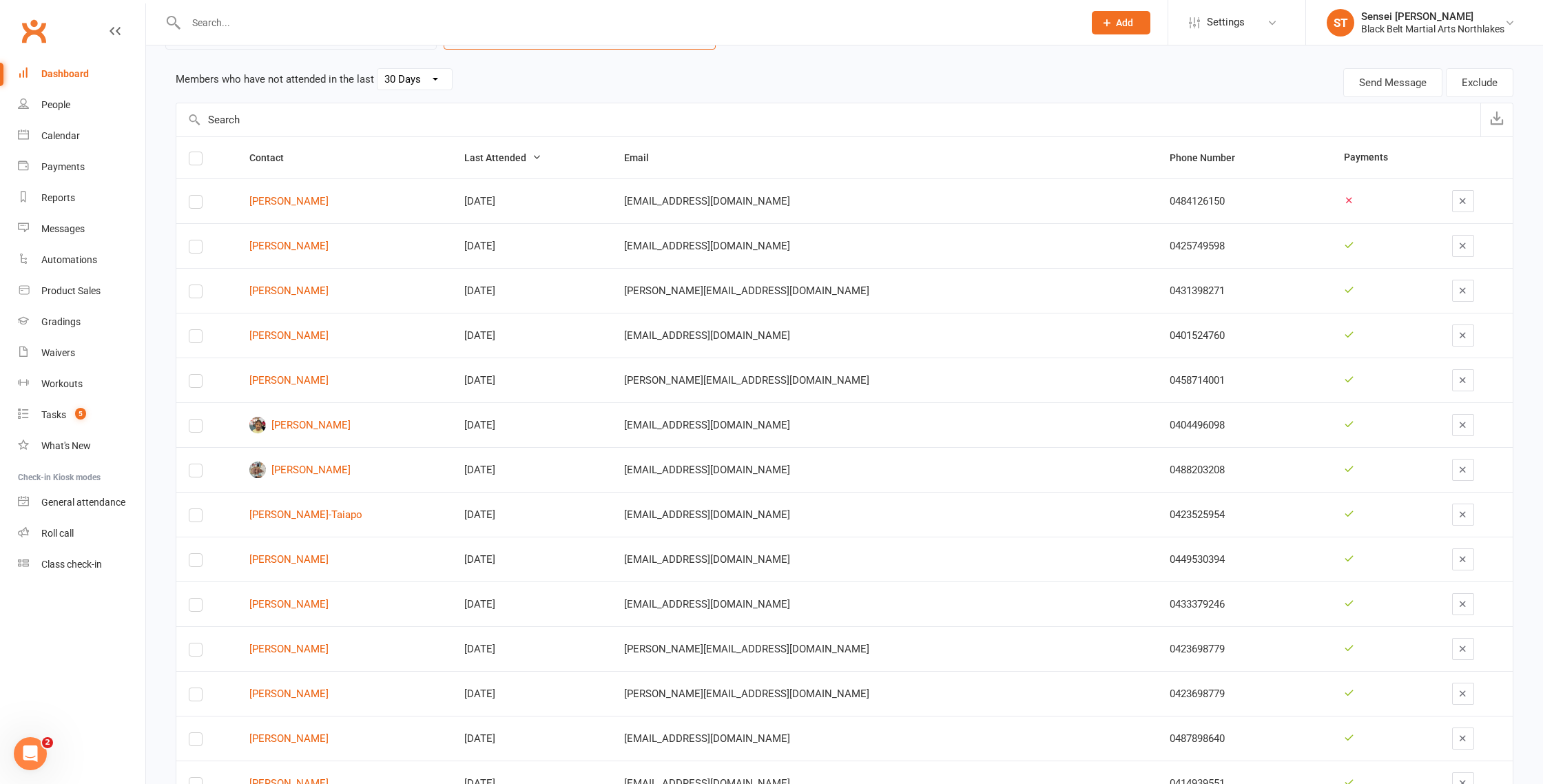
scroll to position [109, 0]
click at [308, 420] on link "Alyssa Sathees" at bounding box center [345, 423] width 191 height 16
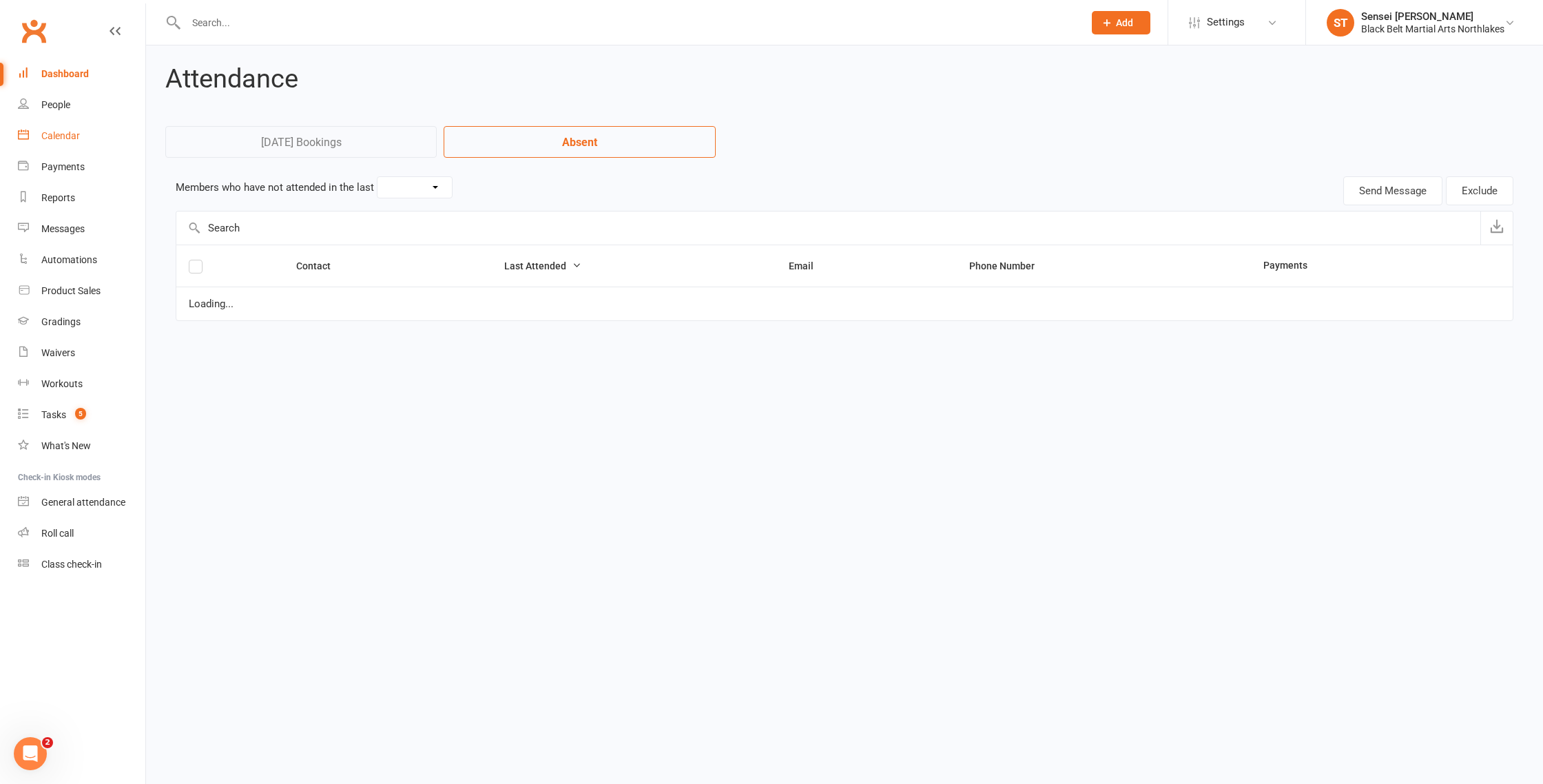
select select "30"
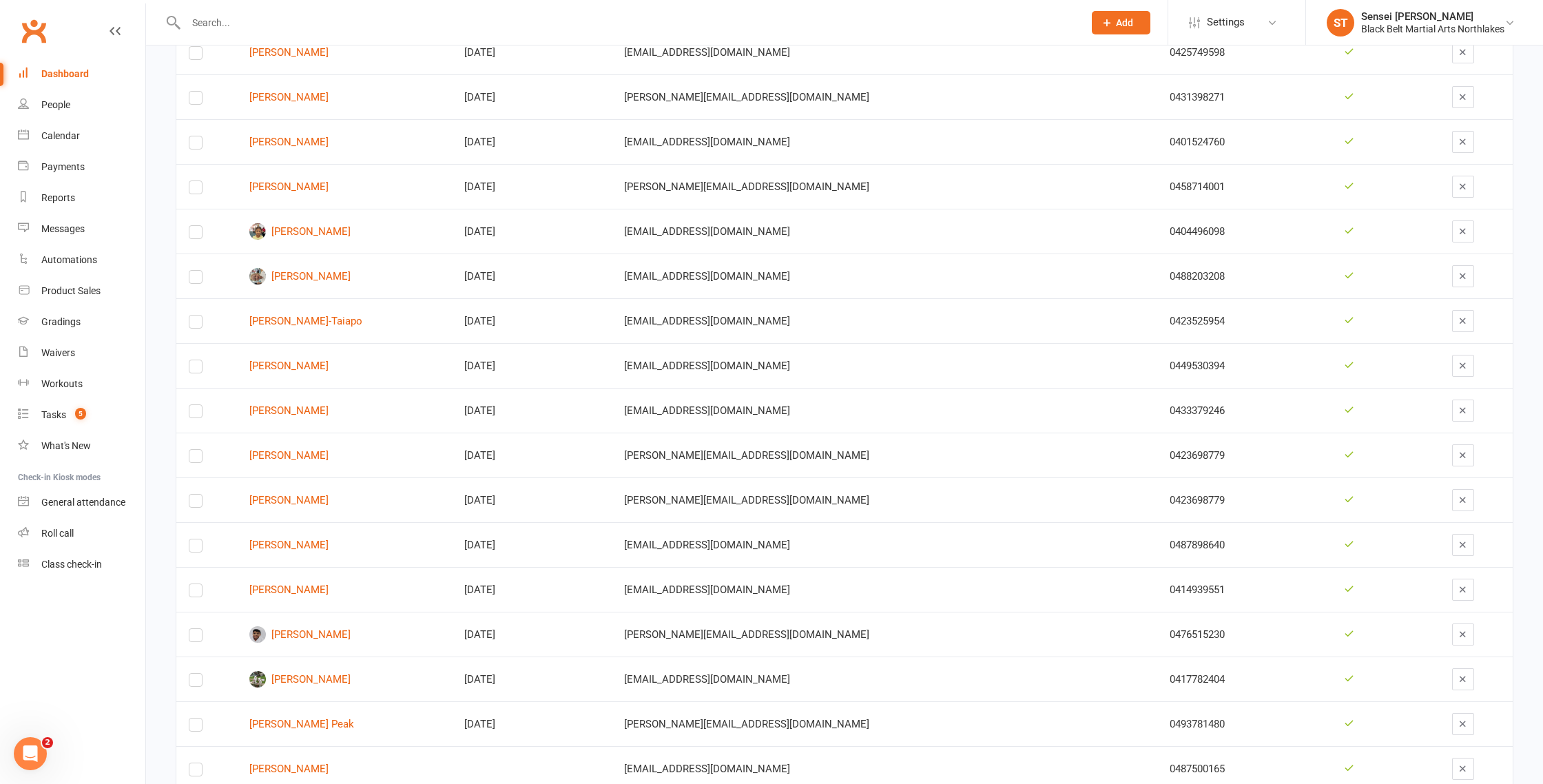
scroll to position [327, 0]
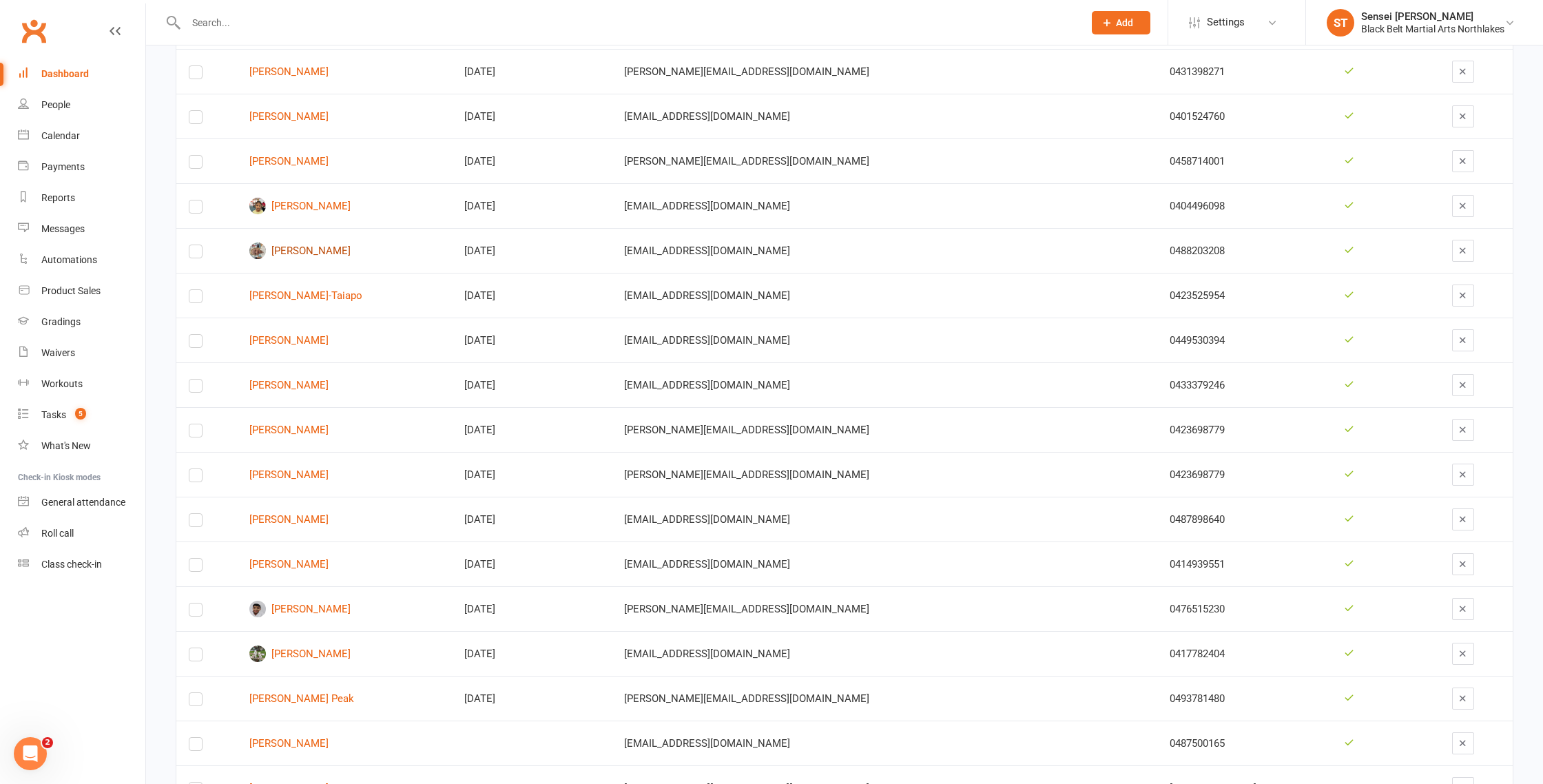
click at [318, 252] on link "Lucy Deguara" at bounding box center [345, 251] width 191 height 16
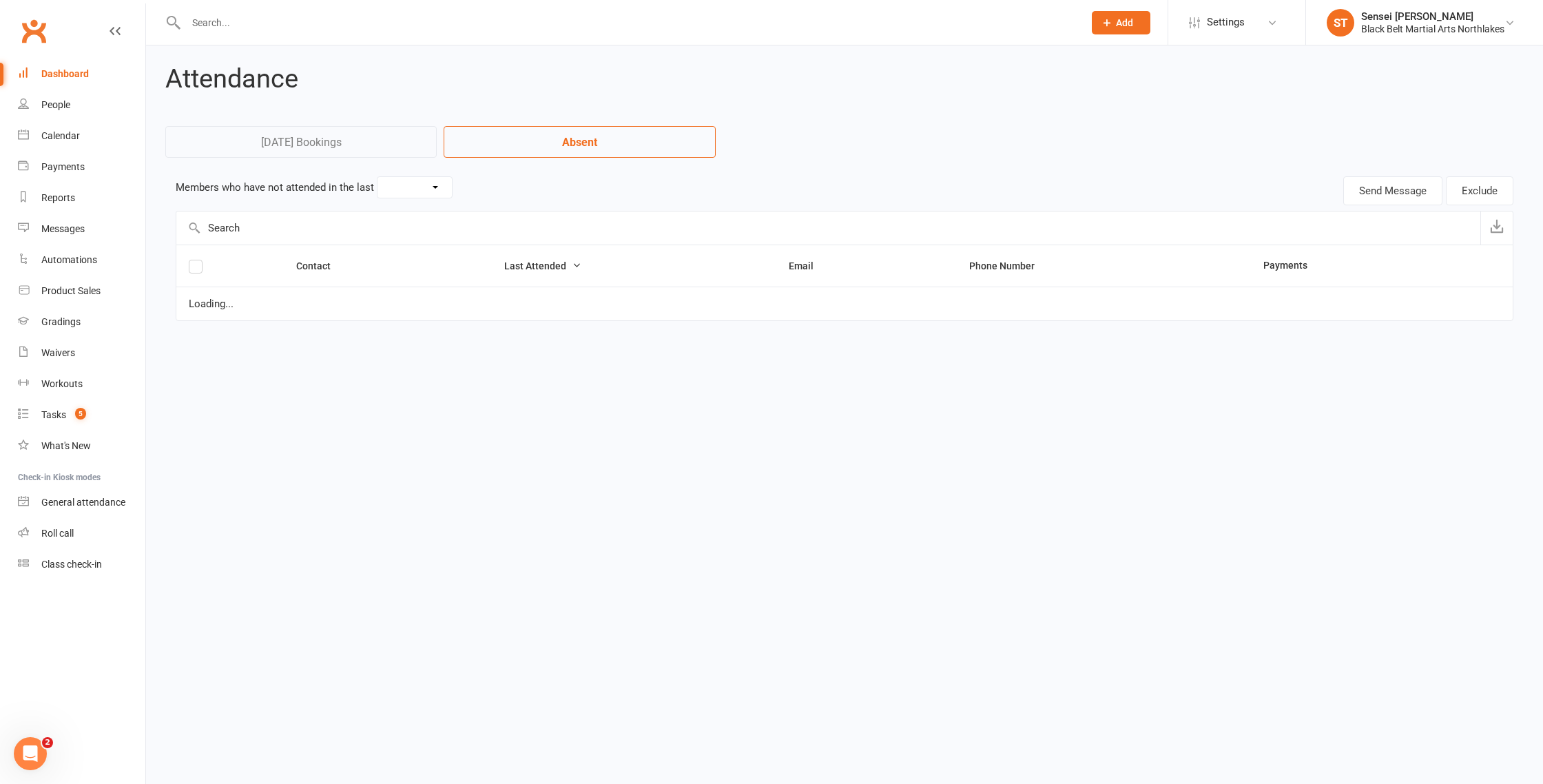
select select "30"
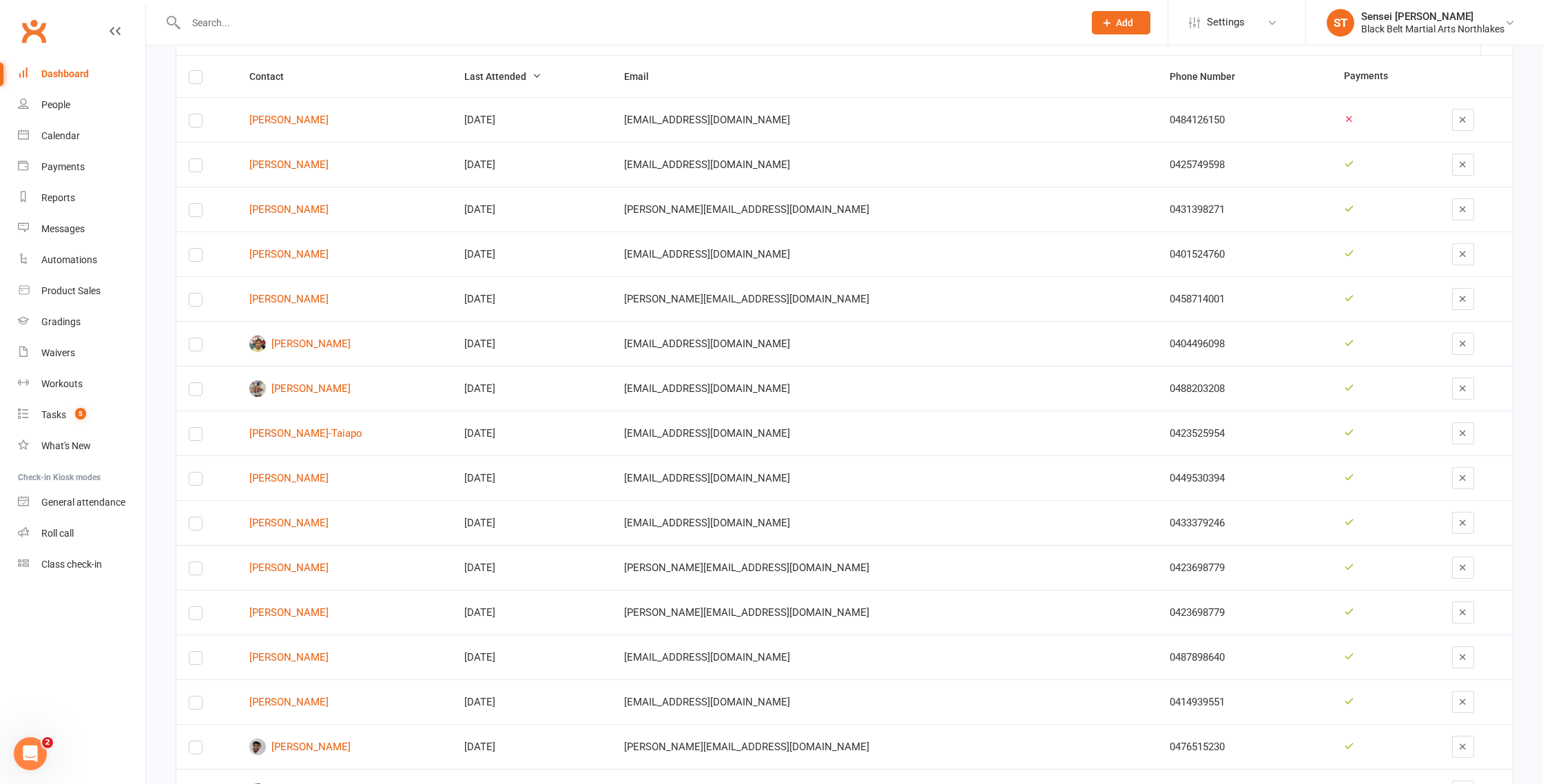
scroll to position [203, 0]
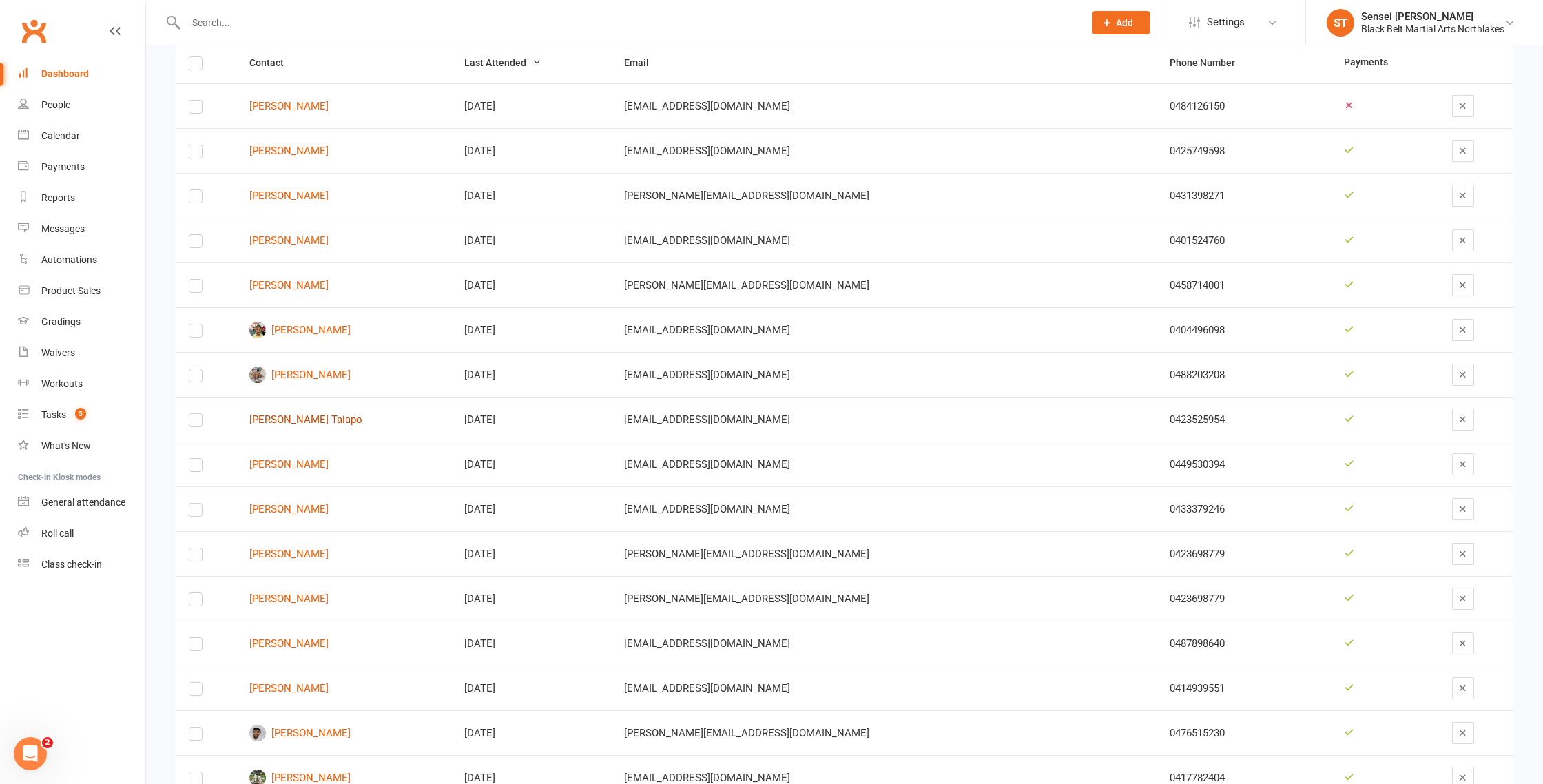
click at [297, 417] on link "Khymani Turner-Taiapo" at bounding box center [345, 420] width 191 height 12
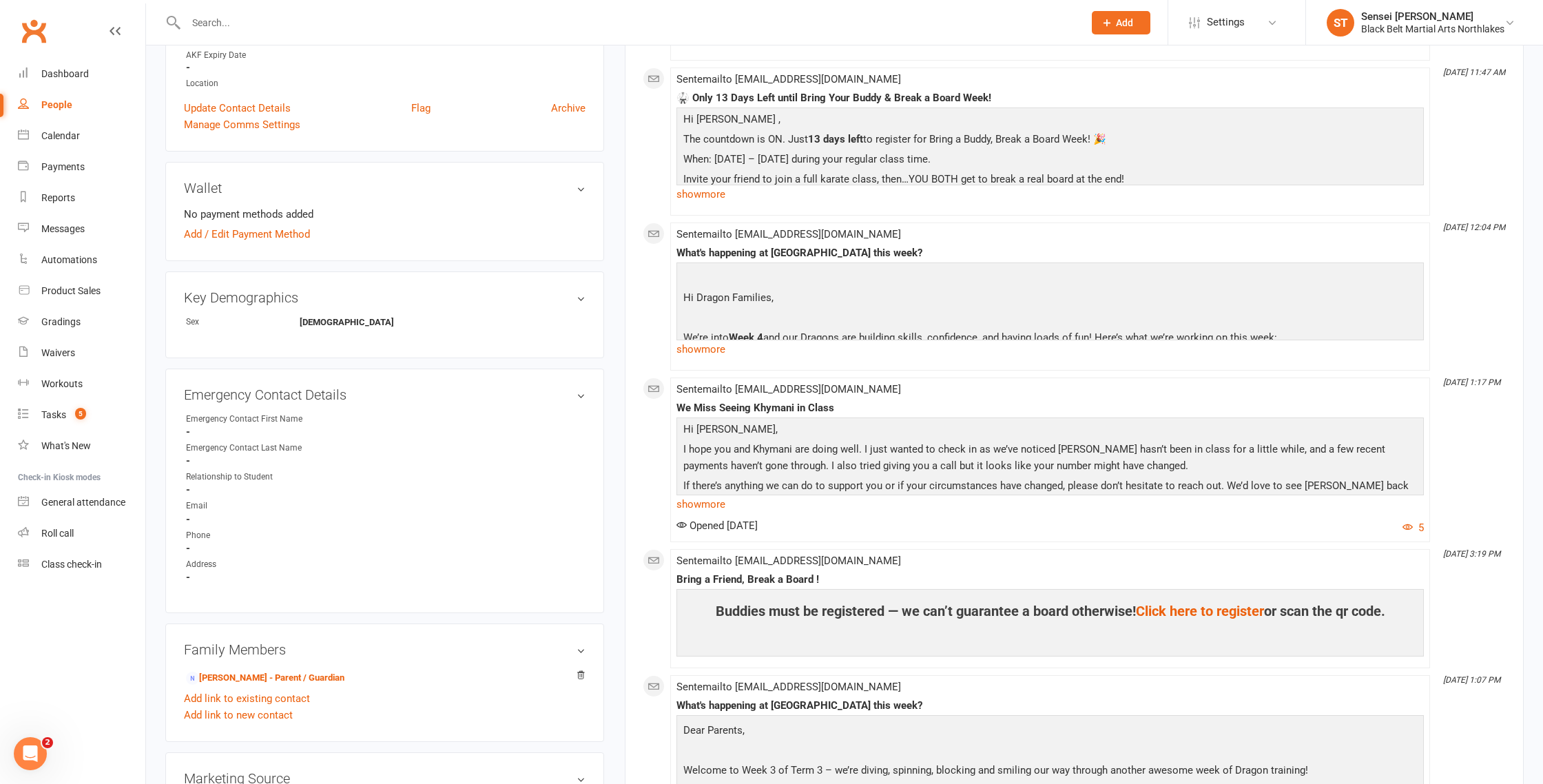
scroll to position [389, 0]
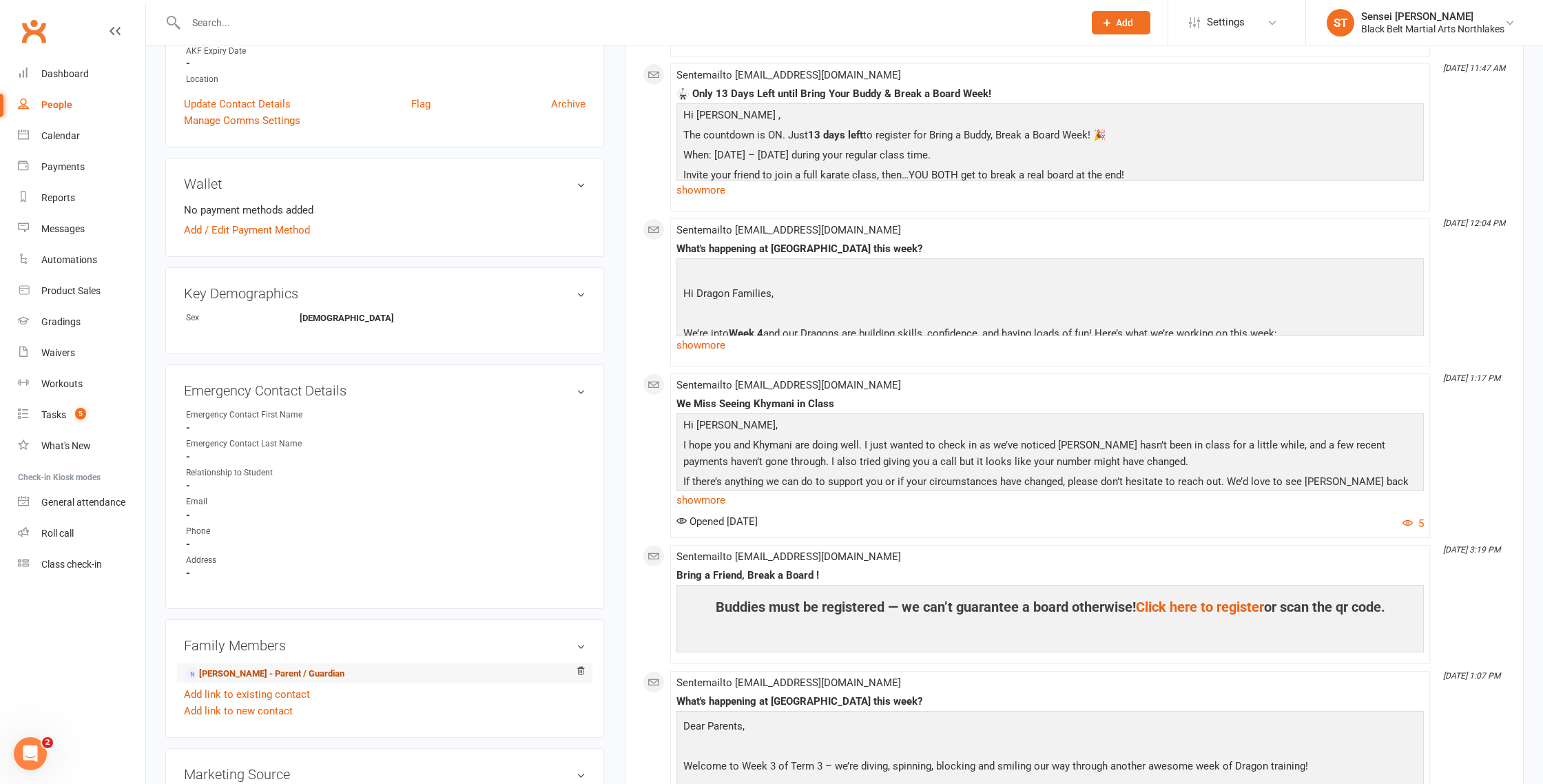
click at [238, 673] on link "Daniella Toetoe - Parent / Guardian" at bounding box center [265, 674] width 159 height 15
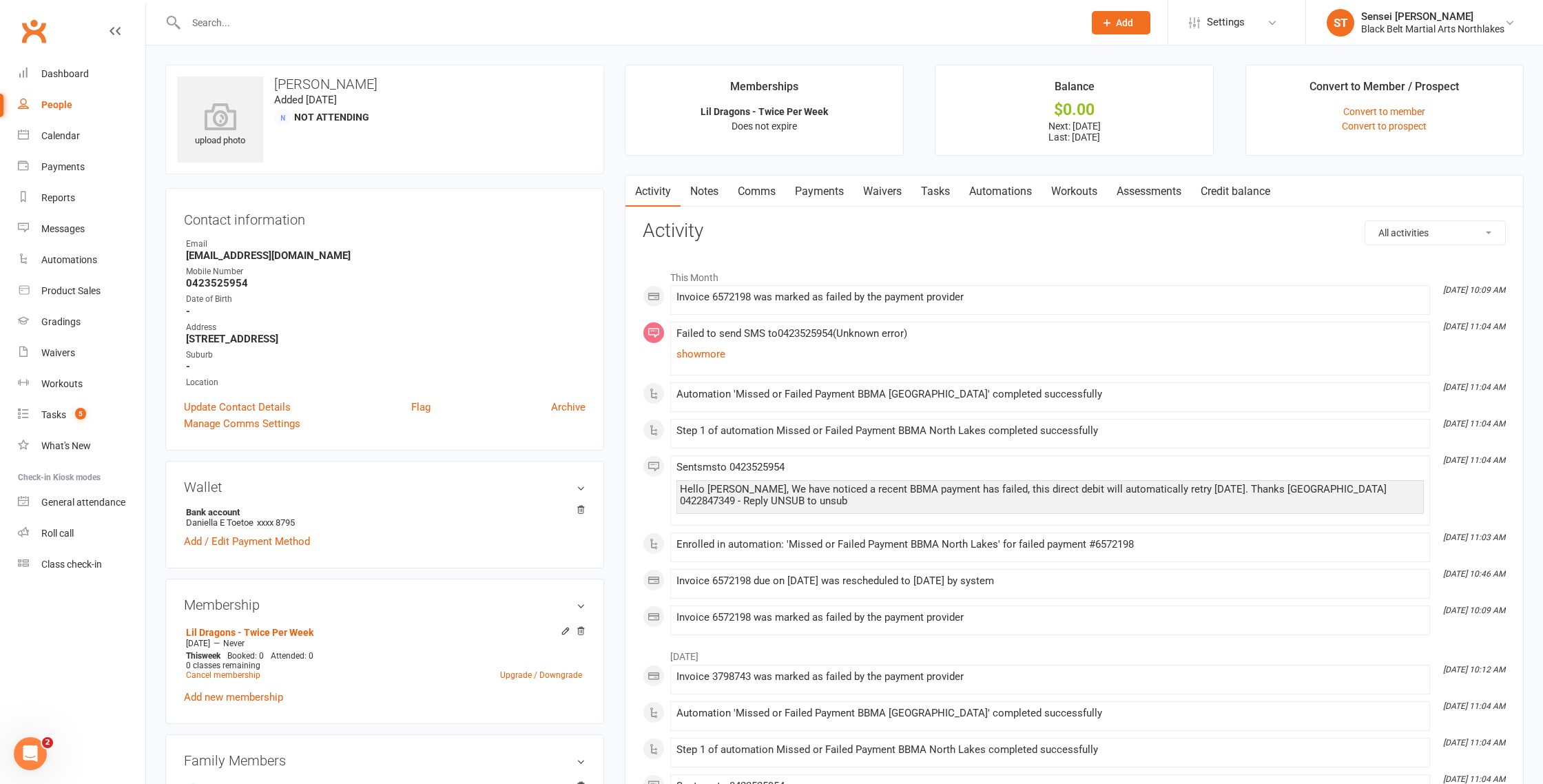
click at [817, 193] on link "Payments" at bounding box center [819, 191] width 68 height 32
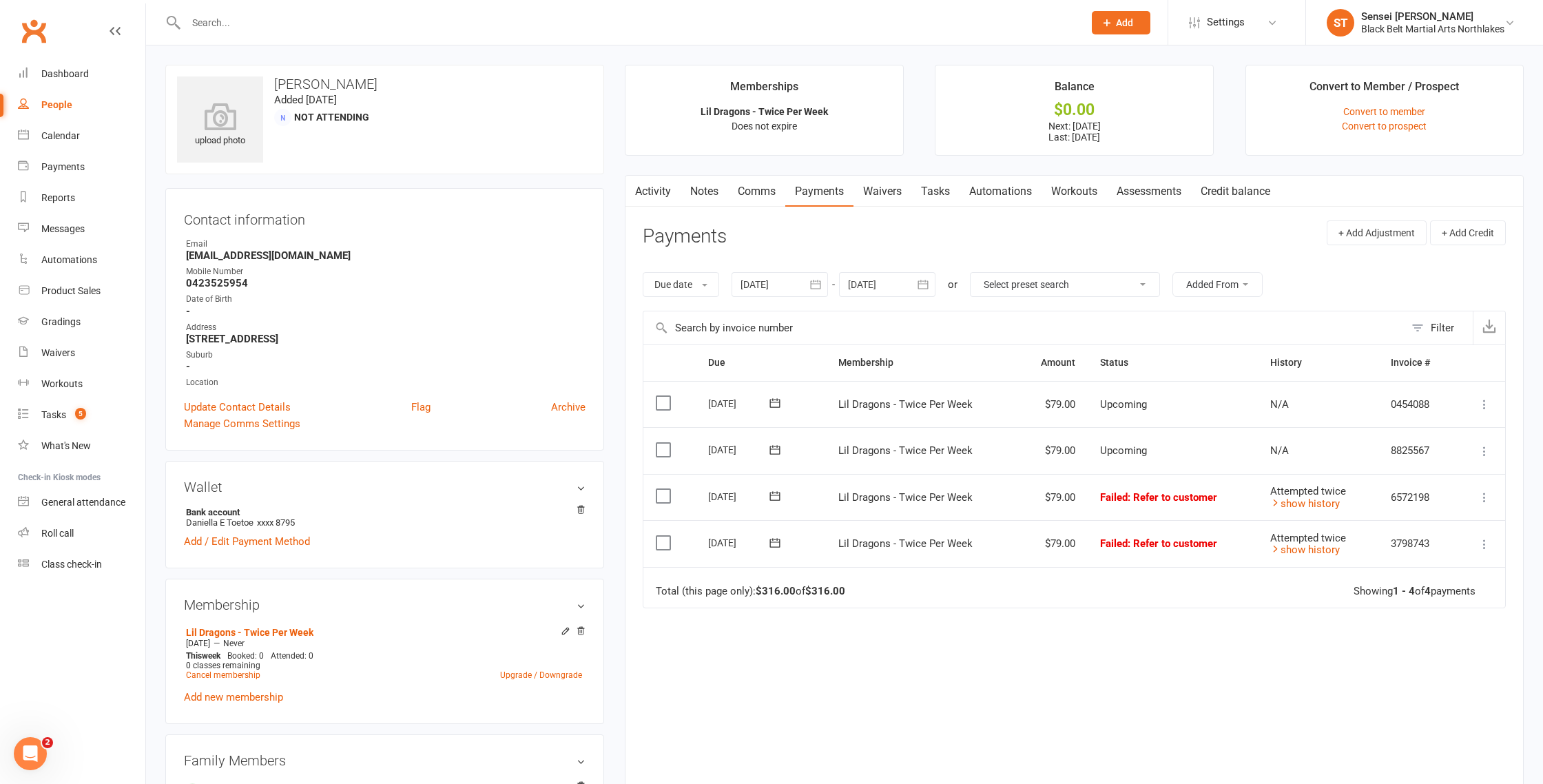
click at [708, 193] on link "Notes" at bounding box center [704, 191] width 47 height 32
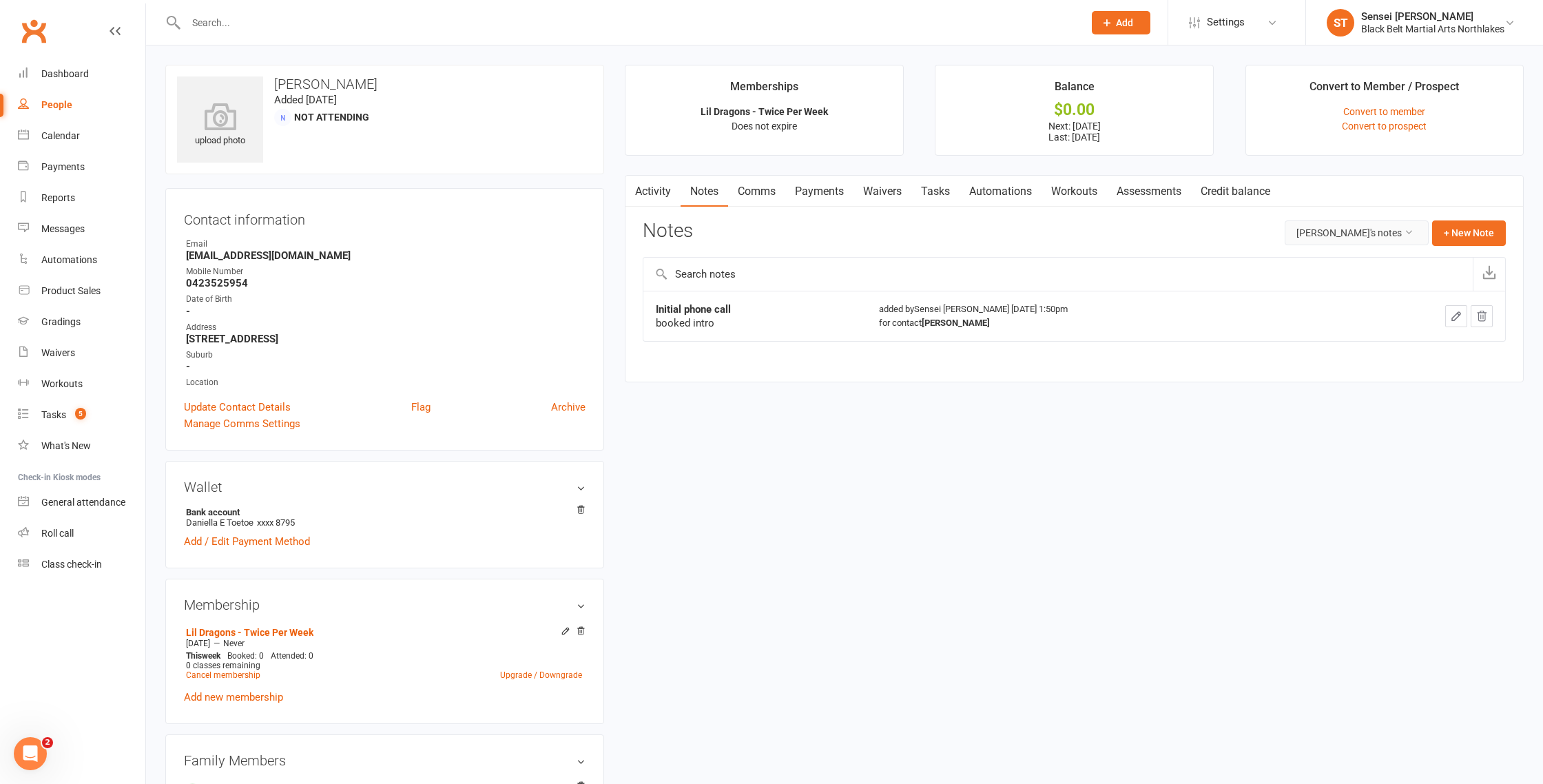
click at [1378, 236] on button "Daniella Toetoe's notes" at bounding box center [1357, 233] width 144 height 25
click at [1347, 294] on link "All family notes" at bounding box center [1359, 291] width 137 height 28
click at [1380, 240] on button "All family notes" at bounding box center [1378, 233] width 103 height 25
click at [1350, 294] on link "All family notes" at bounding box center [1359, 291] width 137 height 28
click at [705, 187] on link "Notes" at bounding box center [704, 191] width 47 height 32
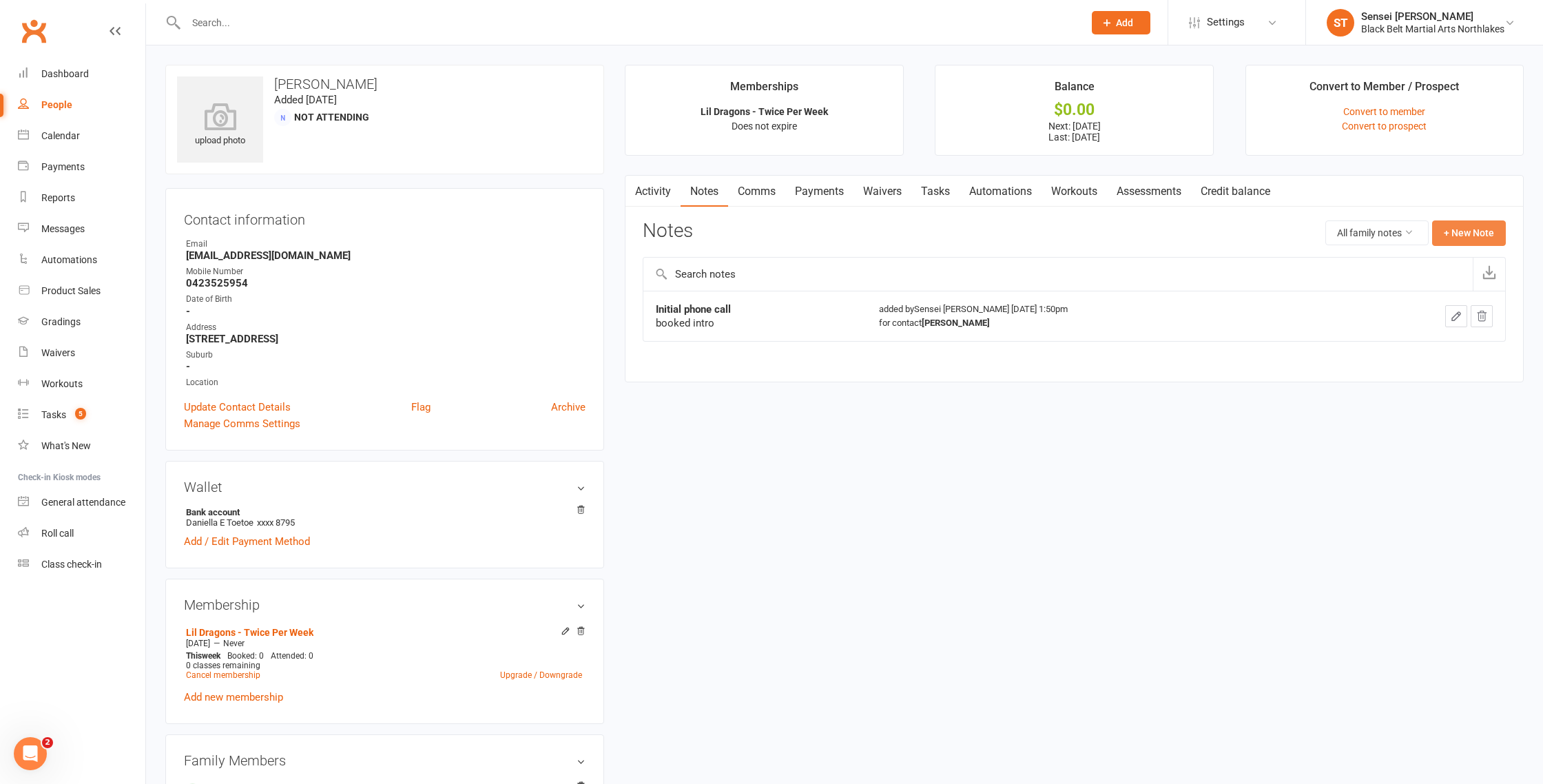
click at [1471, 233] on button "+ New Note" at bounding box center [1470, 233] width 74 height 25
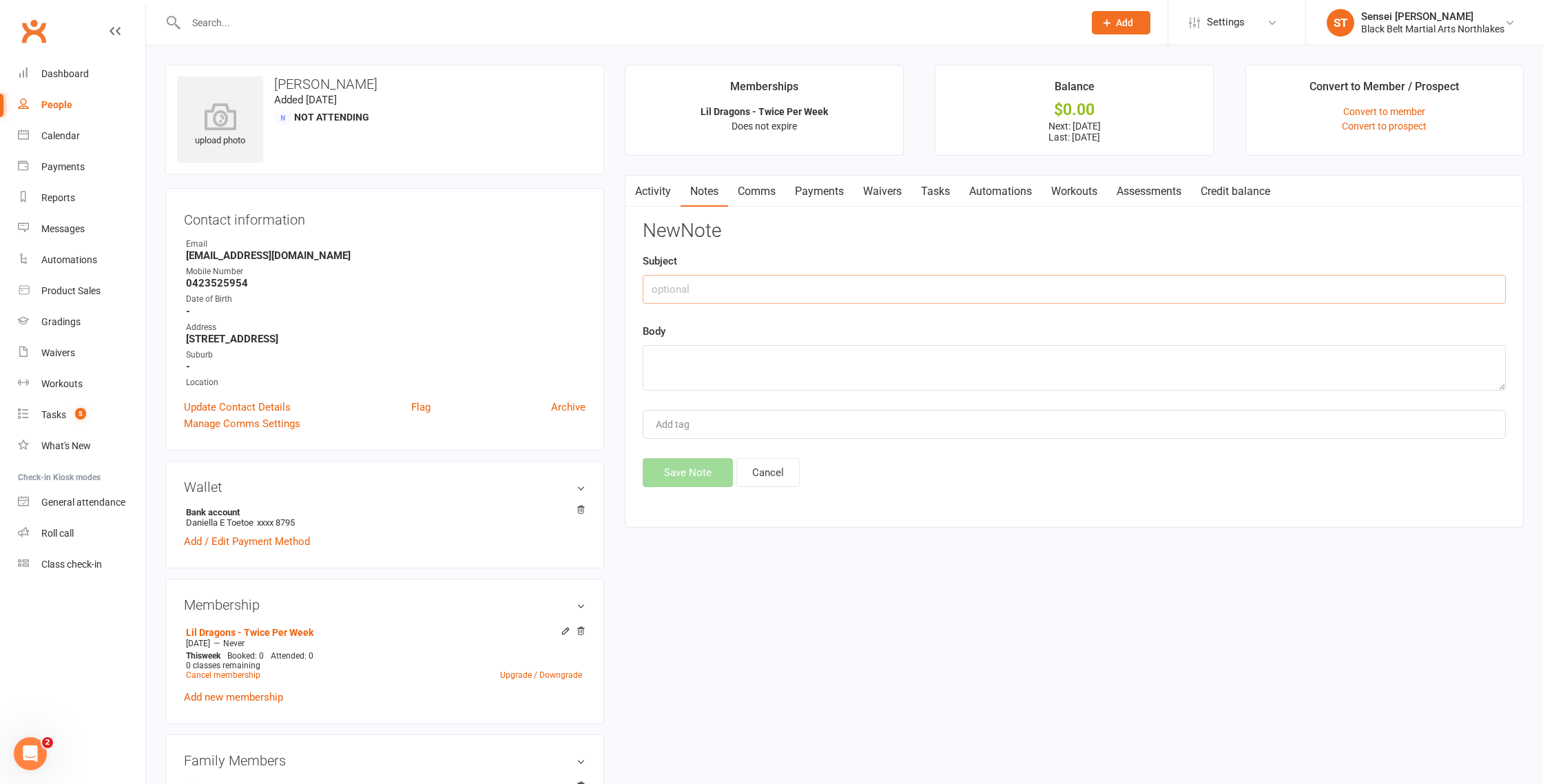
click at [700, 296] on input "text" at bounding box center [1074, 289] width 863 height 29
type input "MIA phone call"
click at [669, 364] on textarea at bounding box center [1074, 368] width 863 height 46
type textarea "phone has been disconnected - payments failed - Khymani has not been in - Cance…"
click at [687, 477] on button "Save Note" at bounding box center [688, 473] width 90 height 29
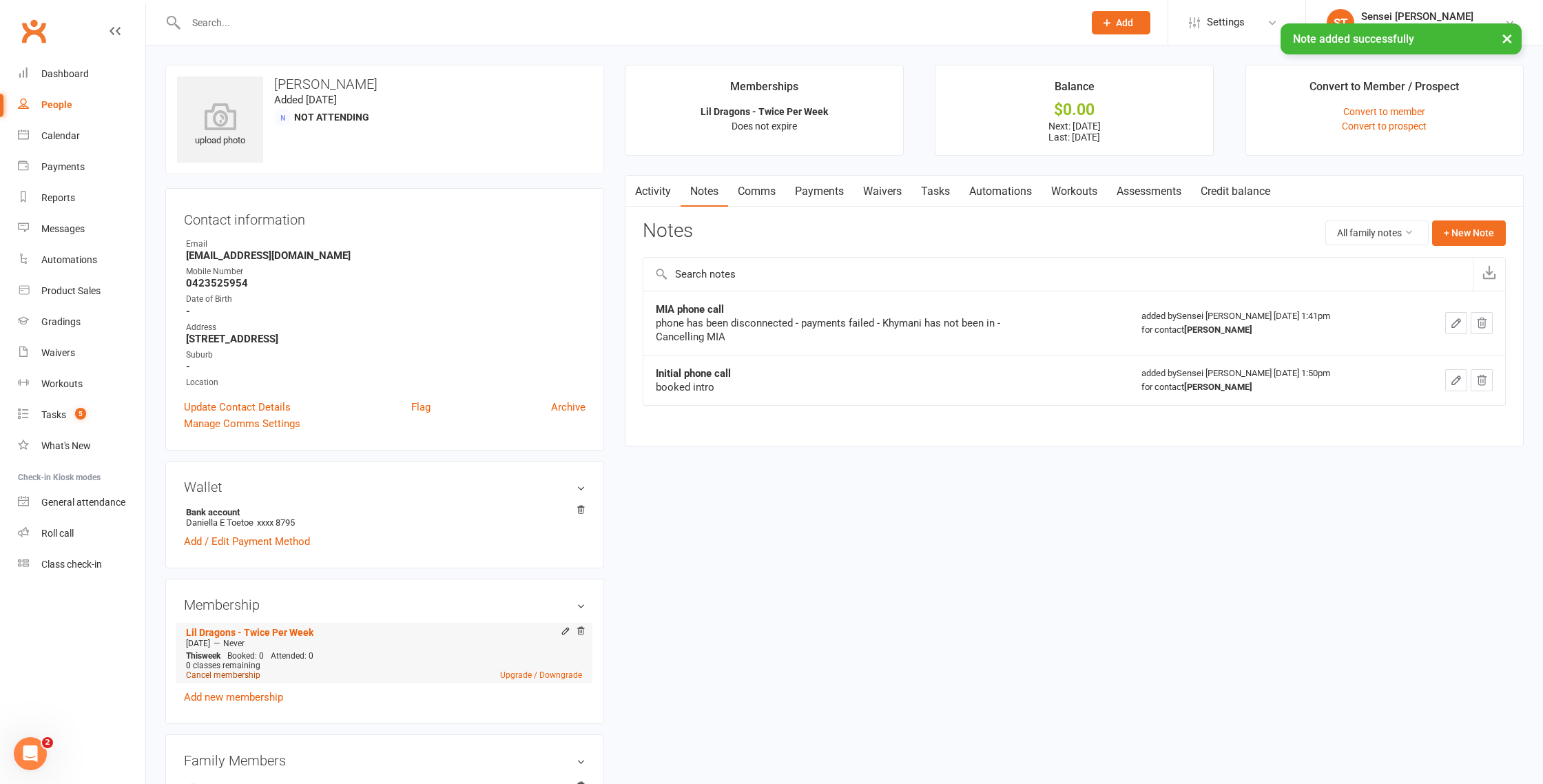
click at [223, 671] on link "Cancel membership" at bounding box center [223, 675] width 74 height 9
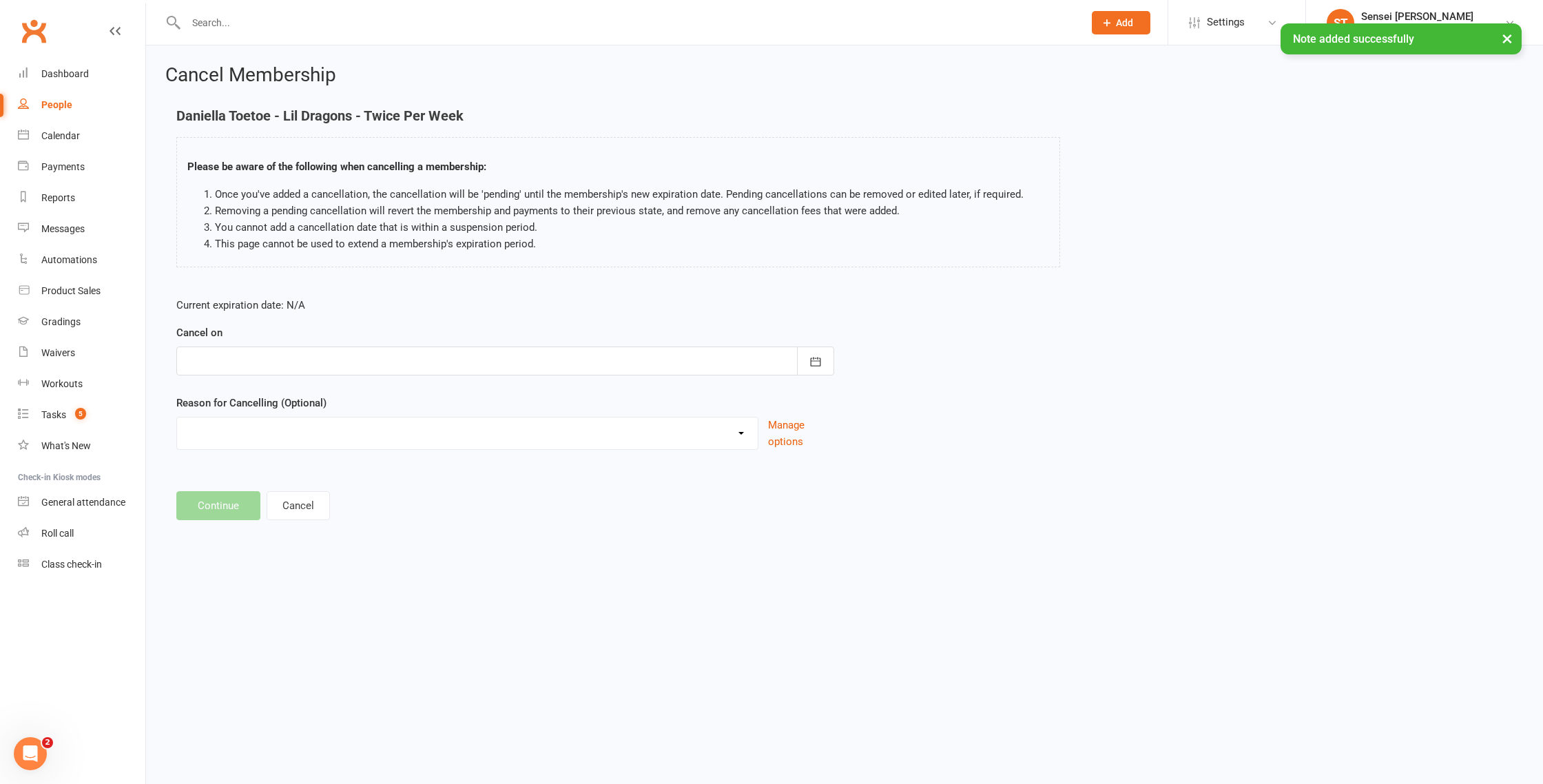
click at [283, 356] on div at bounding box center [506, 361] width 658 height 29
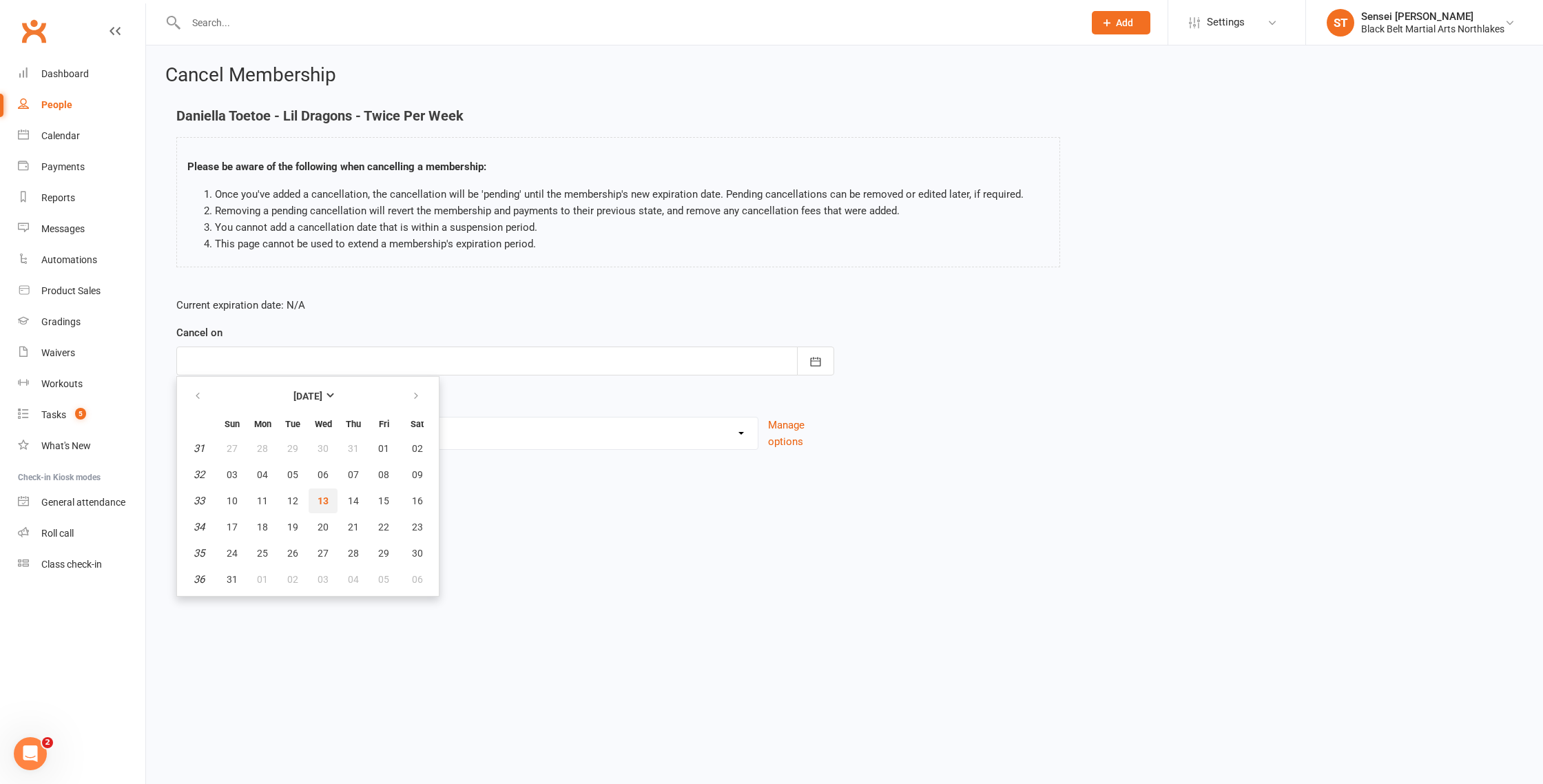
click at [332, 503] on button "13" at bounding box center [323, 501] width 29 height 25
type input "13 Aug 2025"
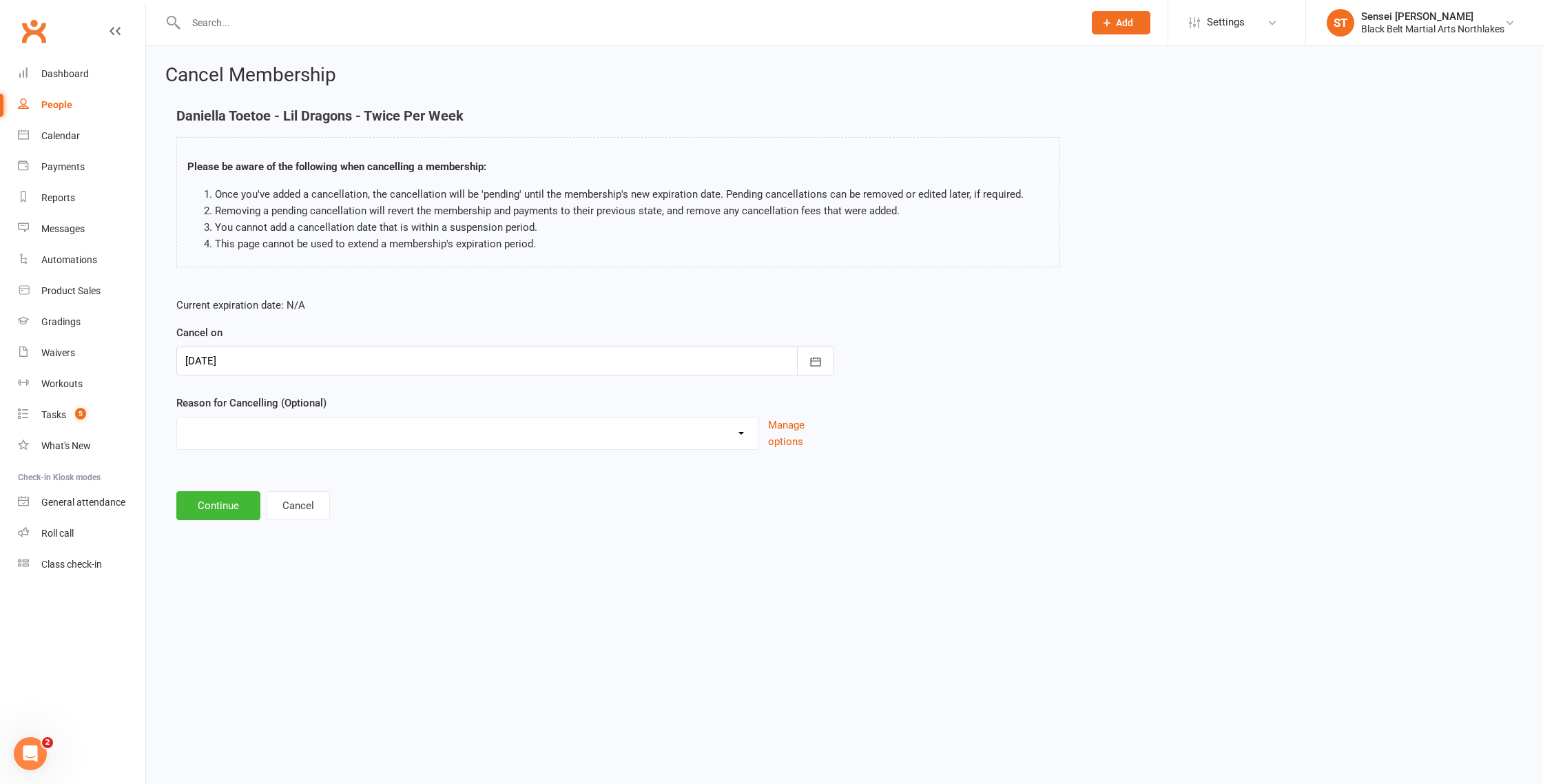
click at [245, 439] on select "Holiday Injury MIA Other reason" at bounding box center [468, 432] width 581 height 28
select select "2"
click at [219, 507] on button "Continue" at bounding box center [219, 506] width 84 height 29
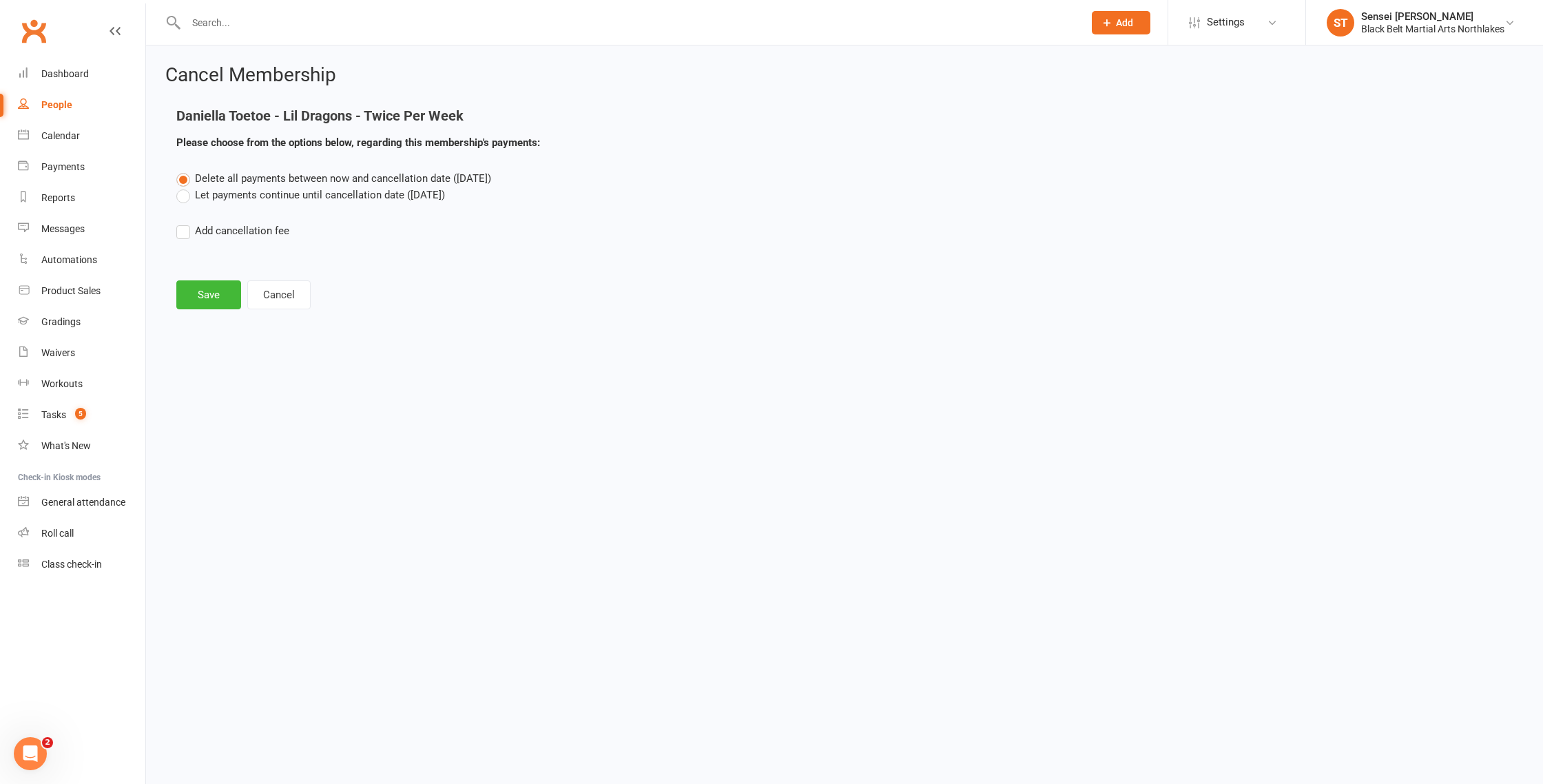
click at [186, 199] on label "Let payments continue until cancellation date (Aug 13, 2025)" at bounding box center [311, 195] width 269 height 16
click at [185, 187] on input "Let payments continue until cancellation date (Aug 13, 2025)" at bounding box center [181, 187] width 9 height 0
click at [214, 297] on button "Save" at bounding box center [208, 295] width 65 height 29
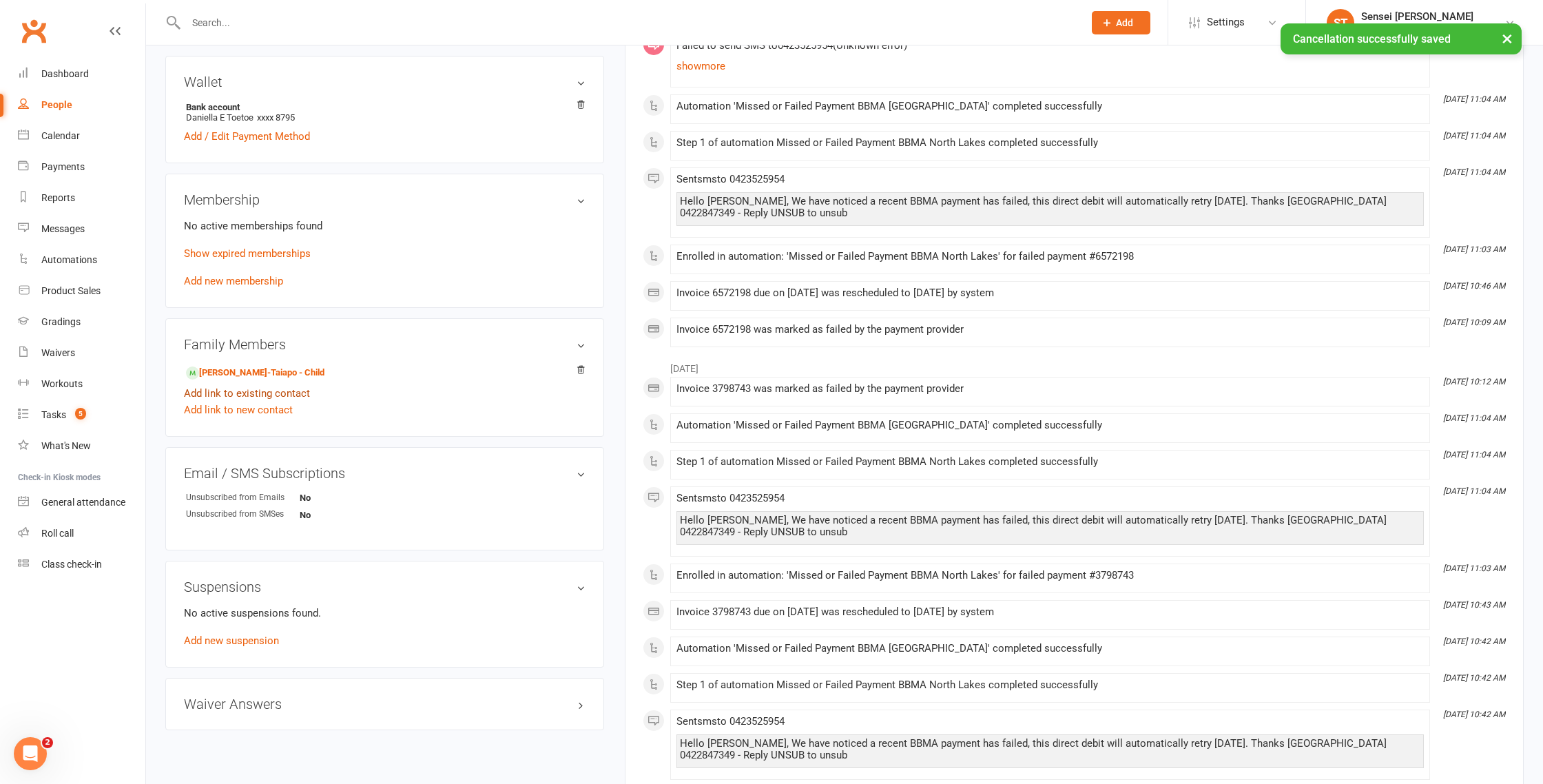
scroll to position [407, 0]
click at [240, 370] on link "Khymani Turner-Taiapo - Child" at bounding box center [255, 371] width 139 height 15
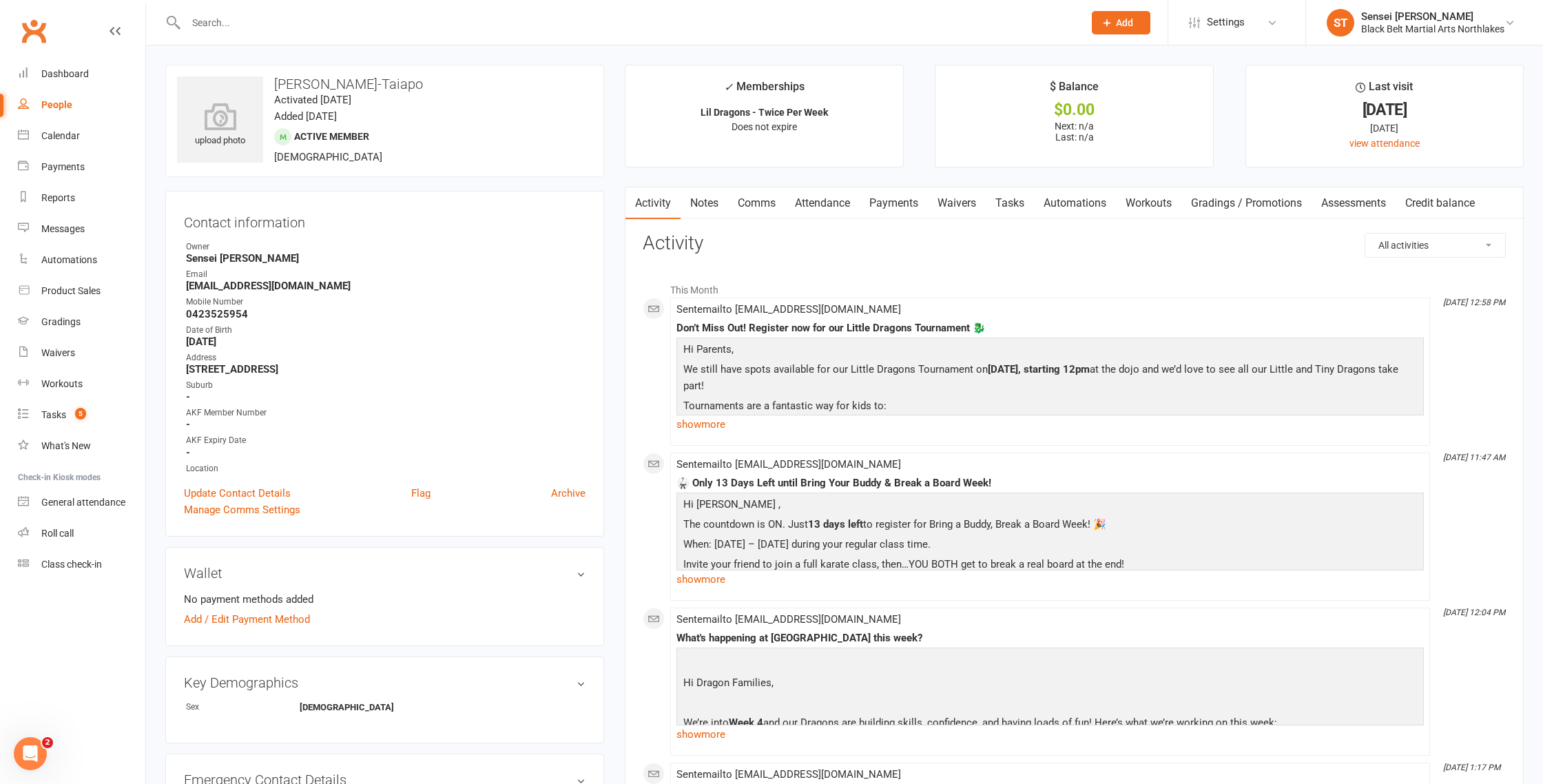
scroll to position [2, 0]
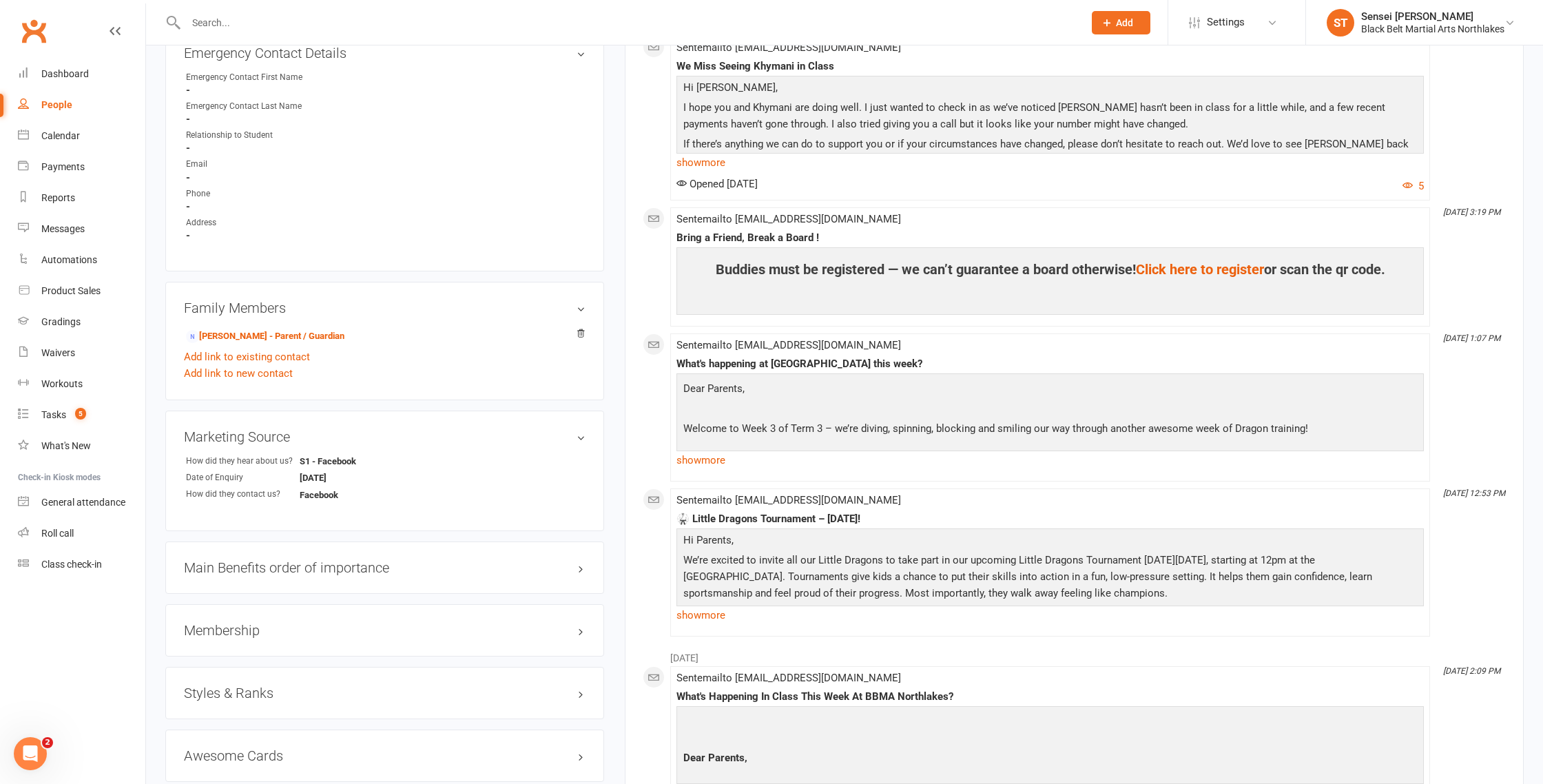
click at [226, 625] on h3 "Membership" at bounding box center [385, 631] width 401 height 16
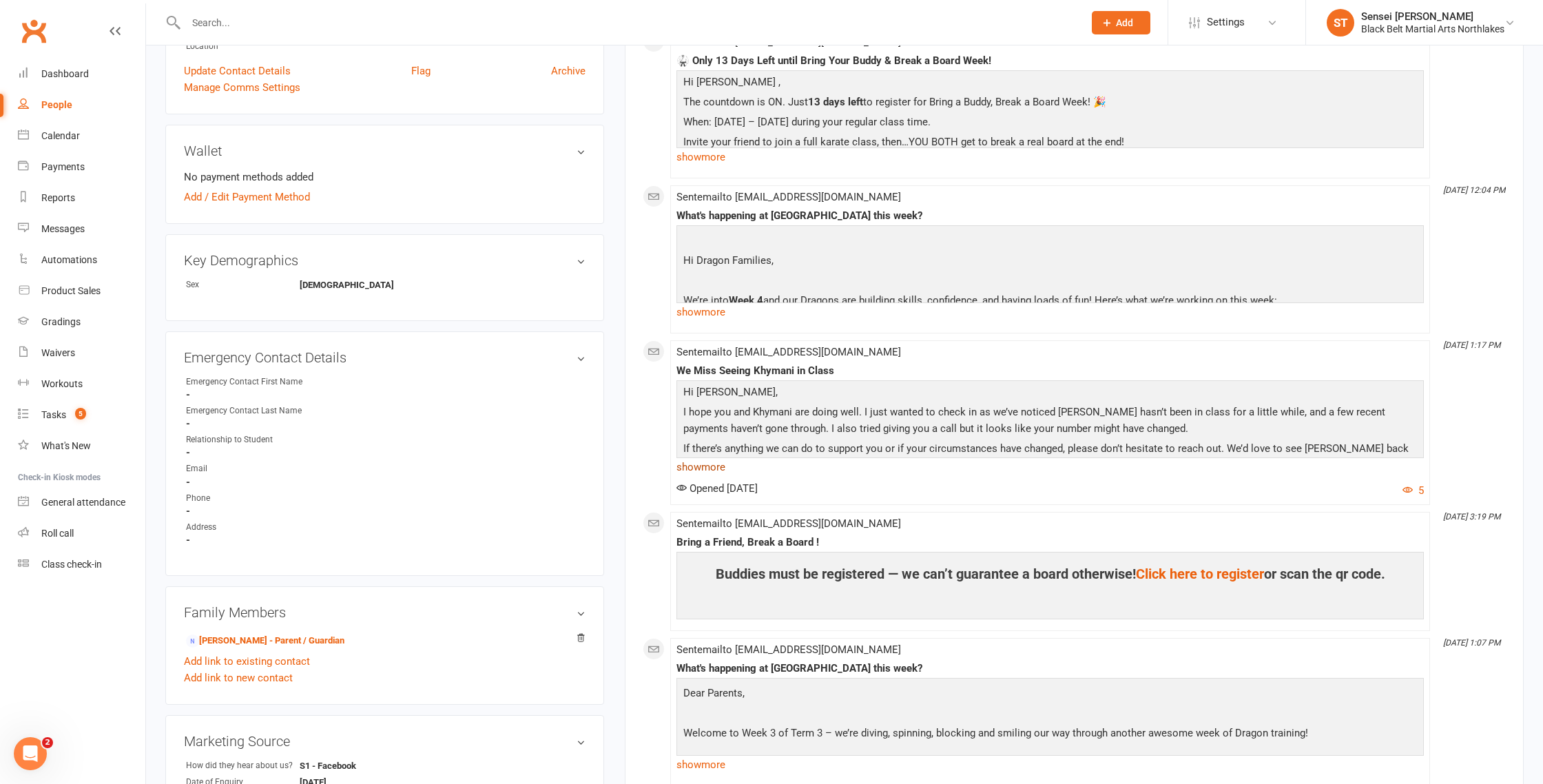
scroll to position [421, 0]
click at [709, 473] on link "show more" at bounding box center [1050, 469] width 748 height 19
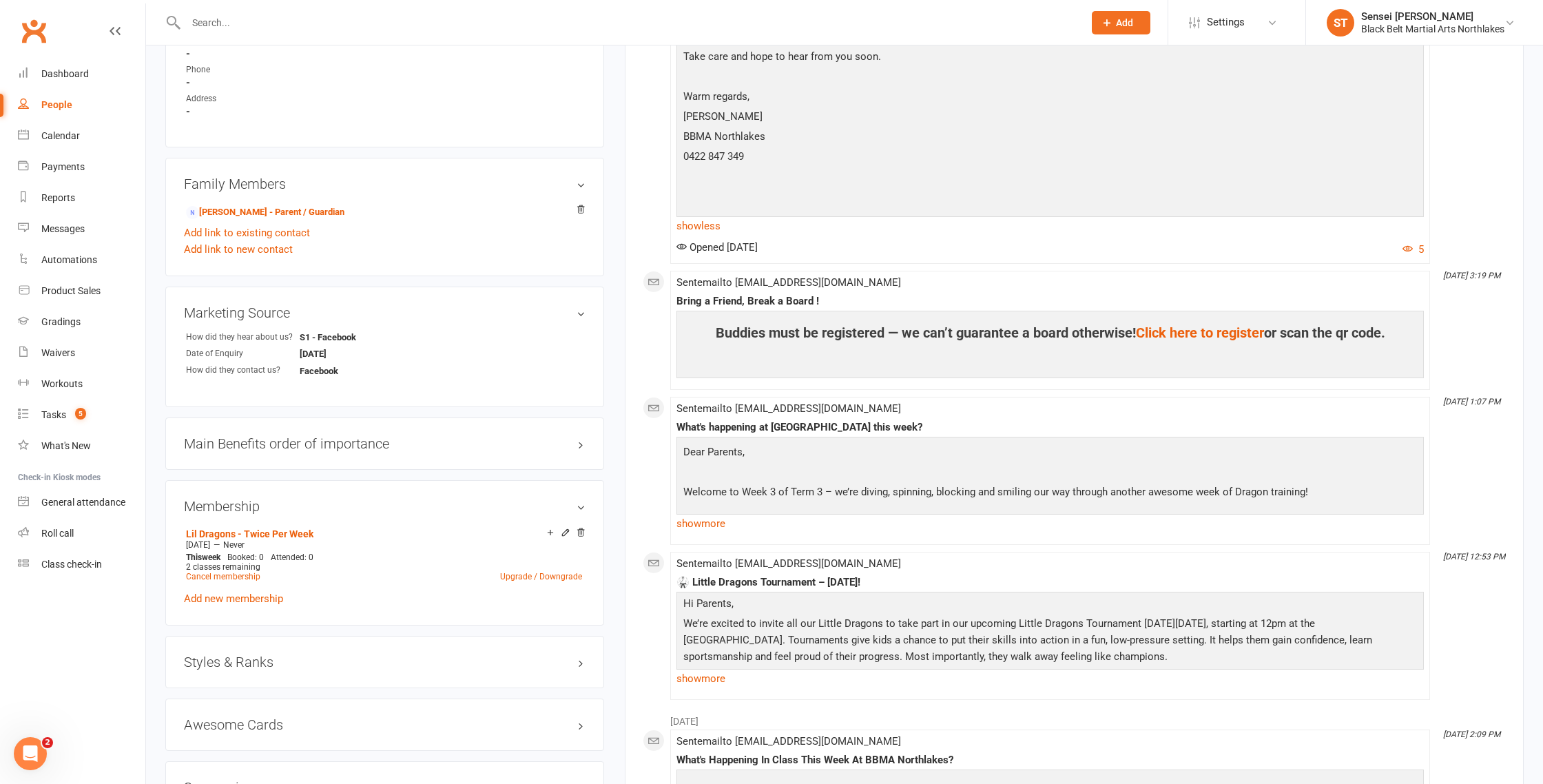
scroll to position [852, 0]
click at [219, 576] on li "Lil Dragons - Twice Per Week Feb 21 2025 — Never This week Booked: 0 Attended: …" at bounding box center [384, 553] width 403 height 60
click at [219, 572] on link "Cancel membership" at bounding box center [223, 575] width 74 height 9
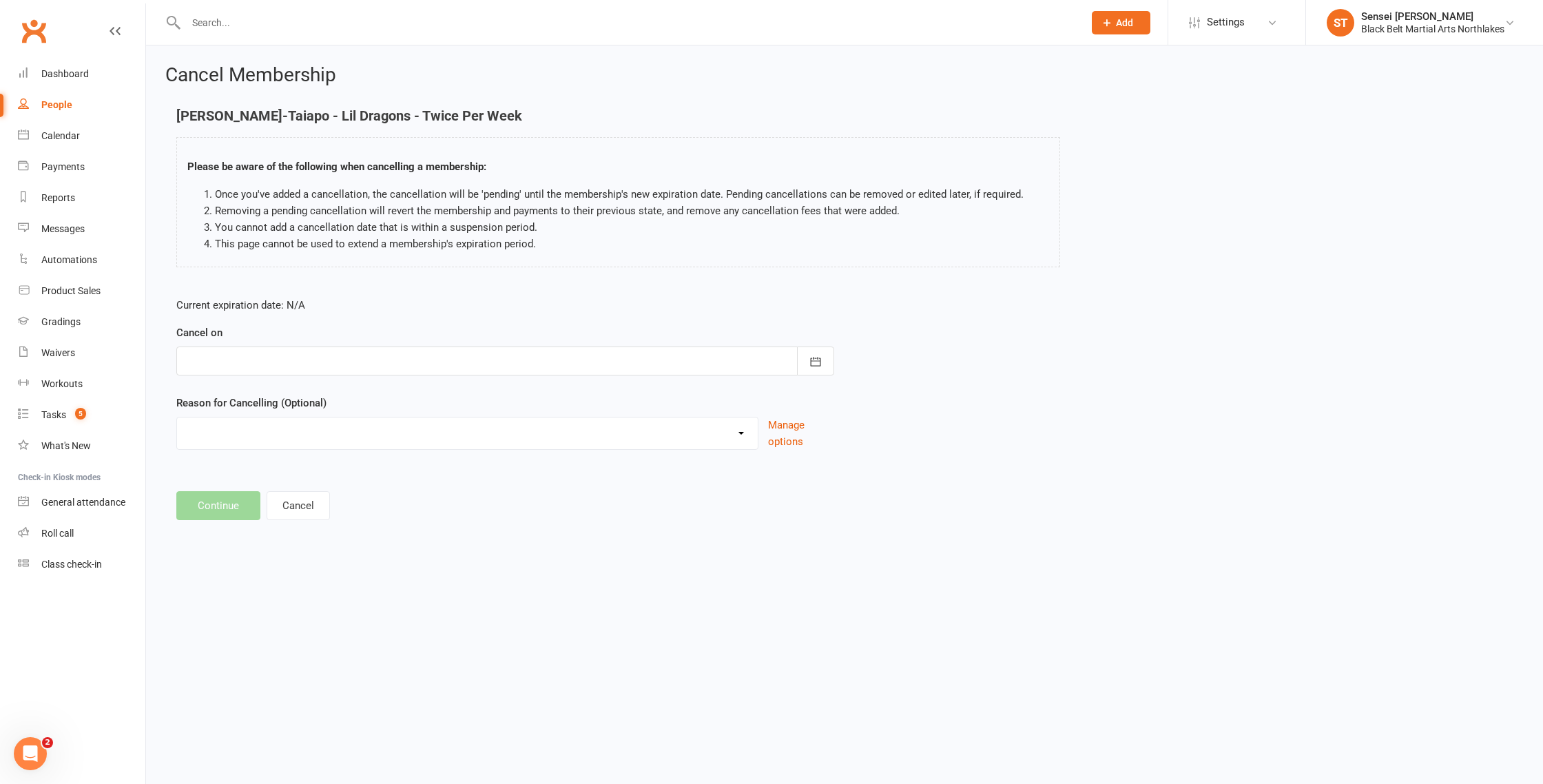
click at [300, 355] on div at bounding box center [506, 361] width 658 height 29
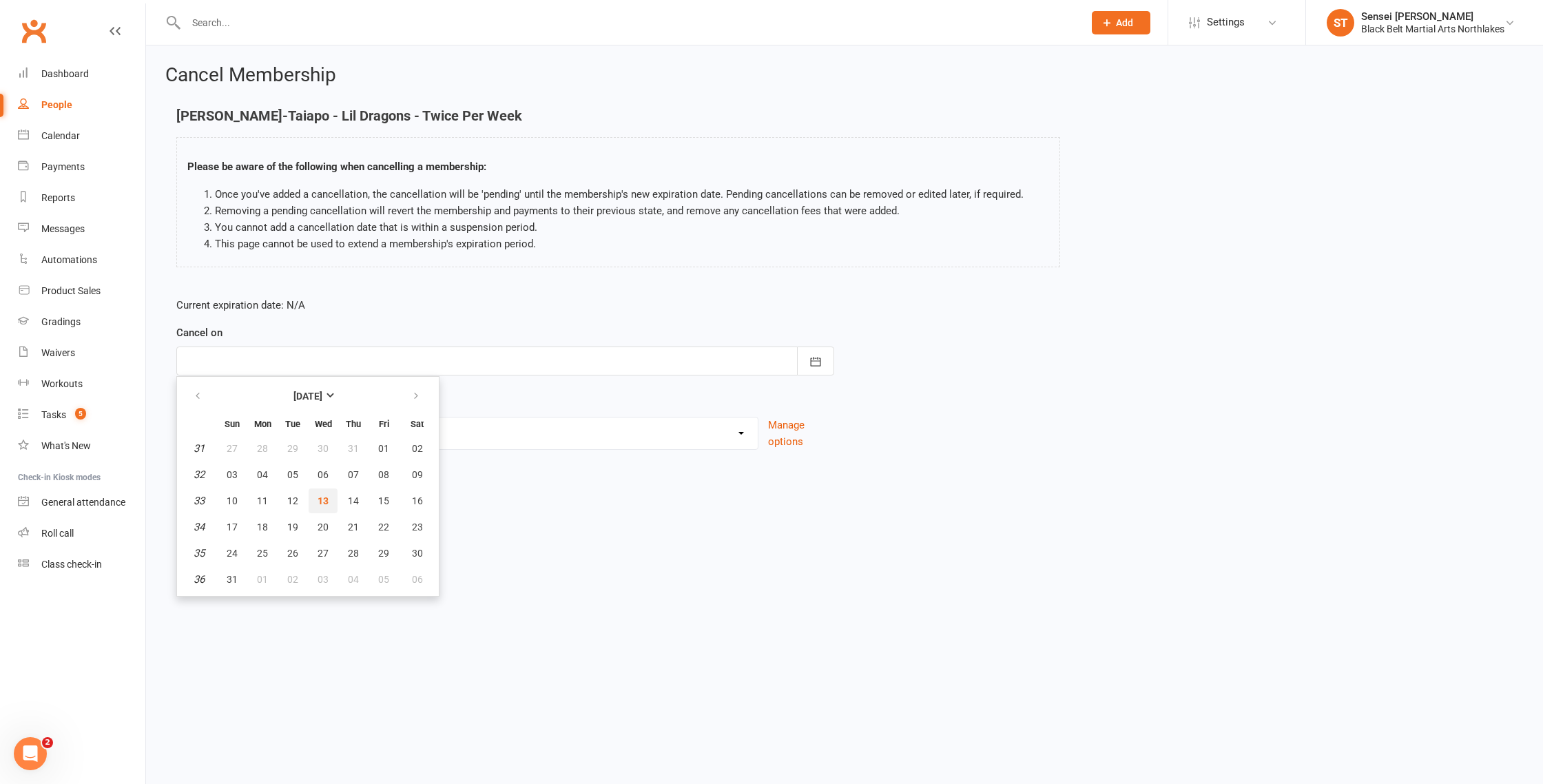
click at [324, 501] on span "13" at bounding box center [323, 501] width 11 height 11
type input "13 Aug 2025"
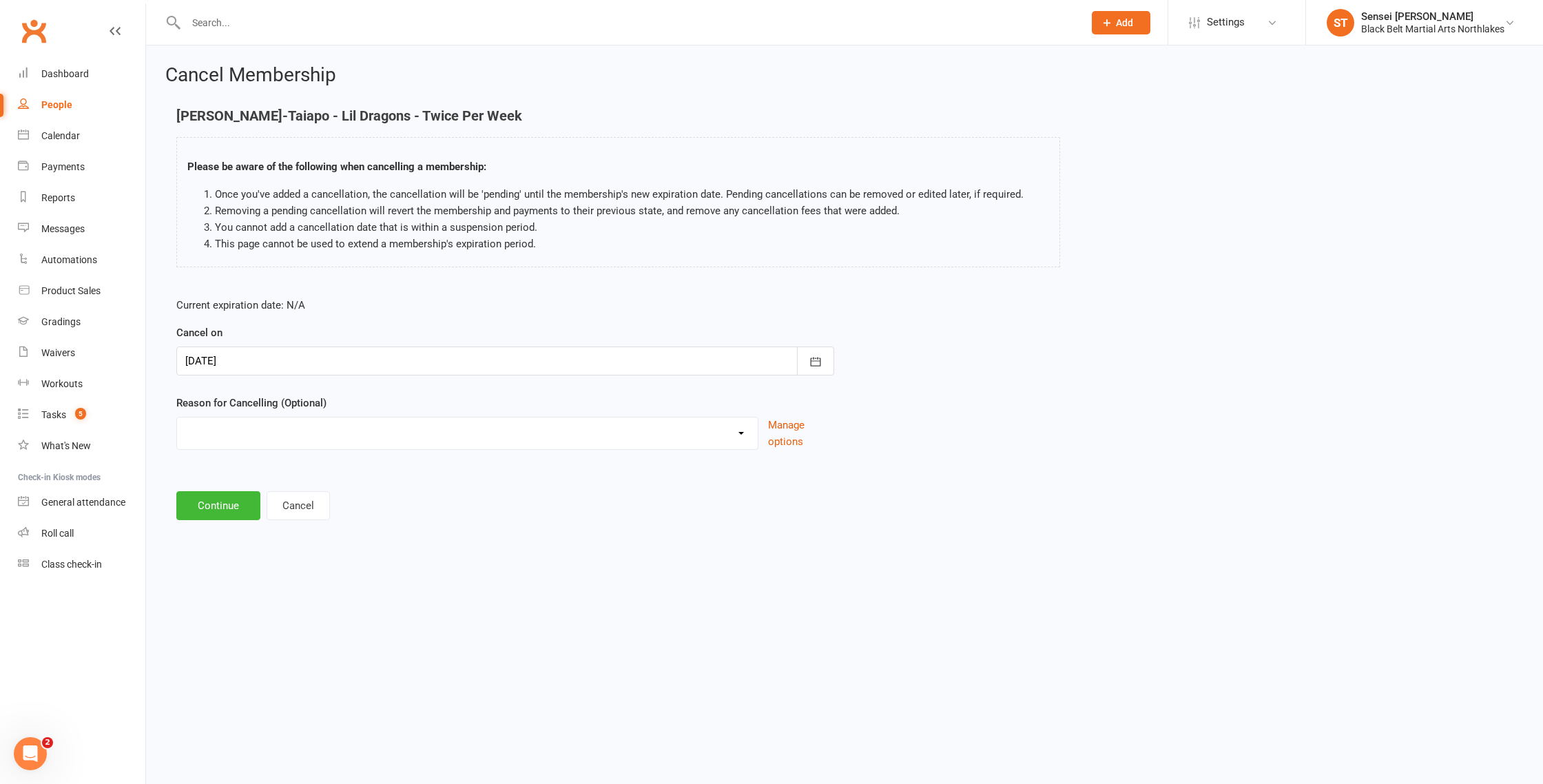
click at [302, 435] on select "Holiday Injury MIA Other reason" at bounding box center [468, 432] width 581 height 28
select select "2"
click at [220, 514] on button "Continue" at bounding box center [219, 506] width 84 height 29
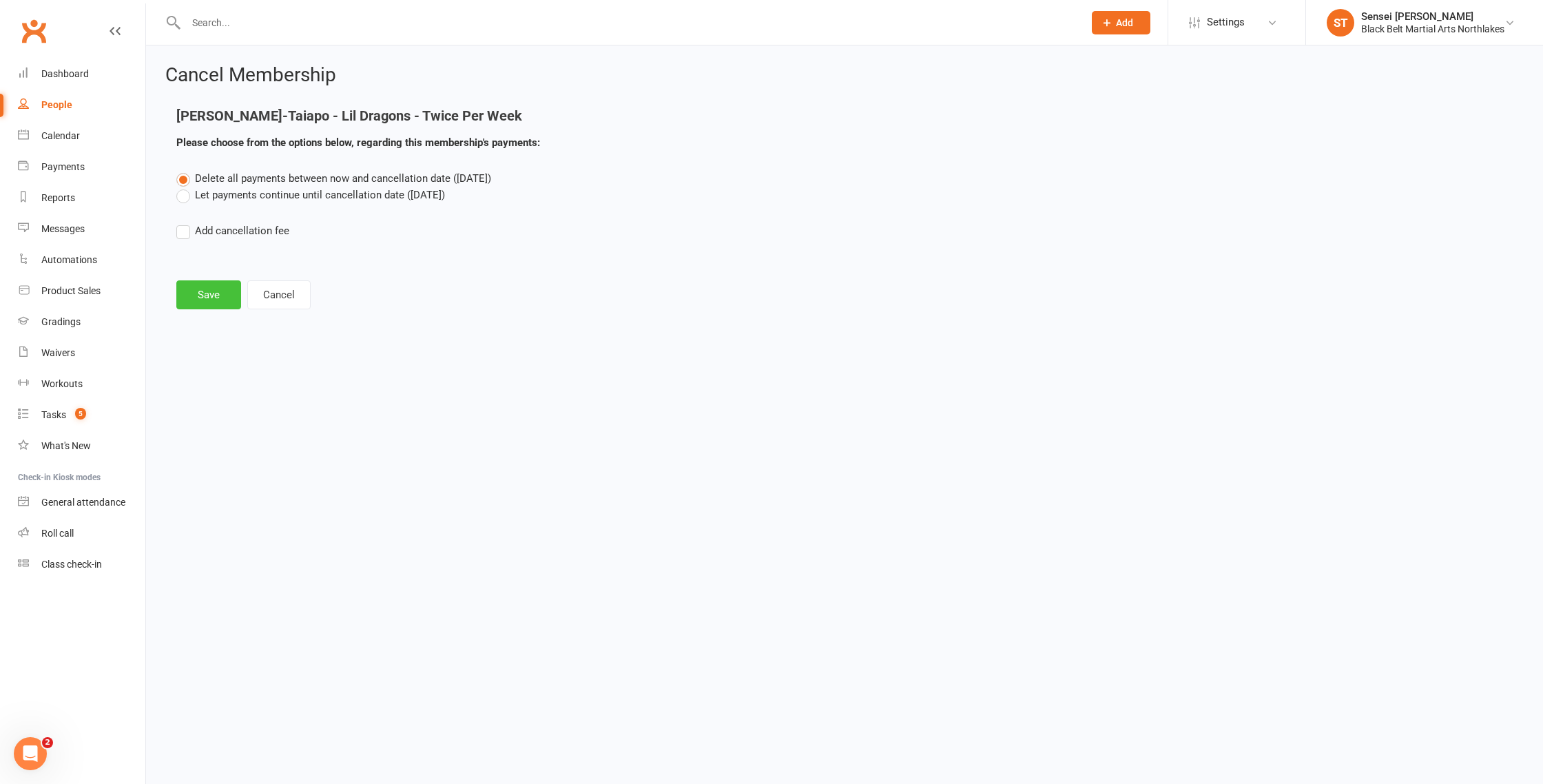
click at [206, 302] on button "Save" at bounding box center [208, 295] width 65 height 29
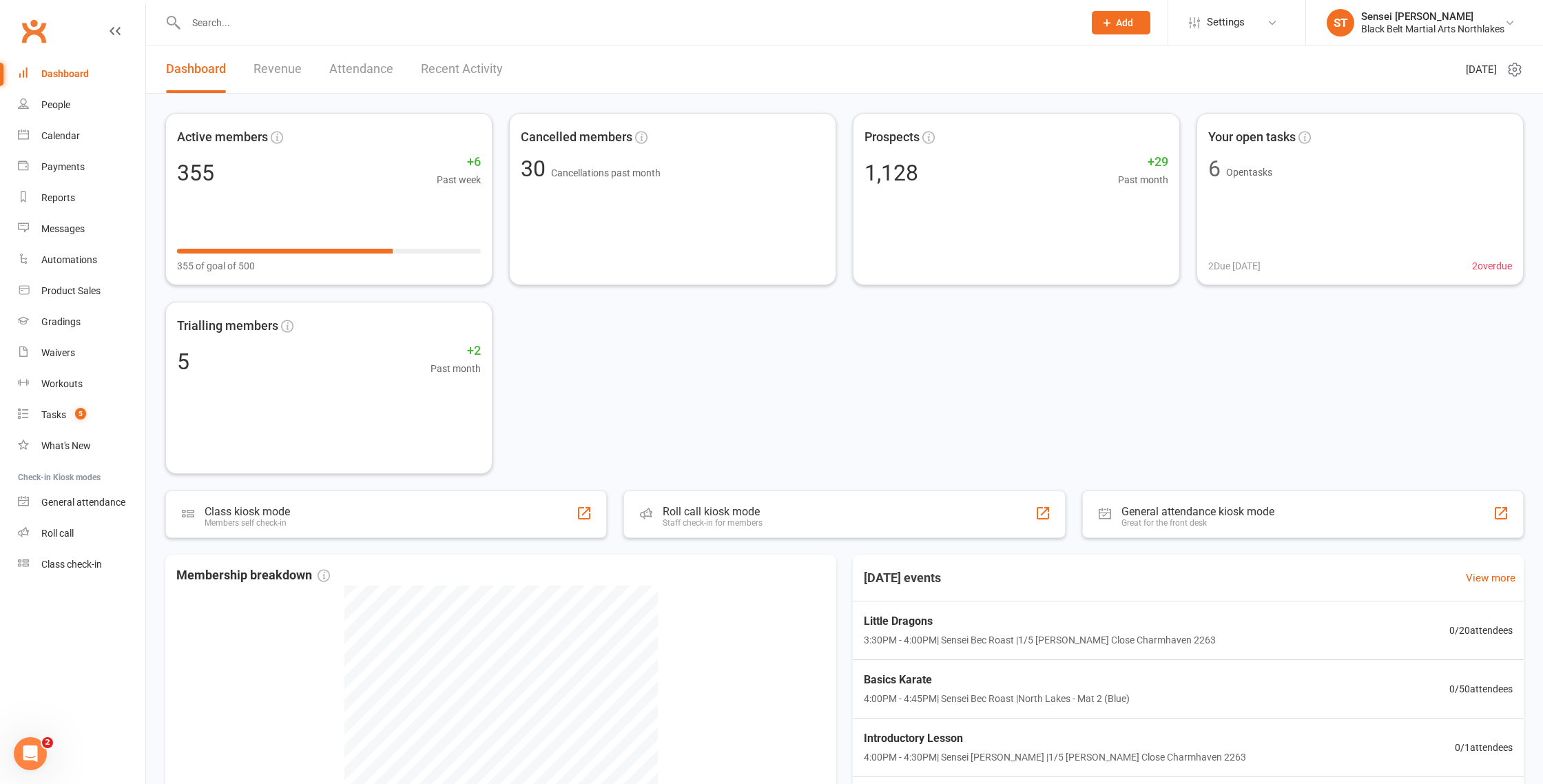
click at [208, 23] on input "text" at bounding box center [628, 22] width 893 height 19
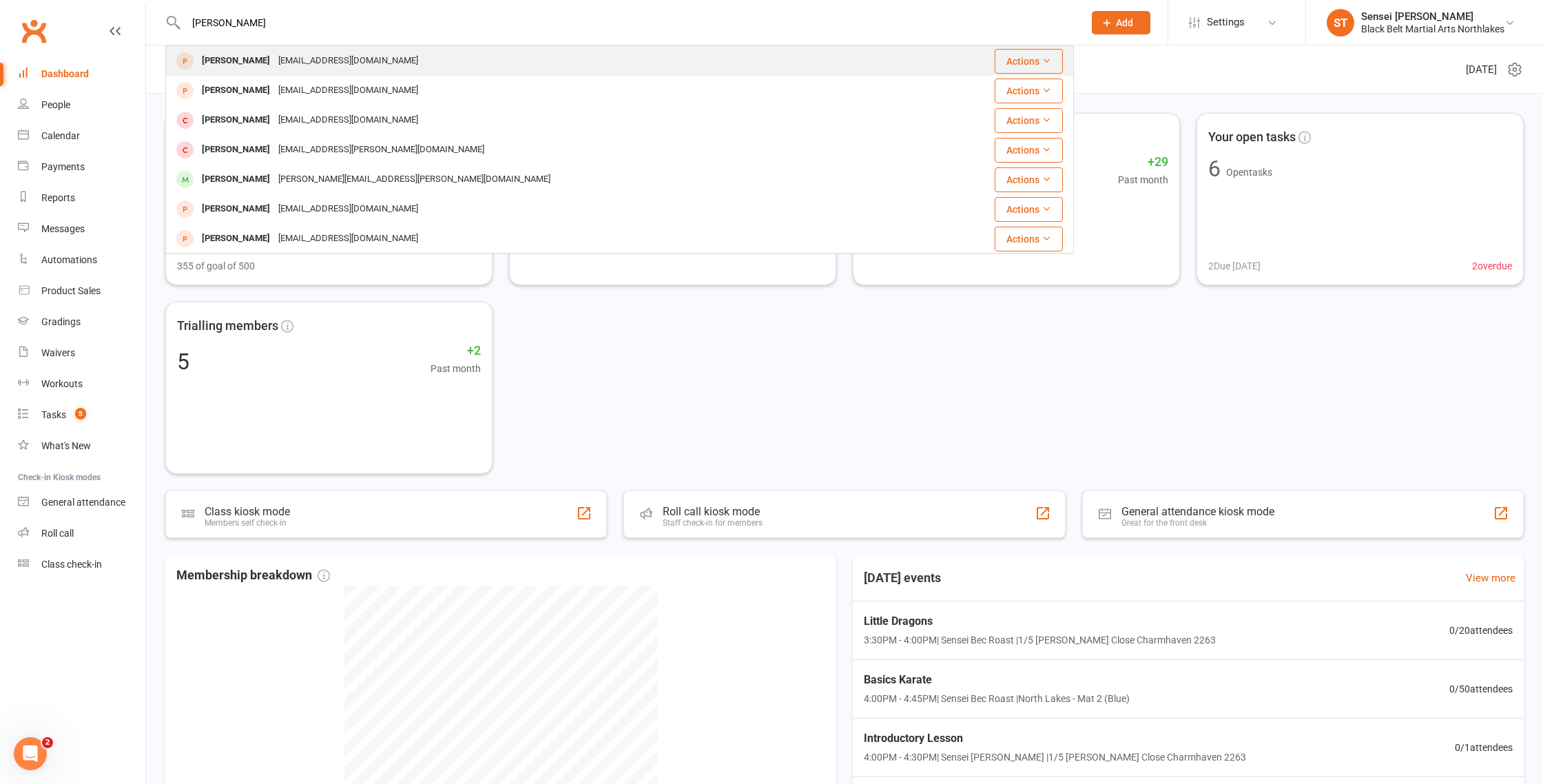
type input "[PERSON_NAME]"
click at [233, 62] on div "[PERSON_NAME]" at bounding box center [236, 60] width 77 height 20
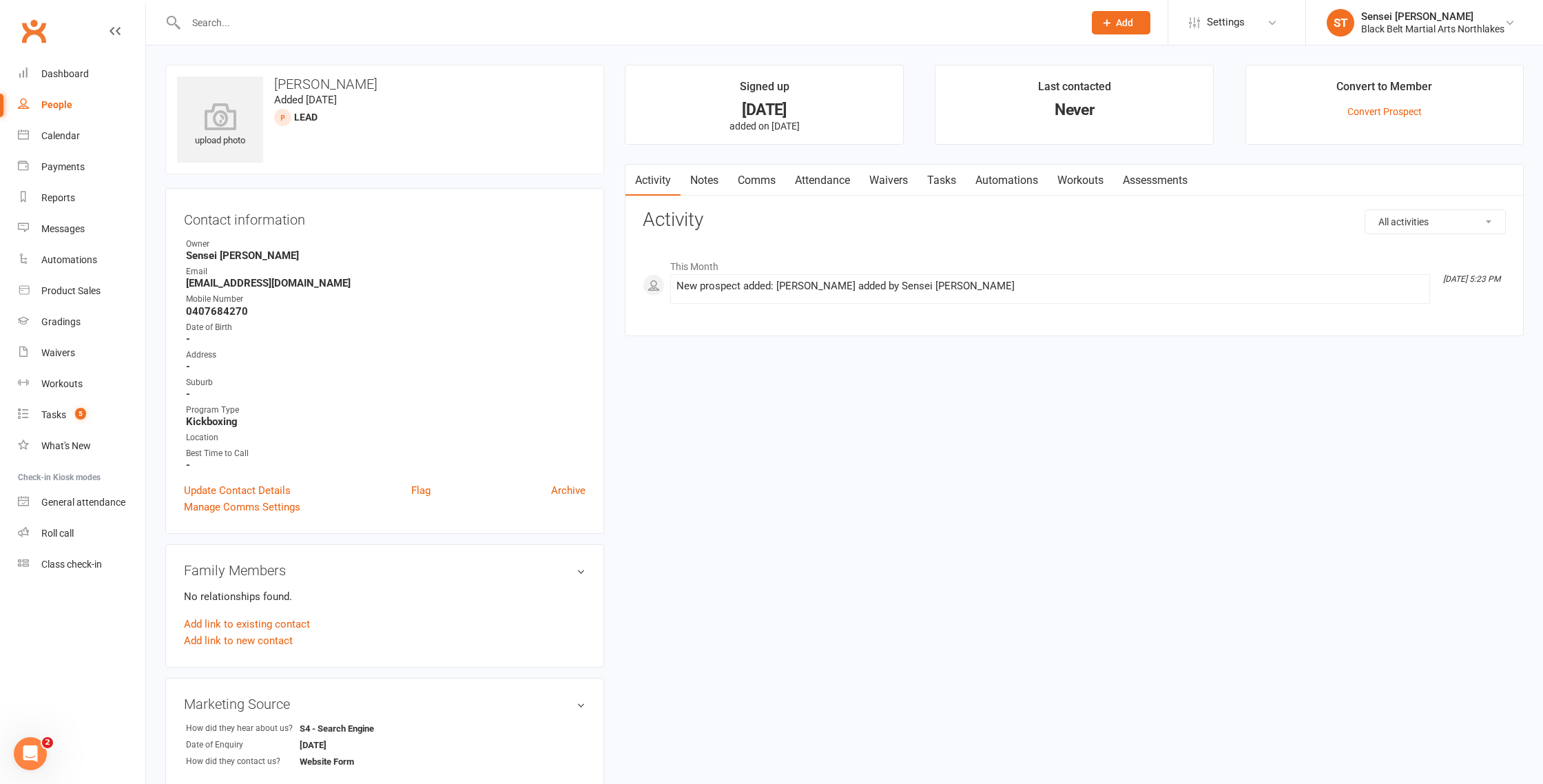
click at [694, 184] on link "Notes" at bounding box center [704, 180] width 47 height 32
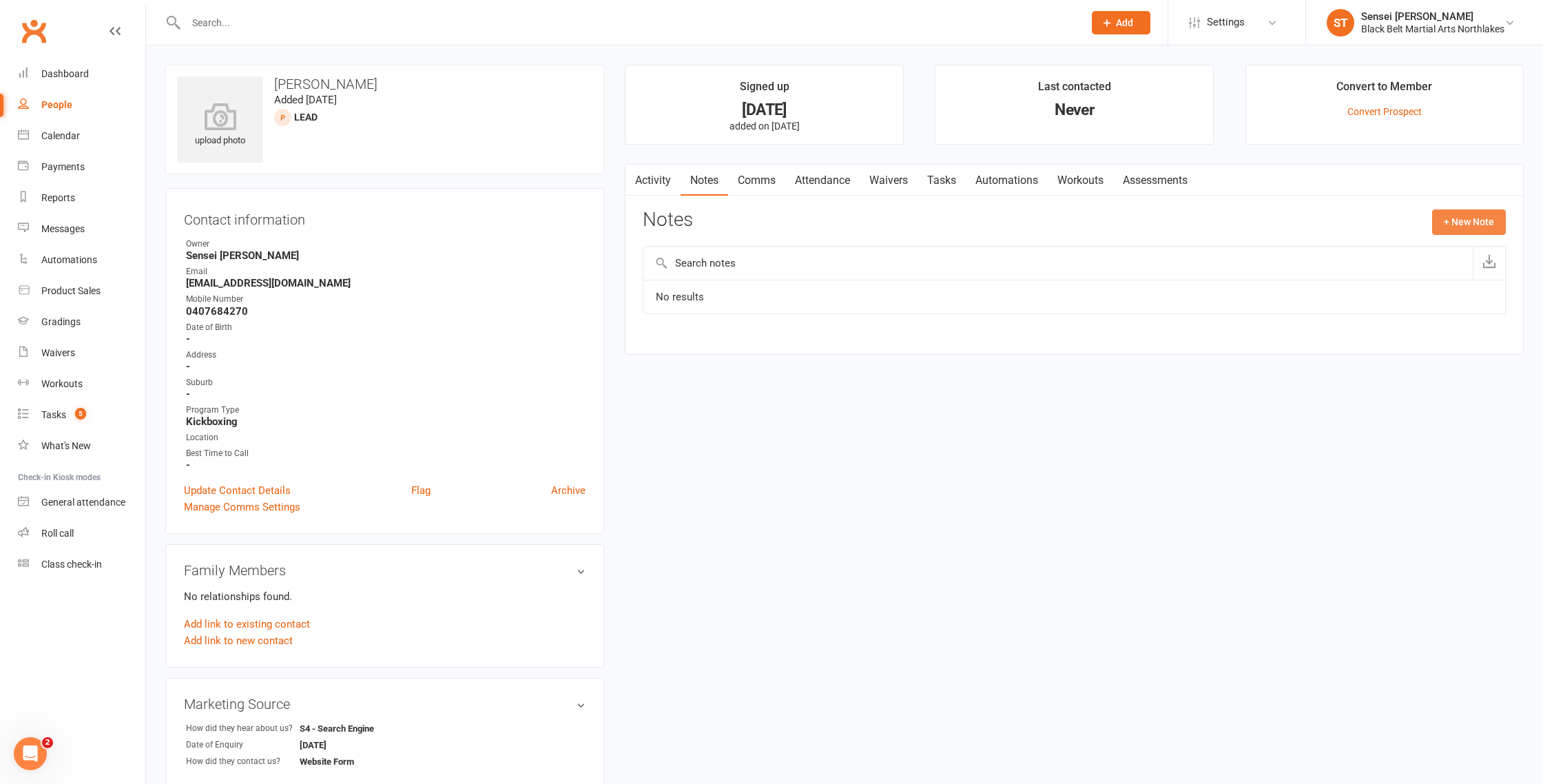
click at [1469, 229] on button "+ New Note" at bounding box center [1470, 221] width 74 height 25
click at [712, 270] on input "text" at bounding box center [1074, 278] width 863 height 29
type input "phone call"
click at [681, 341] on textarea at bounding box center [1074, 357] width 863 height 46
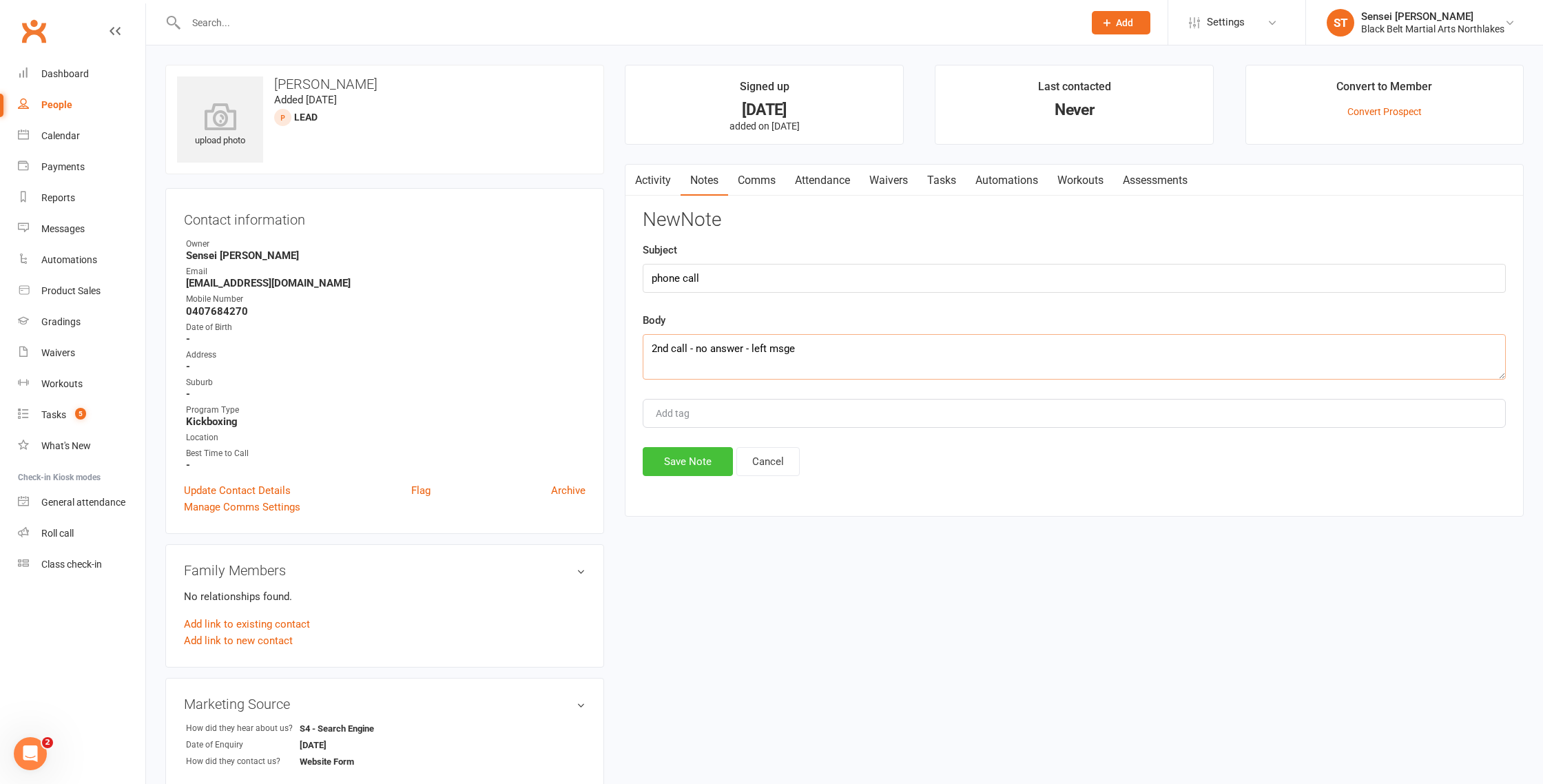
type textarea "2nd call - no answer - left msge"
click at [692, 463] on button "Save Note" at bounding box center [688, 462] width 90 height 29
